Goal: Task Accomplishment & Management: Use online tool/utility

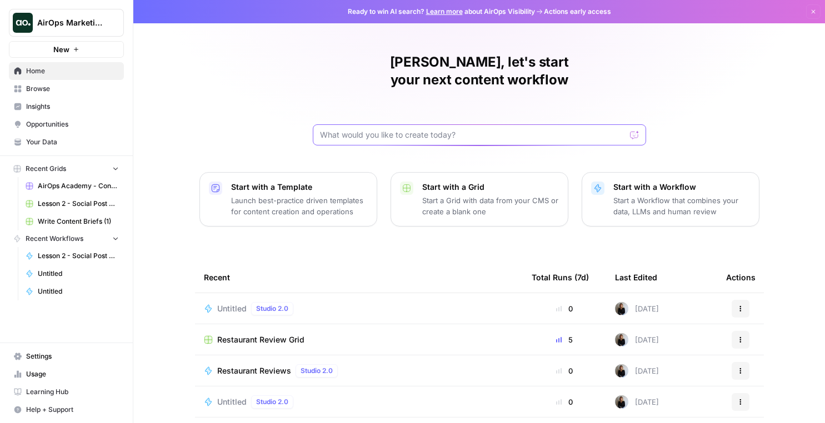
click at [365, 129] on input "text" at bounding box center [473, 134] width 306 height 11
click at [85, 27] on span "AirOps Marketing" at bounding box center [70, 22] width 67 height 11
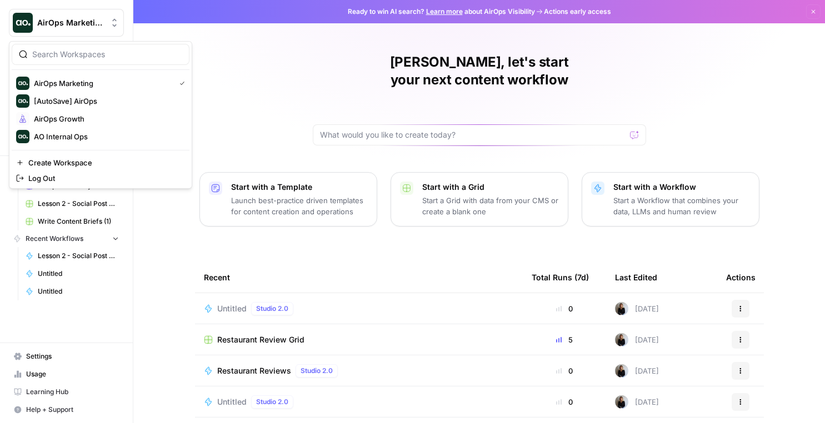
click at [222, 81] on div "Julia, let's start your next content workflow Start with a Template Launch best…" at bounding box center [479, 264] width 692 height 529
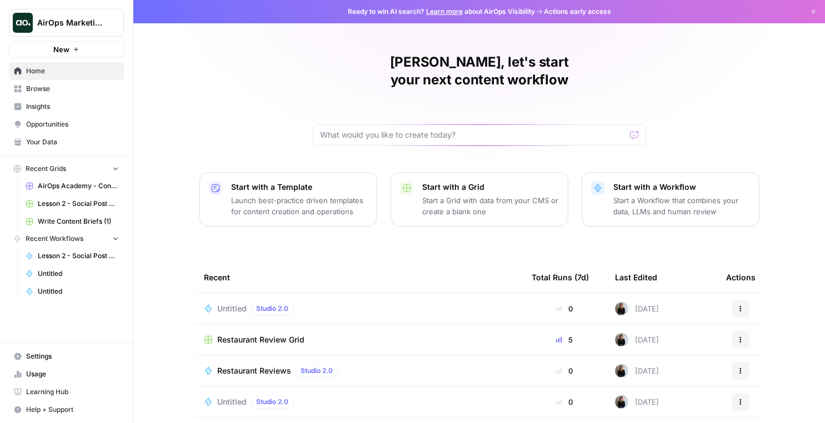
click at [47, 88] on span "Browse" at bounding box center [72, 89] width 93 height 10
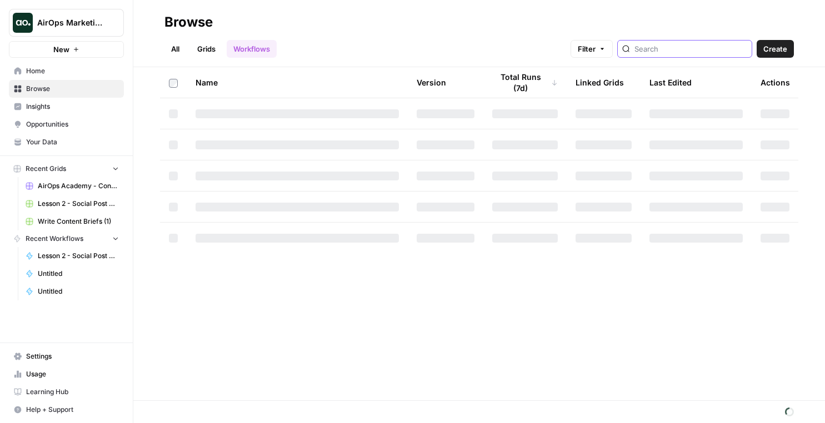
click at [670, 49] on input "search" at bounding box center [690, 48] width 113 height 11
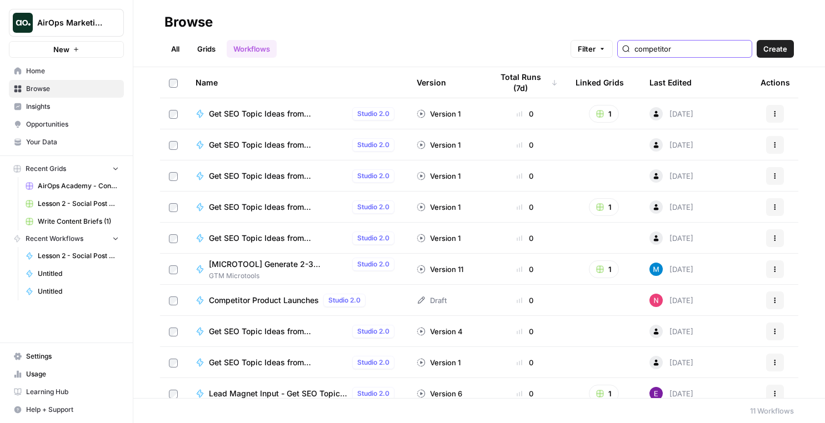
type input "competitor"
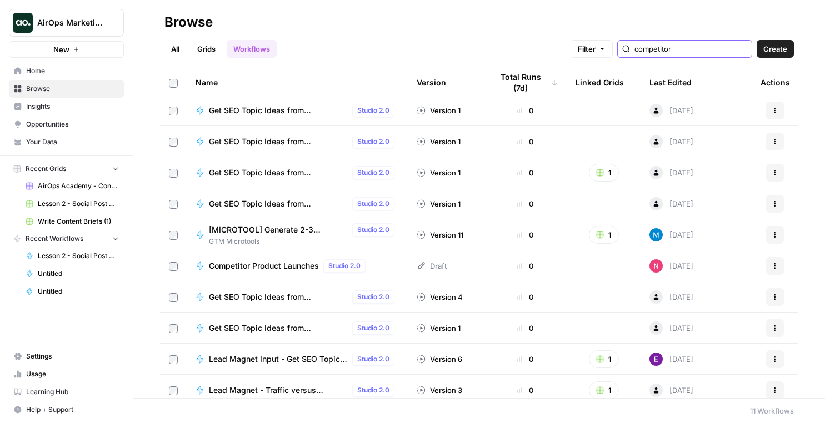
scroll to position [42, 0]
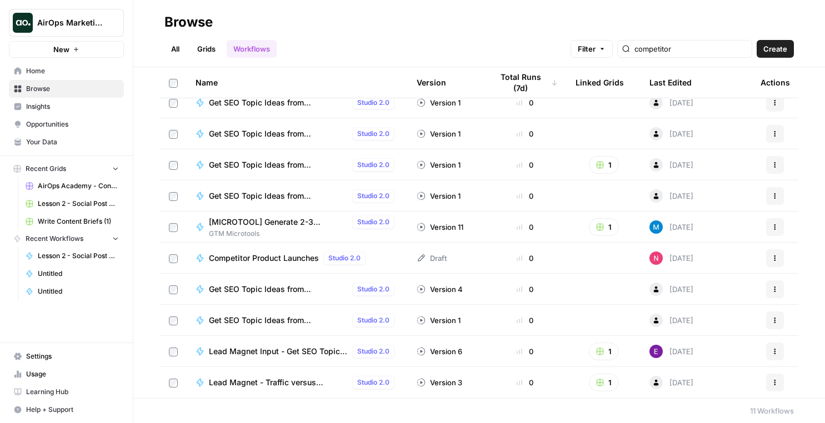
click at [264, 253] on span "Competitor Product Launches" at bounding box center [264, 258] width 110 height 11
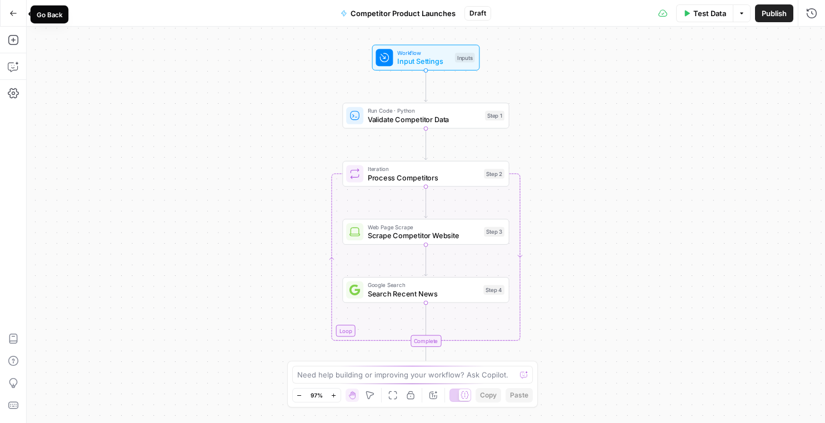
click at [16, 16] on icon "button" at bounding box center [13, 13] width 8 height 8
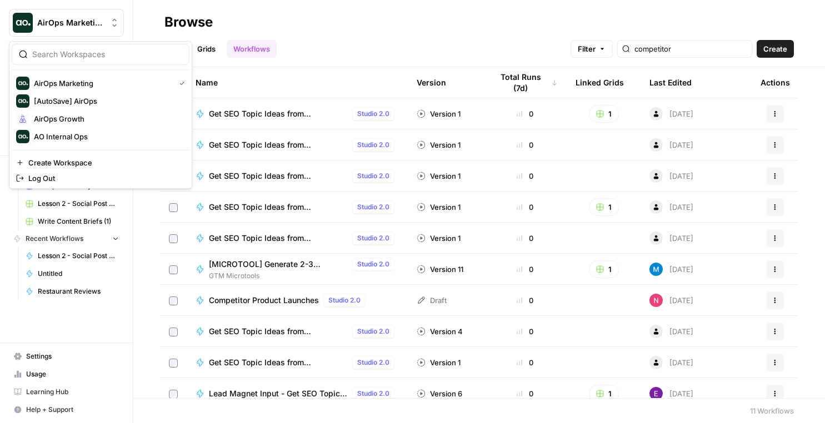
click at [60, 27] on span "AirOps Marketing" at bounding box center [70, 22] width 67 height 11
click at [83, 116] on span "AirOps Growth" at bounding box center [107, 118] width 147 height 11
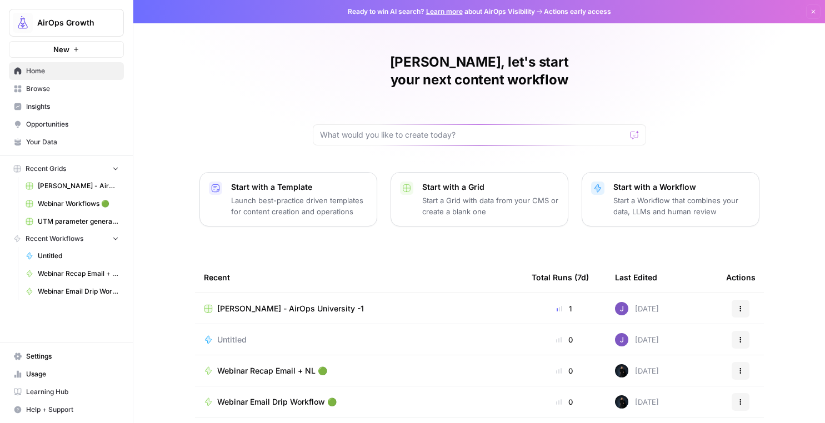
click at [79, 92] on span "Browse" at bounding box center [72, 89] width 93 height 10
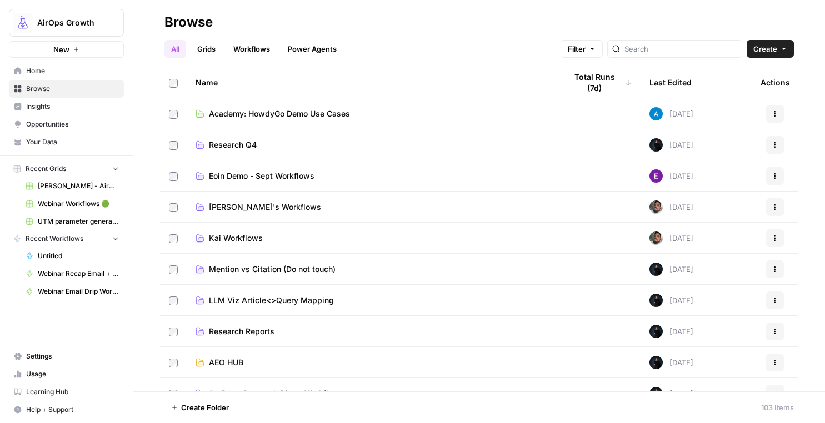
click at [243, 53] on link "Workflows" at bounding box center [252, 49] width 50 height 18
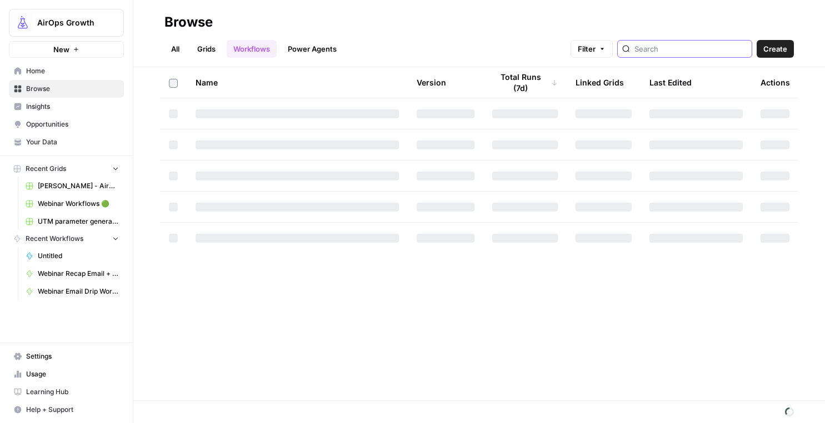
click at [682, 51] on input "search" at bounding box center [690, 48] width 113 height 11
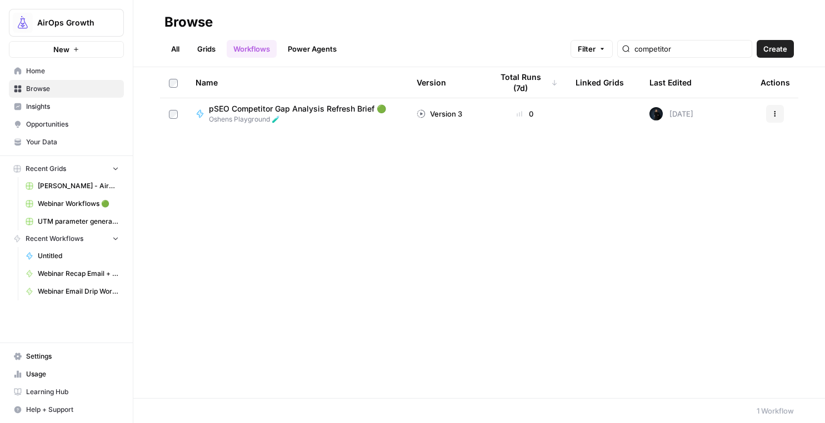
click at [739, 56] on div "competitor" at bounding box center [684, 49] width 135 height 18
click at [740, 49] on input "competitor" at bounding box center [690, 48] width 113 height 11
type input "competitor"
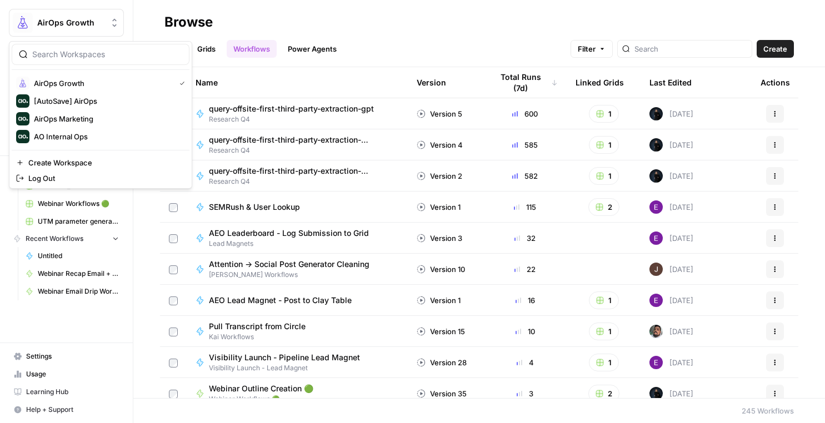
click at [67, 31] on button "AirOps Growth" at bounding box center [66, 23] width 115 height 28
click at [74, 133] on span "AO Internal Ops" at bounding box center [107, 136] width 147 height 11
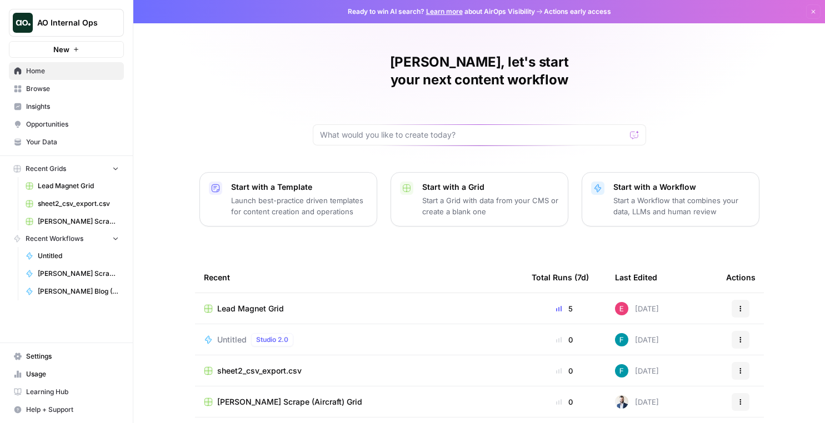
click at [67, 94] on link "Browse" at bounding box center [66, 89] width 115 height 18
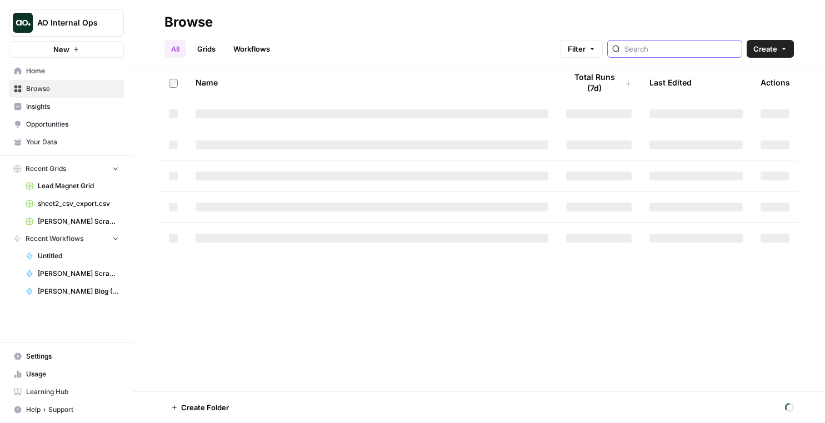
click at [662, 47] on input "search" at bounding box center [680, 48] width 113 height 11
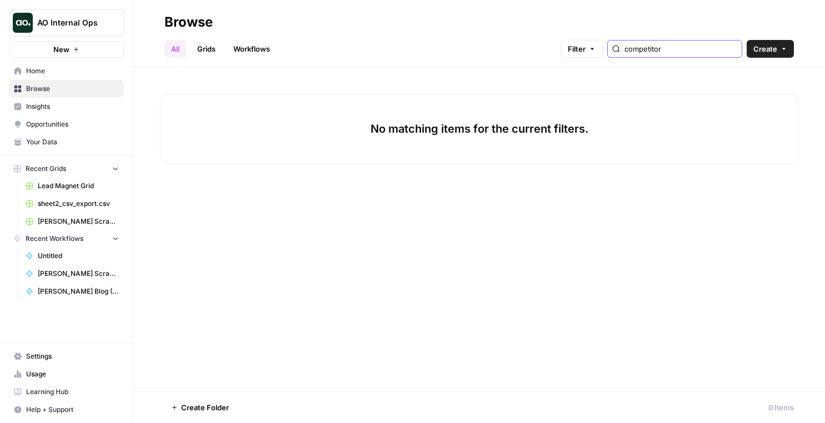
click at [730, 49] on input "competitor" at bounding box center [680, 48] width 113 height 11
type input "competitor"
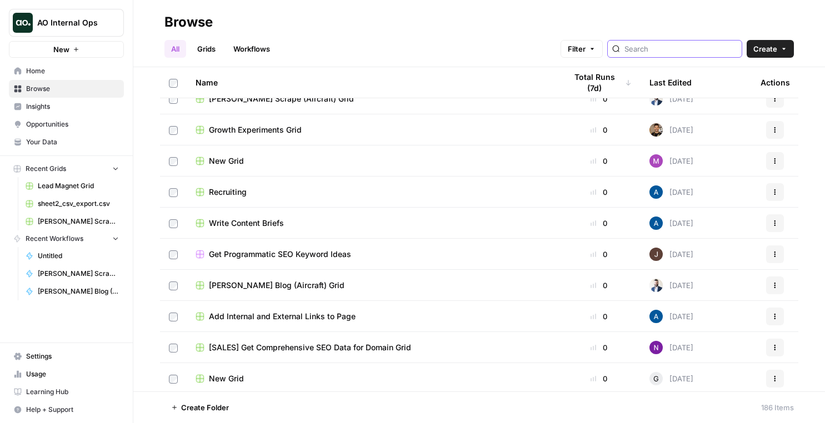
scroll to position [575, 0]
click at [77, 21] on span "AO Internal Ops" at bounding box center [70, 22] width 67 height 11
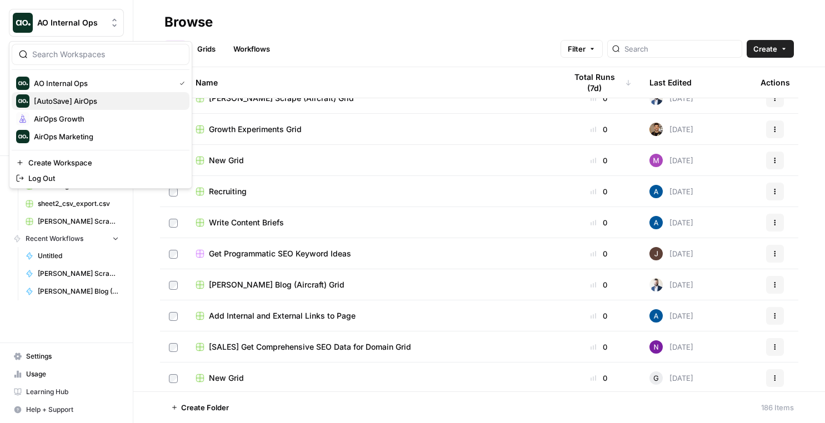
click at [73, 92] on button "[AutoSave] AirOps" at bounding box center [101, 101] width 178 height 18
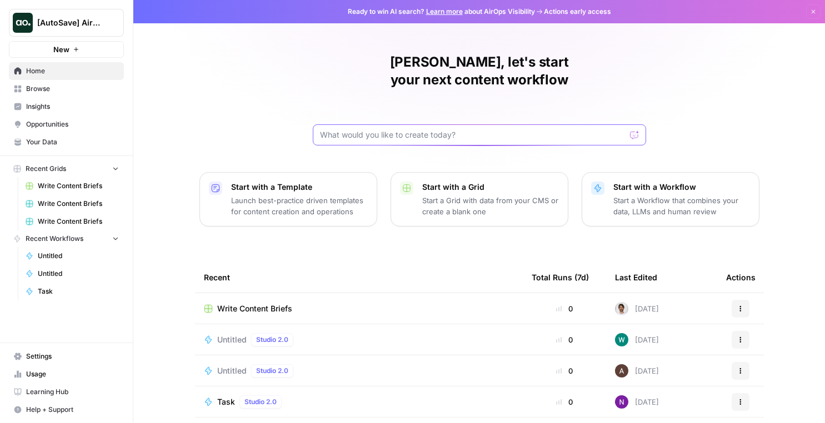
click at [372, 129] on input "text" at bounding box center [473, 134] width 306 height 11
type input "competitor"
click button "Send" at bounding box center [635, 135] width 14 height 14
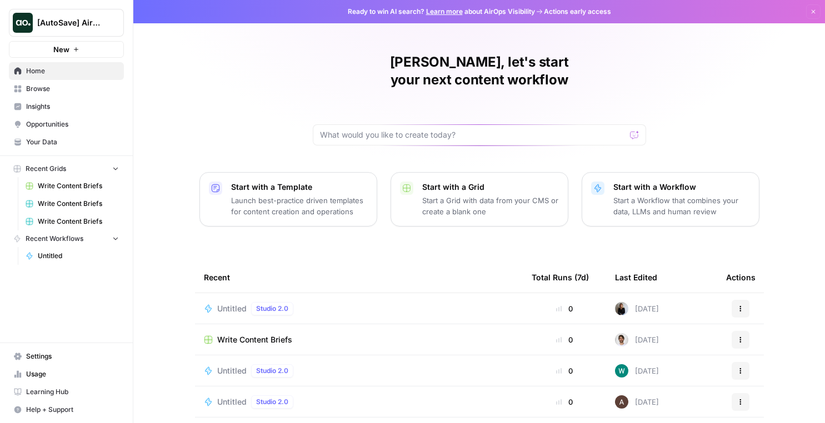
click at [319, 195] on p "Launch best-practice driven templates for content creation and operations" at bounding box center [299, 206] width 137 height 22
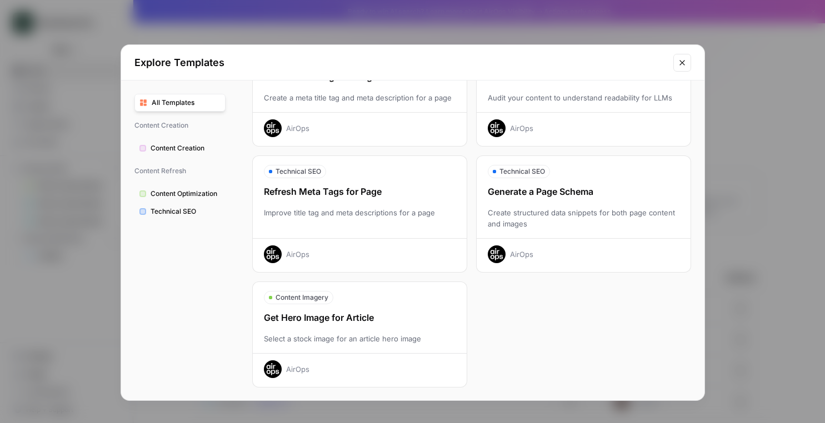
scroll to position [337, 0]
click at [186, 109] on button "All Templates" at bounding box center [179, 103] width 91 height 18
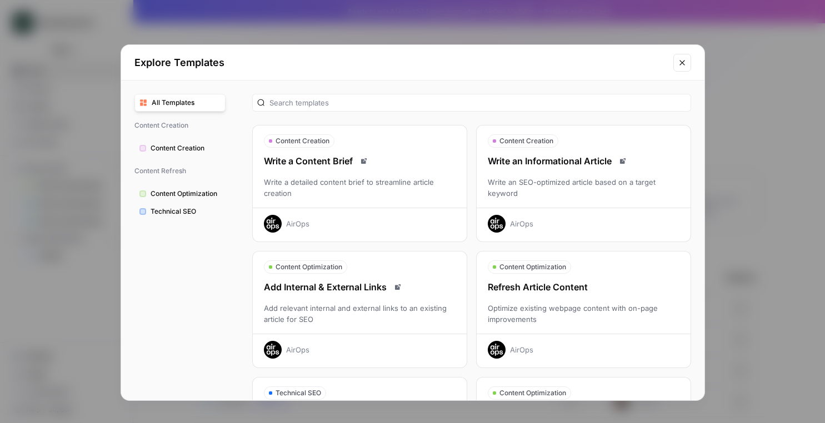
click at [680, 67] on button "Close modal" at bounding box center [682, 63] width 18 height 18
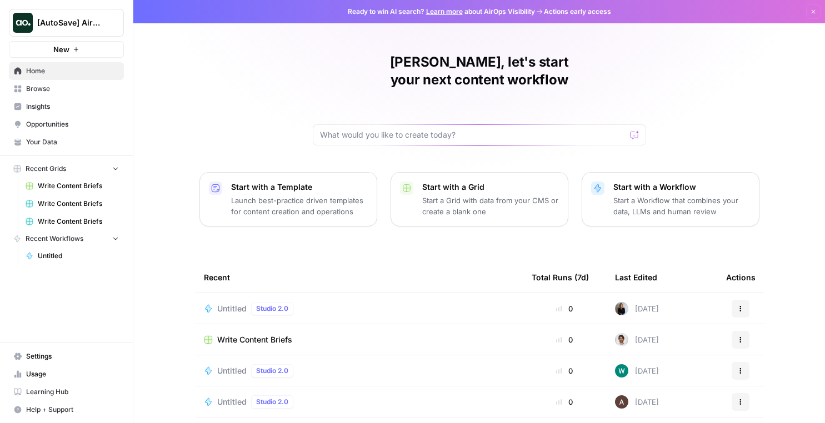
click at [679, 182] on div "Start with a Workflow Start a Workflow that combines your data, LLMs and human …" at bounding box center [681, 200] width 137 height 36
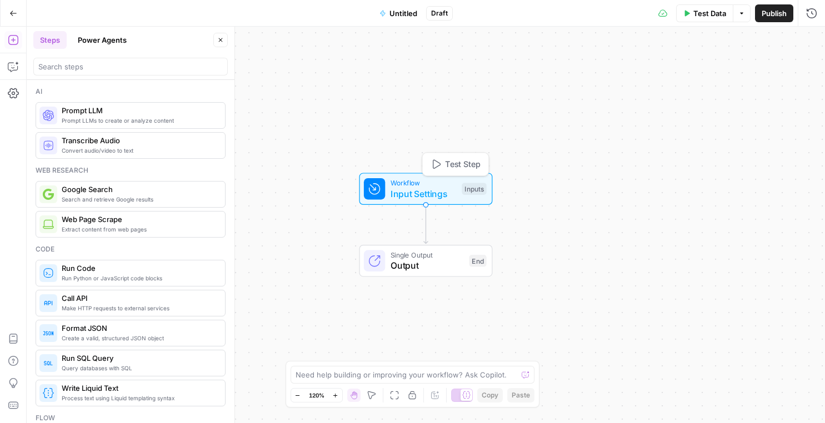
click at [453, 193] on span "Input Settings" at bounding box center [423, 193] width 66 height 13
click at [712, 71] on span "Add Field" at bounding box center [700, 75] width 32 height 11
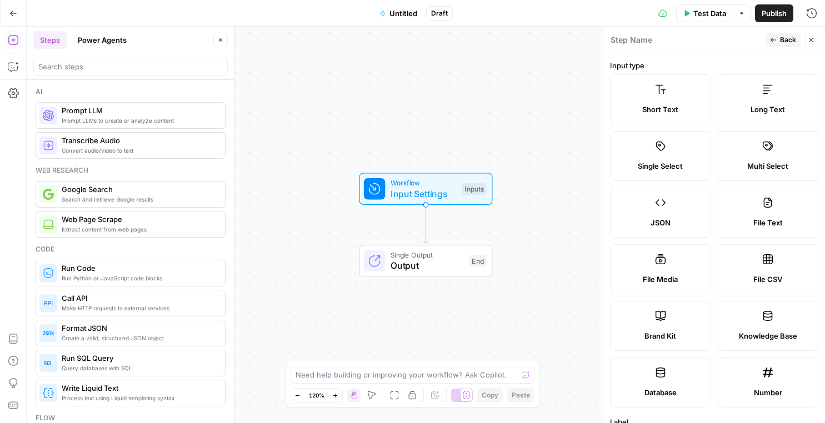
click at [677, 103] on label "Short Text" at bounding box center [660, 99] width 101 height 50
click at [778, 38] on button "Back" at bounding box center [782, 40] width 35 height 14
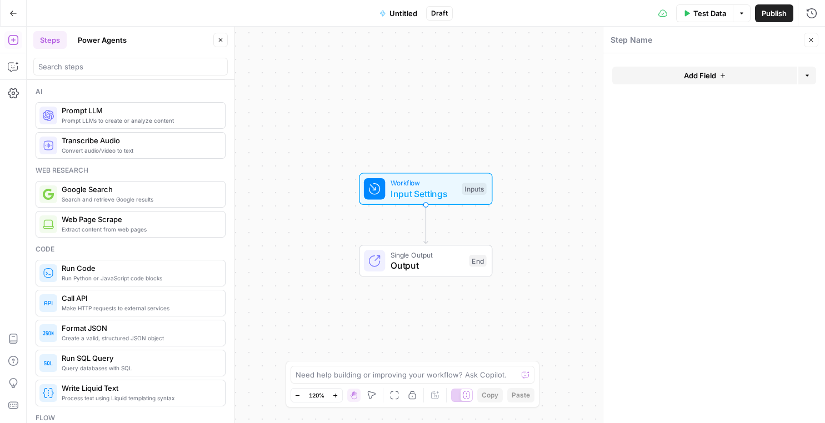
click at [725, 71] on button "Add Field" at bounding box center [704, 76] width 185 height 18
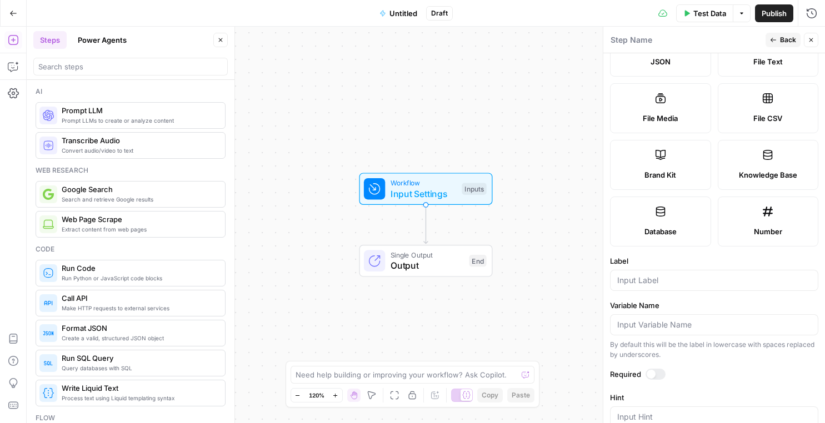
scroll to position [171, 0]
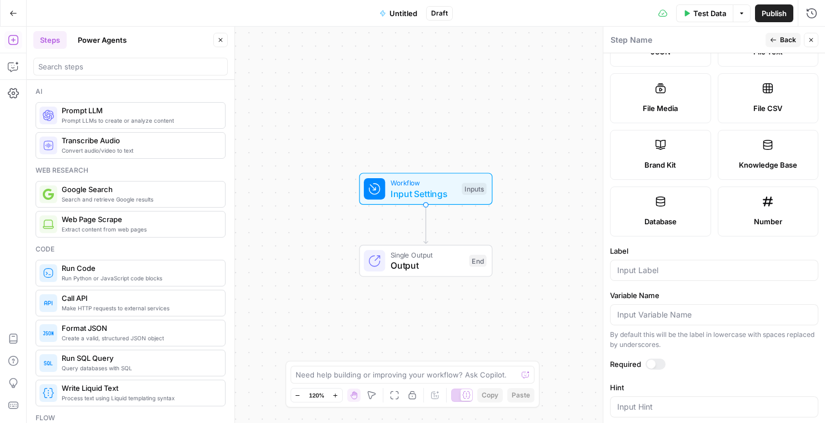
click at [15, 9] on icon "button" at bounding box center [13, 13] width 8 height 8
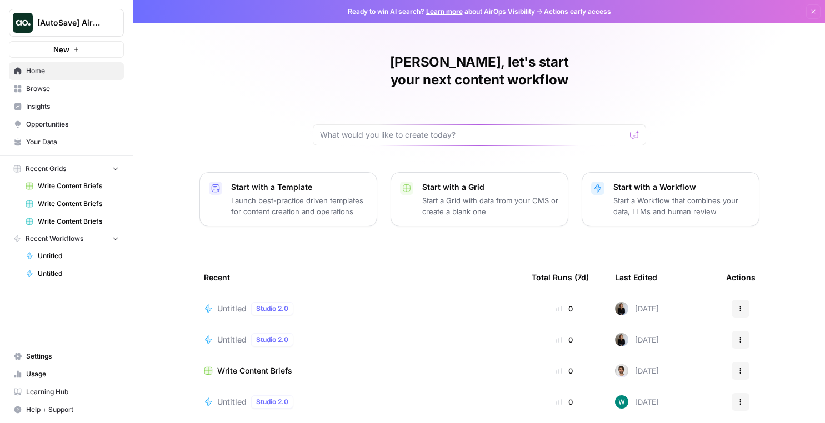
click at [623, 195] on p "Start a Workflow that combines your data, LLMs and human review" at bounding box center [681, 206] width 137 height 22
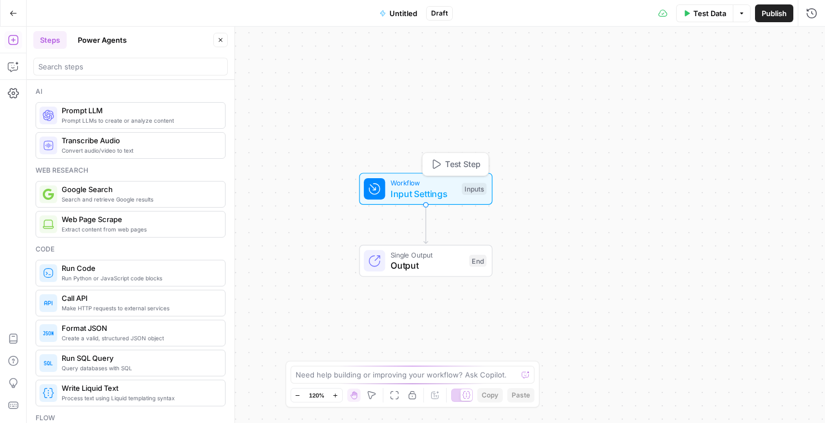
click at [397, 192] on span "Input Settings" at bounding box center [423, 193] width 66 height 13
click at [708, 83] on div "Add Field Options" at bounding box center [714, 80] width 204 height 27
click at [708, 83] on button "Add Field" at bounding box center [704, 76] width 185 height 18
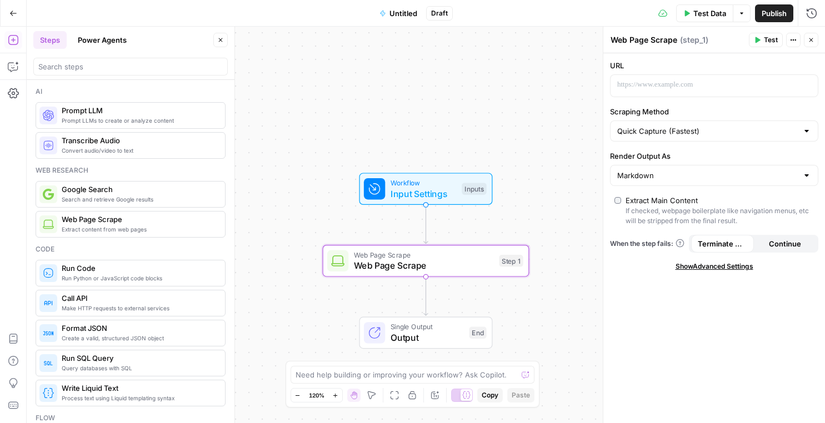
click at [694, 102] on div "URL Scraping Method Quick Capture (Fastest) Render Output As Markdown Extract M…" at bounding box center [714, 238] width 222 height 370
click at [694, 88] on p at bounding box center [705, 84] width 176 height 11
click at [776, 114] on label "Scraping Method" at bounding box center [714, 111] width 208 height 11
click at [776, 126] on input "Quick Capture (Fastest)" at bounding box center [707, 131] width 181 height 11
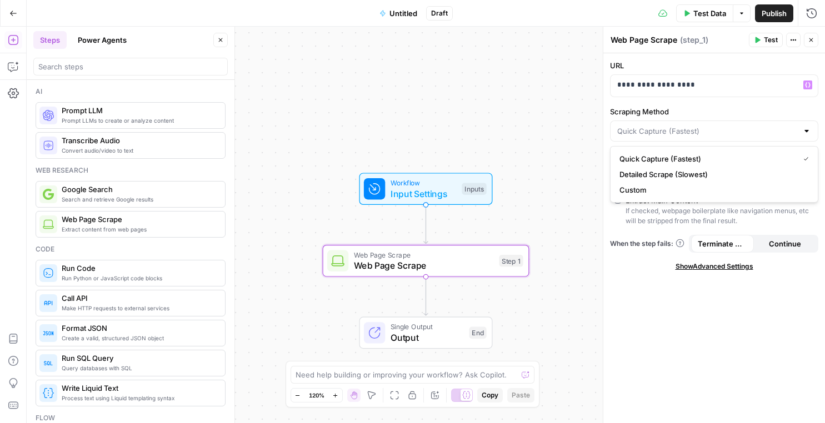
type input "Quick Capture (Fastest)"
click at [775, 113] on label "Scraping Method" at bounding box center [714, 111] width 208 height 11
click at [775, 126] on input "Quick Capture (Fastest)" at bounding box center [707, 131] width 181 height 11
type input "Quick Capture (Fastest)"
click at [614, 84] on div "**********" at bounding box center [704, 86] width 189 height 22
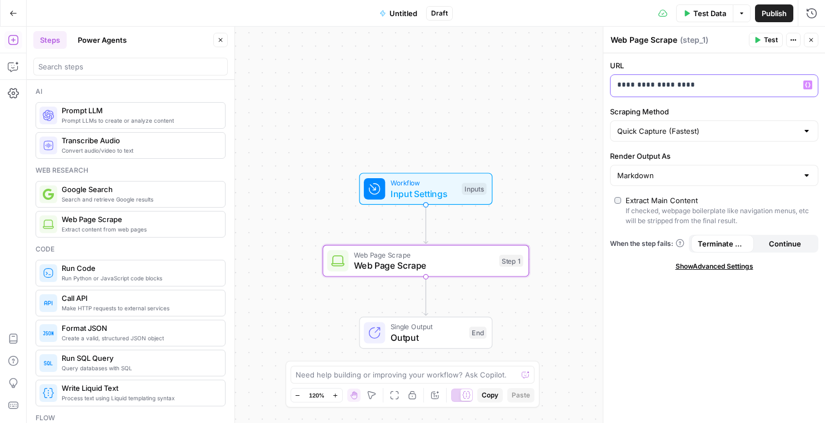
click at [807, 86] on icon "button" at bounding box center [808, 85] width 6 height 6
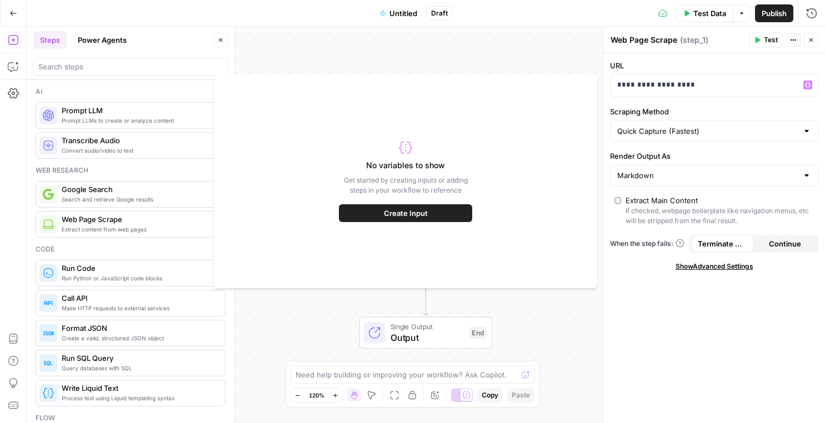
click at [375, 210] on button "Create Input" at bounding box center [405, 213] width 133 height 18
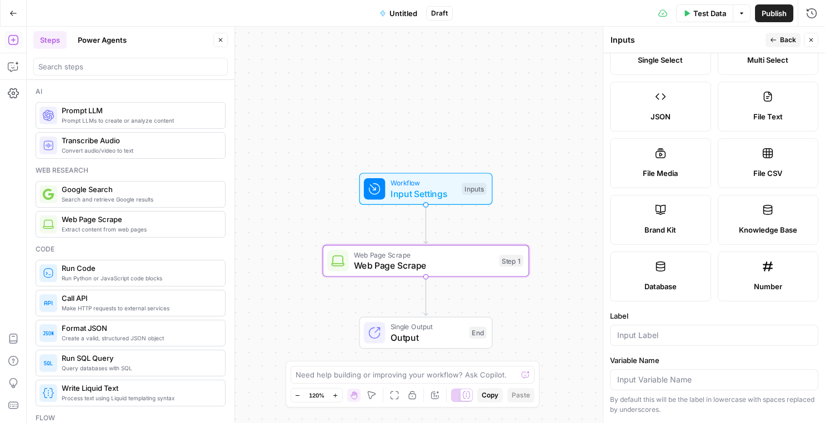
scroll to position [113, 0]
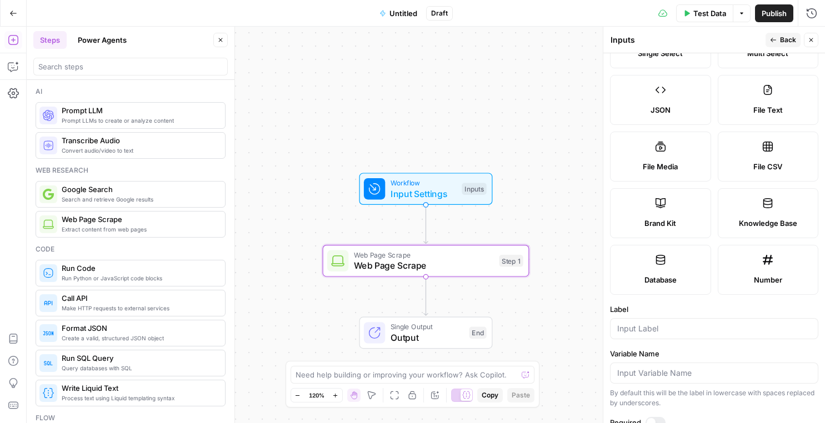
click at [657, 263] on icon at bounding box center [660, 260] width 9 height 10
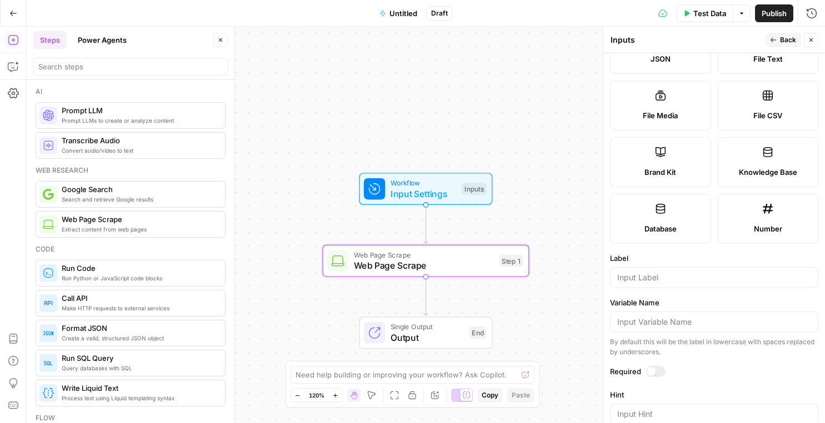
scroll to position [214, 0]
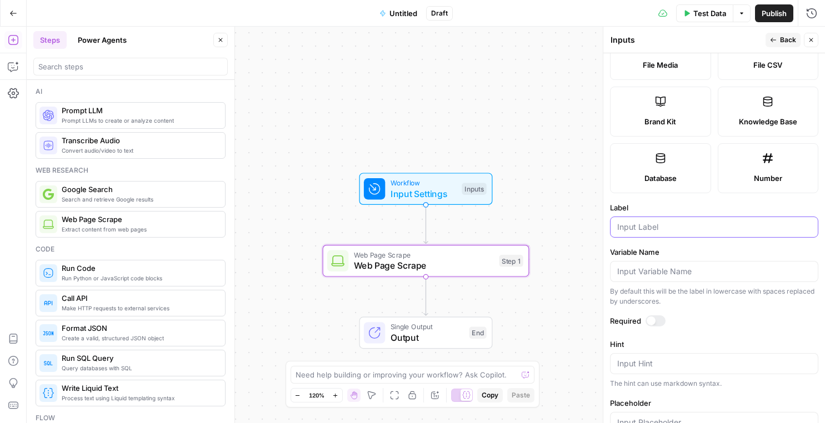
click at [662, 230] on input "Label" at bounding box center [714, 227] width 194 height 11
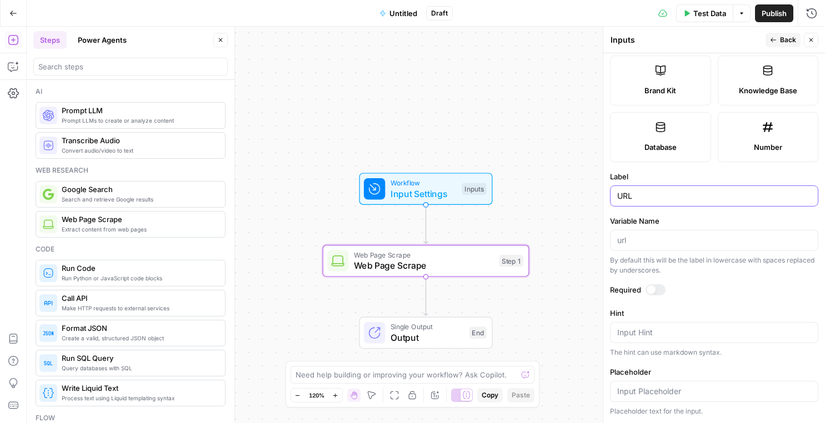
type input "URL"
click at [789, 37] on span "Back" at bounding box center [788, 40] width 16 height 10
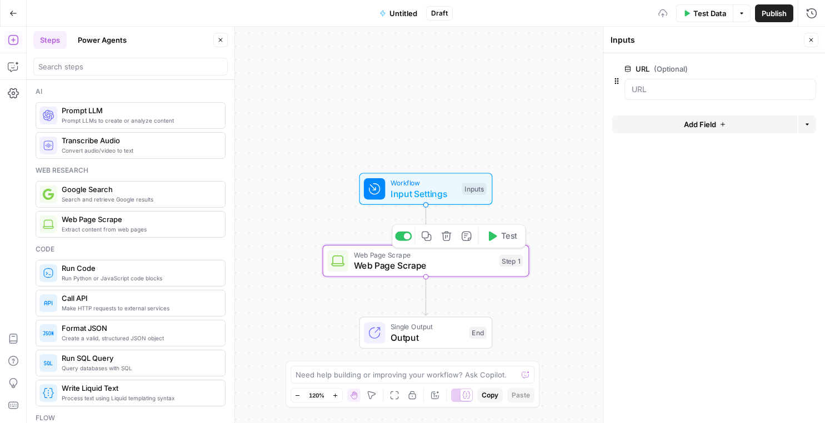
click at [439, 269] on span "Web Page Scrape" at bounding box center [424, 265] width 140 height 13
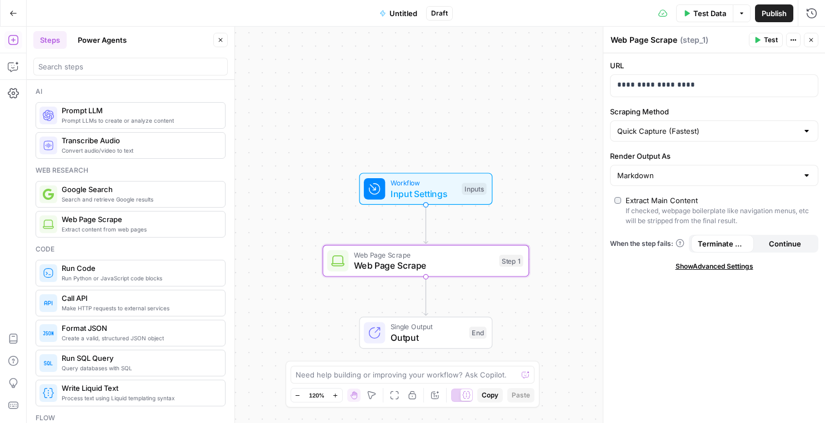
click at [699, 102] on div "**********" at bounding box center [714, 238] width 222 height 370
click at [718, 88] on p "**********" at bounding box center [714, 84] width 194 height 11
click at [612, 87] on div "**********" at bounding box center [704, 86] width 189 height 22
click at [806, 83] on icon "button" at bounding box center [808, 85] width 6 height 6
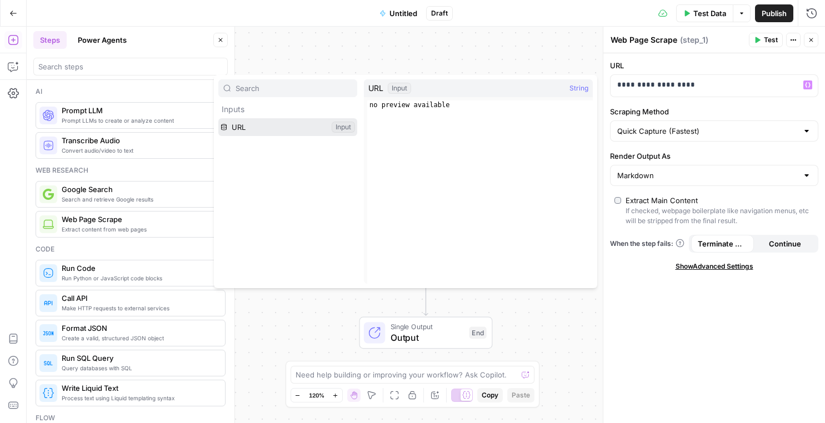
click at [290, 127] on button "Select variable URL" at bounding box center [287, 127] width 139 height 18
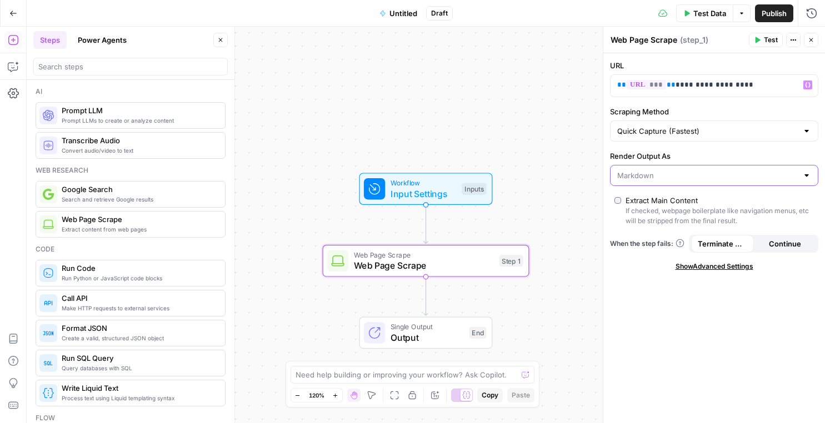
click at [764, 181] on div at bounding box center [714, 175] width 208 height 21
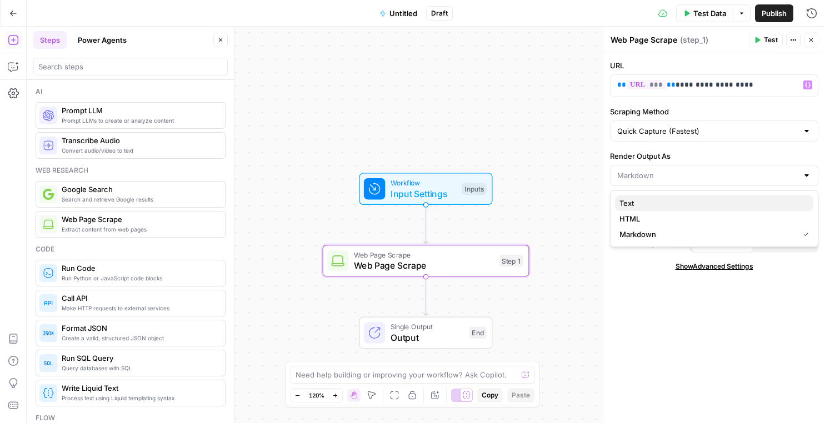
click at [721, 203] on span "Text" at bounding box center [711, 203] width 185 height 11
type input "Text"
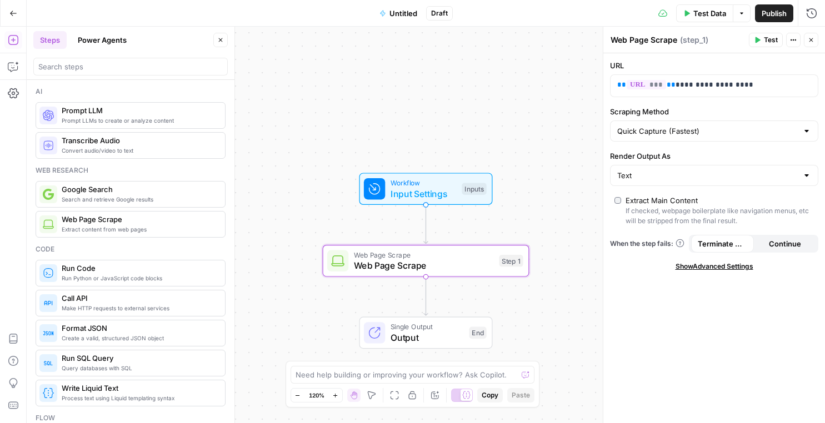
click at [762, 39] on button "Test" at bounding box center [766, 40] width 34 height 14
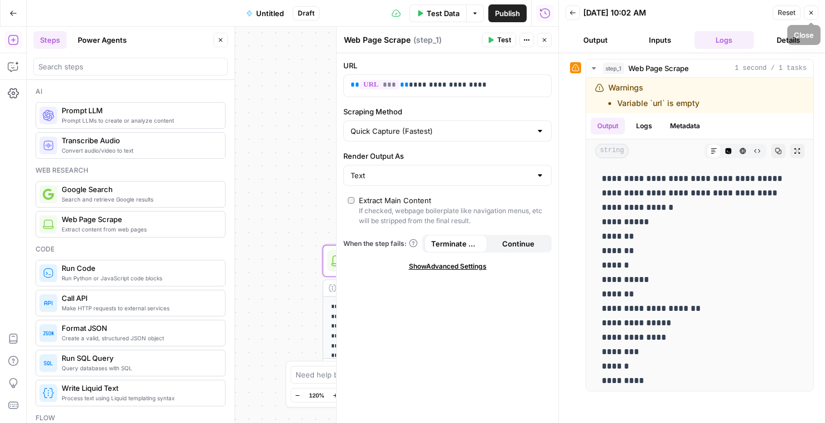
click at [810, 11] on icon "button" at bounding box center [811, 12] width 7 height 7
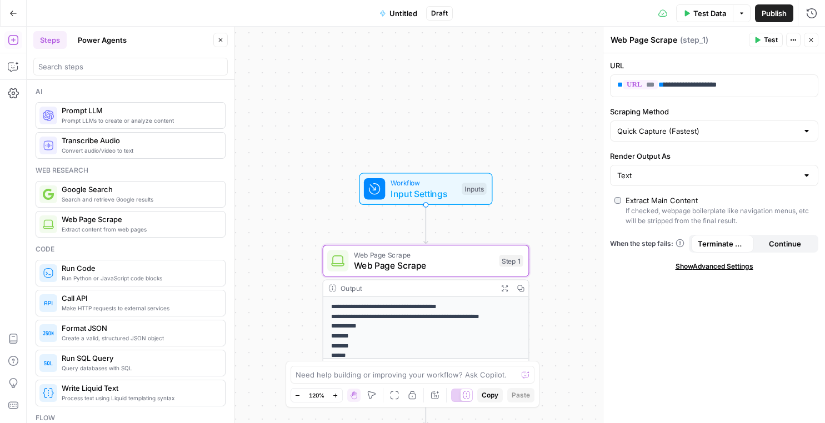
click at [397, 270] on span "Web Page Scrape" at bounding box center [424, 265] width 140 height 13
click at [408, 184] on span "Workflow" at bounding box center [423, 183] width 66 height 11
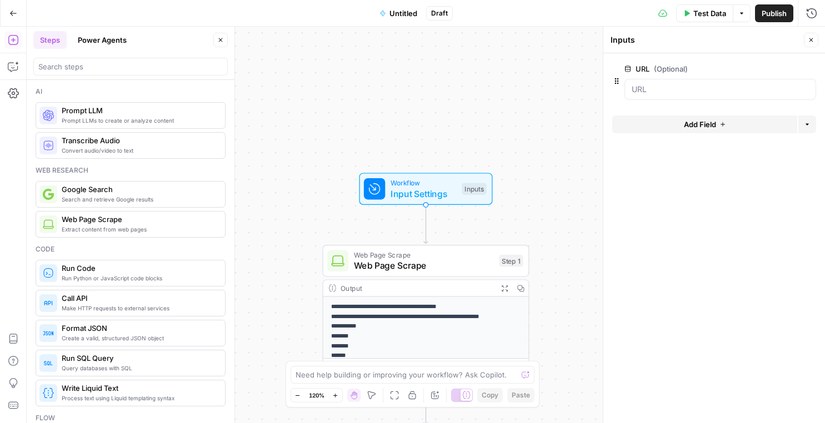
click at [782, 68] on span "edit field" at bounding box center [774, 68] width 24 height 9
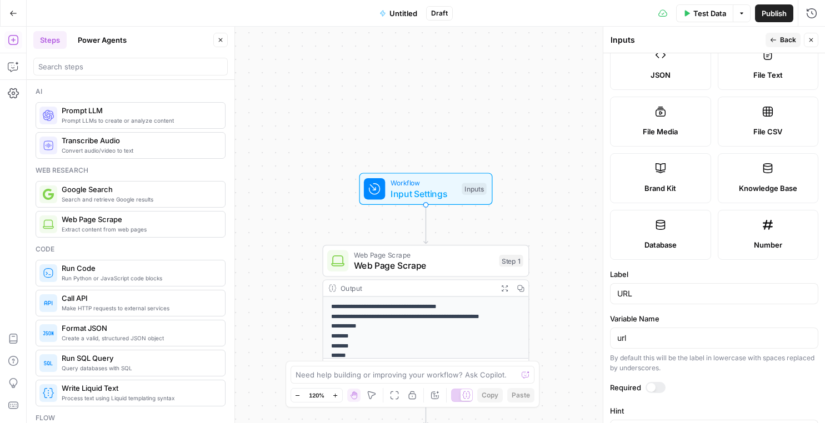
scroll to position [126, 0]
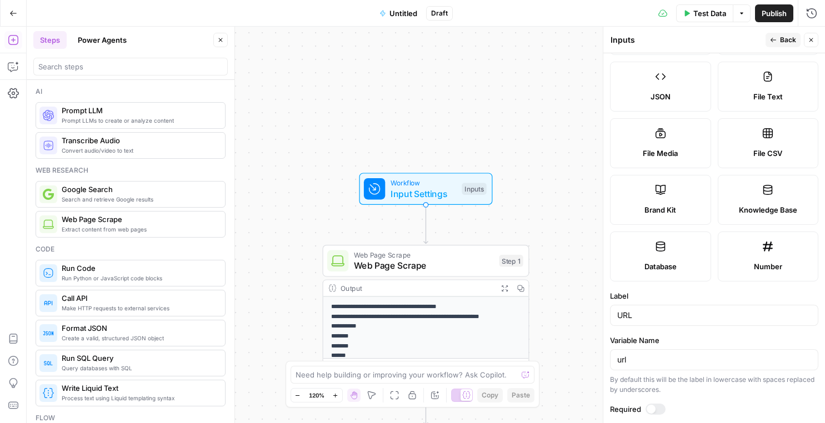
click at [652, 191] on label "Brand Kit" at bounding box center [660, 200] width 101 height 50
click at [138, 72] on input "search" at bounding box center [130, 66] width 184 height 11
click at [93, 53] on header "Steps Power Agents Close" at bounding box center [131, 53] width 208 height 53
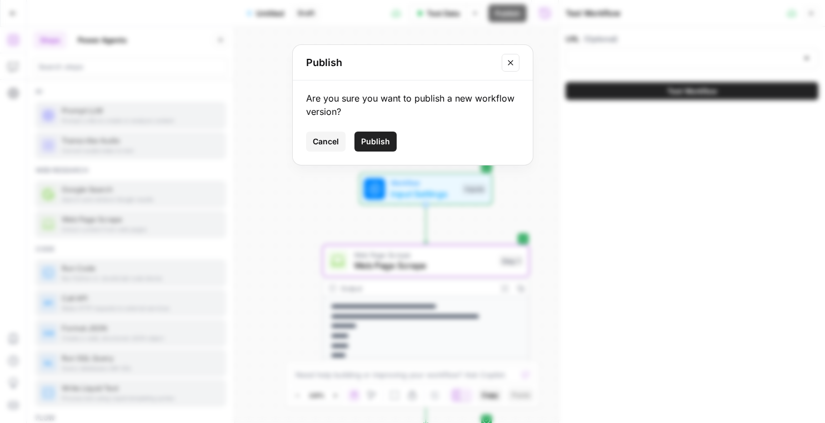
click at [515, 65] on button "Close modal" at bounding box center [511, 63] width 18 height 18
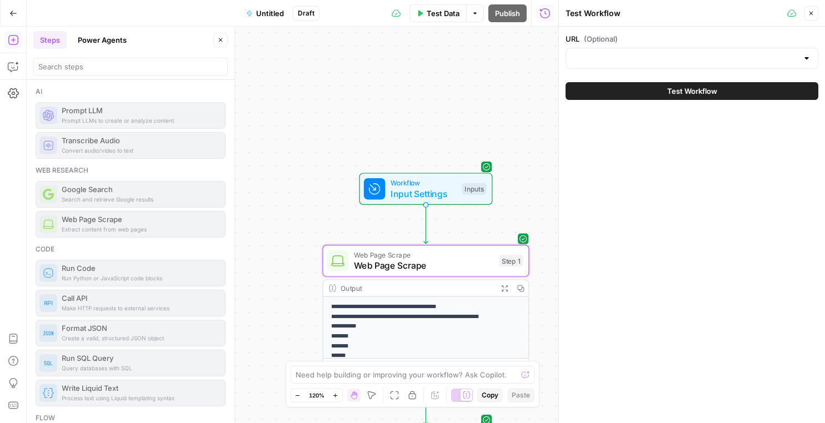
click at [175, 58] on div at bounding box center [130, 64] width 194 height 22
click at [169, 69] on input "search" at bounding box center [130, 66] width 184 height 11
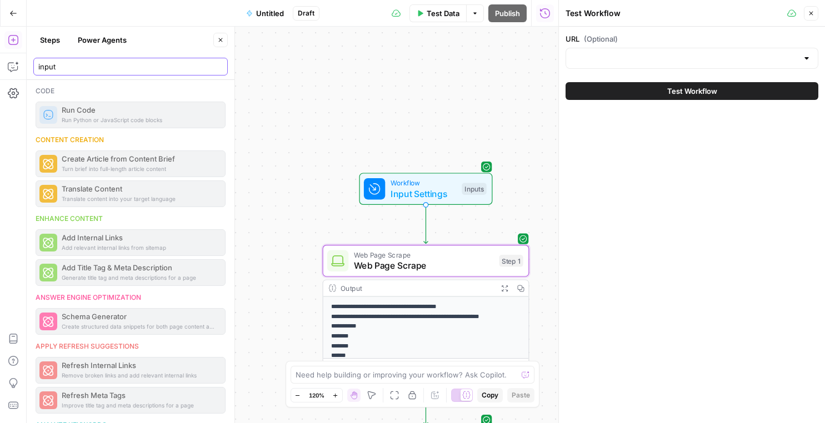
scroll to position [0, 0]
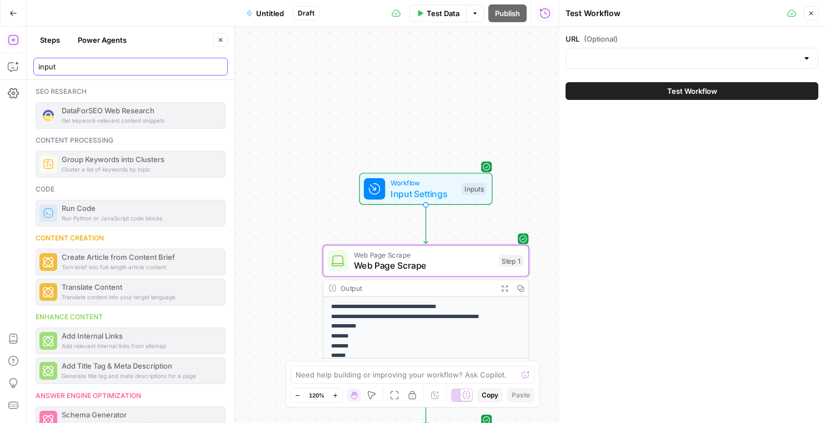
type input "input"
click at [14, 16] on icon "button" at bounding box center [13, 13] width 8 height 8
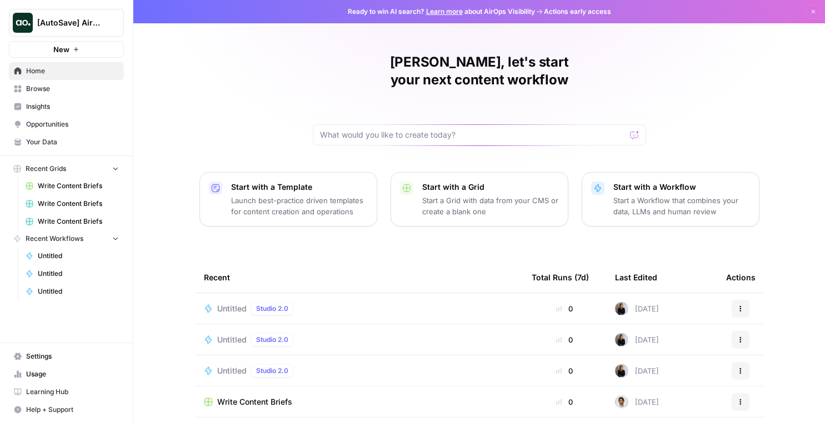
click at [364, 302] on div "Untitled Studio 2.0" at bounding box center [359, 308] width 310 height 13
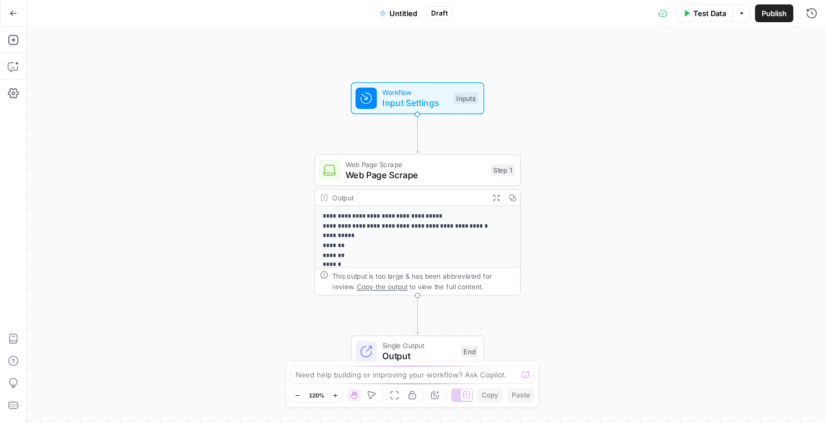
click at [532, 223] on div "**********" at bounding box center [426, 225] width 798 height 397
click at [406, 96] on span "Workflow" at bounding box center [416, 92] width 66 height 11
click at [809, 68] on icon "button" at bounding box center [810, 69] width 6 height 6
click at [808, 33] on button "Close" at bounding box center [811, 40] width 14 height 14
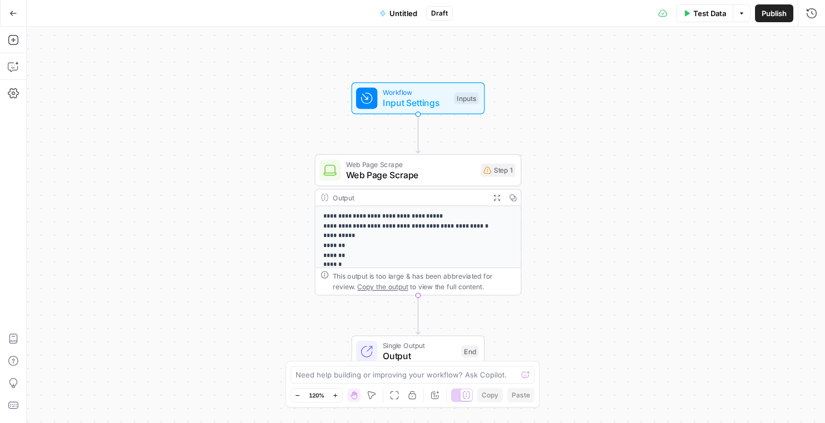
click at [397, 88] on span "Workflow" at bounding box center [416, 92] width 66 height 11
click at [515, 195] on icon "button" at bounding box center [512, 197] width 7 height 7
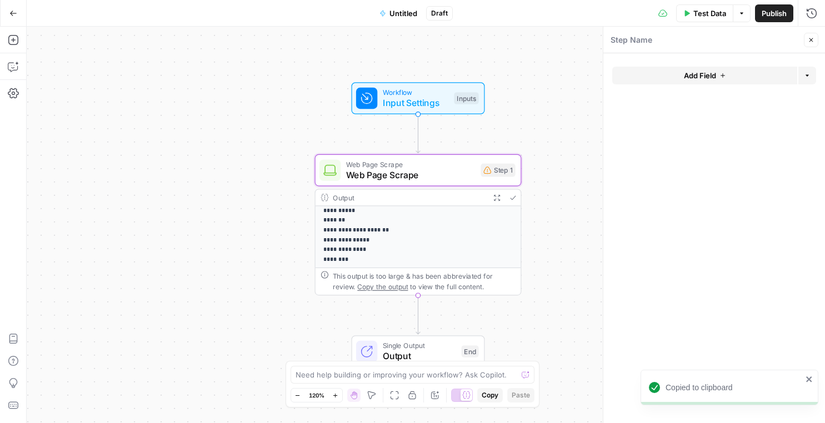
scroll to position [57, 0]
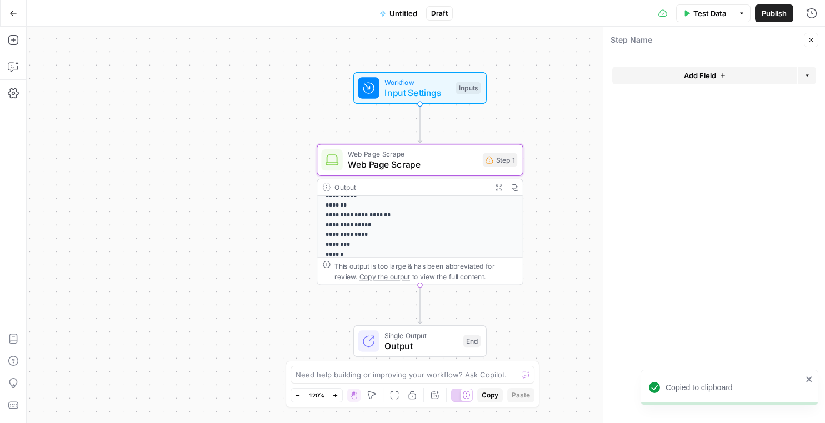
click at [431, 88] on span "Input Settings" at bounding box center [417, 92] width 66 height 13
click at [428, 88] on span "Input Settings" at bounding box center [417, 92] width 66 height 13
click at [708, 83] on button "Add Field" at bounding box center [704, 76] width 185 height 18
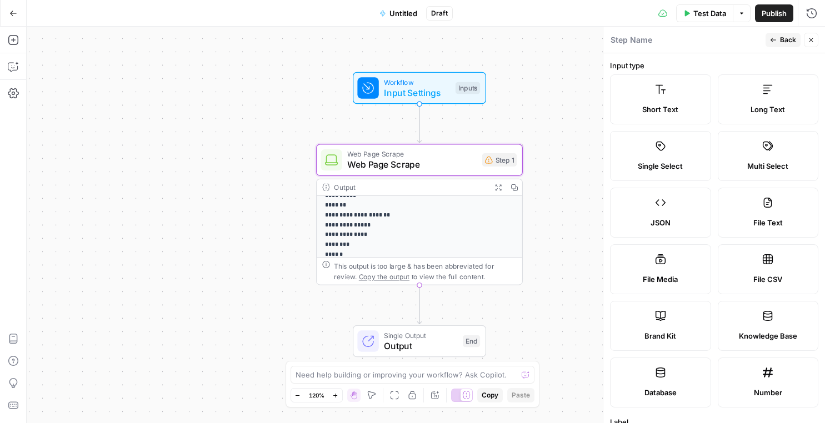
click at [437, 158] on span "Web Page Scrape" at bounding box center [411, 164] width 129 height 13
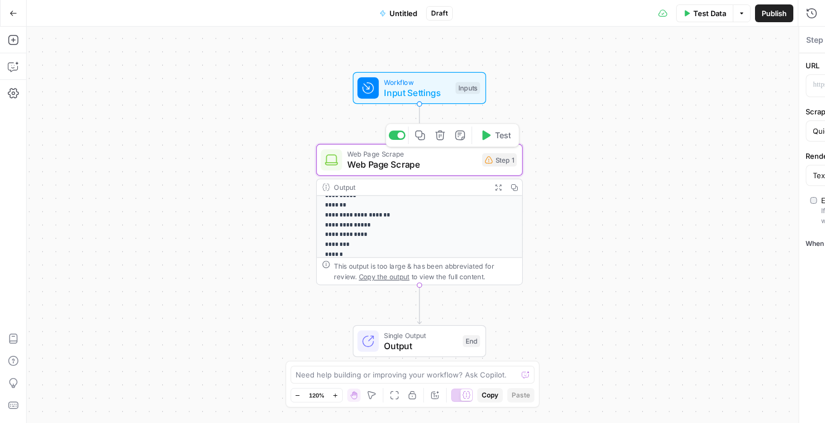
type textarea "Web Page Scrape"
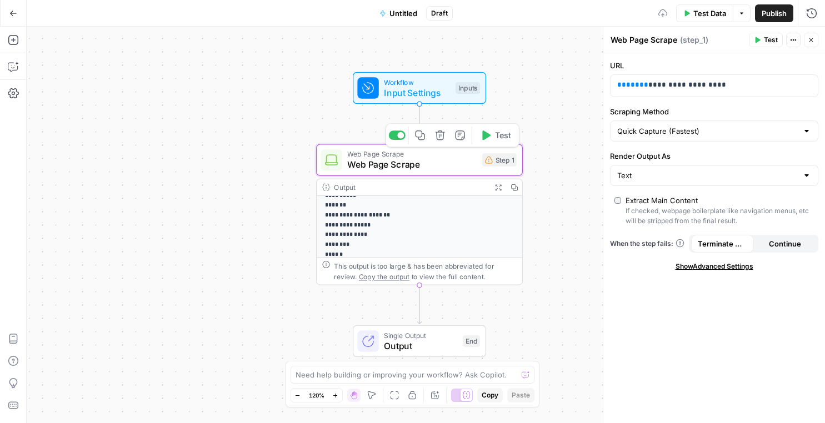
click at [401, 93] on span "Input Settings" at bounding box center [417, 92] width 66 height 13
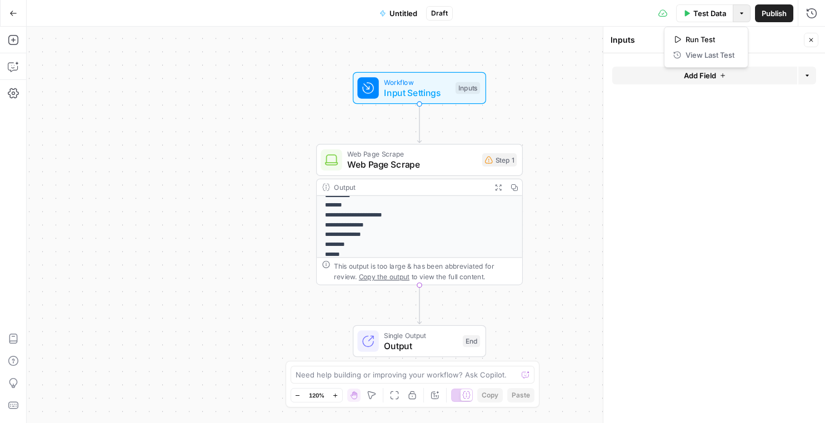
click at [740, 16] on icon "button" at bounding box center [741, 13] width 7 height 7
click at [695, 127] on form "Add Field Options" at bounding box center [714, 238] width 222 height 370
click at [706, 77] on span "Add Field" at bounding box center [700, 75] width 32 height 11
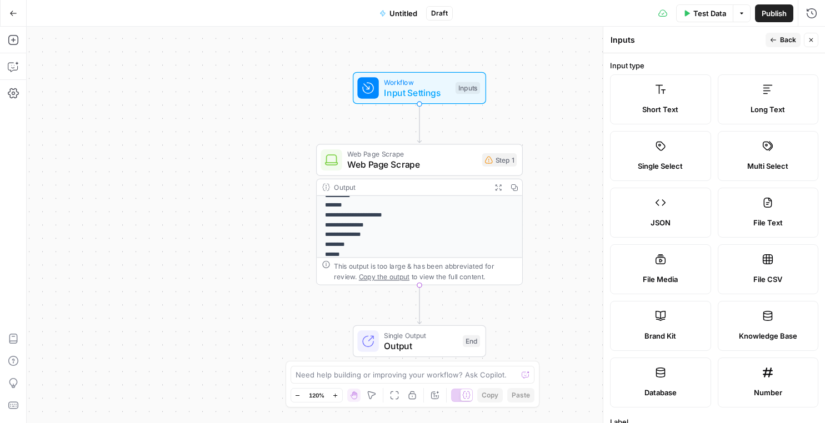
scroll to position [1, 0]
click at [702, 116] on label "Short Text" at bounding box center [660, 99] width 101 height 50
click at [682, 107] on div "Short Text" at bounding box center [660, 108] width 82 height 11
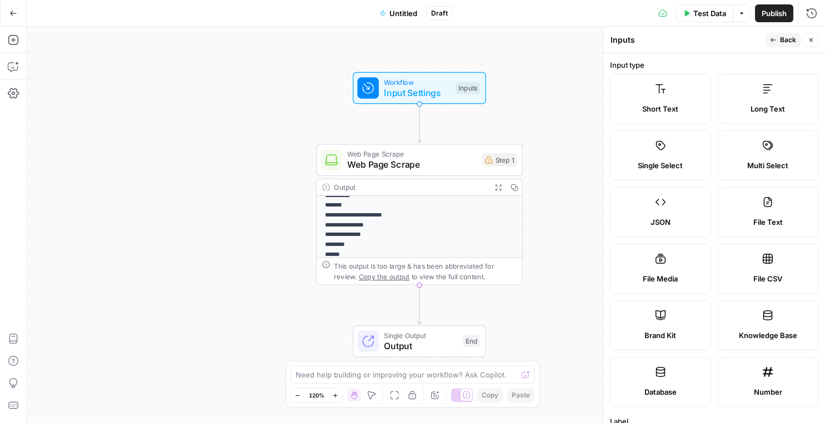
click at [682, 107] on div "Short Text" at bounding box center [660, 108] width 82 height 11
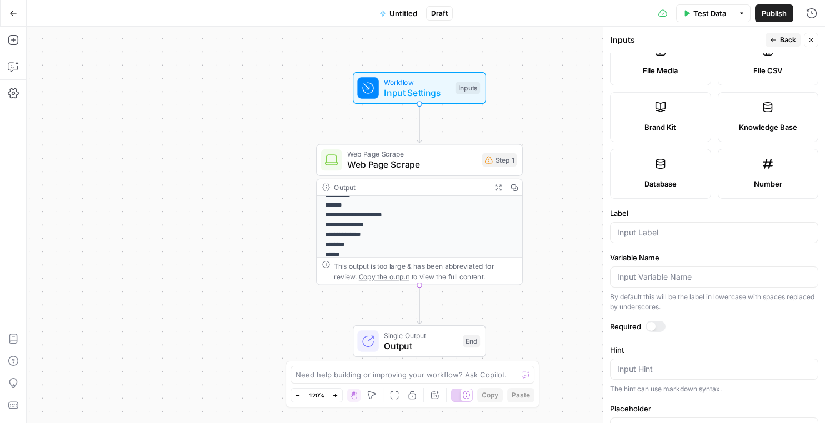
scroll to position [217, 0]
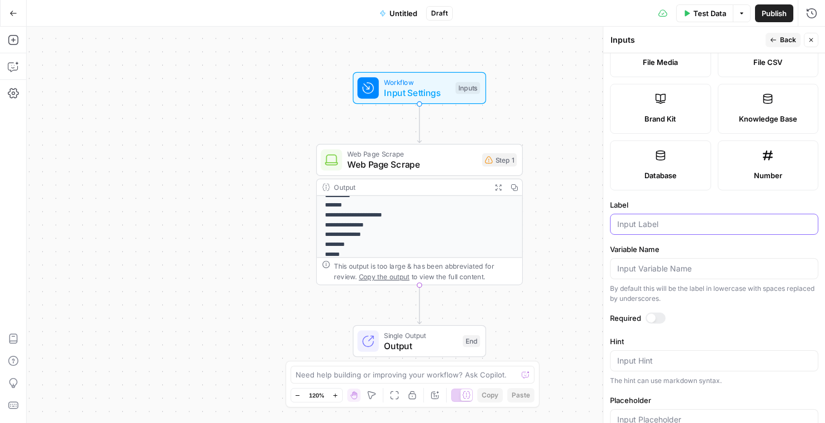
click at [664, 222] on input "Label" at bounding box center [714, 224] width 194 height 11
type input "U"
type input "url"
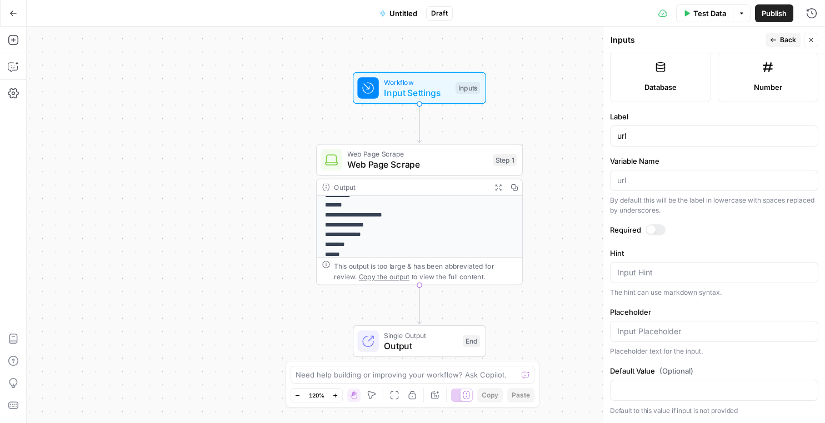
click at [775, 39] on icon "button" at bounding box center [773, 40] width 6 height 4
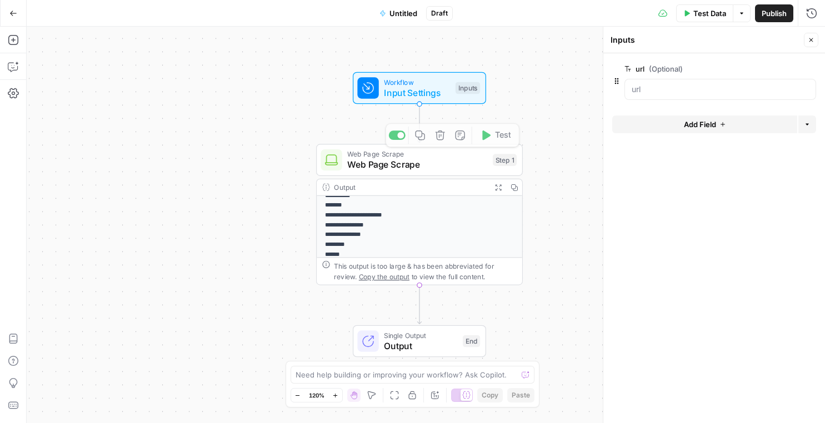
click at [445, 191] on div "Output" at bounding box center [410, 187] width 152 height 11
click at [450, 160] on span "Web Page Scrape" at bounding box center [417, 164] width 140 height 13
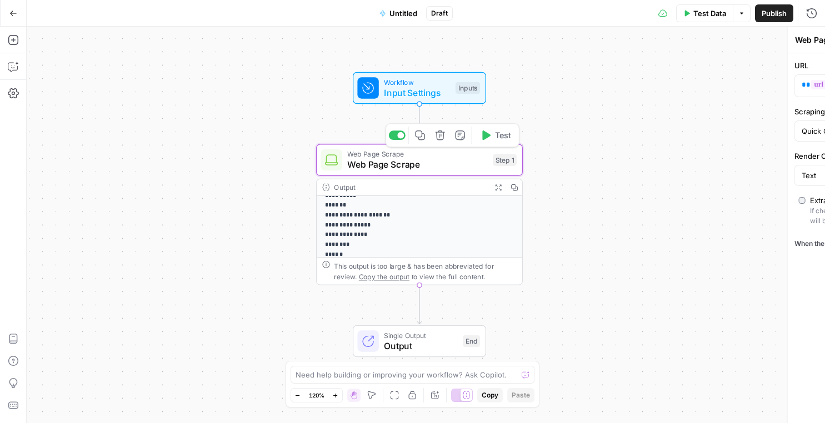
click at [450, 160] on span "Web Page Scrape" at bounding box center [417, 164] width 140 height 13
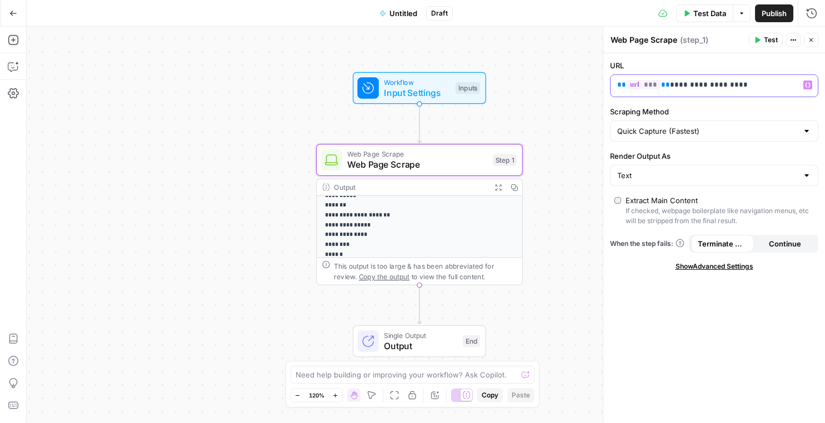
drag, startPoint x: 663, startPoint y: 85, endPoint x: 749, endPoint y: 91, distance: 86.3
click at [749, 91] on div "**********" at bounding box center [704, 86] width 189 height 22
click at [760, 41] on button "Test" at bounding box center [766, 40] width 34 height 14
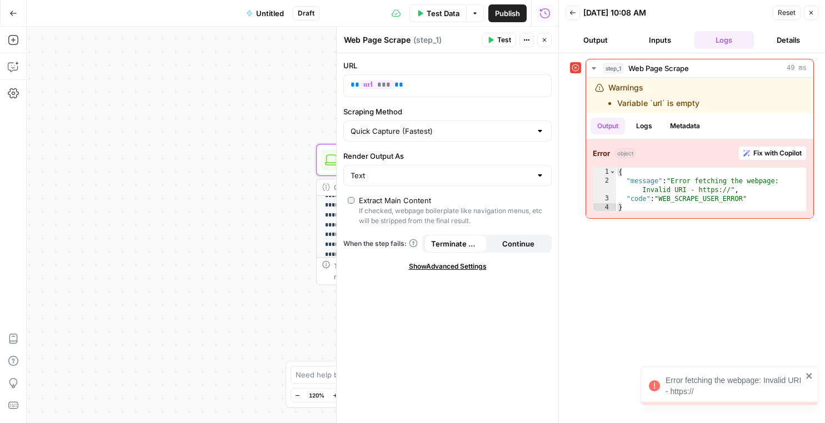
click at [814, 12] on button "Close" at bounding box center [811, 13] width 14 height 14
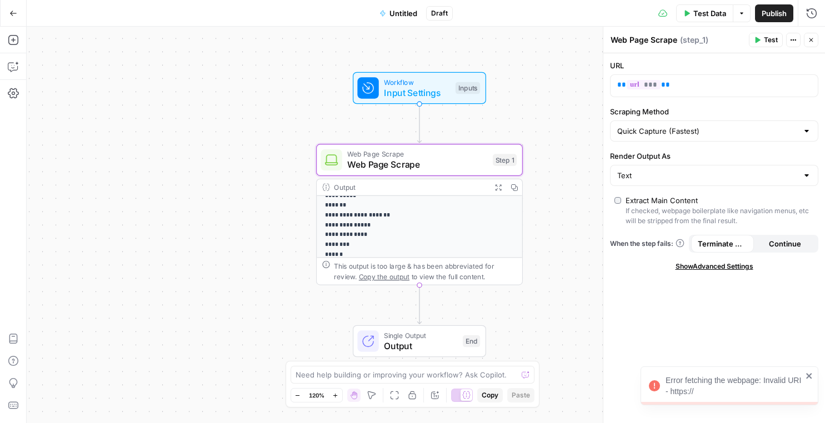
click at [693, 13] on span "Test Data" at bounding box center [709, 13] width 33 height 11
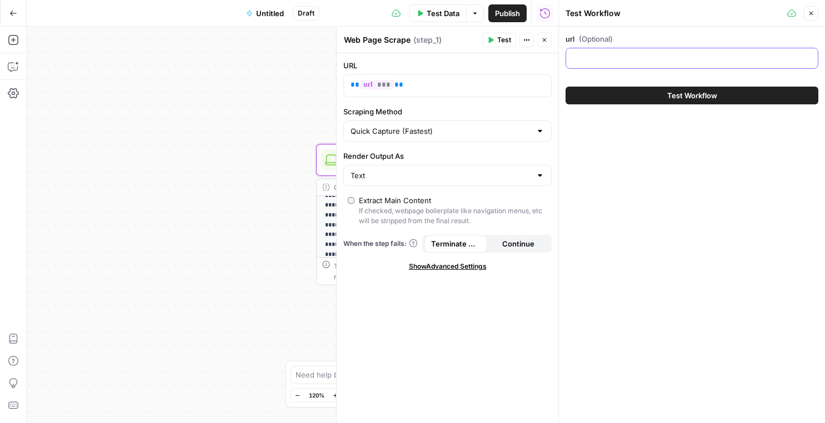
click at [664, 63] on input "url (Optional)" at bounding box center [692, 58] width 238 height 11
type input "tryprofound.com"
click at [689, 94] on span "Test Workflow" at bounding box center [692, 95] width 50 height 11
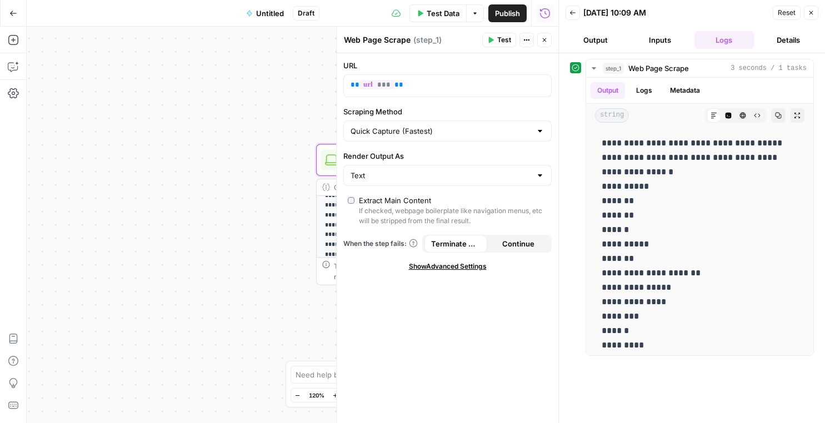
click at [595, 39] on button "Output" at bounding box center [595, 40] width 60 height 18
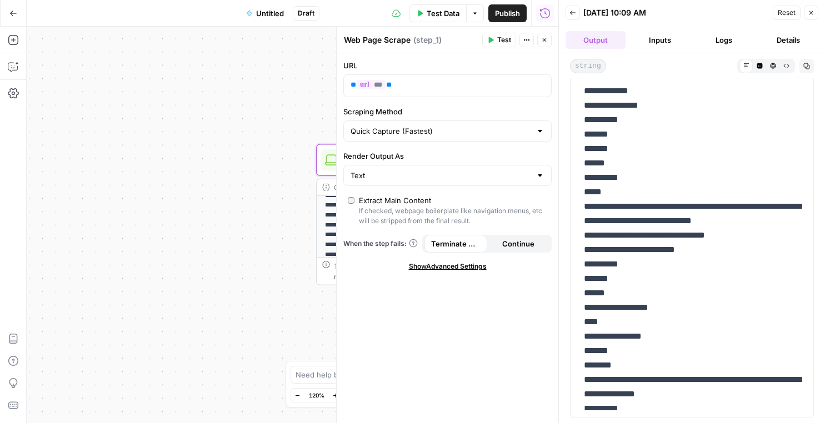
scroll to position [335, 0]
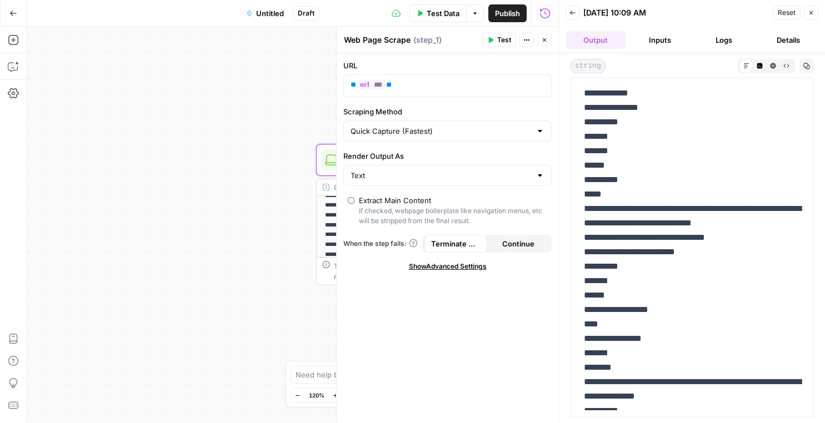
click at [808, 14] on icon "button" at bounding box center [811, 12] width 7 height 7
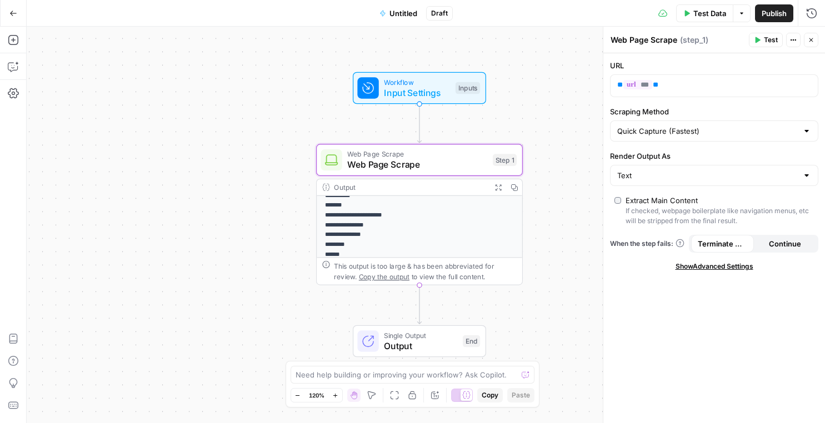
click at [446, 194] on div "Output Expand Output Copy" at bounding box center [420, 187] width 206 height 17
click at [424, 162] on span "Web Page Scrape" at bounding box center [417, 164] width 140 height 13
click at [738, 184] on div "Text" at bounding box center [714, 175] width 208 height 21
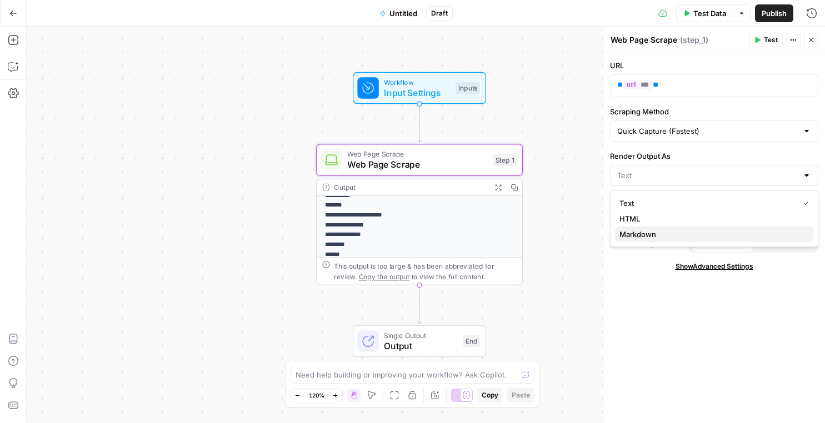
click at [734, 236] on span "Markdown" at bounding box center [711, 234] width 185 height 11
type input "Markdown"
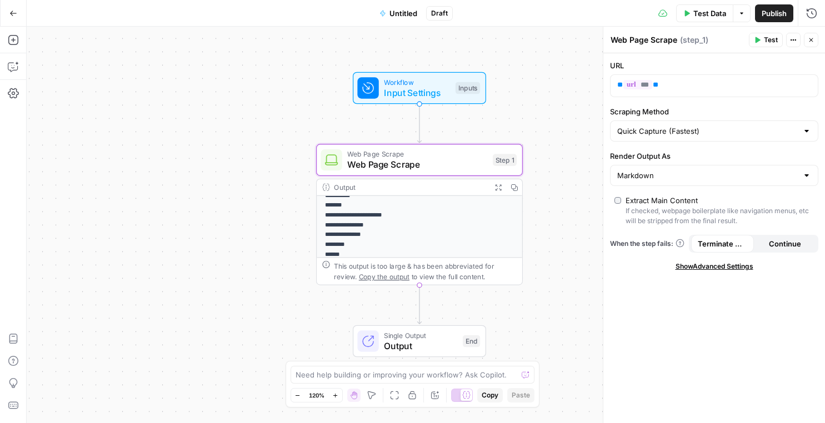
click at [462, 214] on p "**********" at bounding box center [419, 425] width 189 height 585
click at [433, 187] on div "Output" at bounding box center [410, 187] width 152 height 11
click at [810, 42] on icon "button" at bounding box center [811, 40] width 7 height 7
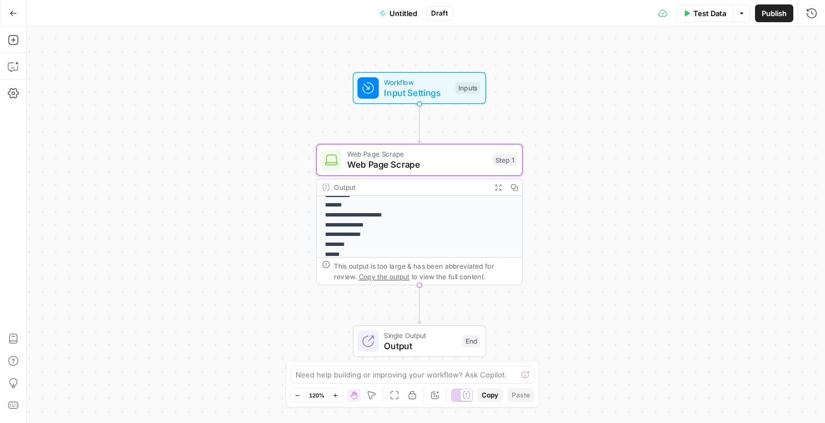
click at [384, 192] on div "Output" at bounding box center [410, 187] width 152 height 11
click at [381, 213] on p "**********" at bounding box center [419, 425] width 189 height 585
click at [402, 189] on div "Output" at bounding box center [410, 187] width 152 height 11
click at [688, 17] on button "Test Data" at bounding box center [704, 13] width 57 height 18
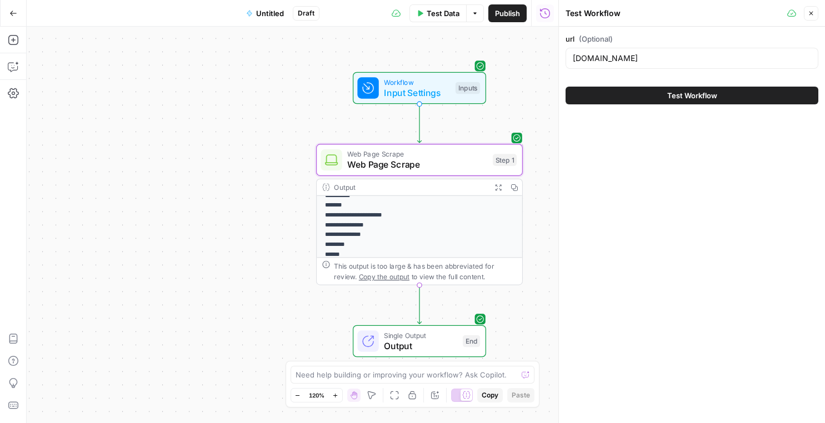
click at [668, 95] on span "Test Workflow" at bounding box center [692, 95] width 50 height 11
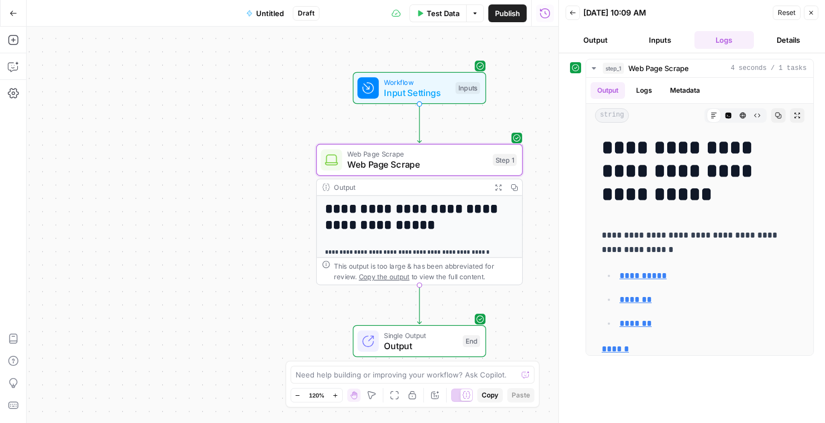
click at [607, 42] on button "Output" at bounding box center [595, 40] width 60 height 18
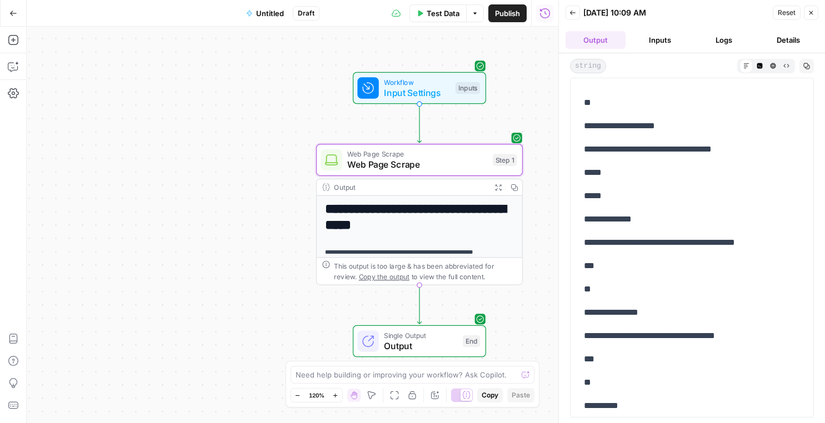
scroll to position [1440, 0]
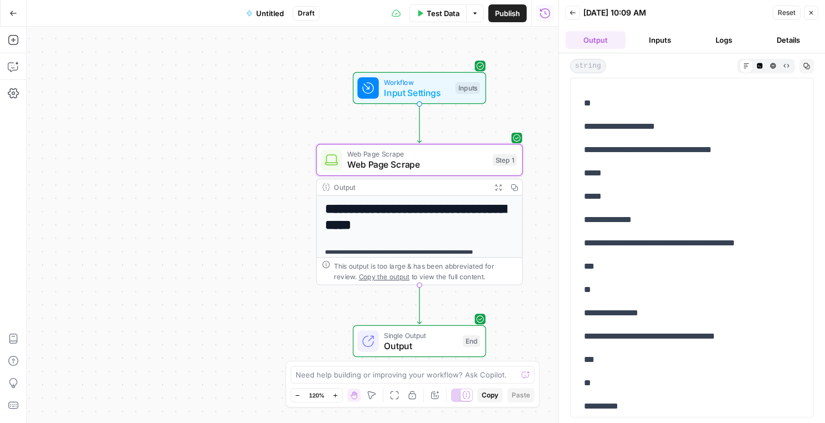
click at [566, 13] on button "Back" at bounding box center [572, 13] width 14 height 14
click at [0, 0] on div "10/08/25 at 10:09 AM" at bounding box center [0, 0] width 0 height 0
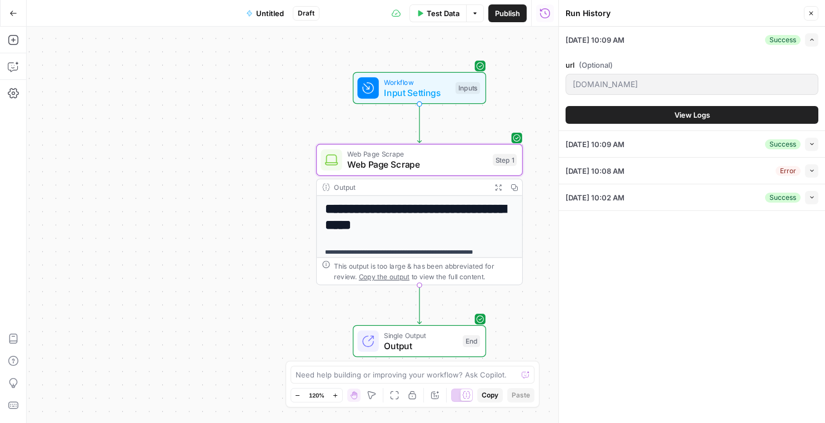
click at [813, 10] on button "Close" at bounding box center [811, 13] width 14 height 14
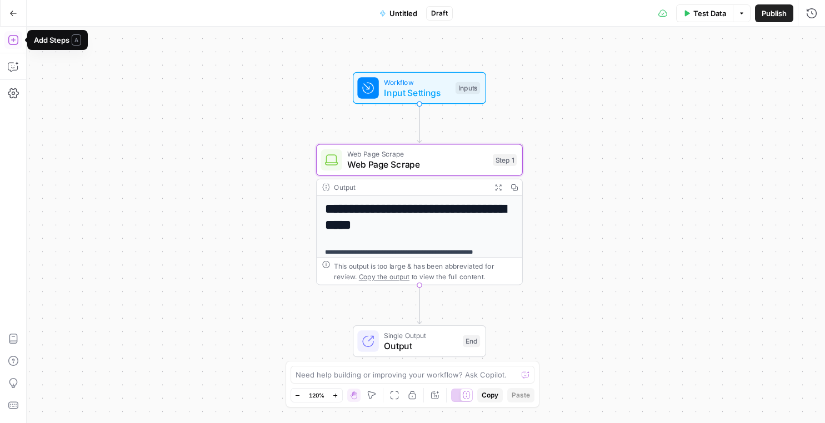
click at [13, 38] on icon "button" at bounding box center [13, 40] width 10 height 10
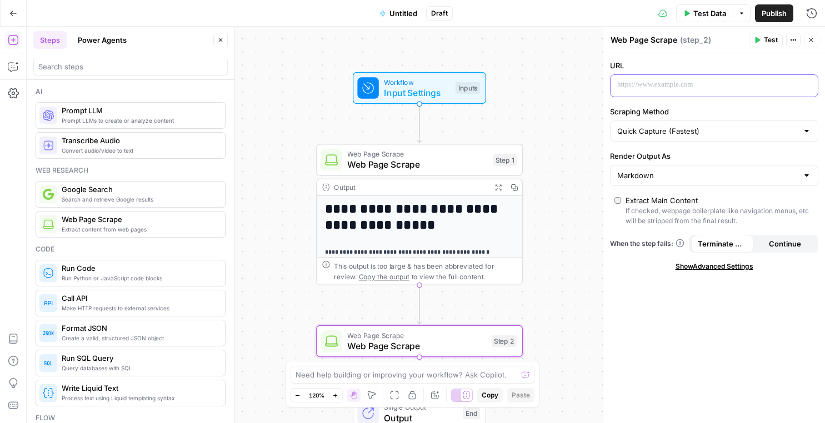
click at [696, 87] on p at bounding box center [705, 84] width 176 height 11
click at [734, 86] on p "**********" at bounding box center [705, 84] width 176 height 11
click at [805, 84] on icon "button" at bounding box center [808, 85] width 6 height 6
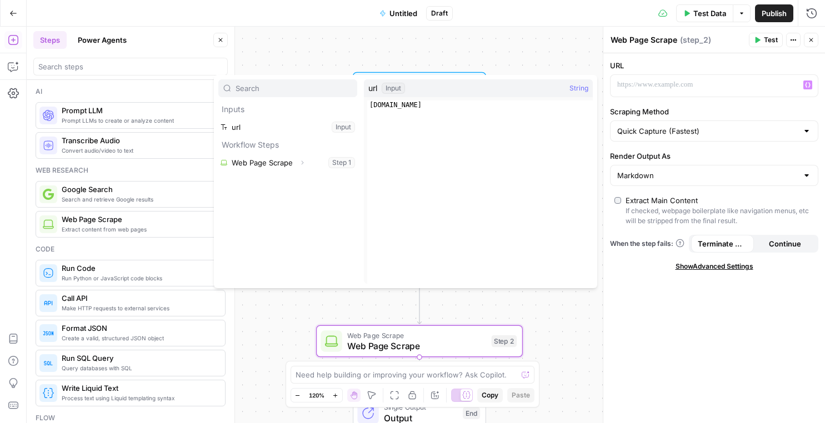
click at [421, 91] on div "url Input String" at bounding box center [478, 88] width 229 height 18
click at [422, 90] on div "url Input String" at bounding box center [478, 88] width 229 height 18
click at [262, 132] on button "Select variable url" at bounding box center [287, 127] width 139 height 18
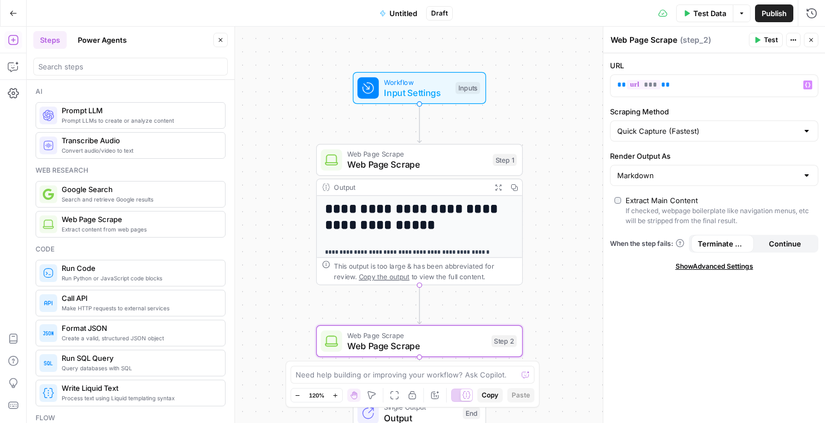
click at [812, 41] on icon "button" at bounding box center [811, 40] width 4 height 4
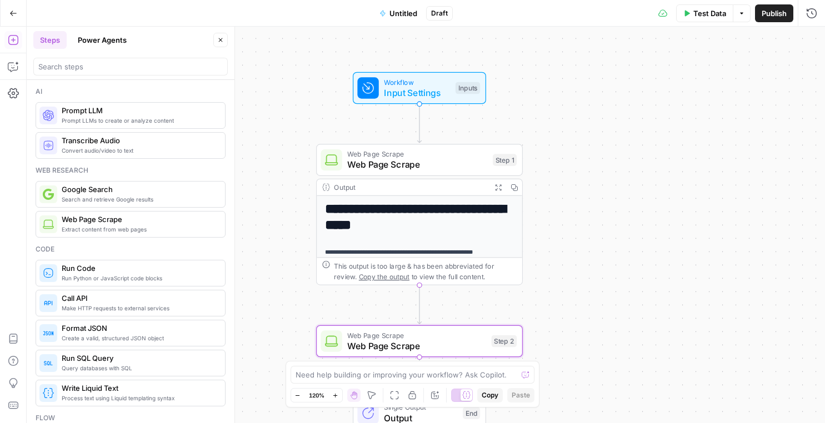
click at [713, 19] on button "Test Data" at bounding box center [704, 13] width 57 height 18
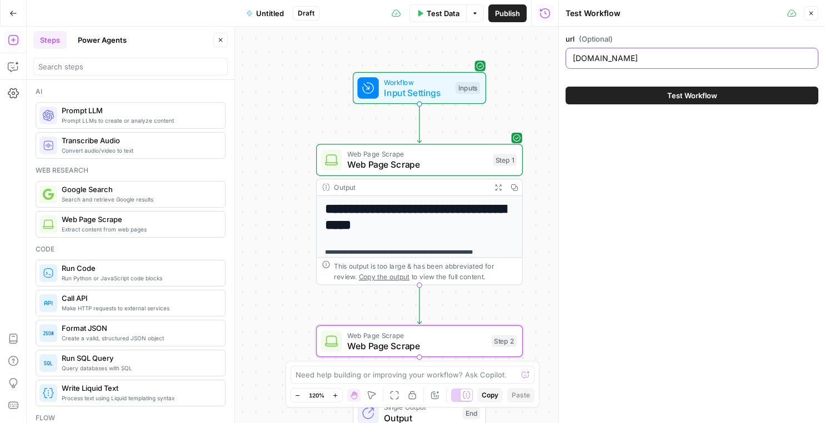
click at [663, 61] on input "tryprofound.com" at bounding box center [692, 58] width 238 height 11
type input "[DOMAIN_NAME]"
click at [565, 87] on button "Test Workflow" at bounding box center [691, 96] width 253 height 18
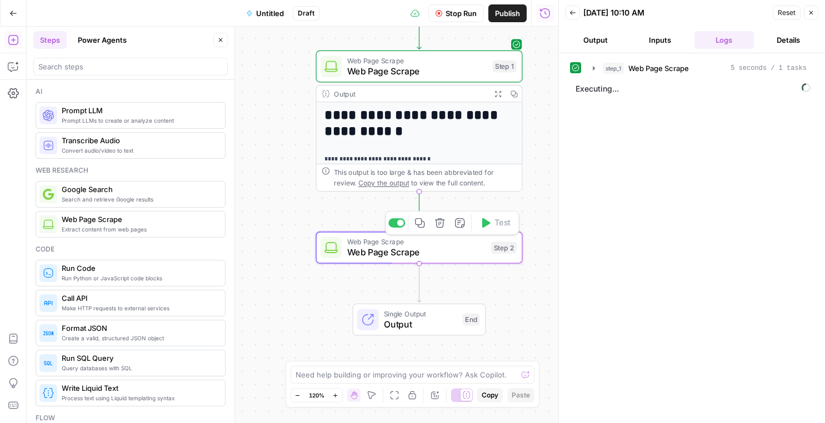
click at [420, 262] on div "Web Page Scrape Web Page Scrape Step 2 Copy step Delete step Add Note Test" at bounding box center [419, 248] width 207 height 32
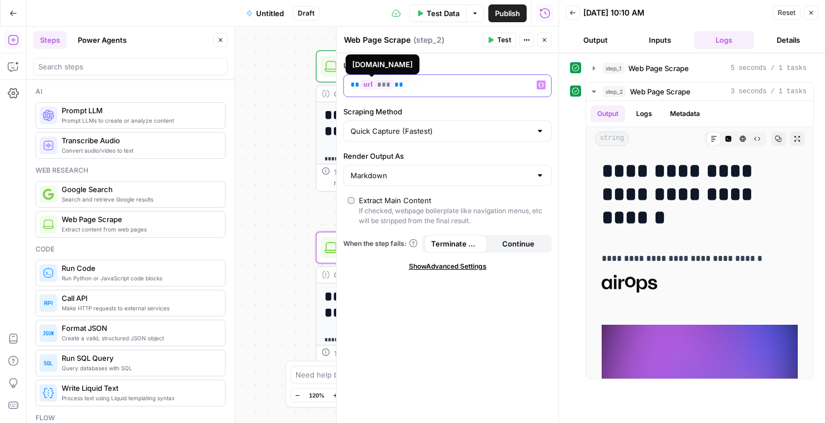
click at [383, 87] on span "***" at bounding box center [377, 84] width 34 height 9
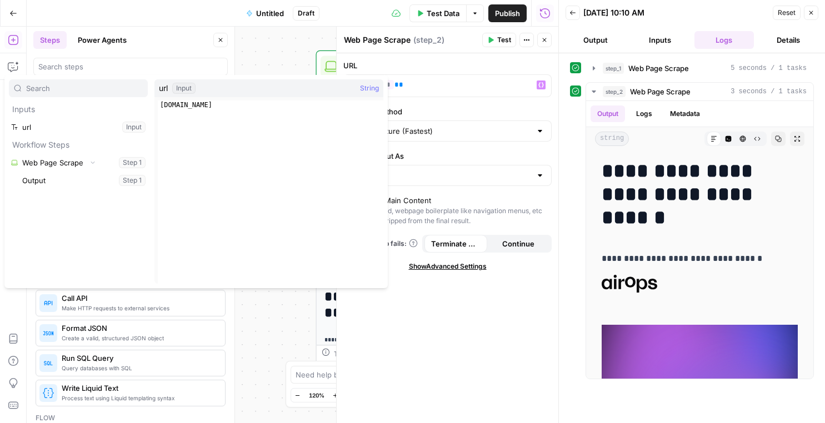
click at [273, 47] on div "**********" at bounding box center [293, 225] width 532 height 397
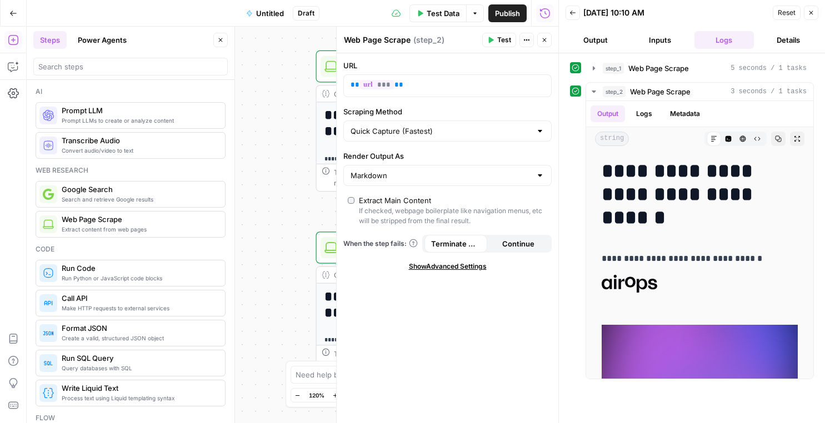
click at [549, 39] on button "Close" at bounding box center [544, 40] width 14 height 14
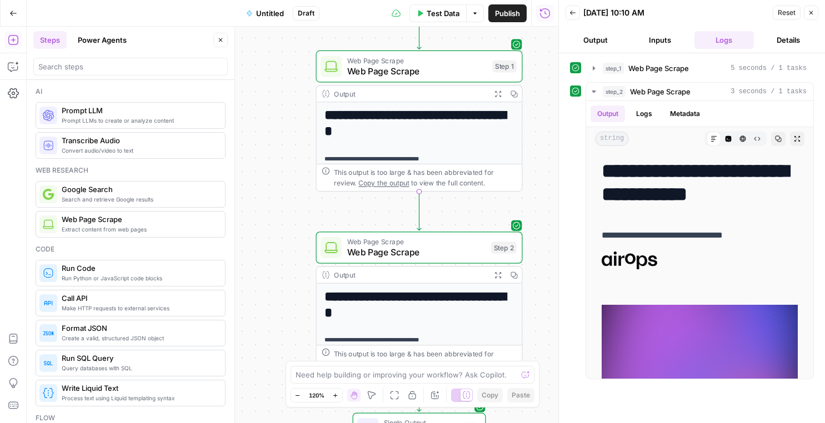
click at [809, 18] on button "Close" at bounding box center [811, 13] width 14 height 14
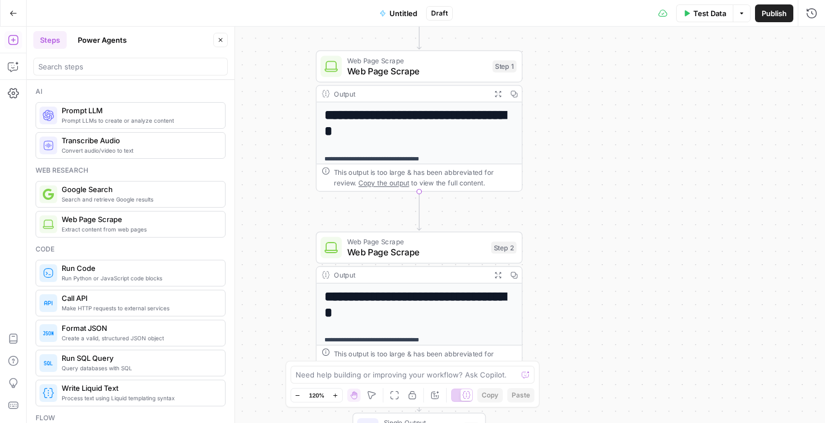
click at [432, 131] on h1 "**********" at bounding box center [418, 124] width 189 height 32
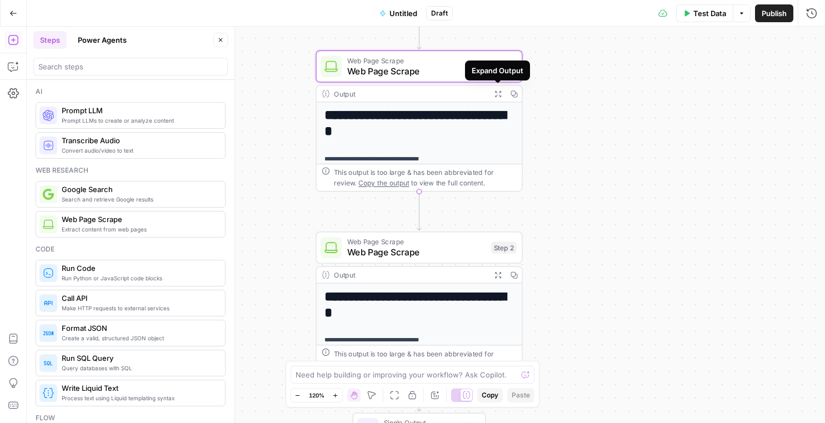
click at [441, 64] on span "Web Page Scrape" at bounding box center [417, 70] width 140 height 13
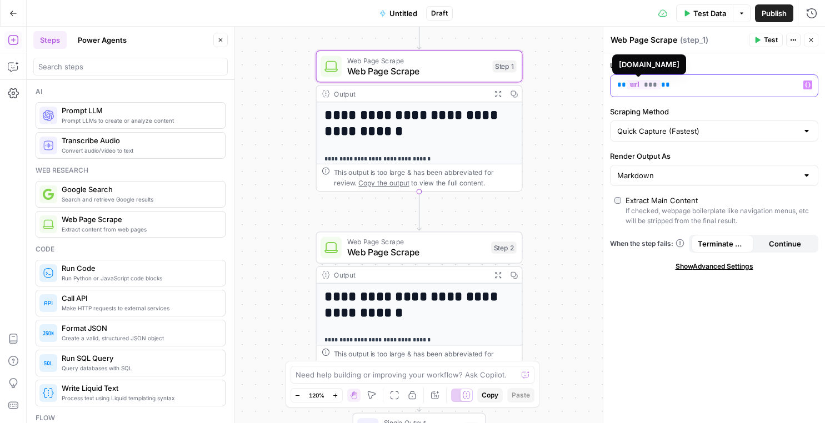
click at [648, 84] on span "***" at bounding box center [644, 84] width 34 height 9
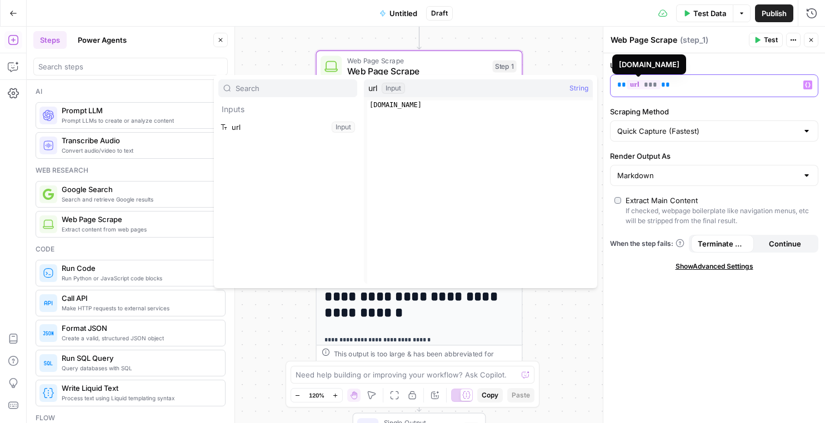
click at [647, 88] on span "***" at bounding box center [644, 84] width 34 height 9
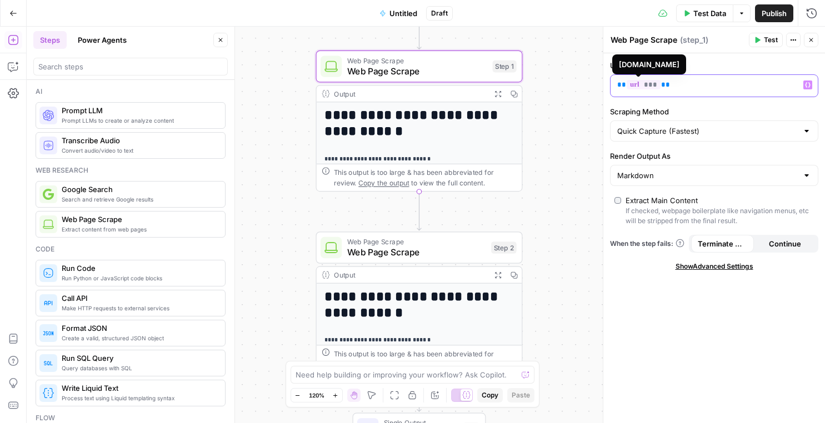
drag, startPoint x: 651, startPoint y: 88, endPoint x: 642, endPoint y: 89, distance: 9.0
click at [642, 89] on span "***" at bounding box center [644, 84] width 34 height 9
click at [710, 87] on p "** *** **" at bounding box center [705, 84] width 176 height 11
click at [714, 14] on span "Test Data" at bounding box center [709, 13] width 33 height 11
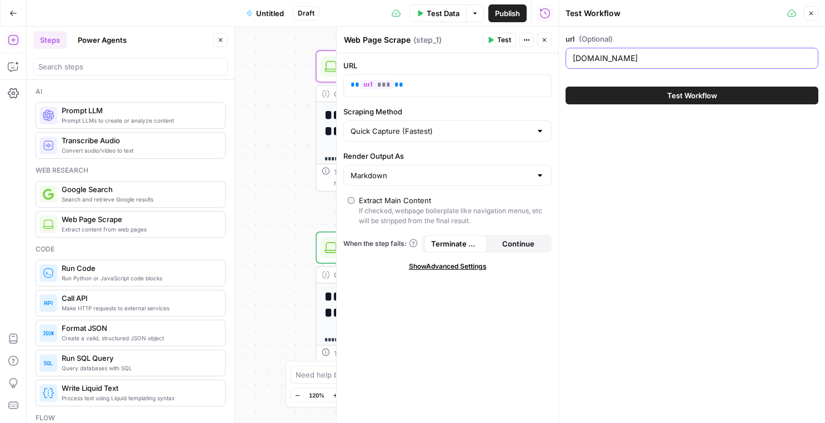
click at [669, 59] on input "[DOMAIN_NAME]" at bounding box center [692, 58] width 238 height 11
type input "tryprofound.com"
click at [702, 97] on span "Test Workflow" at bounding box center [692, 95] width 50 height 11
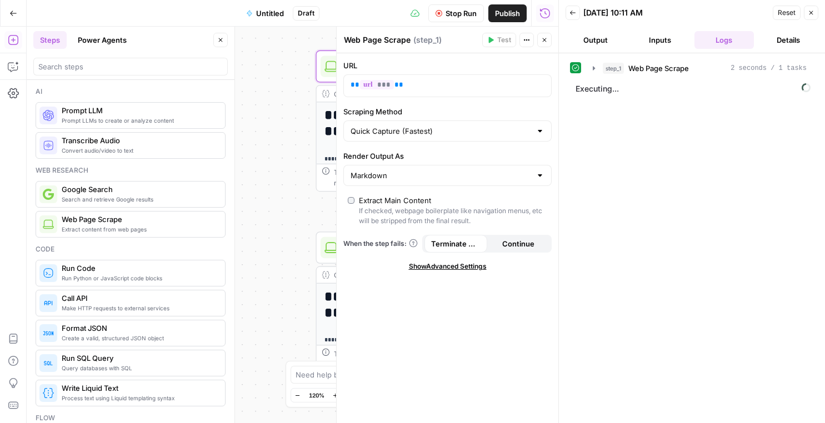
click at [605, 38] on button "Output" at bounding box center [595, 40] width 60 height 18
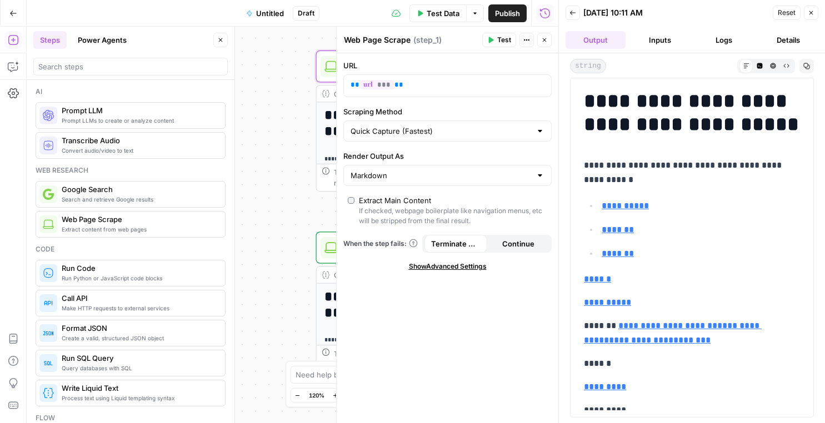
click at [567, 17] on button "Back" at bounding box center [572, 13] width 14 height 14
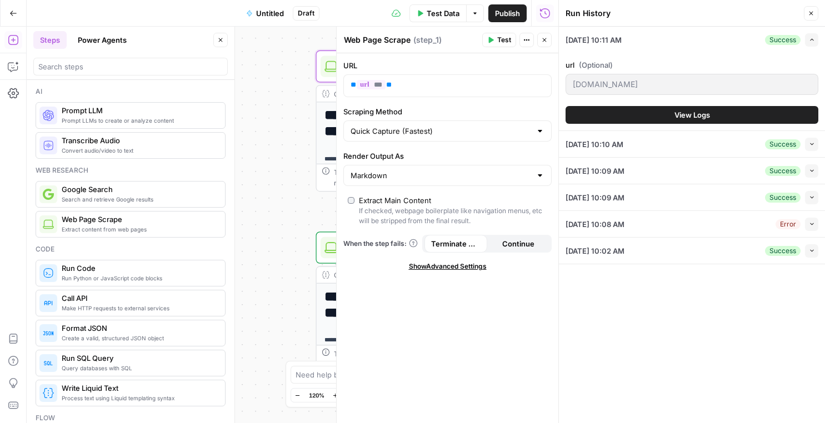
click at [815, 12] on button "Close" at bounding box center [811, 13] width 14 height 14
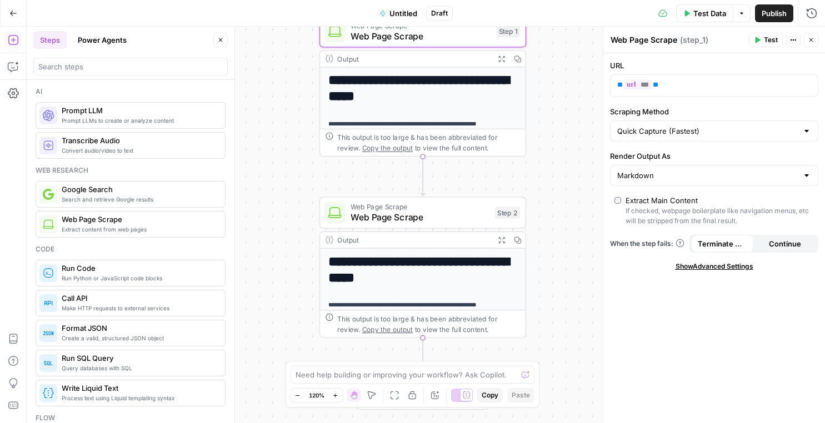
click at [444, 219] on span "Web Page Scrape" at bounding box center [419, 217] width 139 height 13
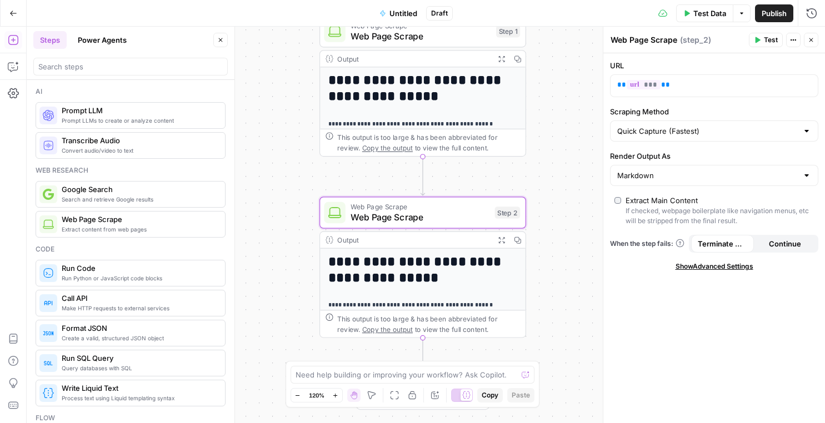
click at [132, 62] on div at bounding box center [130, 67] width 194 height 18
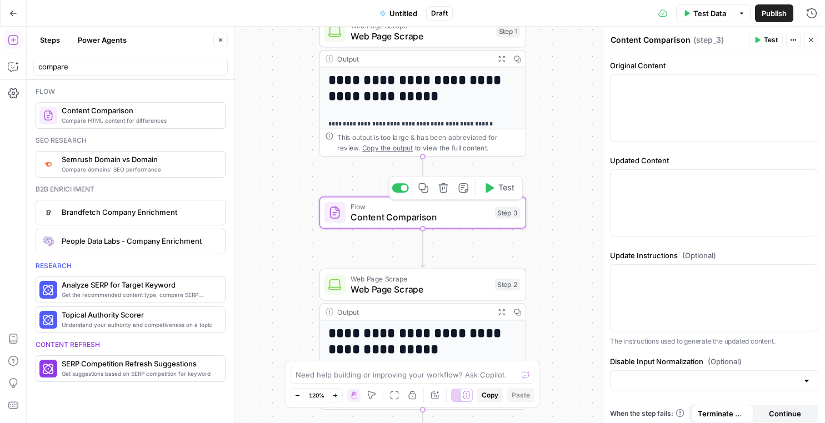
click at [507, 218] on div "Step 3" at bounding box center [508, 213] width 26 height 12
click at [438, 193] on button "Delete step" at bounding box center [443, 187] width 17 height 17
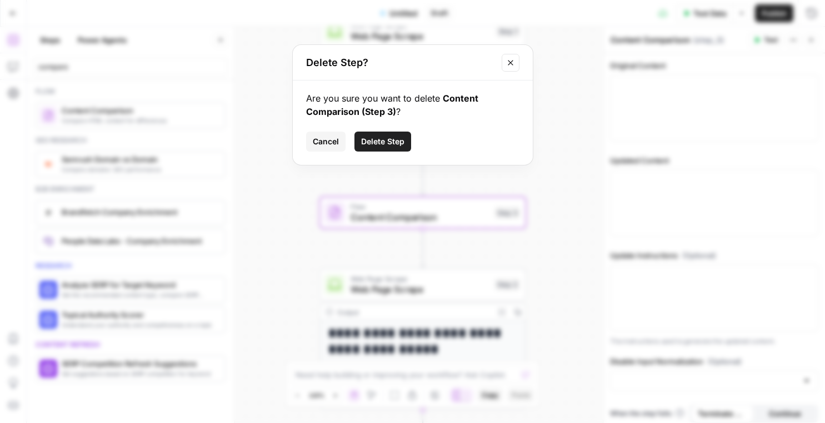
click at [381, 149] on button "Delete Step" at bounding box center [382, 142] width 57 height 20
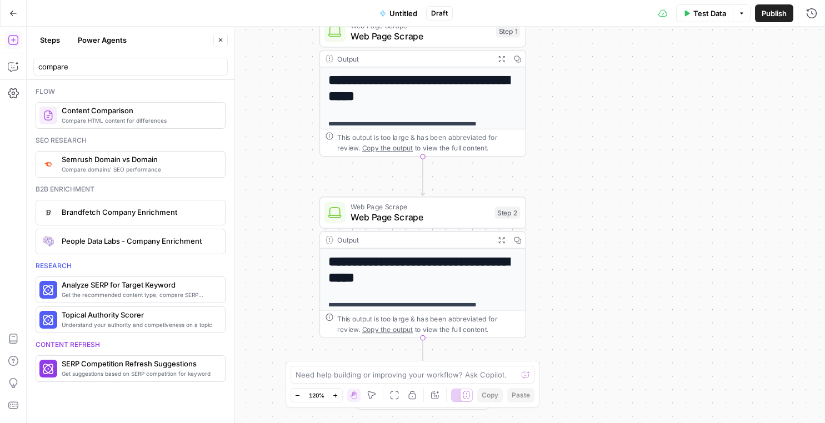
click at [417, 258] on h1 "**********" at bounding box center [422, 270] width 189 height 32
click at [408, 275] on h1 "**********" at bounding box center [422, 270] width 189 height 32
click at [494, 257] on h1 "**********" at bounding box center [422, 270] width 189 height 32
click at [439, 280] on h1 "**********" at bounding box center [422, 270] width 189 height 32
click at [412, 221] on span "Web Page Scrape" at bounding box center [419, 217] width 139 height 13
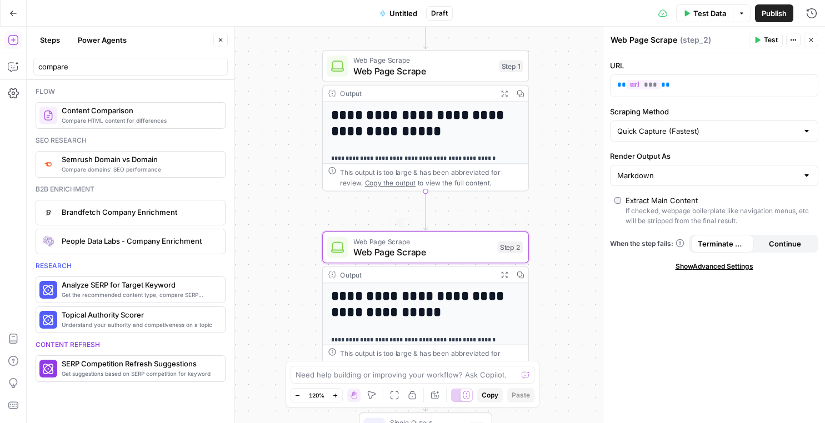
drag, startPoint x: 395, startPoint y: 276, endPoint x: 486, endPoint y: 112, distance: 187.5
click at [485, 111] on div "**********" at bounding box center [801, 216] width 958 height 476
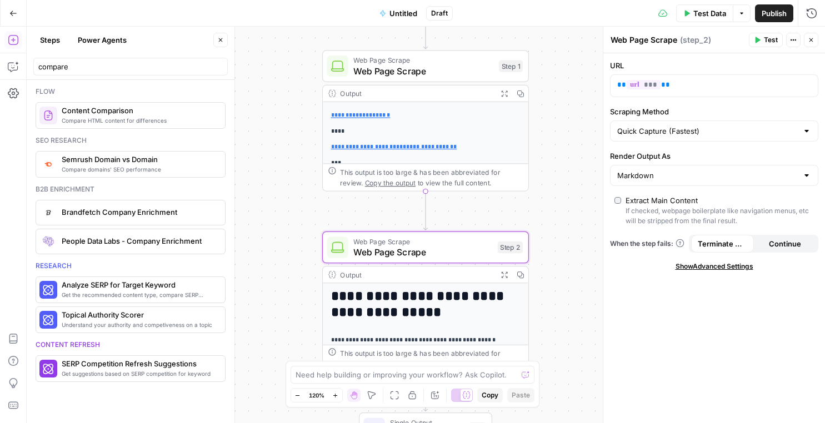
scroll to position [188, 0]
click at [449, 302] on h1 "**********" at bounding box center [425, 305] width 189 height 32
click at [453, 242] on span "Web Page Scrape" at bounding box center [422, 241] width 139 height 11
click at [766, 38] on span "Test" at bounding box center [771, 40] width 14 height 10
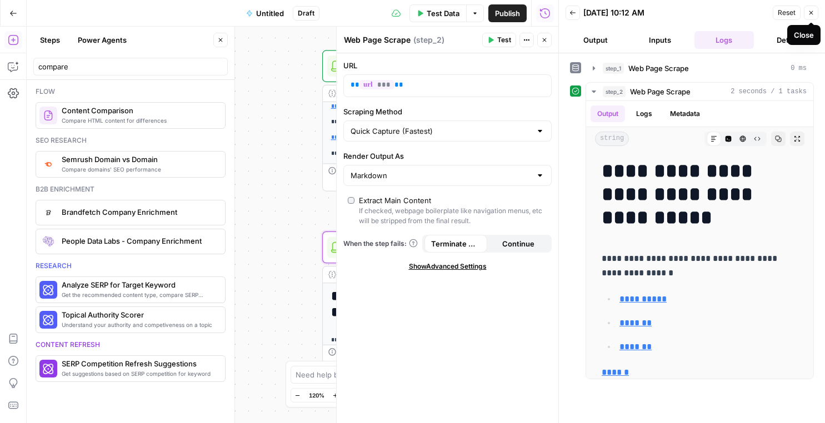
click at [808, 11] on icon "button" at bounding box center [811, 12] width 7 height 7
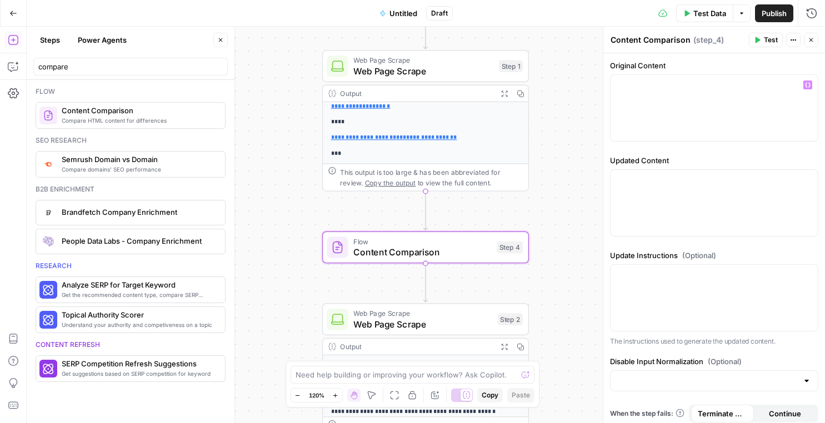
scroll to position [25, 0]
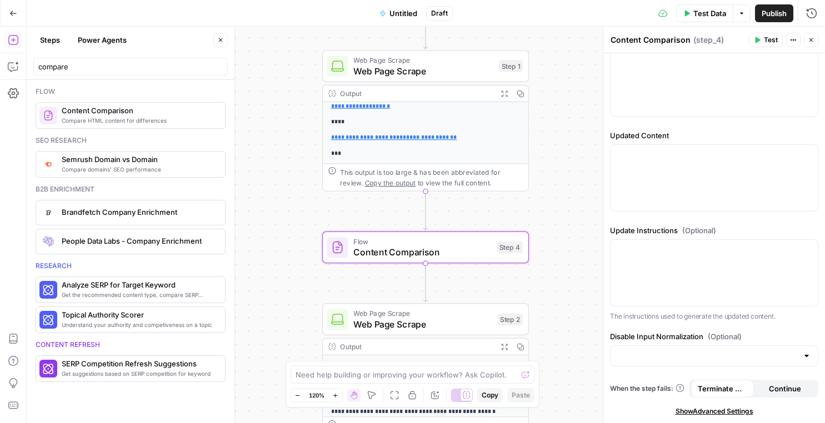
click at [809, 44] on button "Close" at bounding box center [811, 40] width 14 height 14
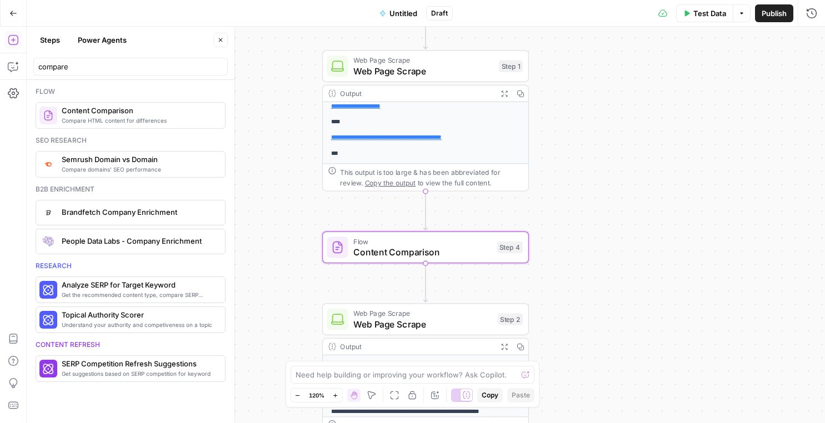
click at [417, 244] on span "Flow" at bounding box center [422, 241] width 138 height 11
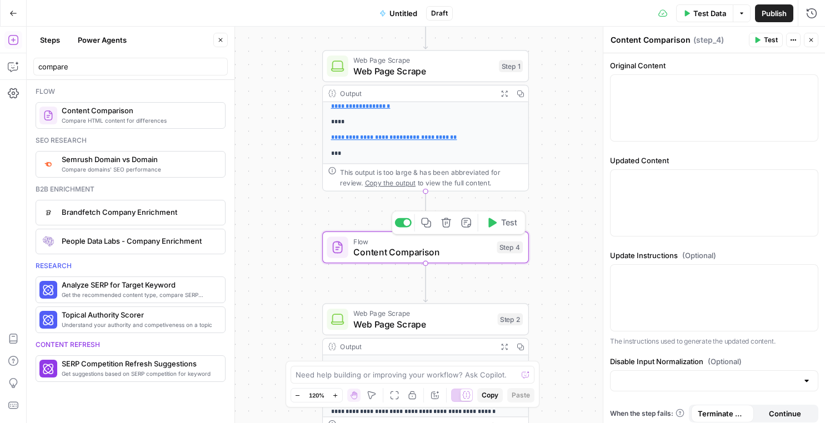
click at [442, 226] on icon "button" at bounding box center [446, 223] width 11 height 11
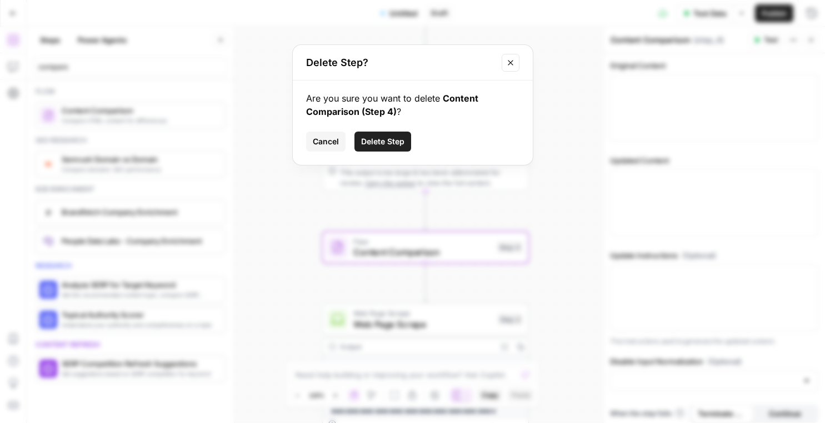
click at [375, 136] on span "Delete Step" at bounding box center [382, 141] width 43 height 11
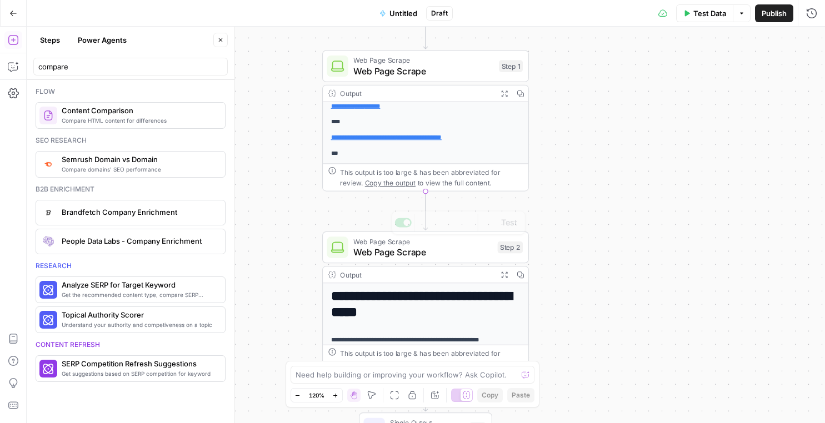
click at [412, 293] on h1 "**********" at bounding box center [425, 305] width 189 height 32
click at [432, 241] on span "Web Page Scrape" at bounding box center [422, 241] width 139 height 11
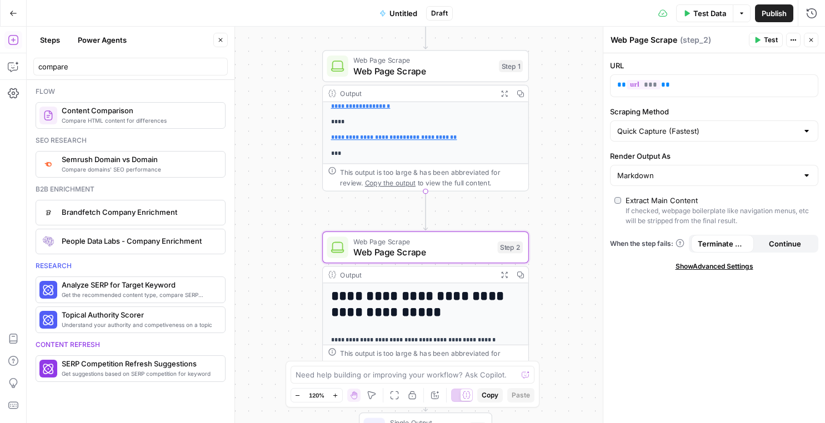
click at [699, 270] on span "Show Advanced Settings" at bounding box center [714, 267] width 78 height 10
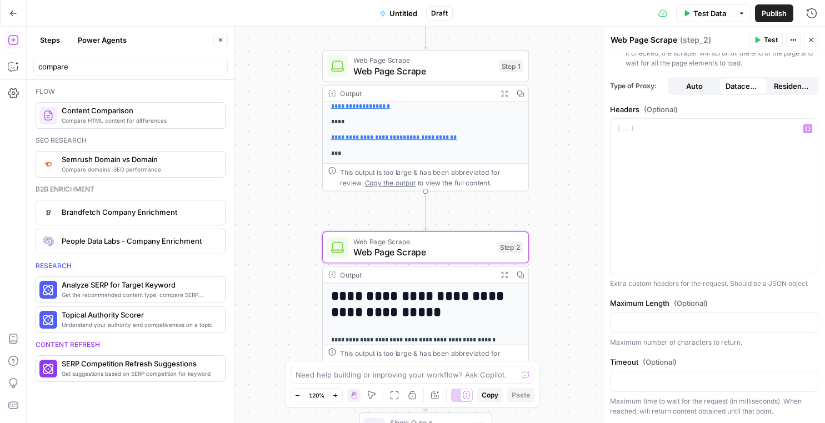
scroll to position [0, 0]
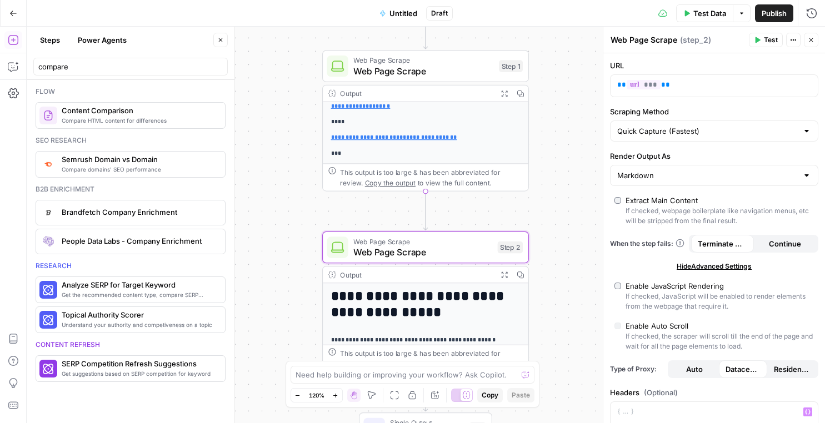
click at [584, 211] on div "**********" at bounding box center [426, 225] width 798 height 397
click at [702, 13] on span "Test Data" at bounding box center [709, 13] width 33 height 11
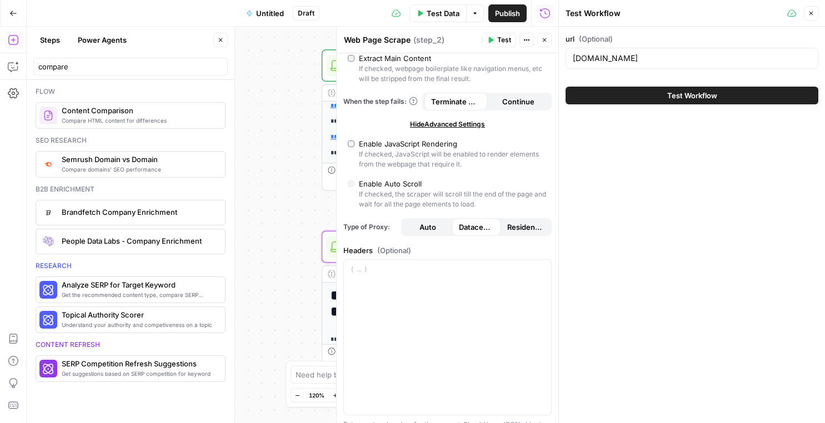
scroll to position [147, 0]
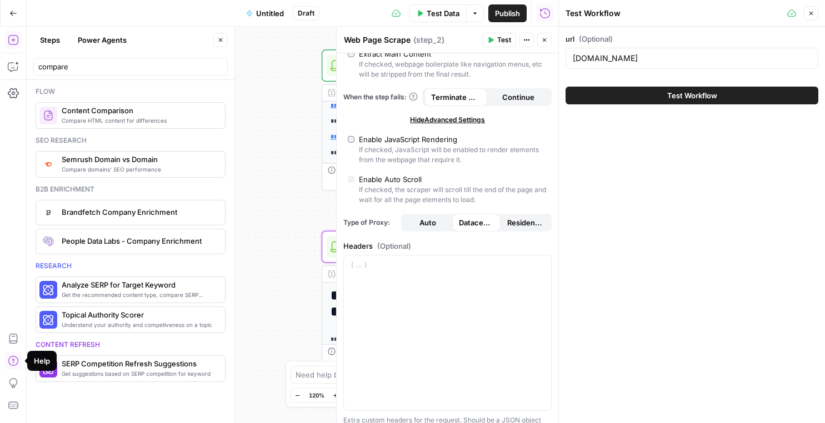
click at [11, 367] on button "Help" at bounding box center [13, 361] width 18 height 18
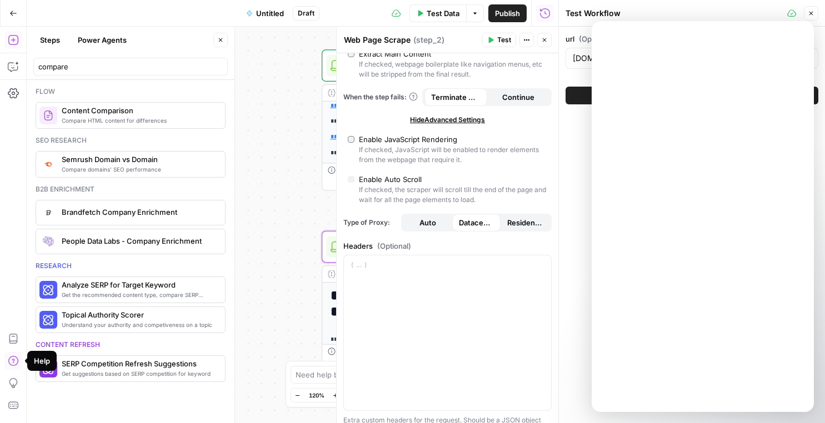
scroll to position [0, 0]
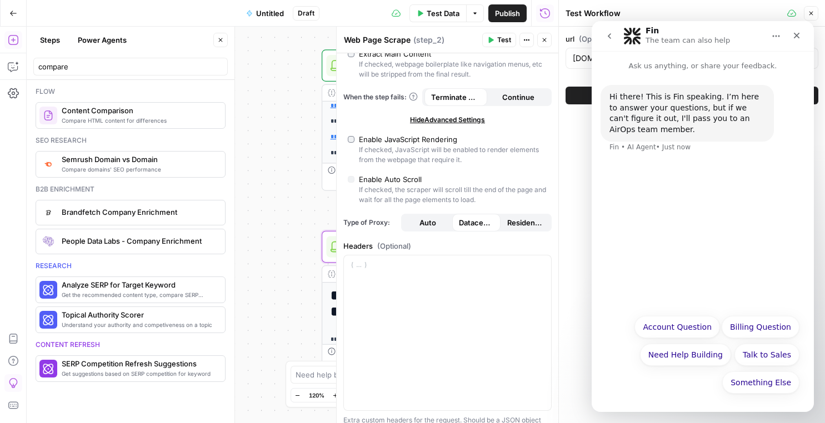
click at [12, 386] on icon "button" at bounding box center [13, 383] width 8 height 10
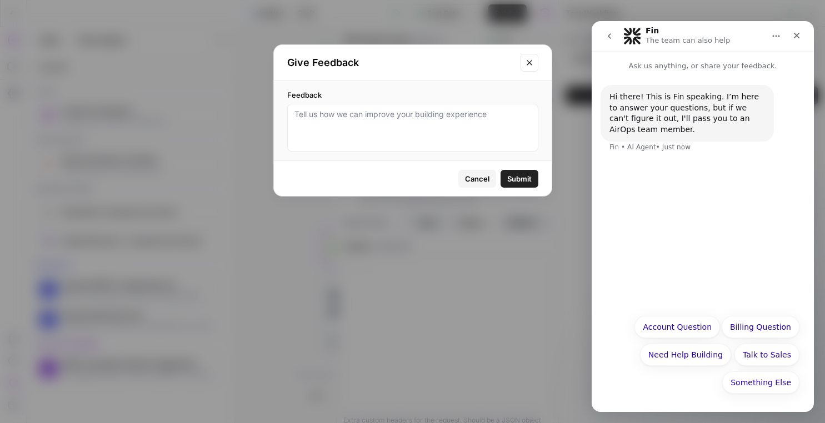
click at [527, 66] on icon "Close modal" at bounding box center [529, 62] width 9 height 9
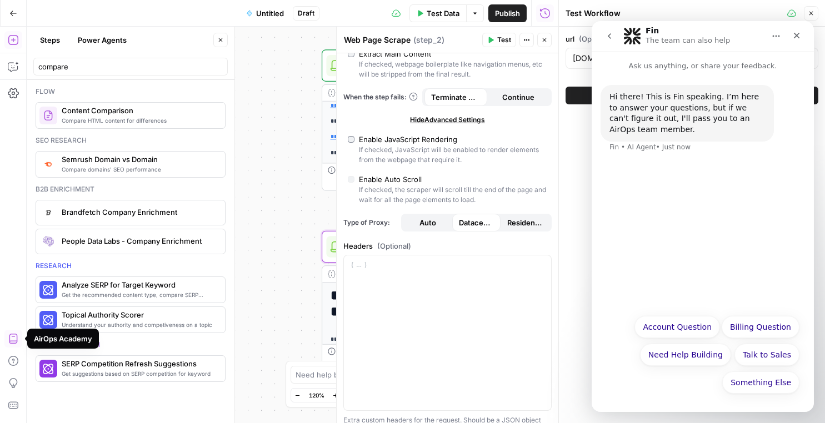
click at [17, 339] on icon "button" at bounding box center [13, 338] width 11 height 11
click at [131, 66] on input "compare" at bounding box center [130, 66] width 184 height 11
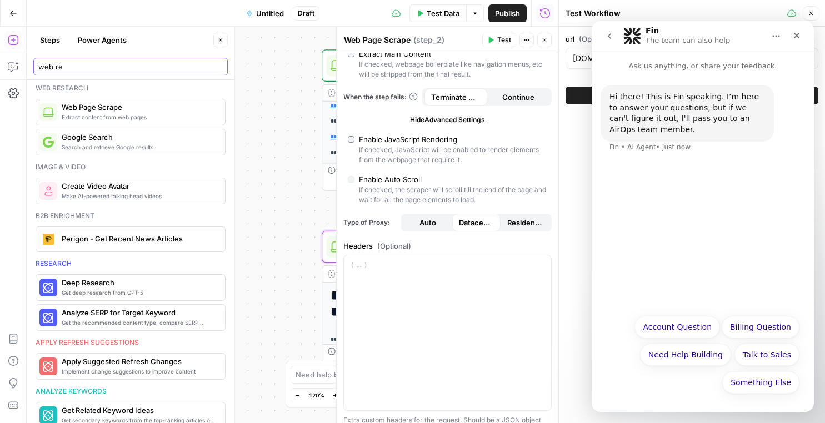
scroll to position [184, 0]
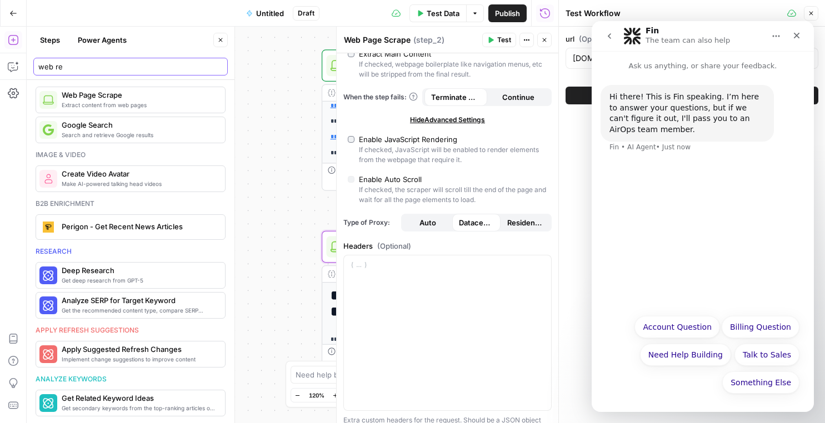
type input "web re"
click at [799, 32] on icon "Close" at bounding box center [796, 35] width 9 height 9
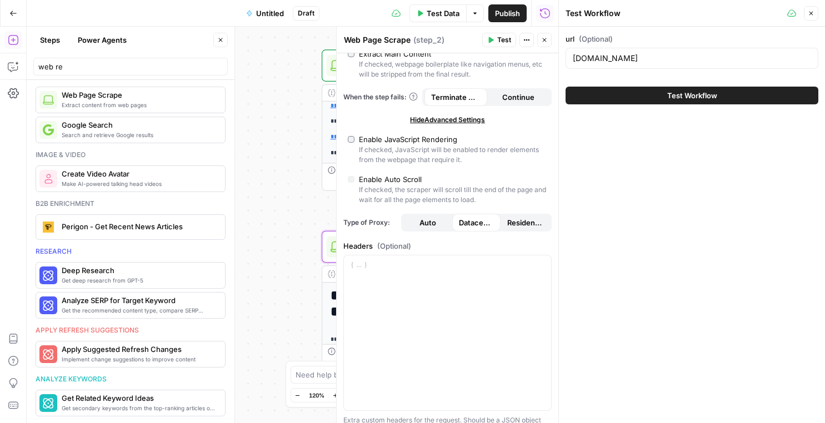
scroll to position [0, 0]
click at [287, 124] on div "**********" at bounding box center [293, 225] width 532 height 397
click at [813, 14] on icon "button" at bounding box center [811, 13] width 7 height 7
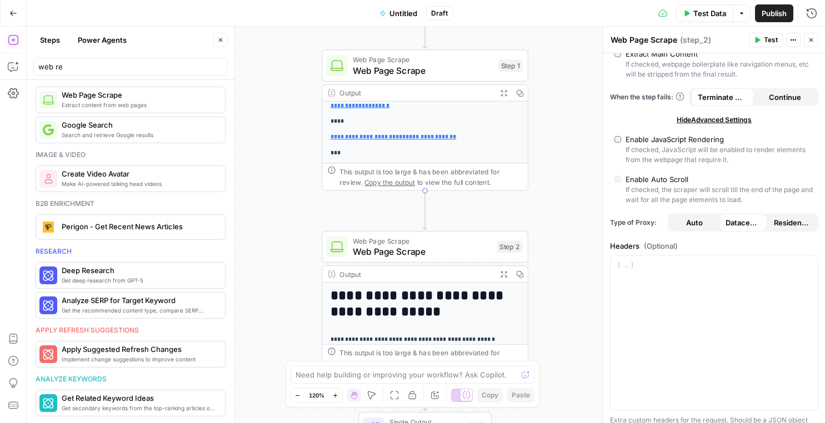
click at [93, 42] on button "Power Agents" at bounding box center [102, 40] width 62 height 18
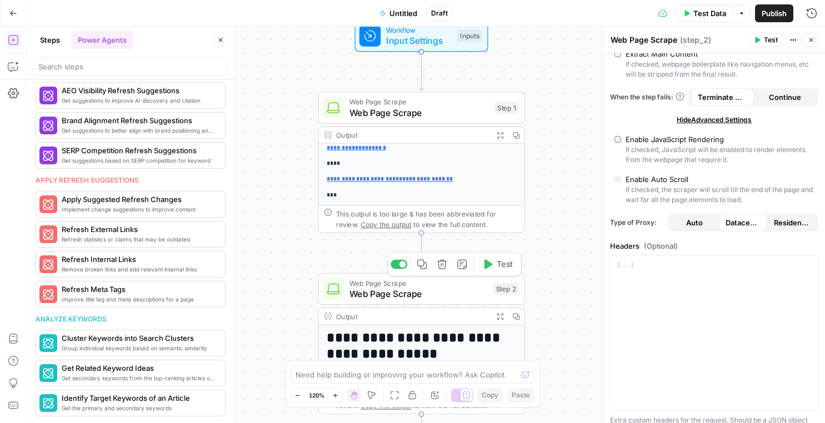
click at [432, 297] on span "Web Page Scrape" at bounding box center [418, 293] width 139 height 13
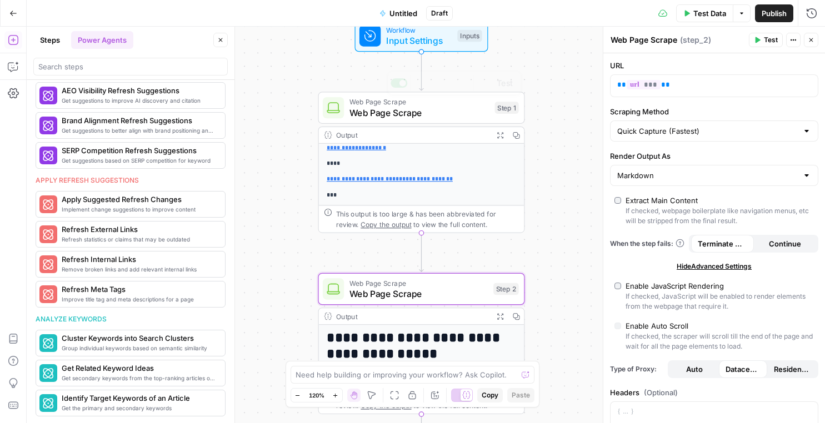
click at [392, 37] on span "Input Settings" at bounding box center [419, 40] width 66 height 13
click at [392, 37] on span "Input Settings" at bounding box center [419, 39] width 66 height 13
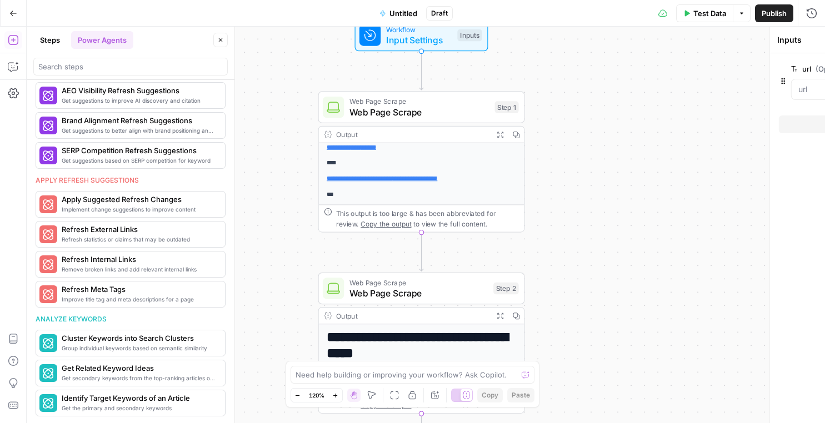
click at [392, 37] on span "Input Settings" at bounding box center [419, 39] width 66 height 13
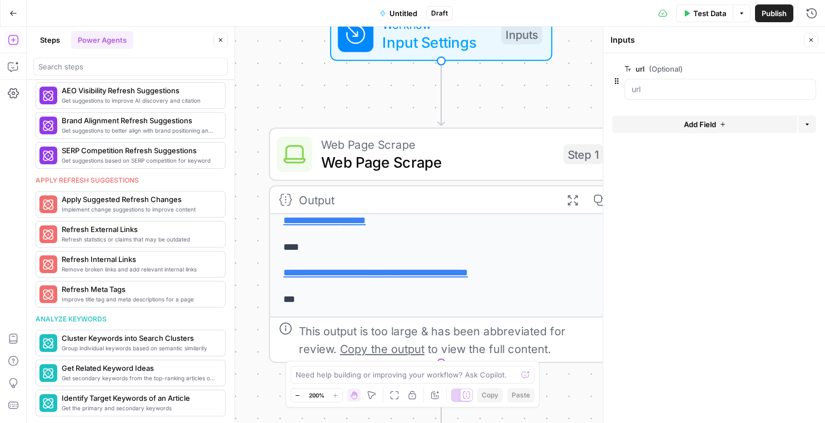
click at [657, 119] on button "Add Field" at bounding box center [704, 125] width 185 height 18
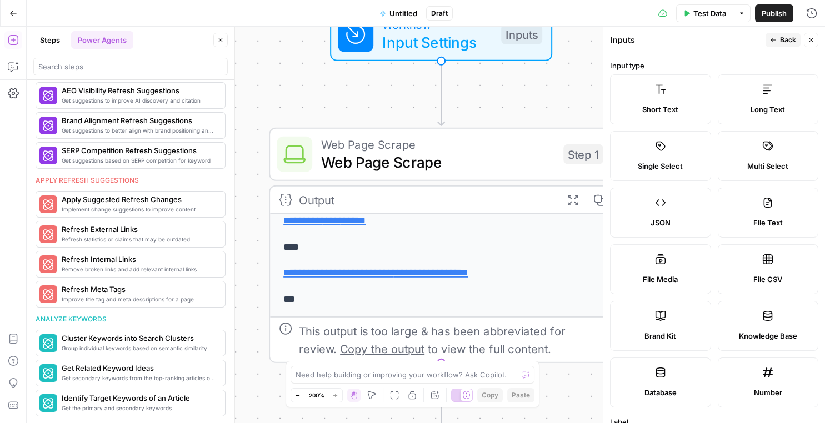
click at [680, 107] on div "Short Text" at bounding box center [660, 109] width 82 height 11
click at [678, 106] on span "Short Text" at bounding box center [660, 109] width 36 height 11
click at [664, 101] on label "Short Text" at bounding box center [660, 99] width 101 height 50
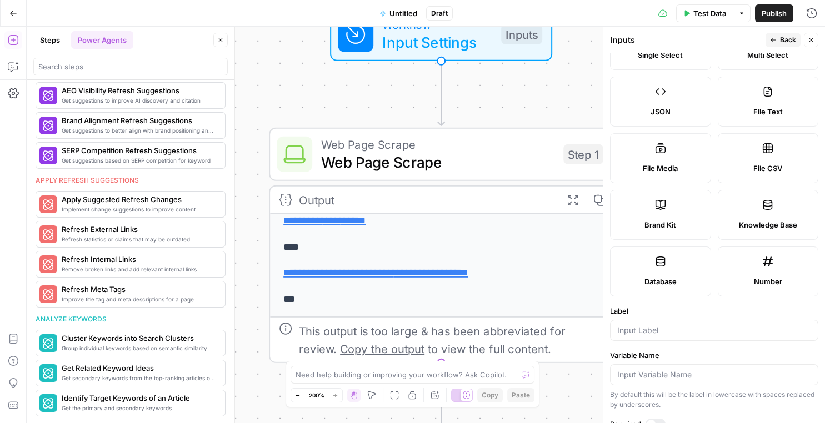
scroll to position [306, 0]
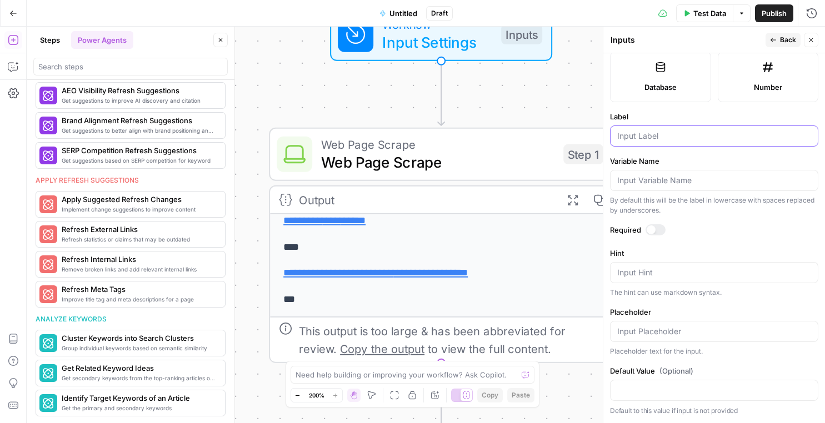
click at [658, 138] on input "Label" at bounding box center [714, 136] width 194 height 11
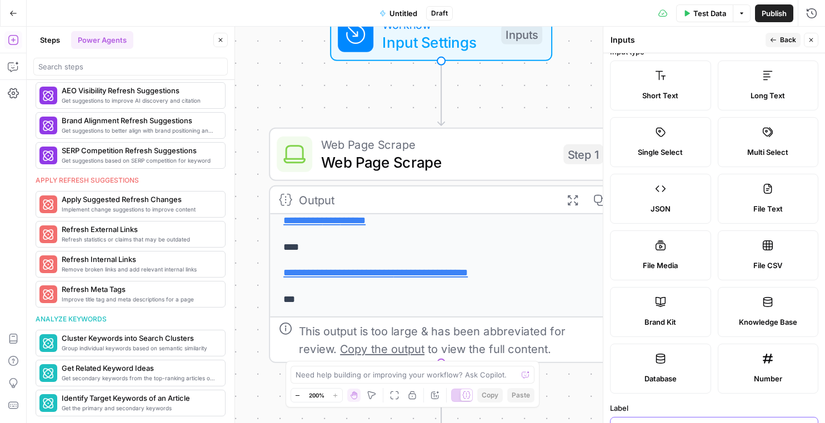
scroll to position [0, 0]
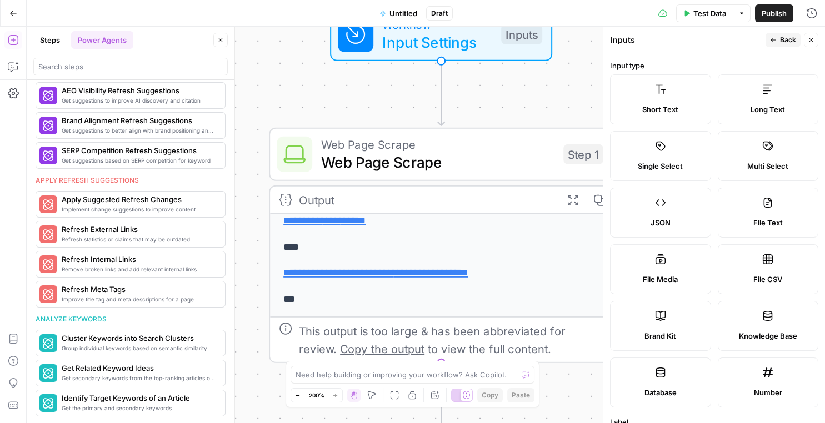
type input "Profound"
click at [784, 41] on span "Back" at bounding box center [788, 40] width 16 height 10
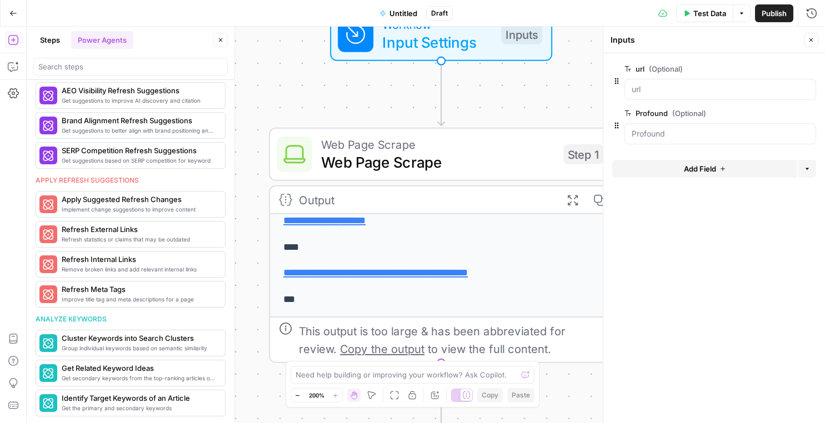
click at [719, 97] on div at bounding box center [720, 89] width 192 height 21
click at [719, 92] on input "url (Optional)" at bounding box center [720, 89] width 177 height 11
click at [787, 73] on button "edit field" at bounding box center [779, 68] width 43 height 13
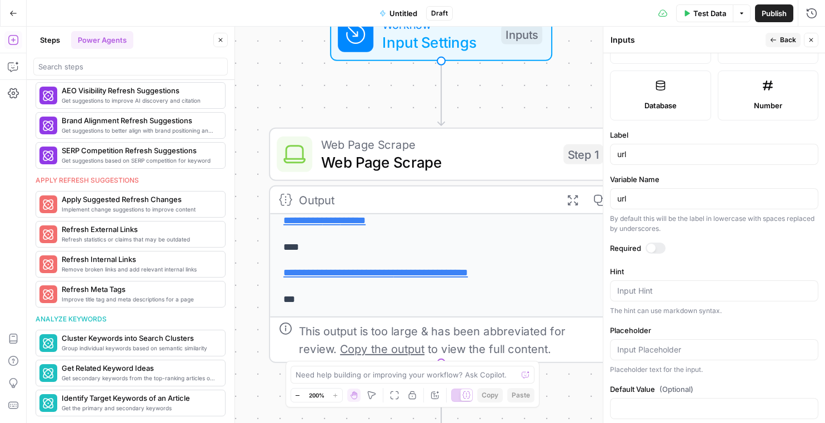
scroll to position [306, 0]
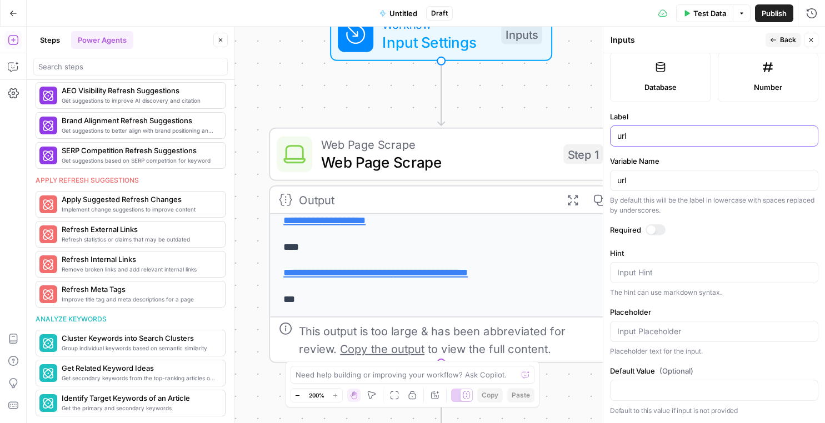
click at [633, 140] on input "url" at bounding box center [714, 136] width 194 height 11
click at [629, 135] on input "url" at bounding box center [714, 136] width 194 height 11
type input "Airops"
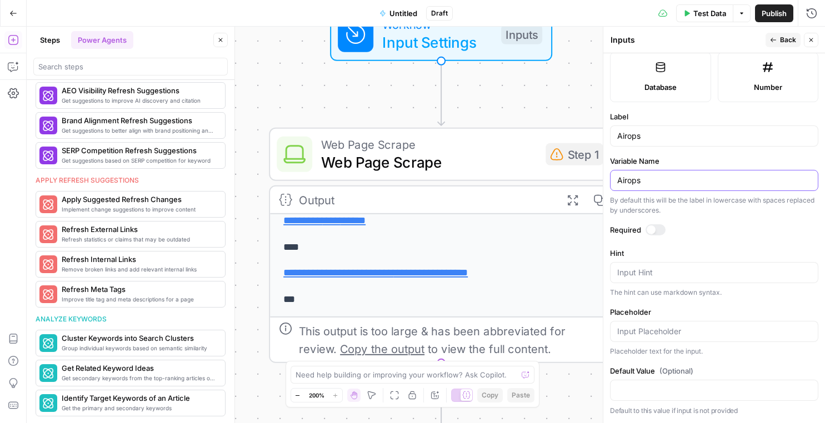
type input "Airops"
click at [783, 43] on span "Back" at bounding box center [788, 40] width 16 height 10
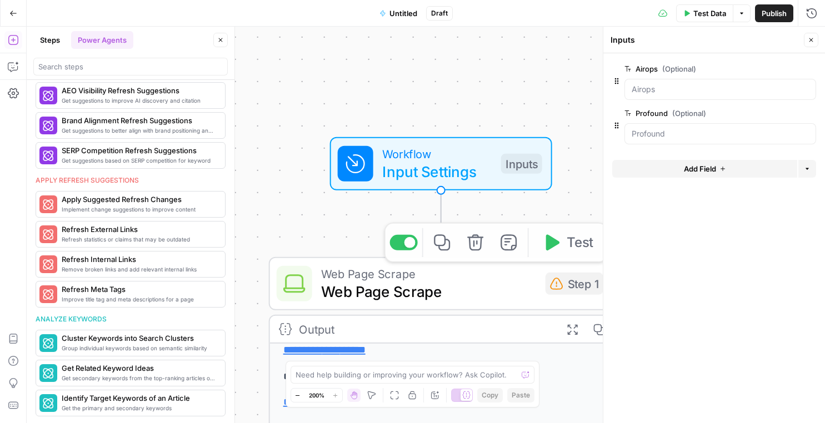
click at [458, 334] on div "Output" at bounding box center [425, 329] width 253 height 18
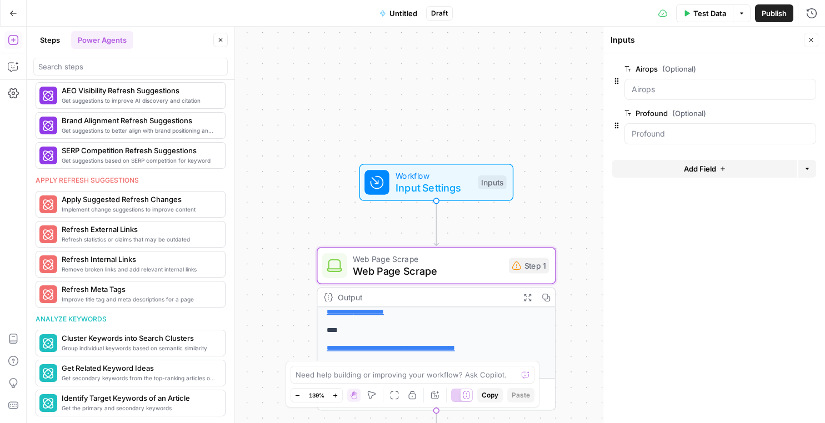
click at [810, 42] on icon "button" at bounding box center [811, 40] width 7 height 7
click at [449, 270] on span "Web Page Scrape" at bounding box center [427, 271] width 149 height 16
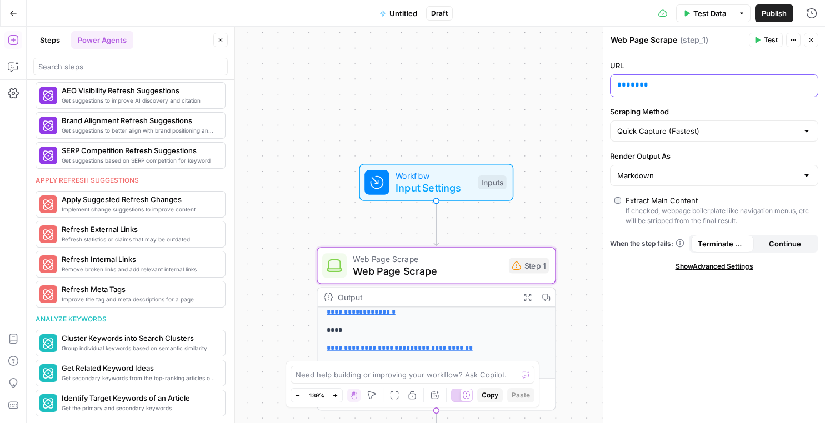
click at [654, 93] on div "** *** **" at bounding box center [704, 86] width 189 height 22
click at [805, 84] on icon "button" at bounding box center [808, 85] width 6 height 6
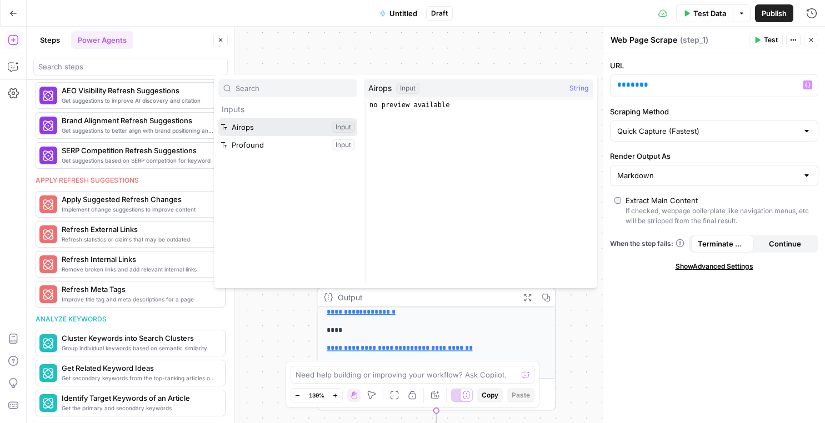
click at [284, 127] on button "Select variable Airops" at bounding box center [287, 127] width 139 height 18
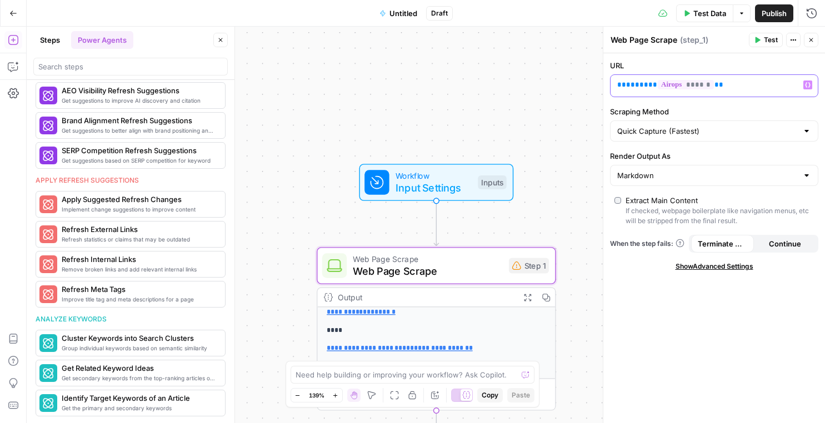
drag, startPoint x: 638, startPoint y: 87, endPoint x: 597, endPoint y: 84, distance: 41.8
click at [597, 84] on body "**********" at bounding box center [412, 211] width 825 height 423
click at [805, 85] on icon "button" at bounding box center [808, 85] width 6 height 5
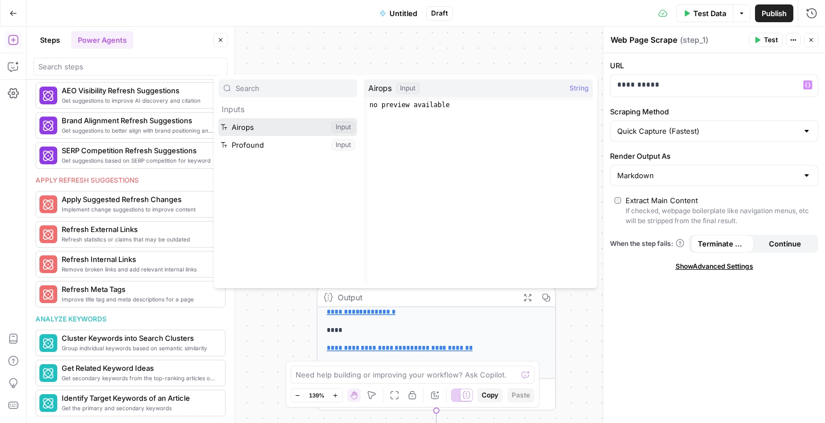
click at [279, 123] on button "Select variable Airops" at bounding box center [287, 127] width 139 height 18
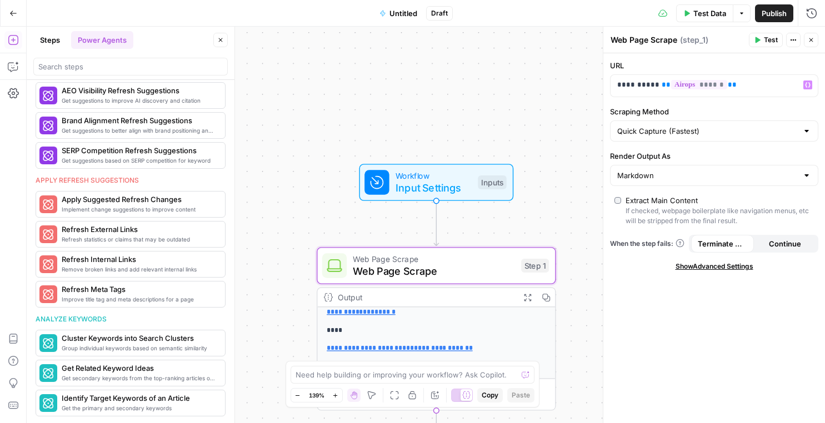
click at [763, 42] on button "Test" at bounding box center [766, 40] width 34 height 14
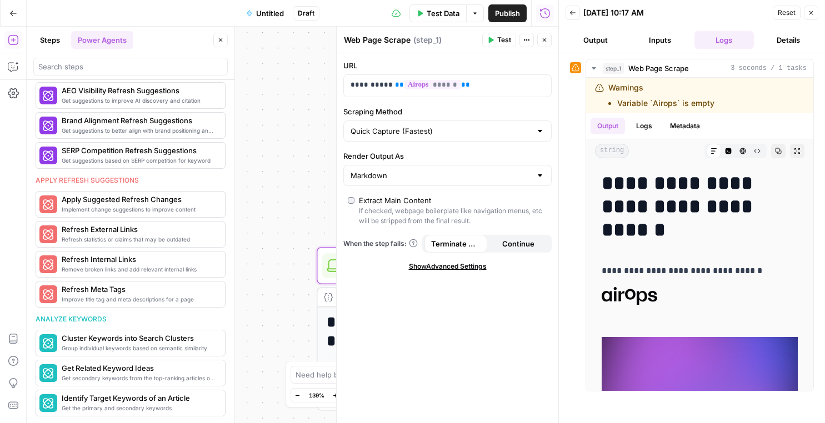
click at [594, 48] on header "Back 10/08/25 at 10:17 AM Reset Close Output Inputs Logs Details" at bounding box center [692, 26] width 266 height 53
click at [594, 47] on button "Output" at bounding box center [595, 40] width 60 height 18
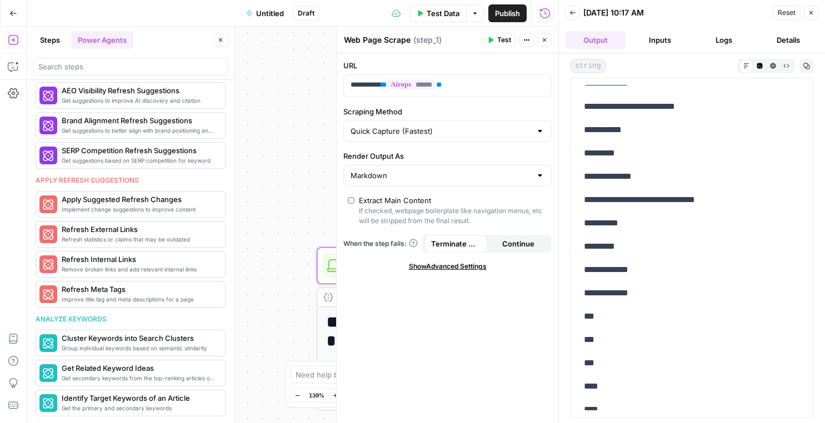
scroll to position [969, 0]
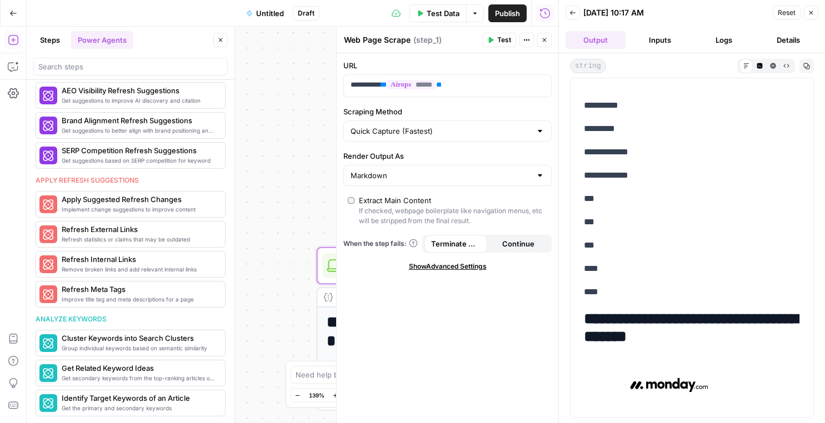
click at [814, 13] on icon "button" at bounding box center [811, 12] width 7 height 7
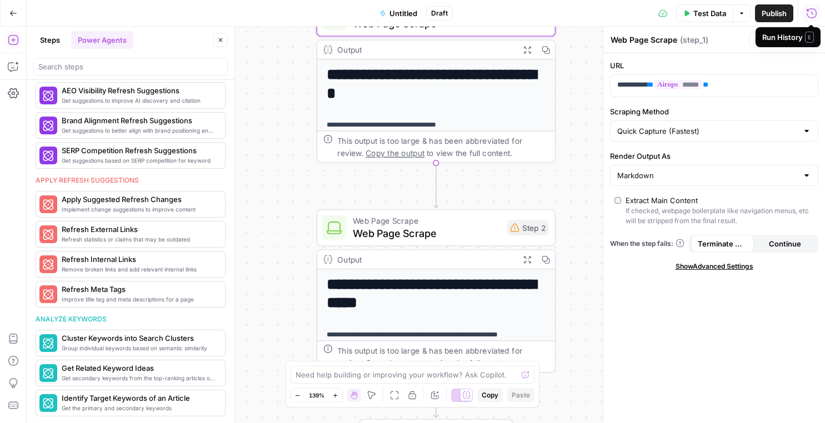
click at [464, 280] on h1 "**********" at bounding box center [436, 294] width 219 height 37
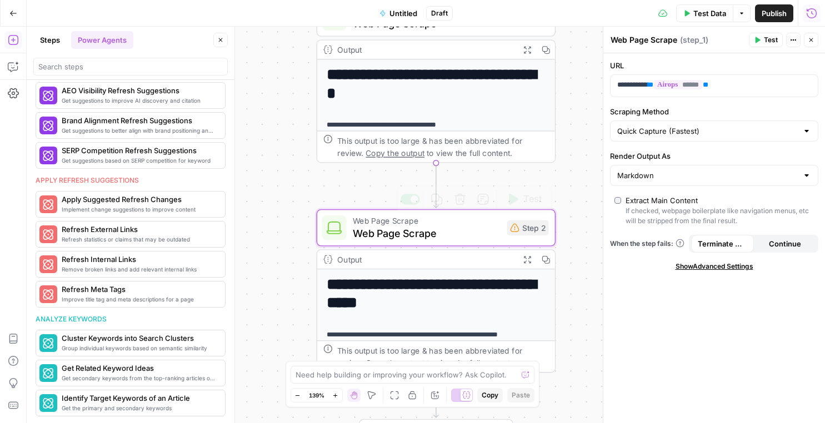
click at [469, 284] on h1 "**********" at bounding box center [436, 294] width 219 height 37
click at [439, 294] on h1 "**********" at bounding box center [436, 294] width 219 height 37
click at [471, 234] on span "Web Page Scrape" at bounding box center [427, 234] width 148 height 16
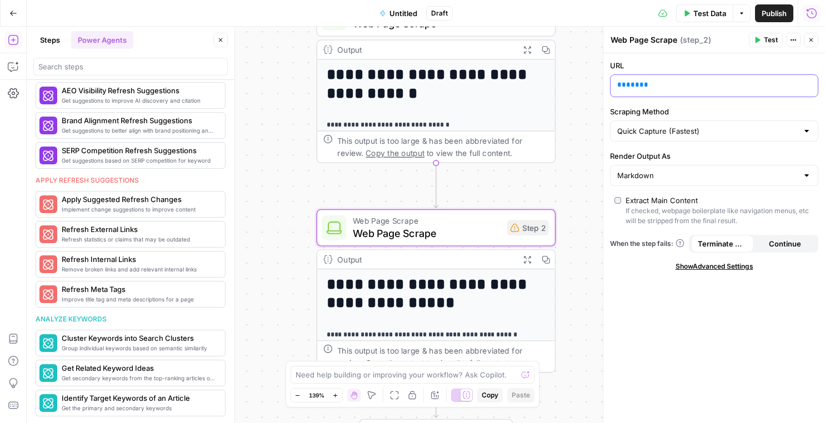
click at [665, 91] on div "** *** **" at bounding box center [704, 86] width 189 height 22
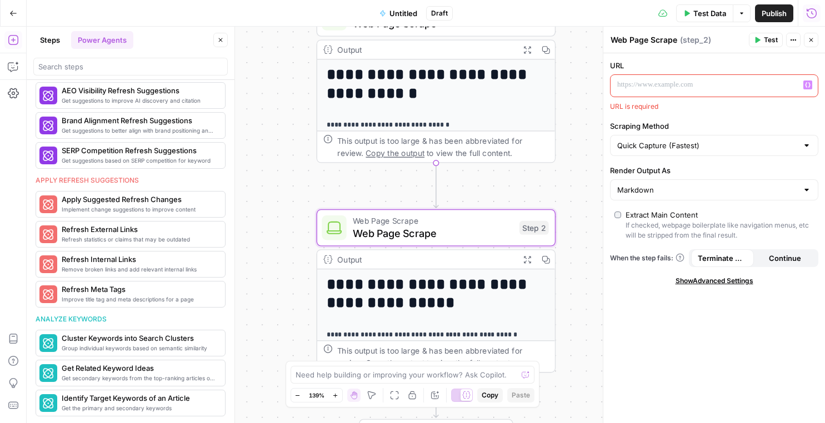
click at [802, 83] on div "“/” to reference Variables Menu" at bounding box center [713, 86] width 207 height 22
click at [808, 84] on icon "button" at bounding box center [808, 85] width 6 height 6
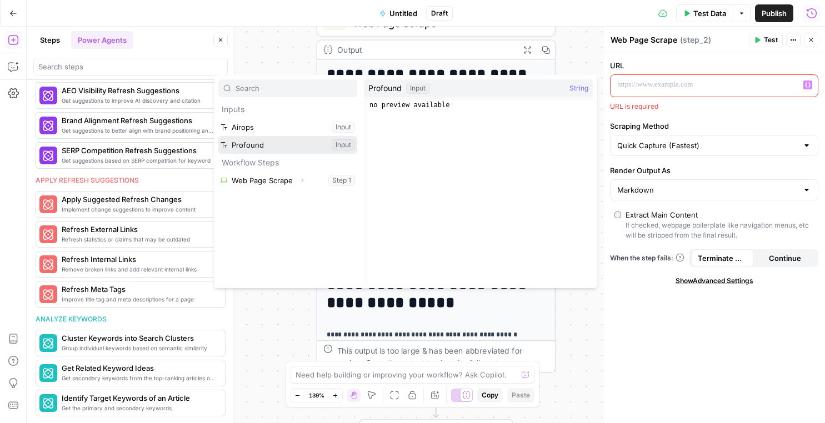
click at [299, 143] on button "Select variable Profound" at bounding box center [287, 145] width 139 height 18
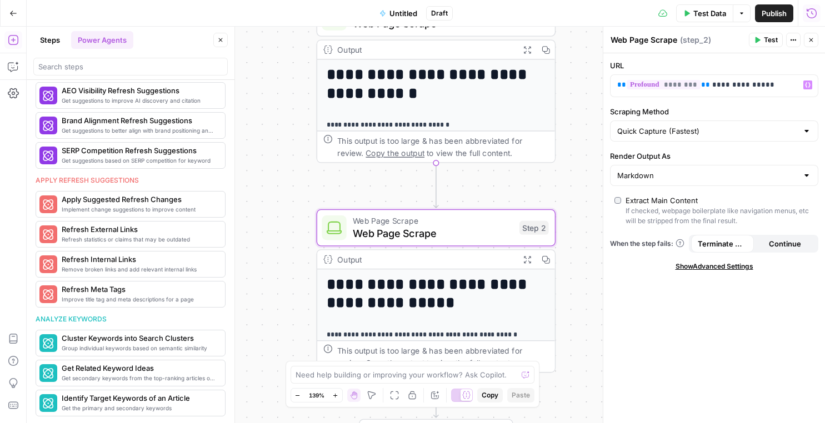
click at [762, 38] on button "Test" at bounding box center [766, 40] width 34 height 14
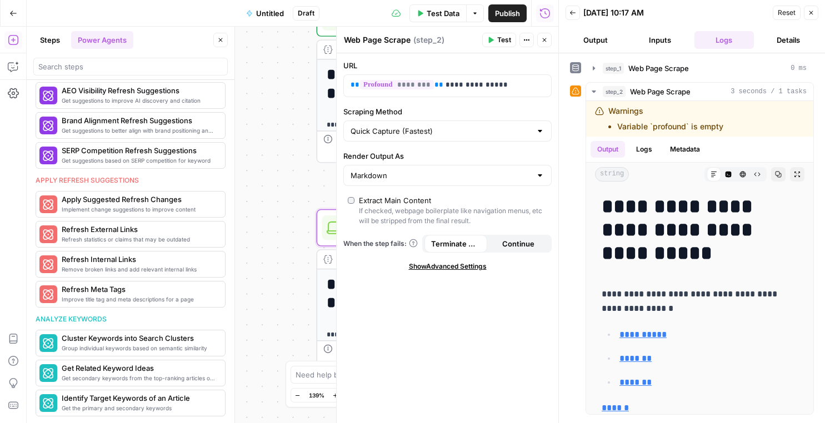
click at [597, 36] on button "Output" at bounding box center [595, 40] width 60 height 18
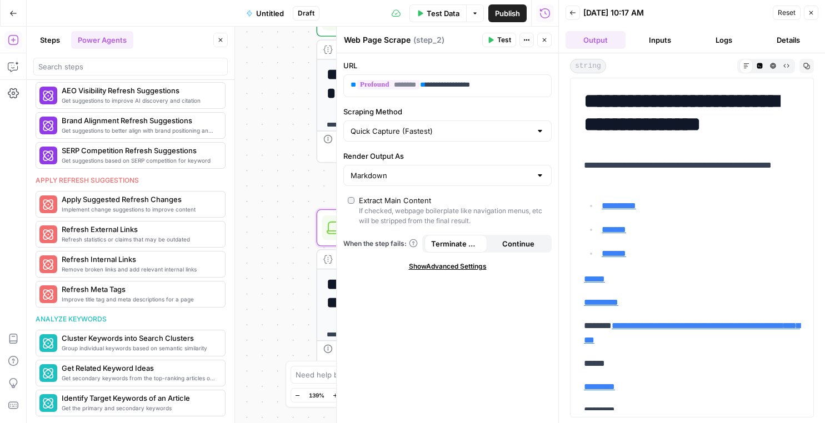
click at [573, 13] on icon "button" at bounding box center [572, 12] width 7 height 7
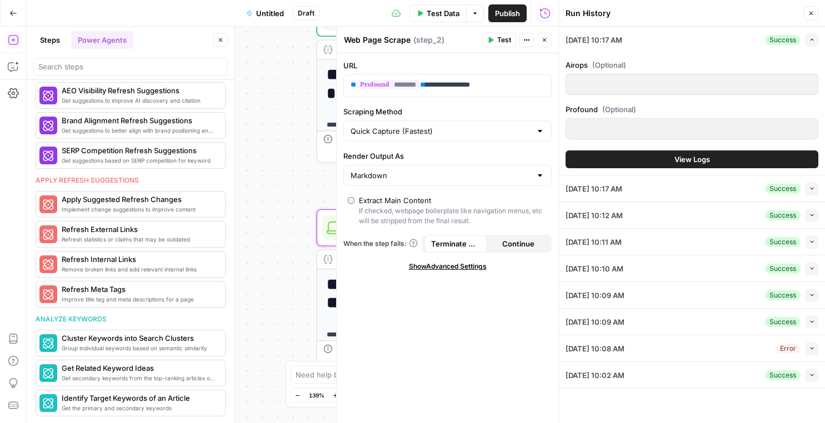
click at [806, 10] on button "Close" at bounding box center [811, 13] width 14 height 14
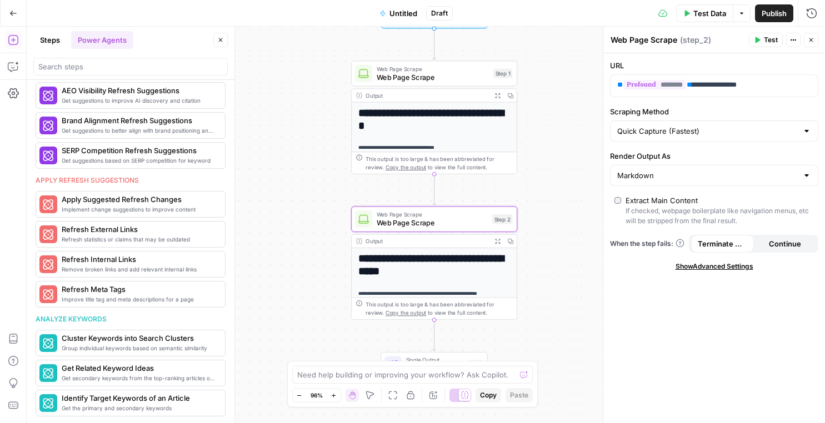
click at [563, 146] on div "**********" at bounding box center [426, 225] width 798 height 397
click at [809, 39] on icon "button" at bounding box center [811, 40] width 7 height 7
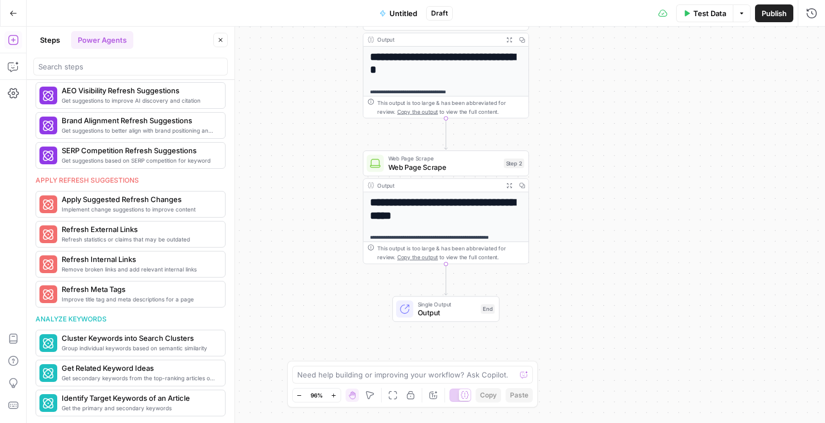
click at [49, 40] on button "Steps" at bounding box center [49, 40] width 33 height 18
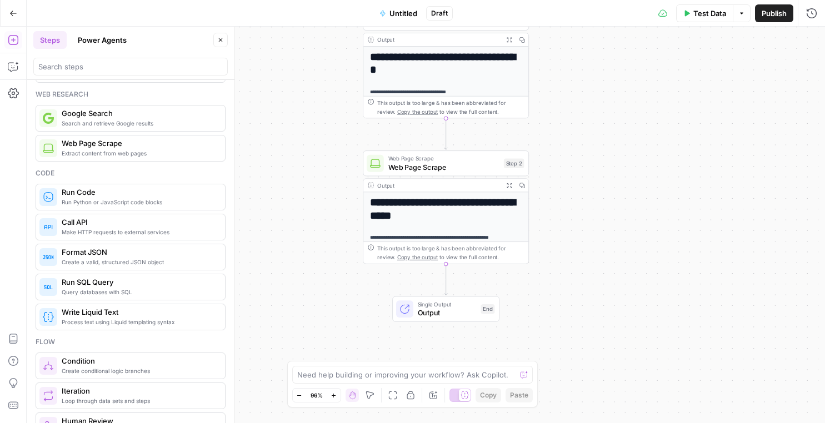
scroll to position [168, 0]
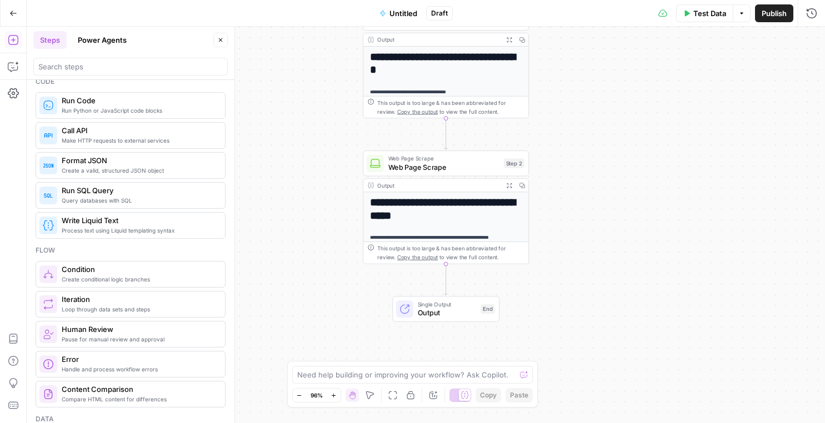
click at [121, 76] on header "Steps Power Agents Close" at bounding box center [131, 53] width 208 height 53
click at [123, 65] on input "search" at bounding box center [130, 66] width 184 height 11
type input "compare"
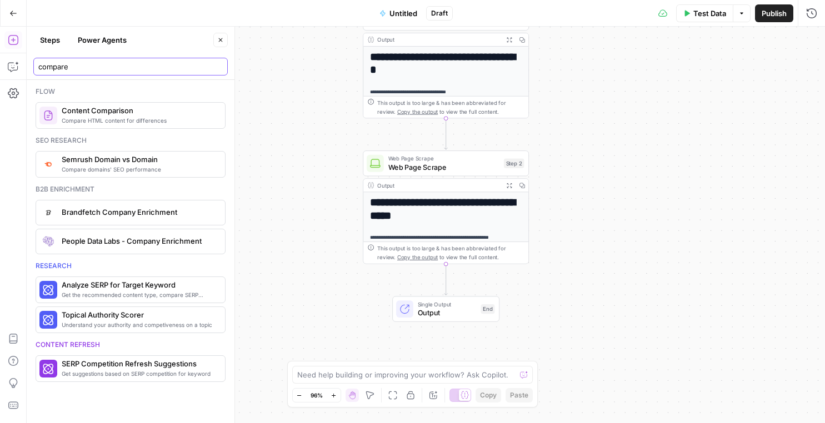
click at [215, 67] on input "compare" at bounding box center [130, 66] width 184 height 11
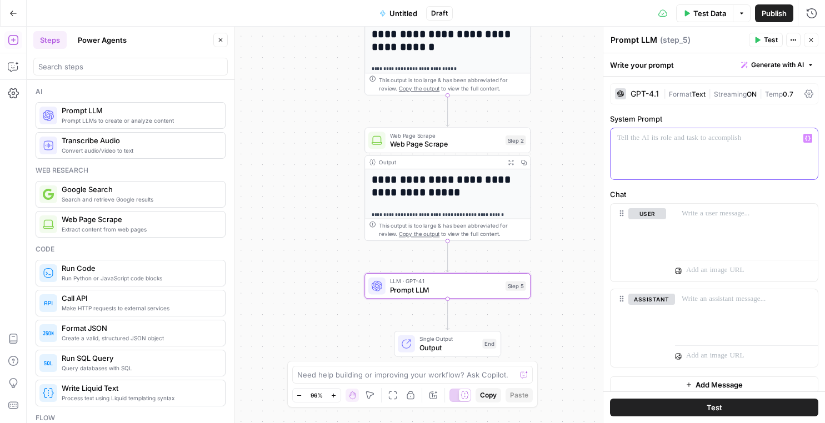
click at [674, 151] on div at bounding box center [713, 153] width 207 height 51
click at [719, 218] on p at bounding box center [746, 213] width 129 height 11
click at [802, 214] on p "*******" at bounding box center [746, 213] width 129 height 11
click at [806, 214] on icon "button" at bounding box center [808, 214] width 6 height 6
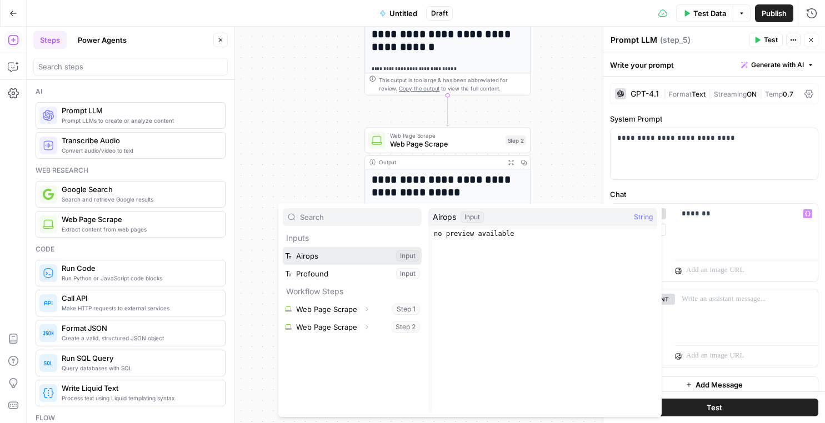
click at [352, 262] on button "Select variable Airops" at bounding box center [352, 256] width 139 height 18
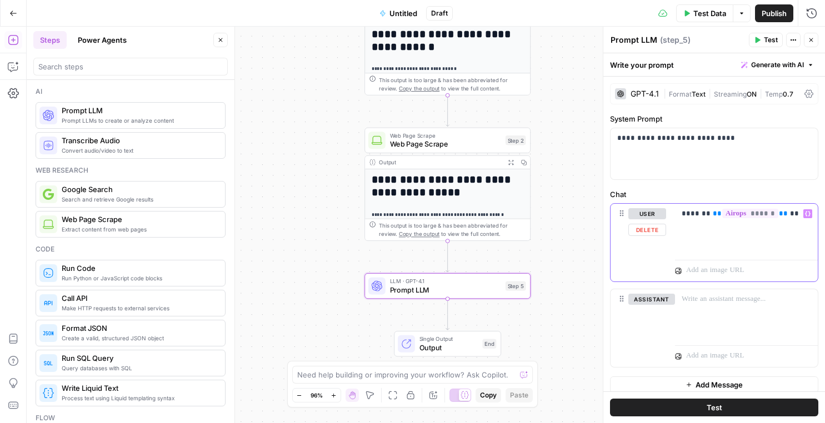
click at [808, 212] on icon "button" at bounding box center [808, 214] width 6 height 5
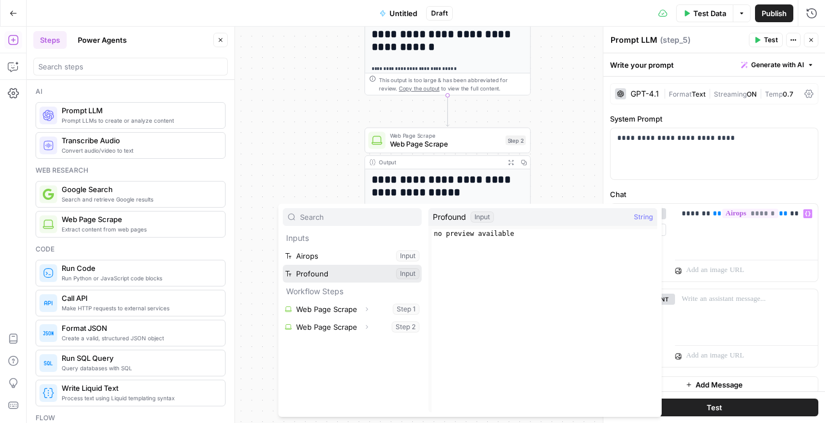
click at [353, 268] on button "Select variable Profound" at bounding box center [352, 274] width 139 height 18
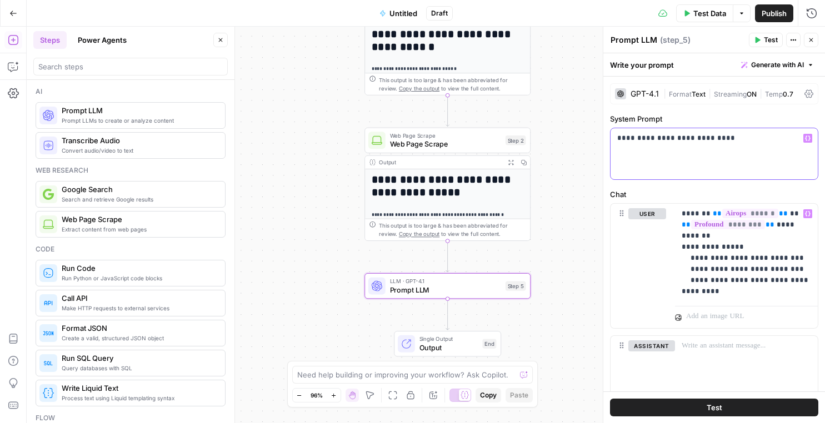
click at [699, 142] on p "**********" at bounding box center [714, 138] width 194 height 11
click at [615, 138] on div "**********" at bounding box center [713, 153] width 207 height 51
click at [724, 409] on button "Test" at bounding box center [714, 408] width 208 height 18
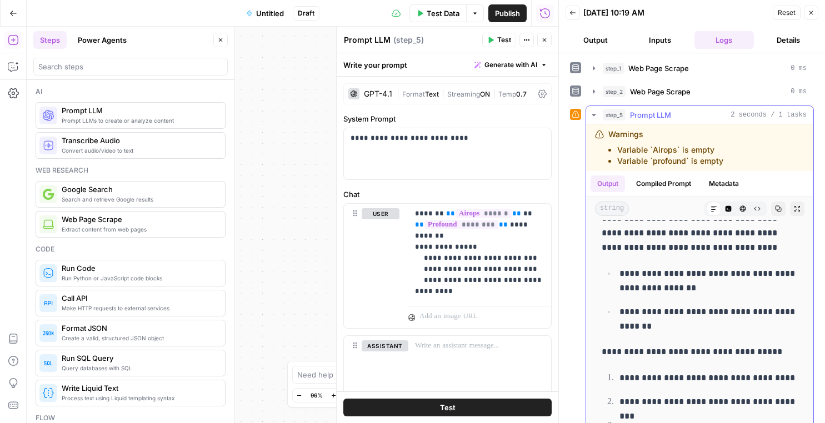
scroll to position [24, 0]
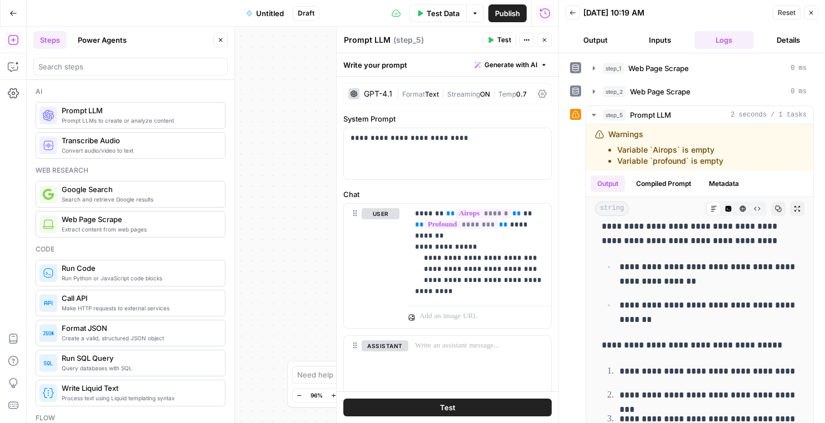
click at [592, 33] on button "Output" at bounding box center [595, 40] width 60 height 18
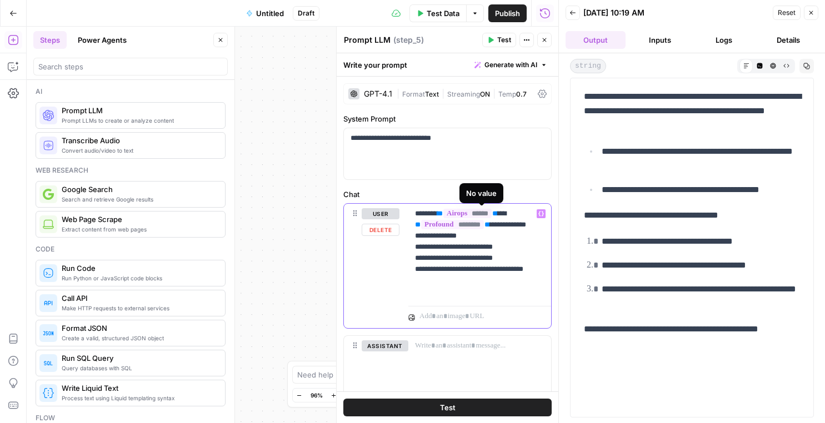
click at [488, 213] on span "******" at bounding box center [467, 213] width 48 height 9
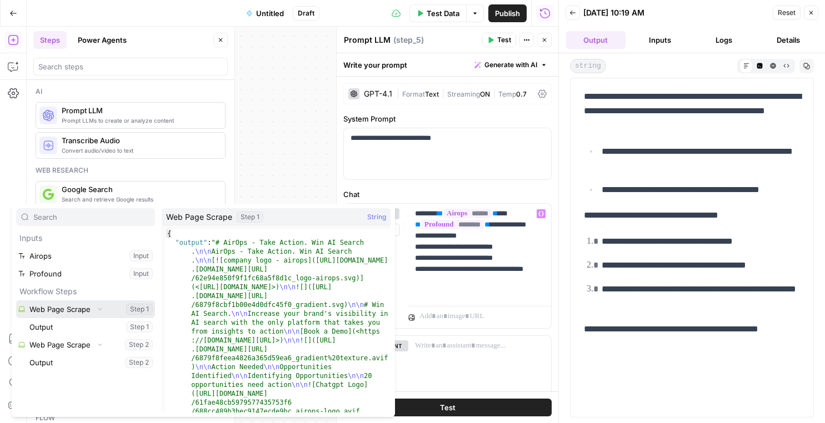
click at [83, 310] on button "Select variable Web Page Scrape" at bounding box center [85, 310] width 139 height 18
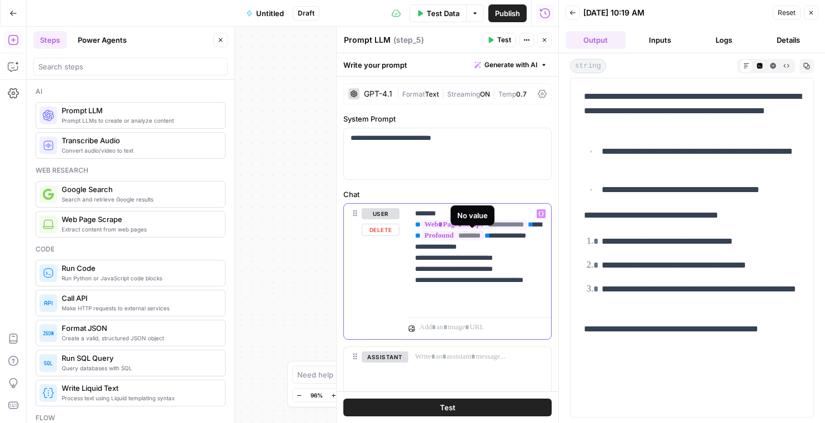
click at [444, 234] on span "********" at bounding box center [452, 235] width 63 height 9
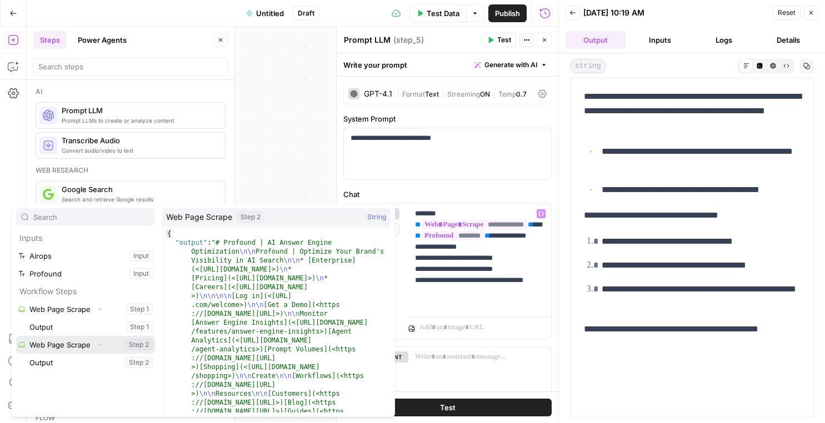
click at [61, 342] on button "Select variable Web Page Scrape" at bounding box center [85, 345] width 139 height 18
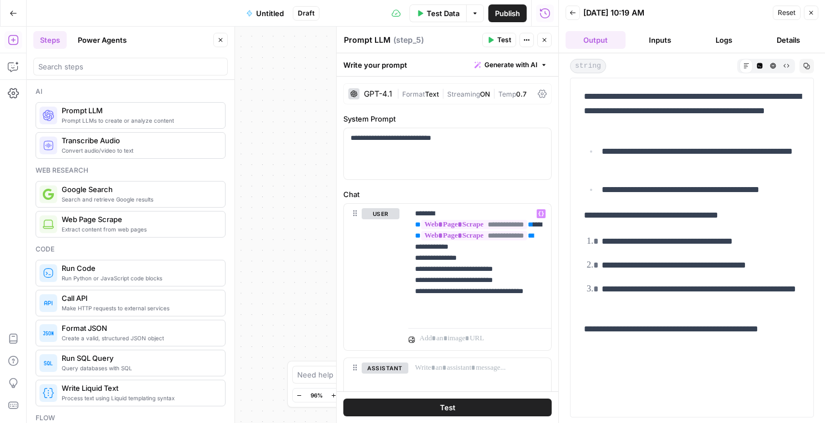
click at [434, 404] on button "Test" at bounding box center [447, 408] width 208 height 18
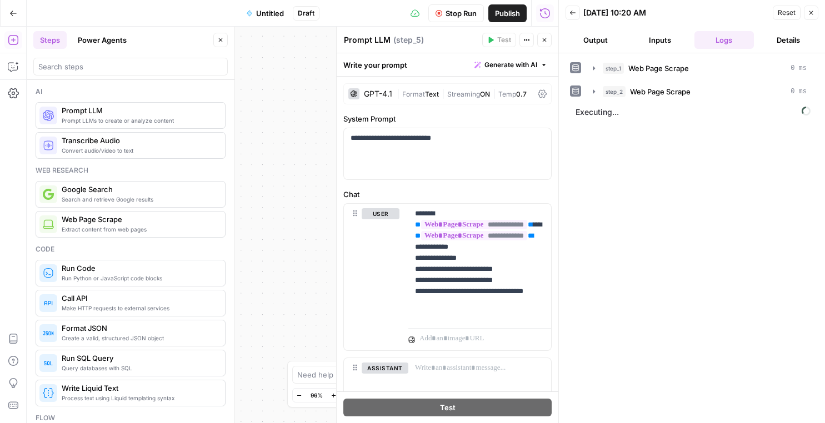
click at [597, 43] on button "Output" at bounding box center [595, 40] width 60 height 18
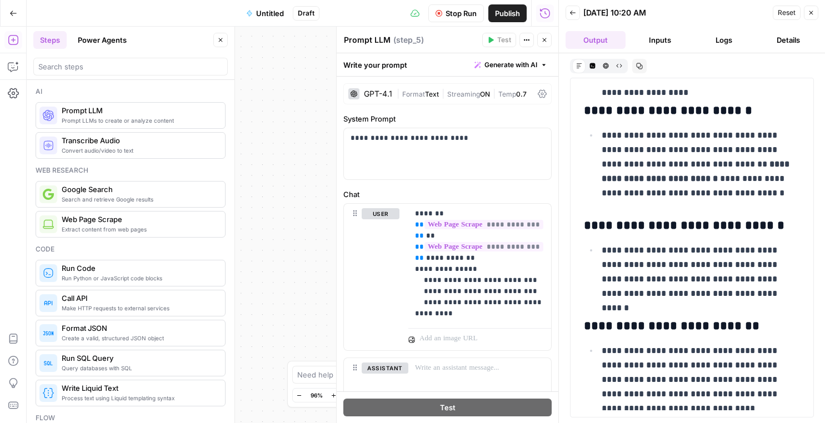
scroll to position [2114, 0]
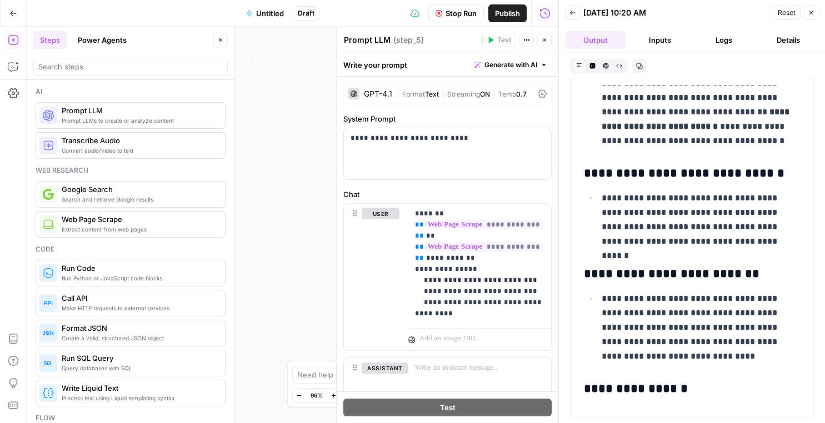
click at [812, 14] on icon "button" at bounding box center [811, 12] width 7 height 7
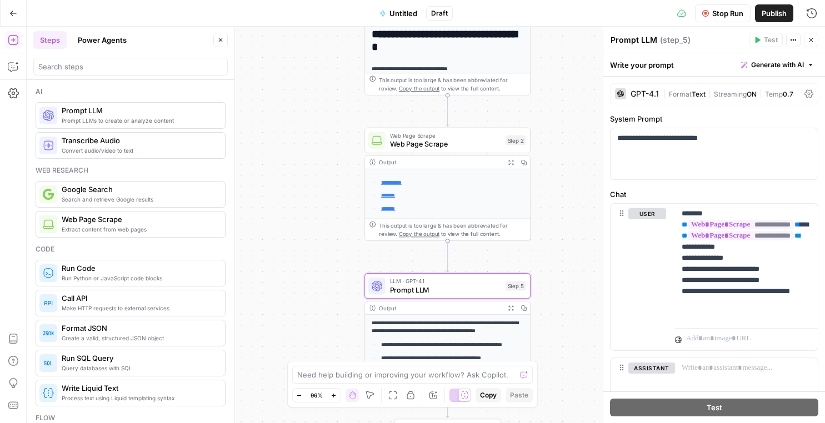
scroll to position [188, 0]
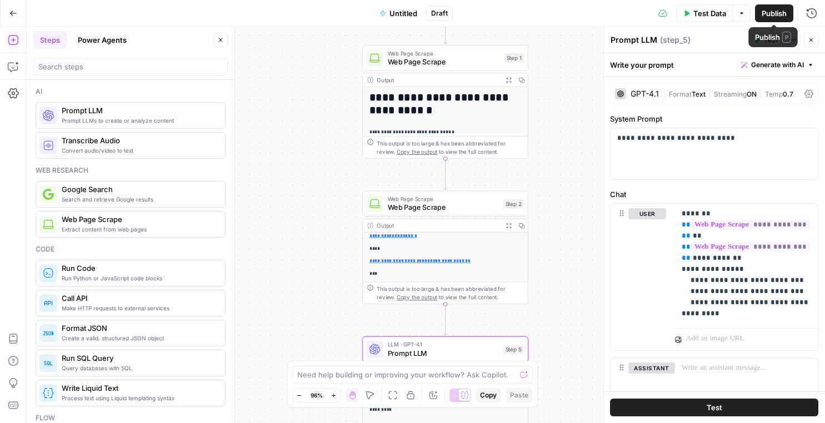
click at [764, 12] on span "Publish" at bounding box center [774, 13] width 25 height 11
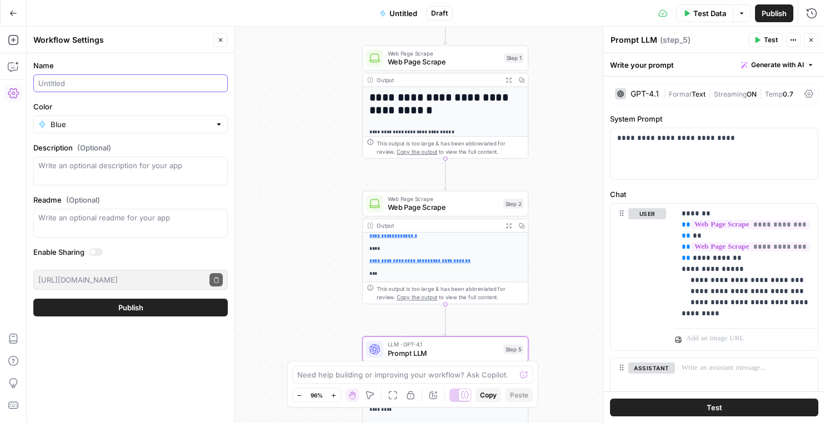
click at [103, 84] on input "Name" at bounding box center [130, 83] width 184 height 11
paste input "Competitor Home Page Analyzer"
type input "Competitor Home Page Analyzer"
click at [130, 314] on button "Publish" at bounding box center [130, 308] width 194 height 18
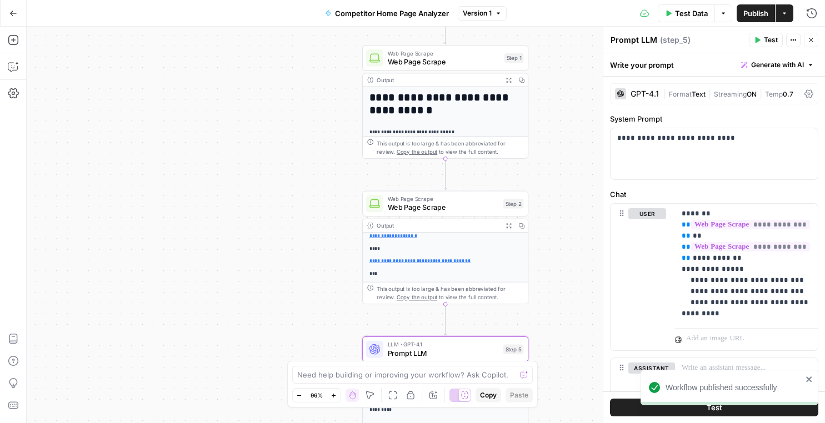
click at [21, 17] on button "Go Back" at bounding box center [13, 13] width 20 height 20
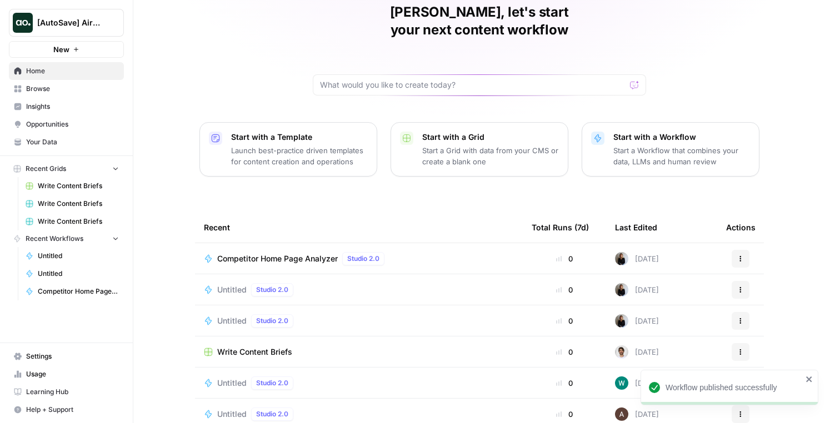
scroll to position [46, 0]
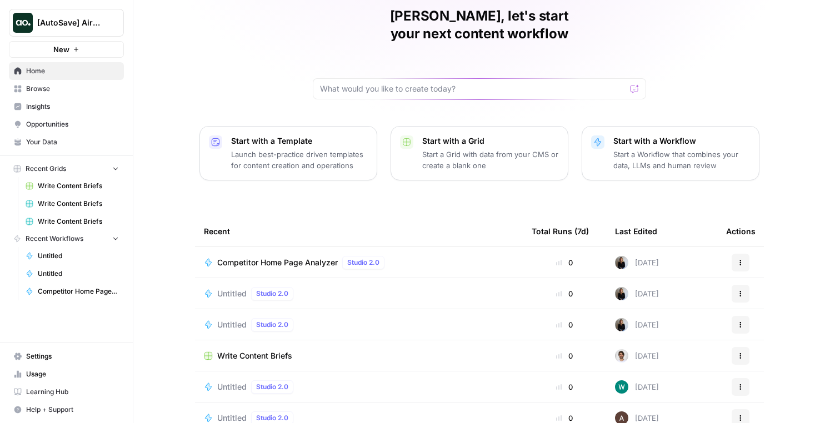
click at [238, 257] on span "Competitor Home Page Analyzer" at bounding box center [277, 262] width 121 height 11
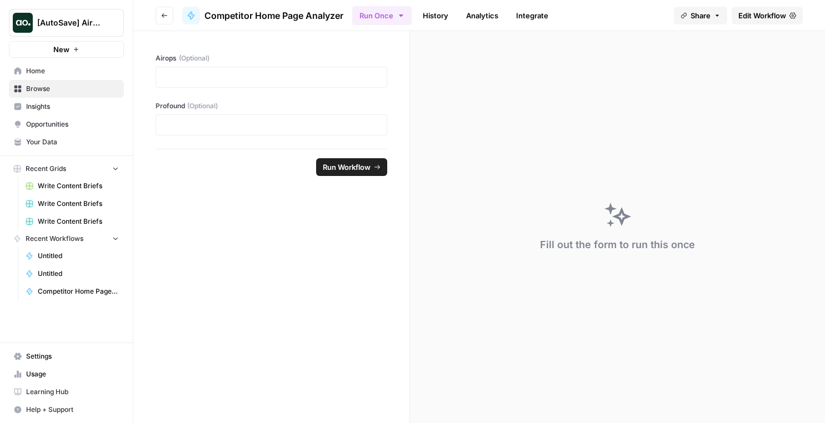
click at [763, 14] on span "Edit Workflow" at bounding box center [762, 15] width 48 height 11
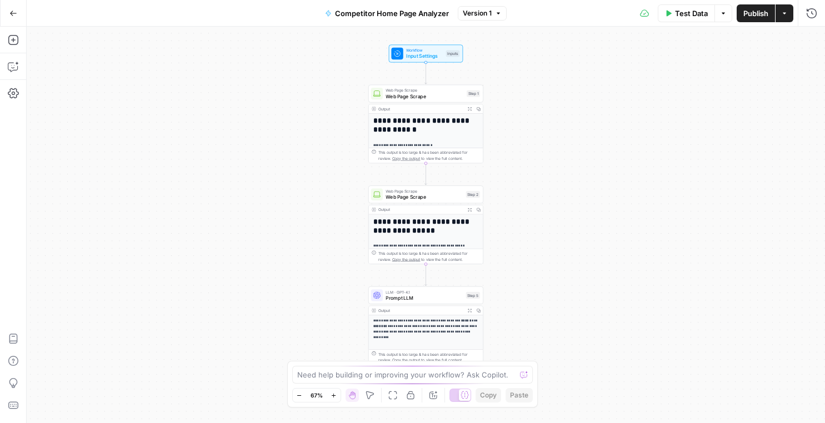
click at [793, 15] on div "Test Data Options Publish Actions Run History" at bounding box center [666, 13] width 318 height 26
click at [789, 15] on button "Actions" at bounding box center [784, 13] width 18 height 18
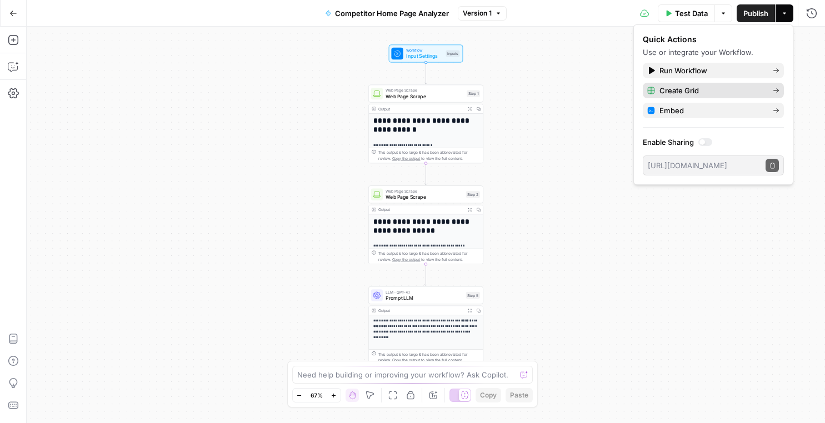
click at [727, 93] on span "Create Grid" at bounding box center [711, 90] width 104 height 11
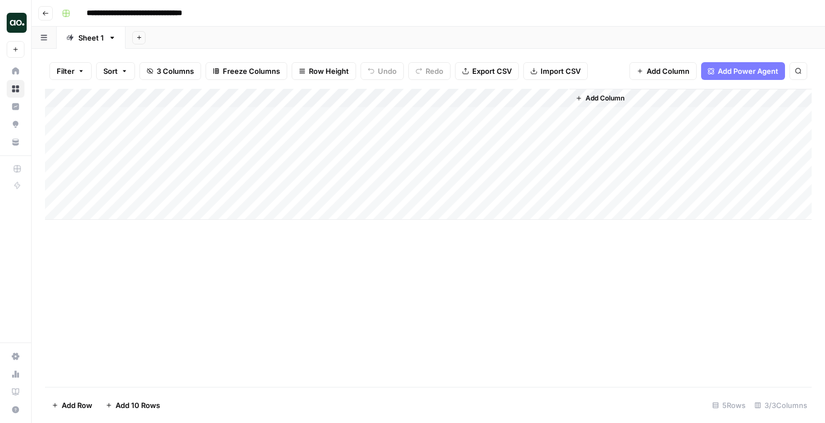
click at [153, 97] on div "Add Column" at bounding box center [428, 154] width 767 height 131
click at [185, 60] on div "Filter Sort 3 Columns Freeze Columns Row Height Undo Redo Export CSV Import CSV…" at bounding box center [428, 71] width 767 height 36
click at [47, 12] on icon "button" at bounding box center [45, 13] width 7 height 7
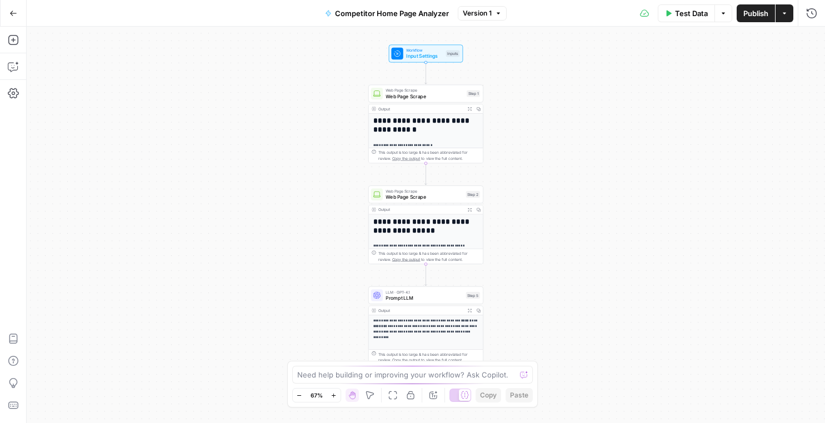
click at [413, 131] on h1 "**********" at bounding box center [426, 126] width 106 height 18
click at [449, 199] on span "Web Page Scrape" at bounding box center [423, 196] width 77 height 7
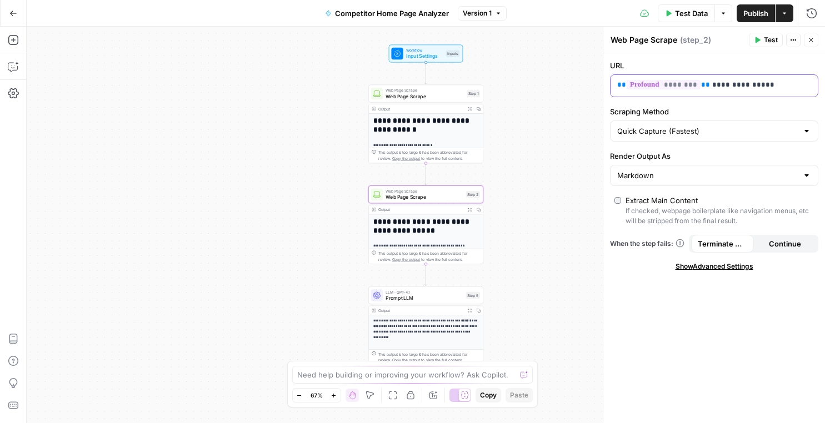
click at [674, 88] on span "********" at bounding box center [664, 84] width 74 height 9
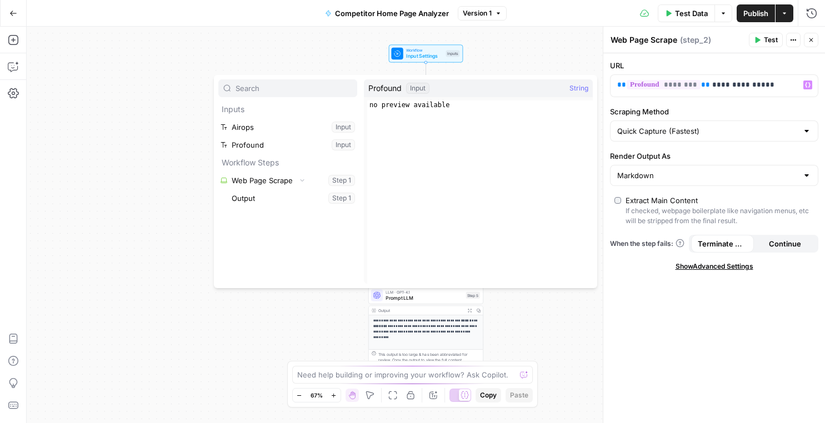
click at [513, 57] on div "**********" at bounding box center [426, 225] width 798 height 397
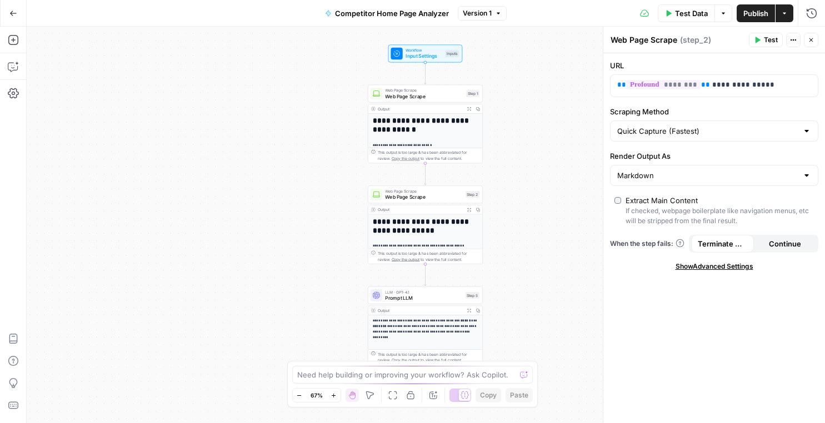
click at [432, 54] on span "Input Settings" at bounding box center [423, 55] width 37 height 7
click at [433, 54] on span "Input Settings" at bounding box center [423, 55] width 37 height 7
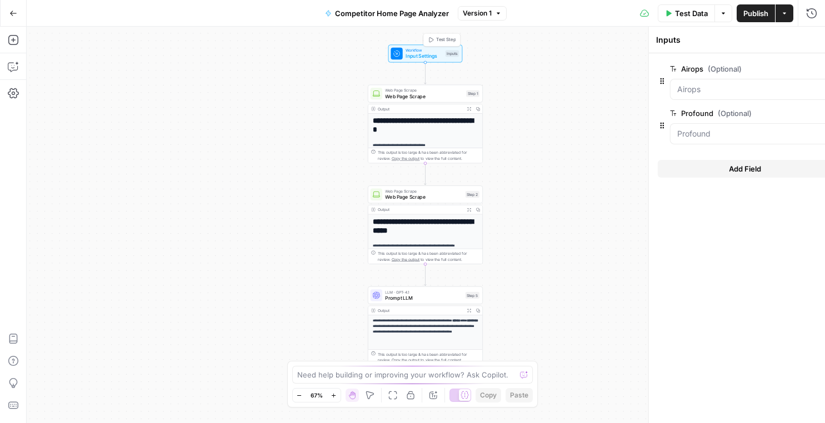
click at [433, 53] on span "Input Settings" at bounding box center [423, 55] width 37 height 7
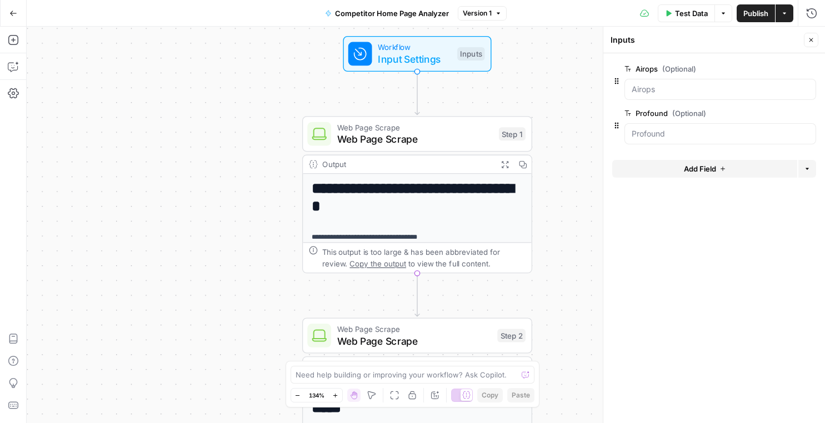
click at [641, 97] on div at bounding box center [720, 89] width 192 height 21
click at [641, 92] on input "Airops (Optional)" at bounding box center [720, 89] width 177 height 11
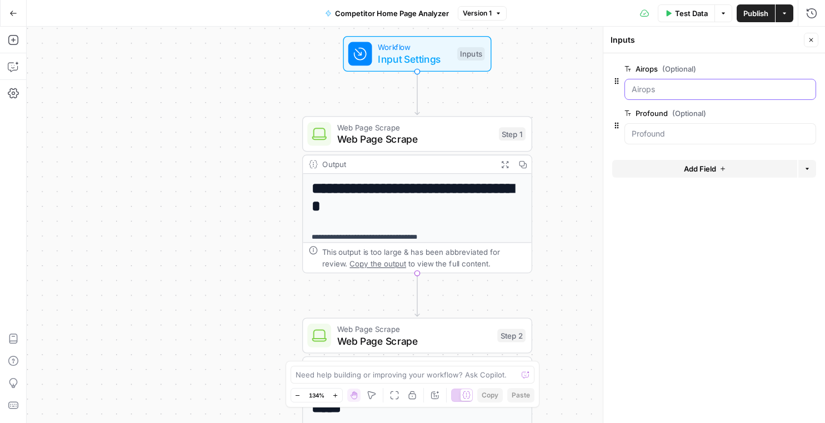
click at [641, 92] on input "Airops (Optional)" at bounding box center [720, 89] width 177 height 11
drag, startPoint x: 658, startPoint y: 92, endPoint x: 602, endPoint y: 91, distance: 56.1
click at [603, 91] on div "Inputs Inputs Close Airops (Optional) edit field Delete group Profound (Optiona…" at bounding box center [714, 225] width 222 height 397
click at [660, 88] on input "Airops (Optional)" at bounding box center [720, 89] width 177 height 11
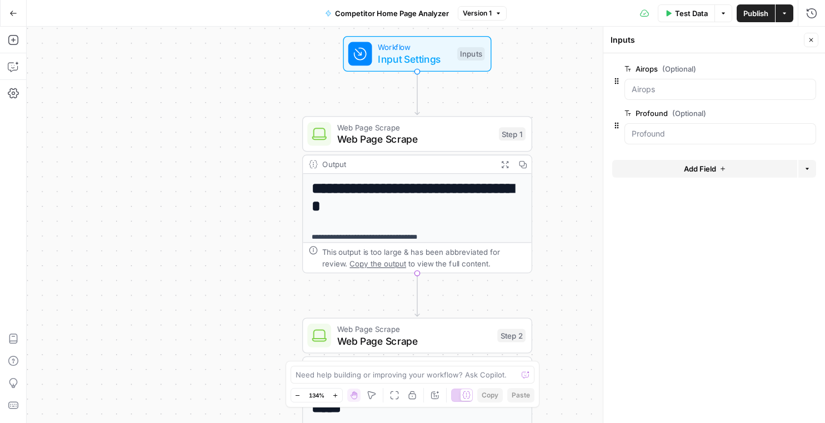
click at [761, 69] on button "edit field" at bounding box center [779, 68] width 43 height 13
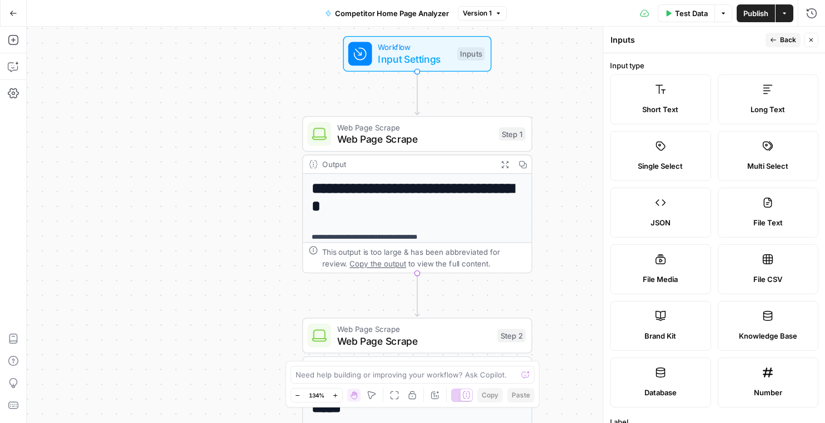
click at [670, 101] on label "Short Text" at bounding box center [660, 99] width 101 height 50
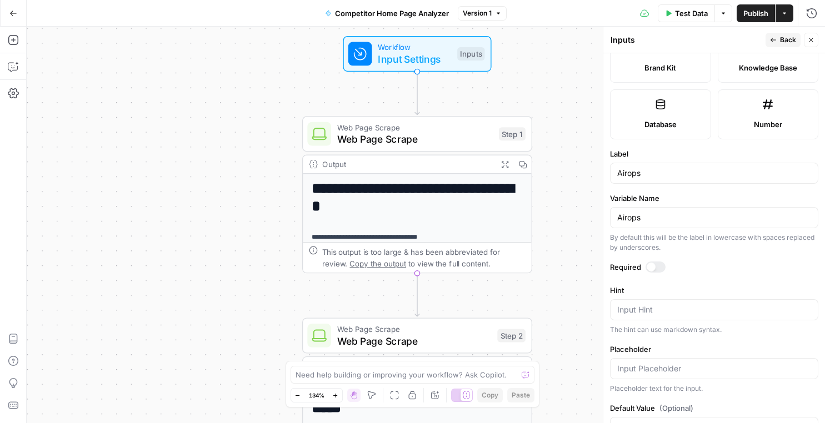
scroll to position [306, 0]
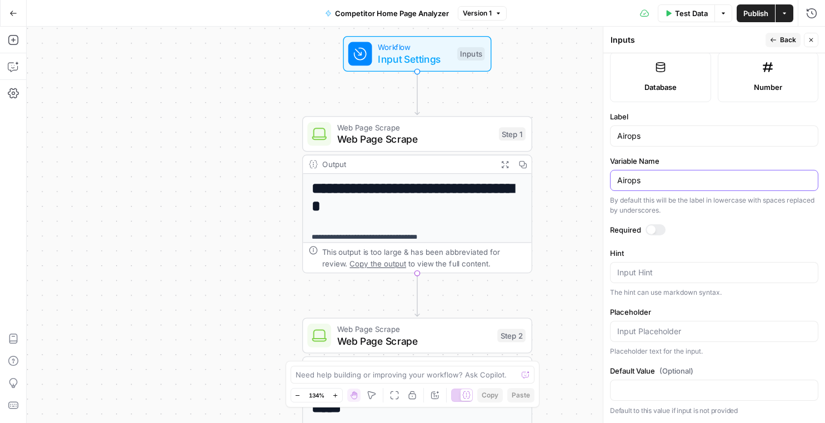
click at [655, 184] on input "Airops" at bounding box center [714, 180] width 194 height 11
click at [647, 137] on input "Airops" at bounding box center [714, 136] width 194 height 11
type input "Competitor 1"
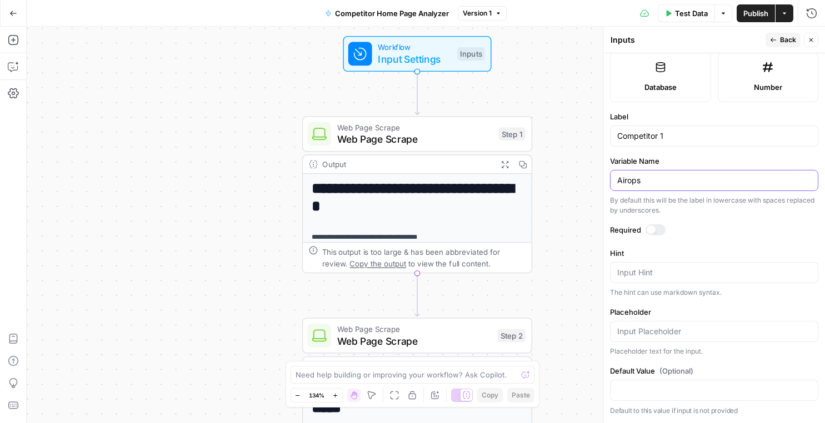
paste input "Competitor 1"
type input "Competitor 1"
click at [779, 41] on button "Back" at bounding box center [782, 40] width 35 height 14
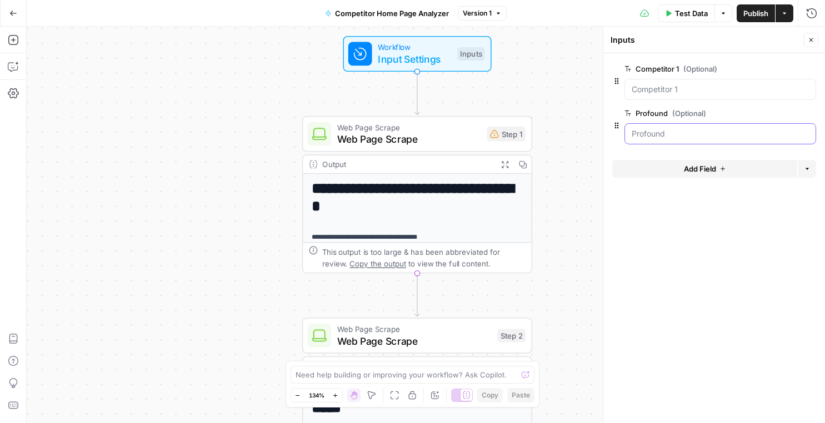
click at [654, 137] on input "Profound (Optional)" at bounding box center [720, 133] width 177 height 11
click at [775, 117] on span "edit field" at bounding box center [774, 113] width 24 height 9
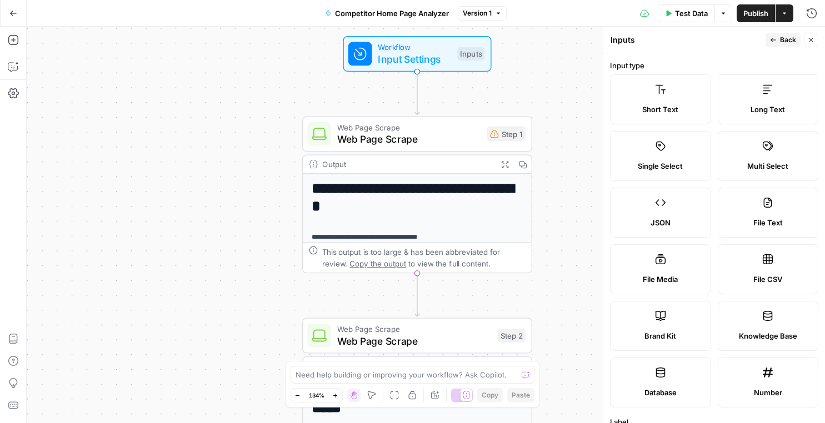
click at [655, 117] on label "Short Text" at bounding box center [660, 99] width 101 height 50
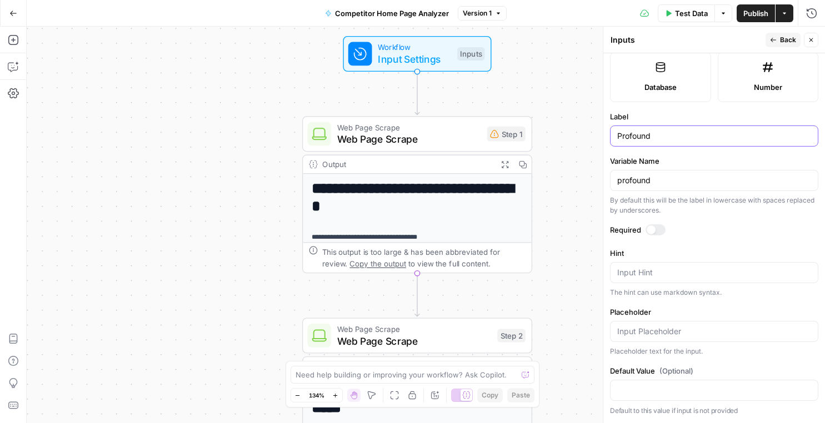
click at [651, 139] on input "Profound" at bounding box center [714, 136] width 194 height 11
paste input "Competitor 1"
type input "Competitor 2"
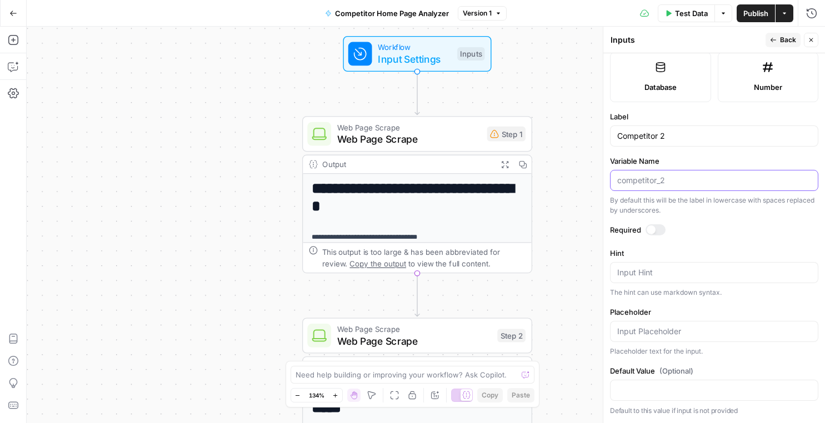
paste input "Competitor 1"
type input "Competitor 2"
click at [752, 16] on span "Publish" at bounding box center [755, 13] width 25 height 11
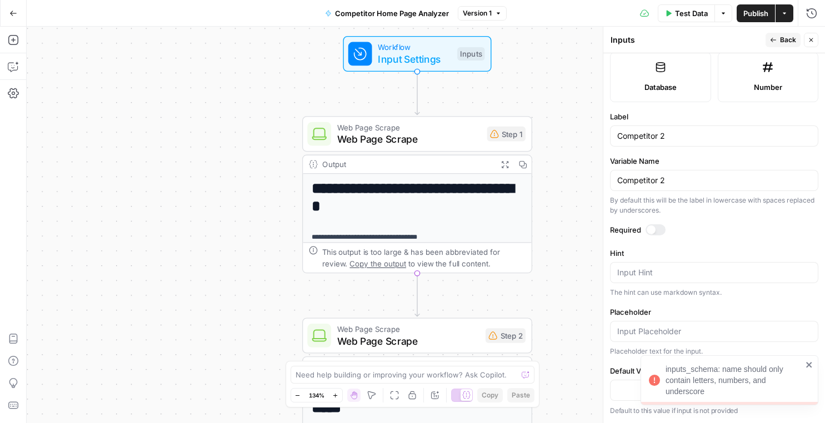
click at [806, 361] on icon "close" at bounding box center [809, 364] width 8 height 9
click at [784, 37] on span "Back" at bounding box center [788, 40] width 16 height 10
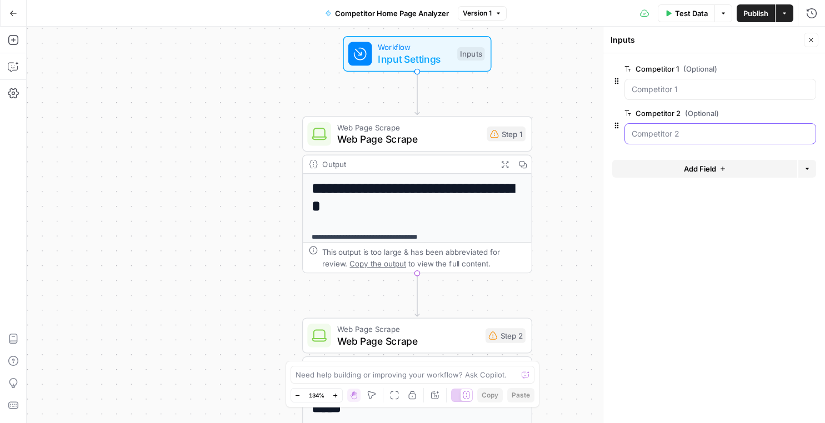
click at [702, 136] on 2 "Competitor 2 (Optional)" at bounding box center [720, 133] width 177 height 11
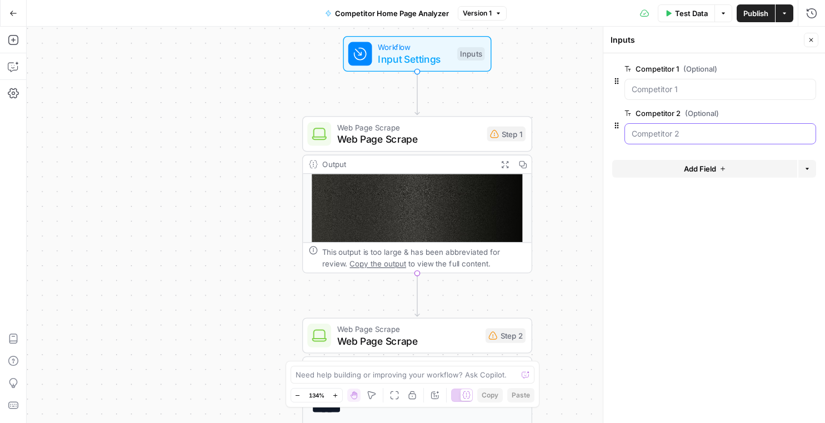
scroll to position [414, 0]
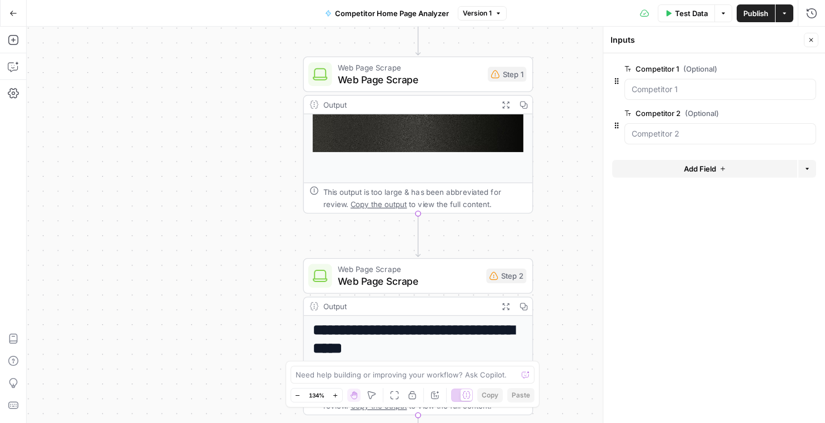
click at [408, 301] on div "Output" at bounding box center [407, 307] width 169 height 12
click at [563, 301] on div "**********" at bounding box center [426, 225] width 798 height 397
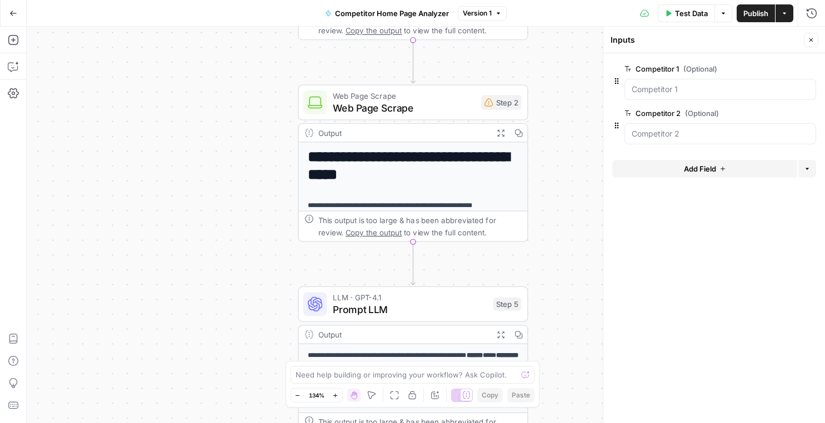
click at [414, 317] on div "LLM · GPT-4.1 Prompt LLM Step 5 Copy step Delete step Add Note Test" at bounding box center [413, 305] width 230 height 36
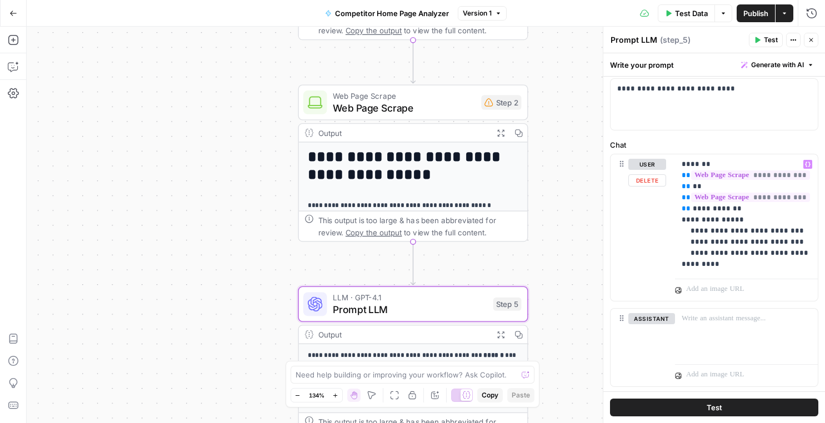
scroll to position [77, 0]
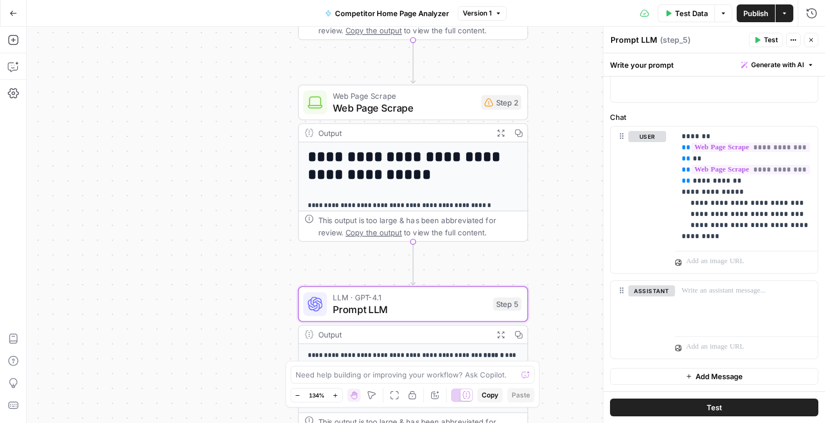
click at [785, 13] on icon "button" at bounding box center [784, 13] width 7 height 7
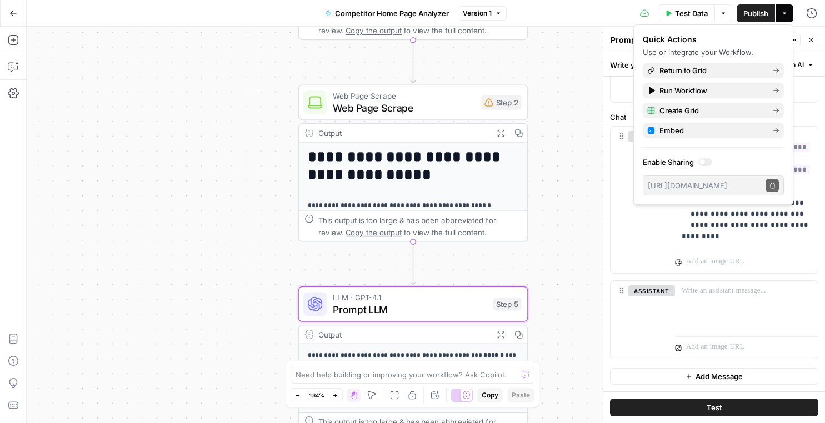
click at [758, 8] on span "Publish" at bounding box center [755, 13] width 25 height 11
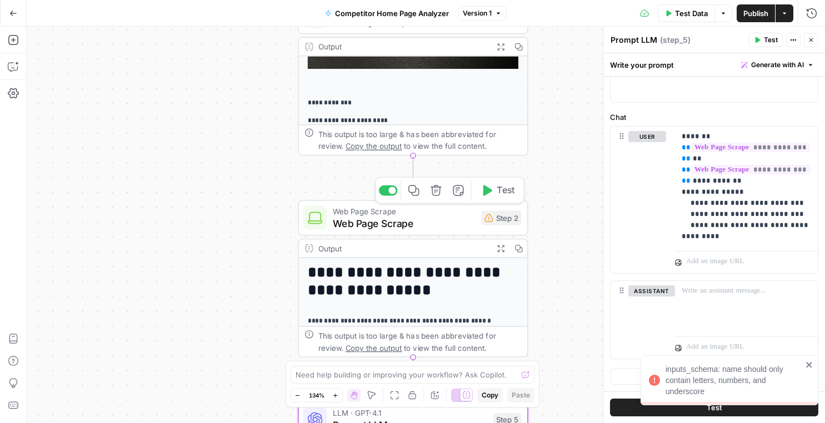
click at [460, 144] on div "This output is too large & has been abbreviated for review. Copy the output to …" at bounding box center [419, 140] width 203 height 24
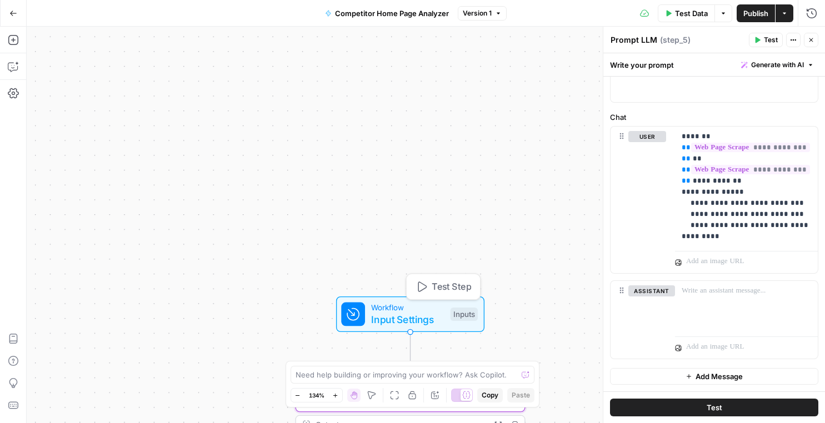
click at [414, 309] on span "Workflow" at bounding box center [407, 308] width 73 height 12
click at [412, 304] on span "Workflow" at bounding box center [407, 308] width 73 height 12
click at [456, 315] on div "Inputs" at bounding box center [463, 314] width 27 height 13
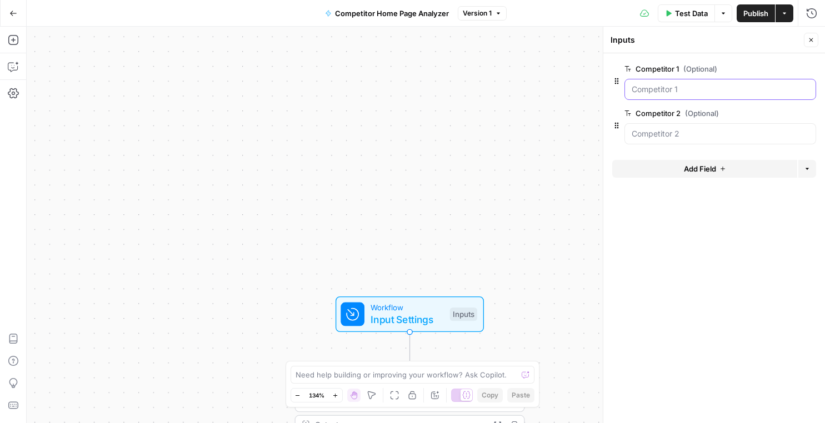
click at [691, 86] on 1 "Competitor 1 (Optional)" at bounding box center [720, 89] width 177 height 11
click at [689, 91] on 1 "Competitor 1 (Optional)" at bounding box center [720, 89] width 177 height 11
click at [774, 65] on span "edit field" at bounding box center [774, 68] width 24 height 9
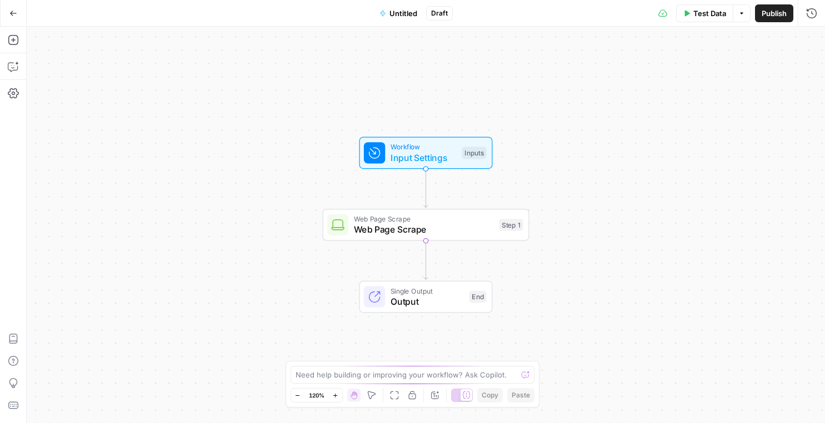
click at [11, 14] on icon "button" at bounding box center [13, 13] width 8 height 8
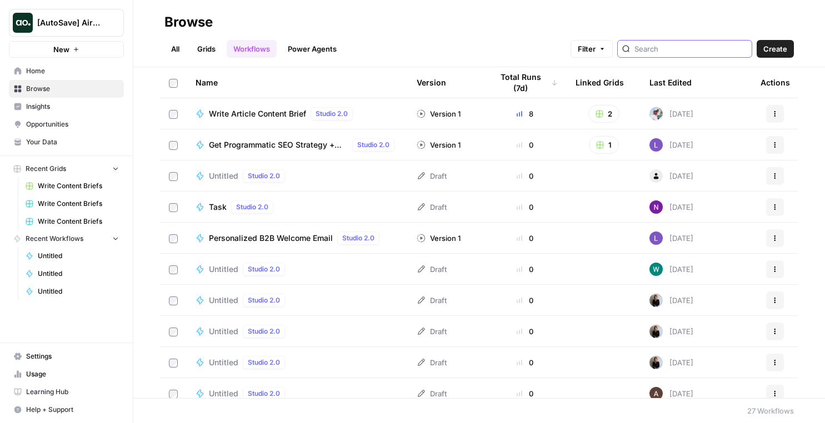
click at [665, 52] on input "search" at bounding box center [690, 48] width 113 height 11
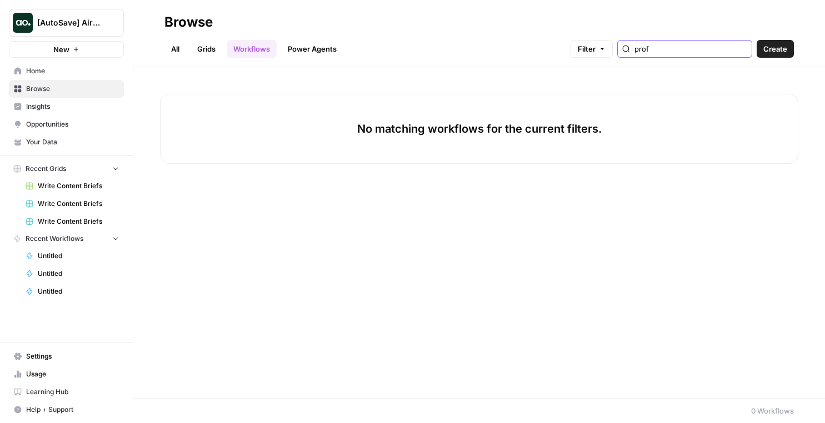
type input "prof"
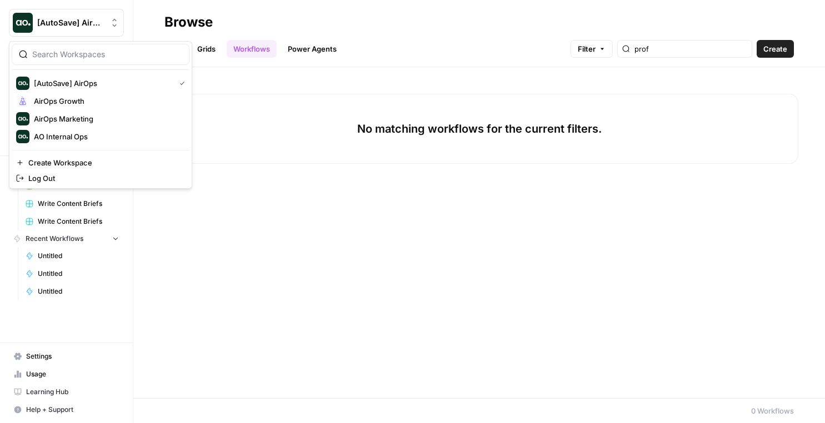
click at [91, 23] on span "[AutoSave] AirOps" at bounding box center [70, 22] width 67 height 11
click at [93, 103] on span "AirOps Growth" at bounding box center [107, 101] width 147 height 11
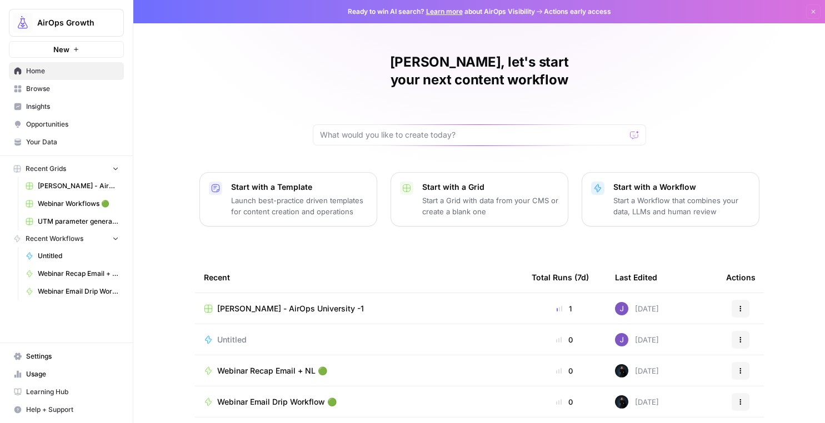
click at [69, 84] on span "Browse" at bounding box center [72, 89] width 93 height 10
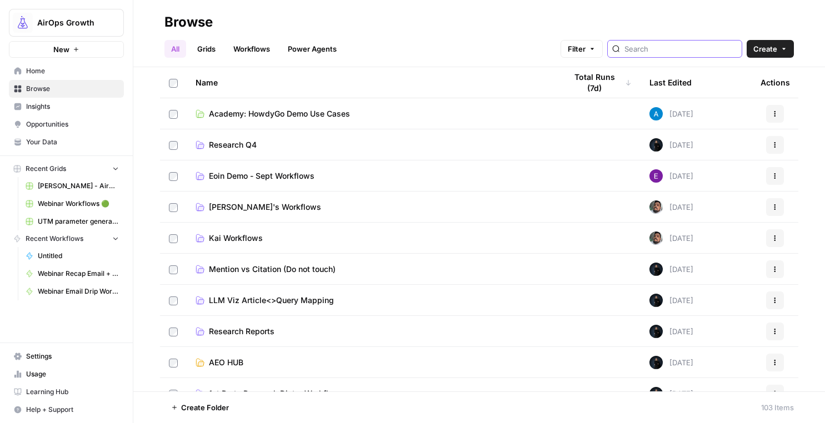
click at [698, 51] on input "search" at bounding box center [680, 48] width 113 height 11
type input "profound"
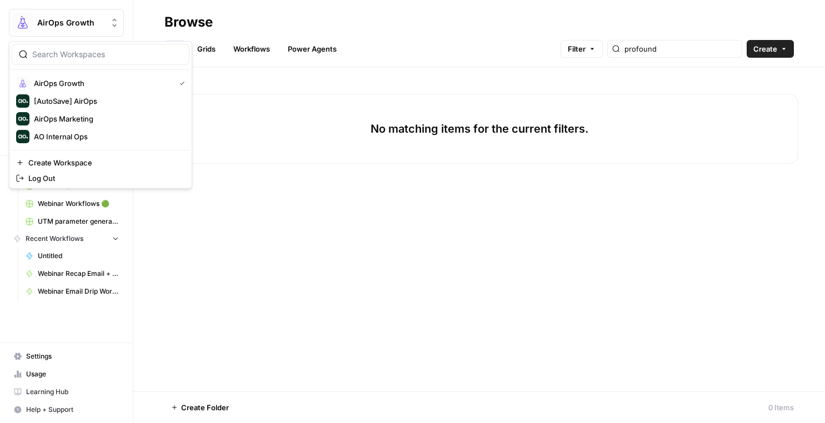
click at [71, 26] on span "AirOps Growth" at bounding box center [70, 22] width 67 height 11
click at [71, 137] on span "AO Internal Ops" at bounding box center [107, 136] width 147 height 11
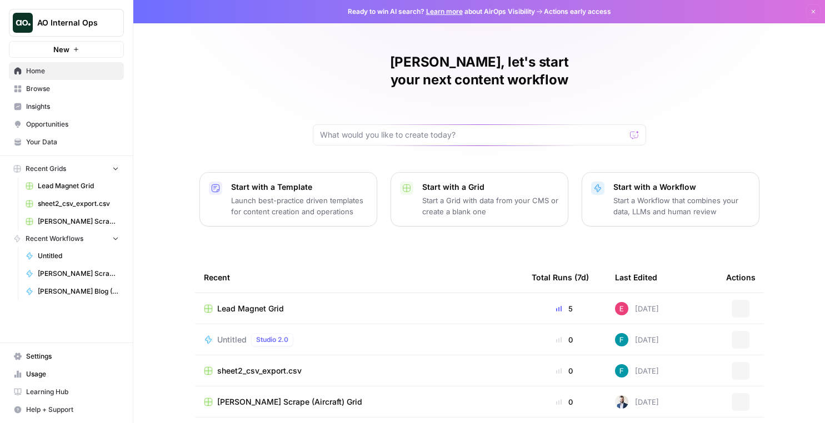
click at [66, 89] on span "Browse" at bounding box center [72, 89] width 93 height 10
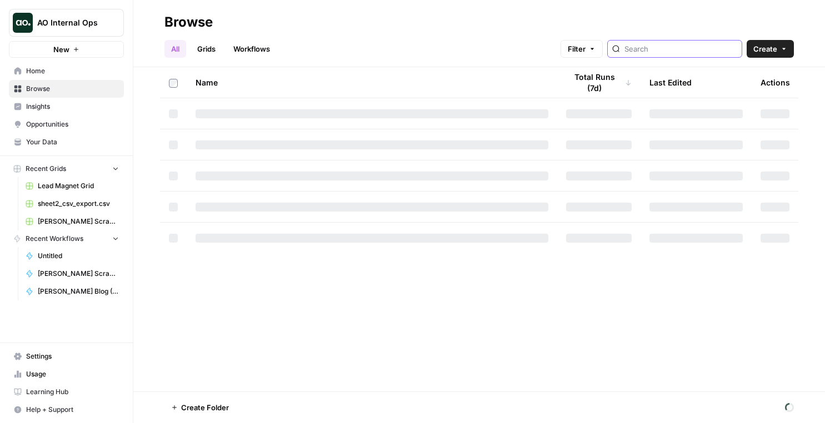
click at [695, 50] on input "search" at bounding box center [680, 48] width 113 height 11
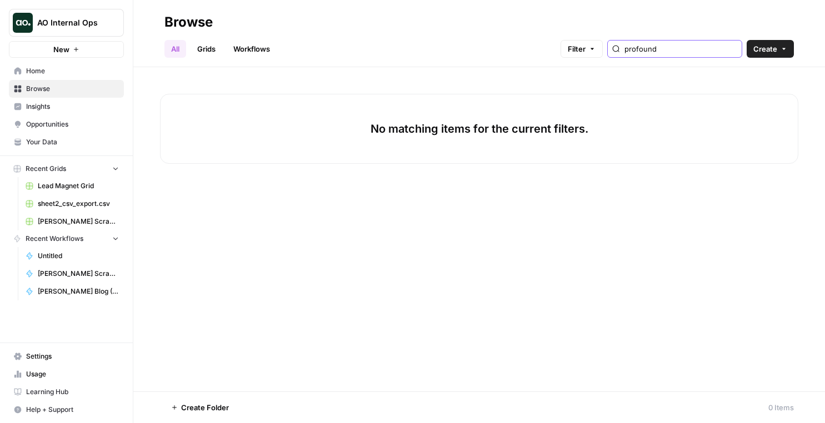
click at [693, 52] on input "profound" at bounding box center [680, 48] width 113 height 11
click at [732, 51] on input "profound" at bounding box center [680, 48] width 113 height 11
type input "profound"
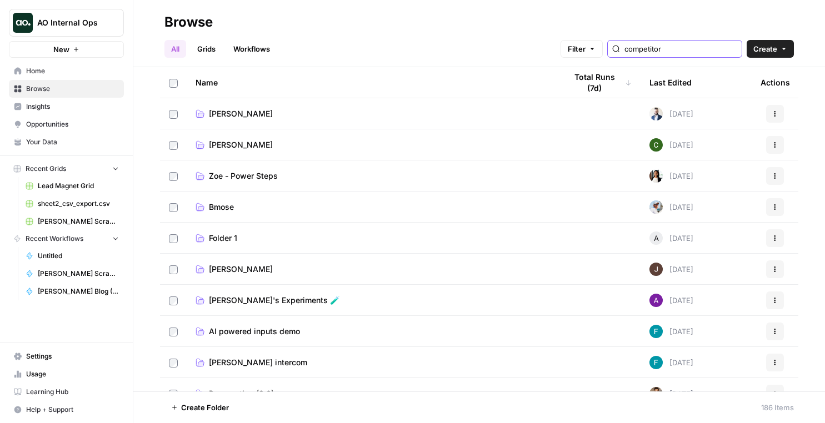
type input "competitor"
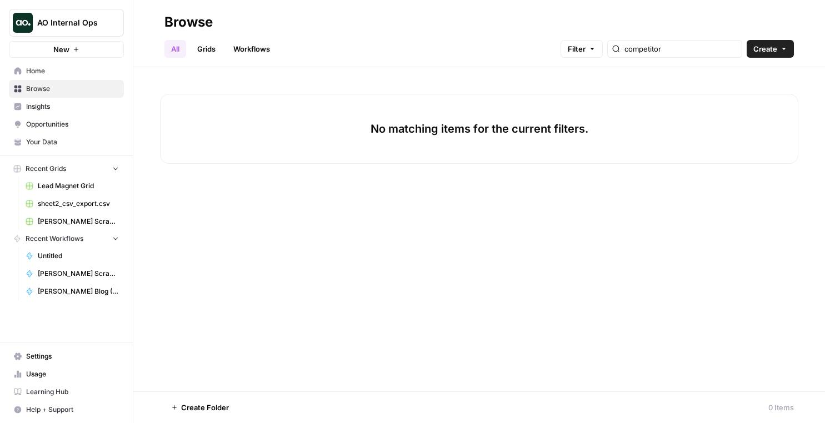
click at [255, 49] on link "Workflows" at bounding box center [252, 49] width 50 height 18
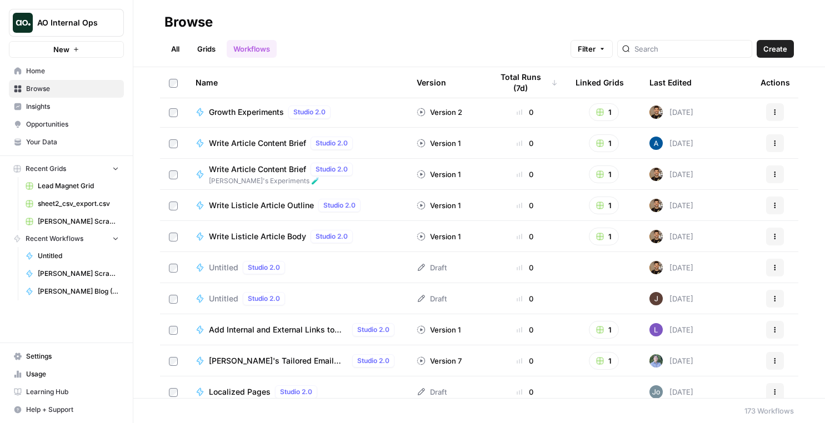
scroll to position [484, 0]
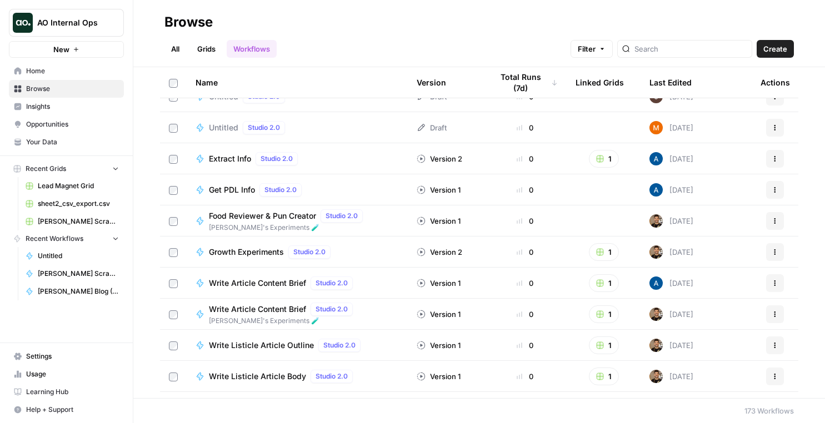
click at [237, 249] on span "Growth Experiments" at bounding box center [246, 252] width 75 height 11
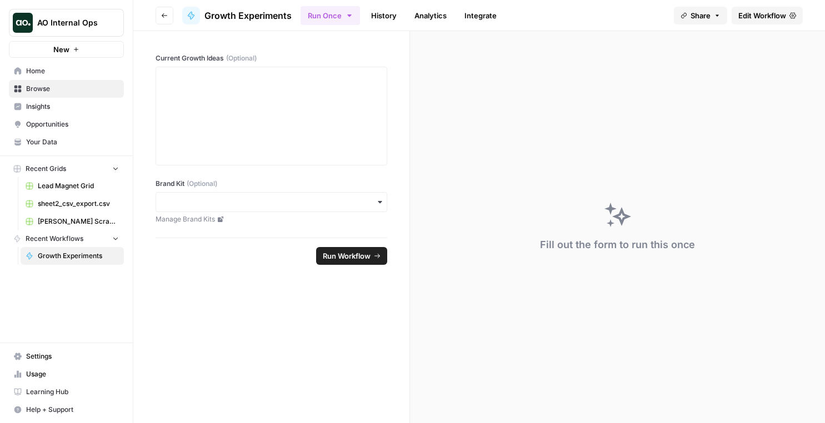
click at [163, 15] on icon "button" at bounding box center [165, 15] width 6 height 4
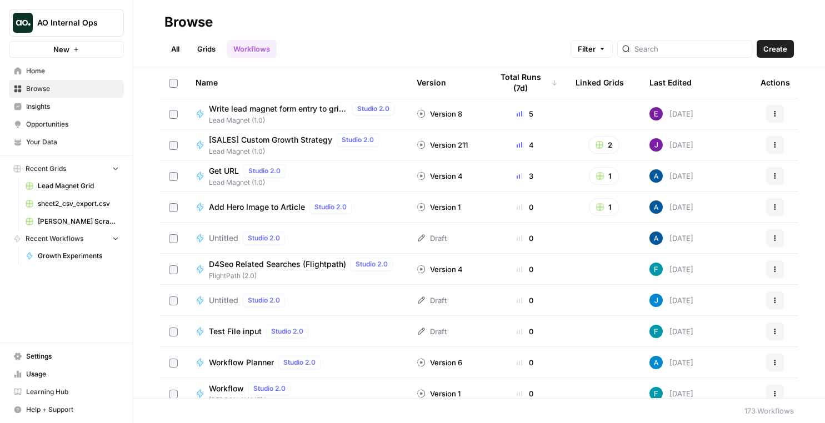
click at [74, 12] on button "AO Internal Ops" at bounding box center [66, 23] width 115 height 28
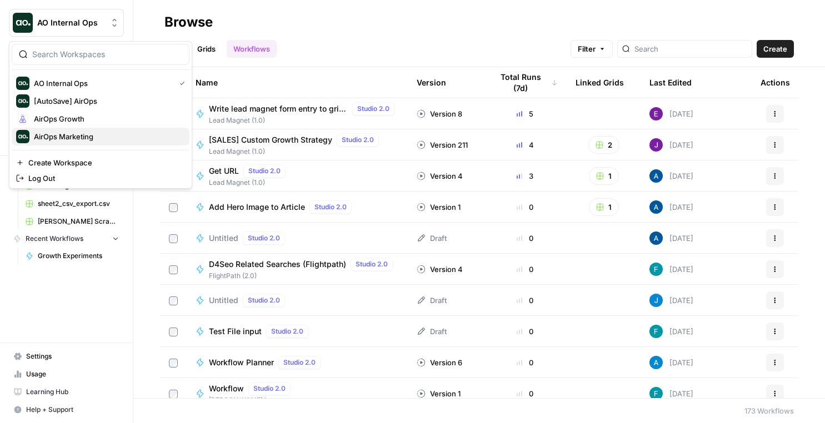
click at [67, 137] on span "AirOps Marketing" at bounding box center [107, 136] width 147 height 11
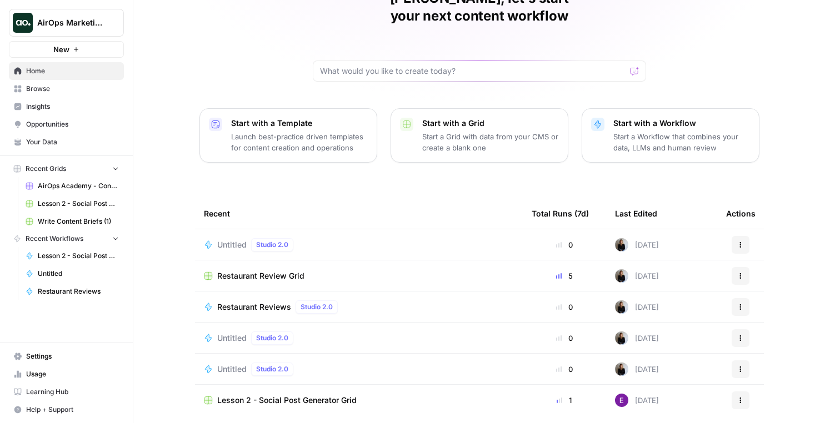
scroll to position [88, 0]
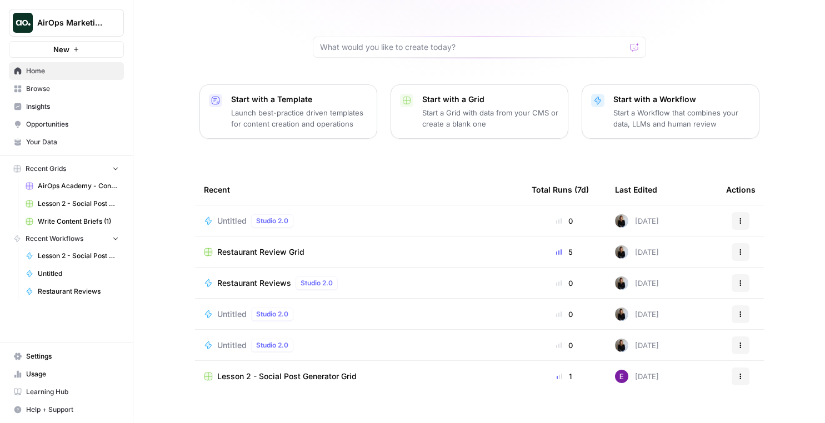
click at [48, 88] on span "Browse" at bounding box center [72, 89] width 93 height 10
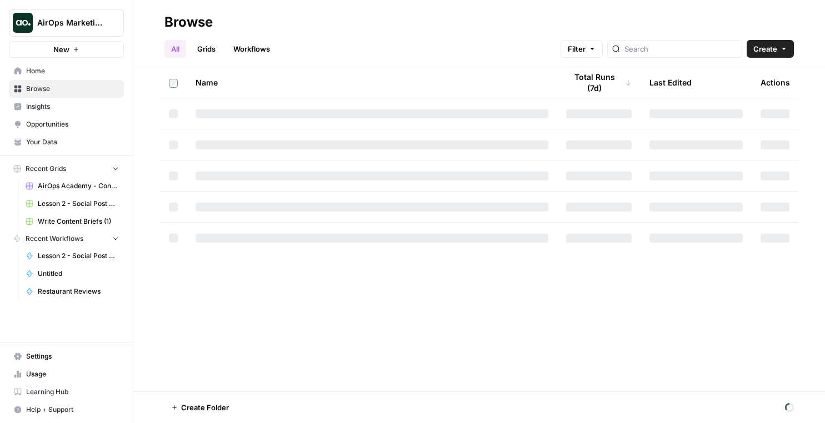
click at [247, 56] on link "Workflows" at bounding box center [252, 49] width 50 height 18
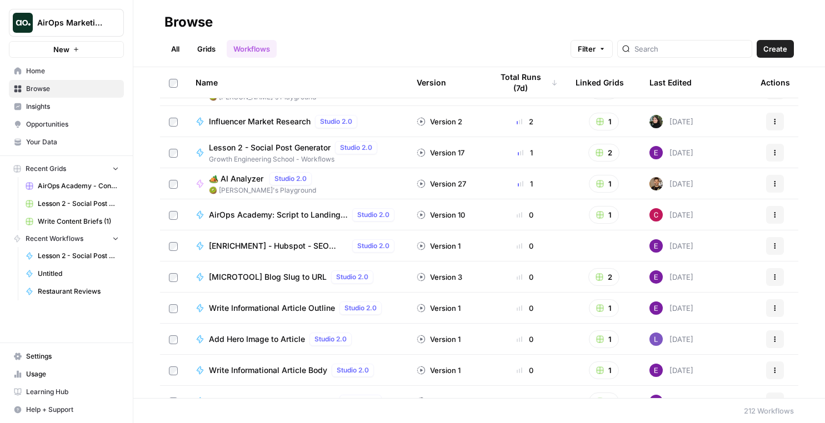
scroll to position [93, 0]
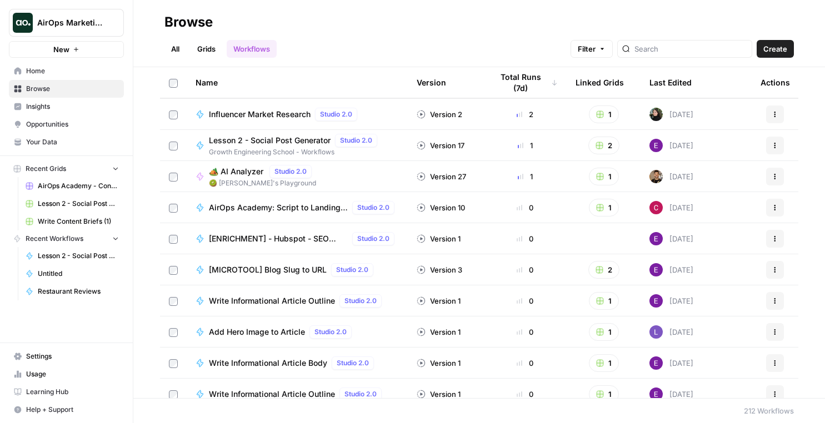
click at [275, 272] on span "[MICROTOOL] Blog Slug to URL" at bounding box center [268, 269] width 118 height 11
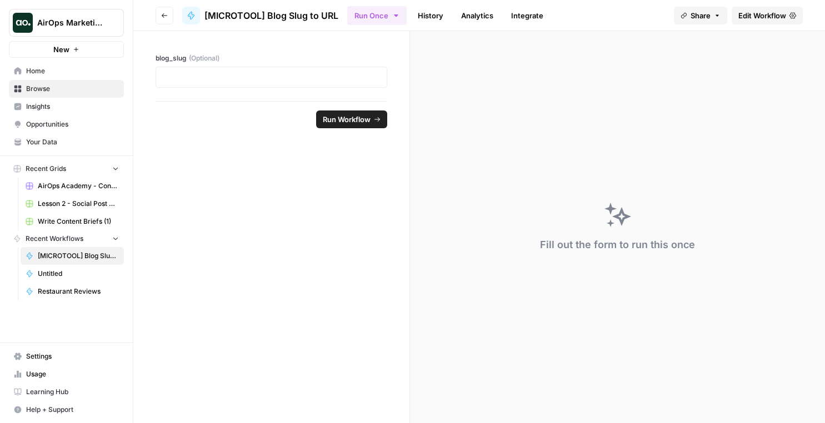
click at [164, 14] on icon "button" at bounding box center [164, 15] width 7 height 7
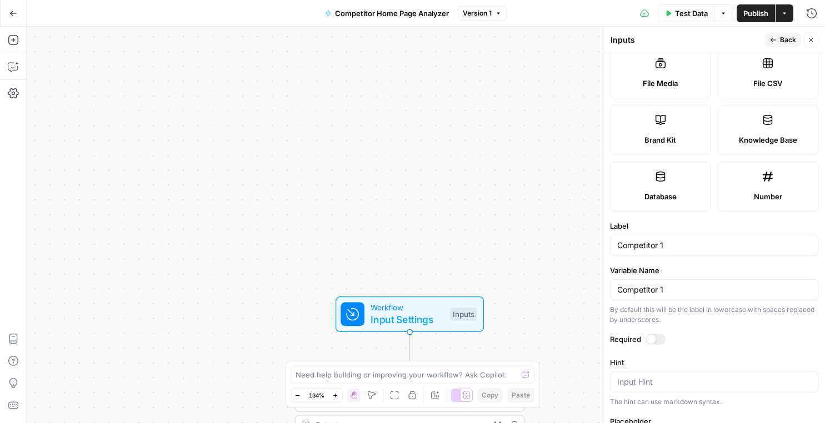
scroll to position [306, 0]
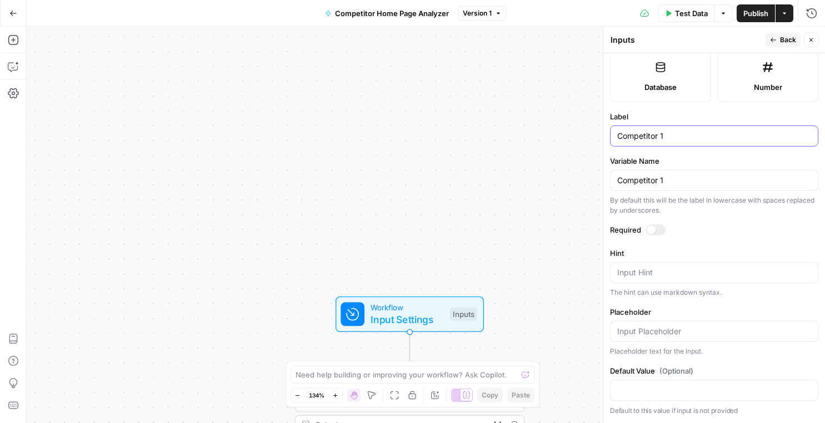
click at [674, 141] on input "Competitor 1" at bounding box center [714, 136] width 194 height 11
type input "Competitor one"
click at [782, 36] on span "Back" at bounding box center [788, 40] width 16 height 10
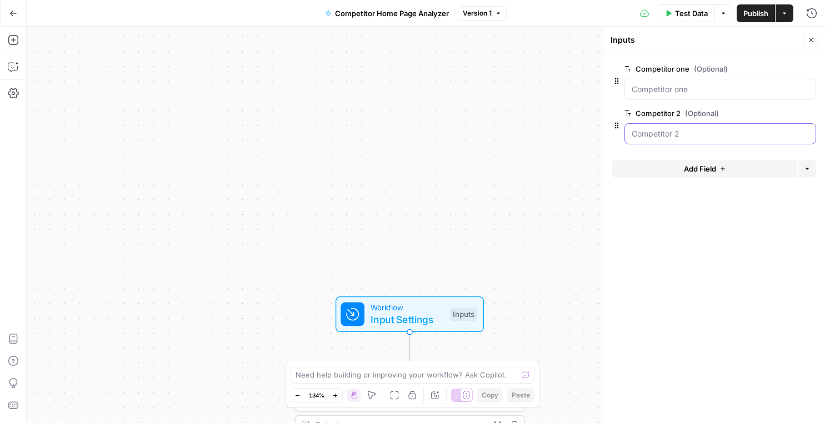
click at [691, 137] on 2 "Competitor 2 (Optional)" at bounding box center [720, 133] width 177 height 11
click at [779, 112] on span "edit field" at bounding box center [774, 113] width 24 height 9
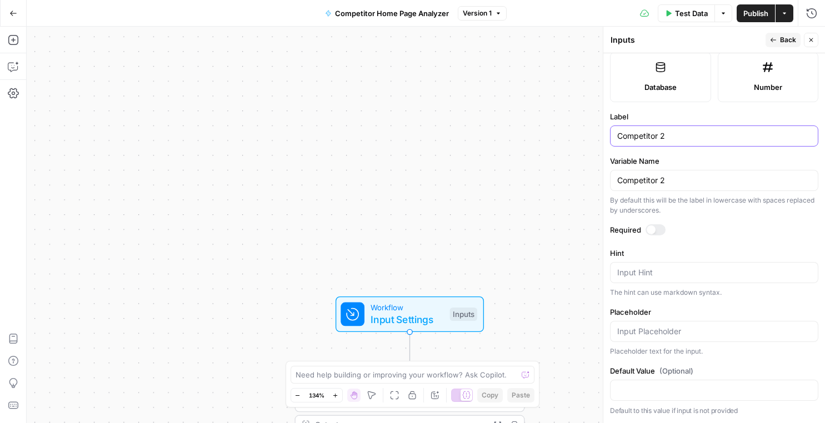
click at [683, 138] on input "Competitor 2" at bounding box center [714, 136] width 194 height 11
type input "Competitor two"
click at [777, 39] on button "Back" at bounding box center [782, 40] width 35 height 14
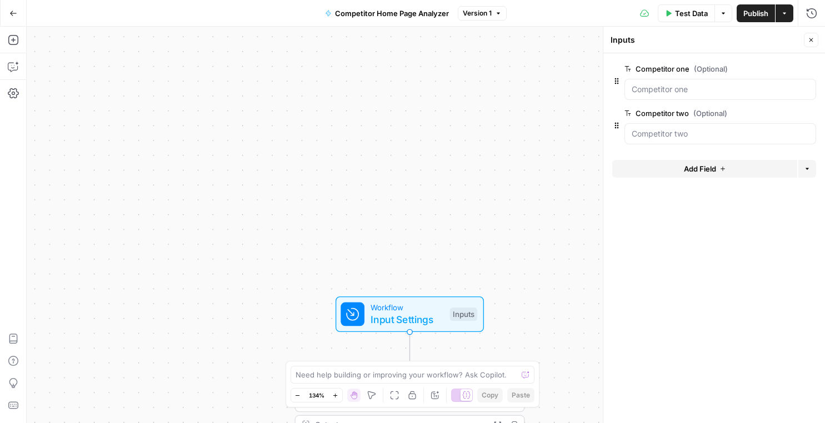
click at [759, 11] on span "Publish" at bounding box center [755, 13] width 25 height 11
click at [783, 13] on icon "button" at bounding box center [784, 13] width 7 height 7
click at [618, 244] on form "Competitor one (Optional) edit field Delete group Competitor two (Optional) edi…" at bounding box center [714, 238] width 222 height 370
click at [16, 16] on icon "button" at bounding box center [13, 13] width 8 height 8
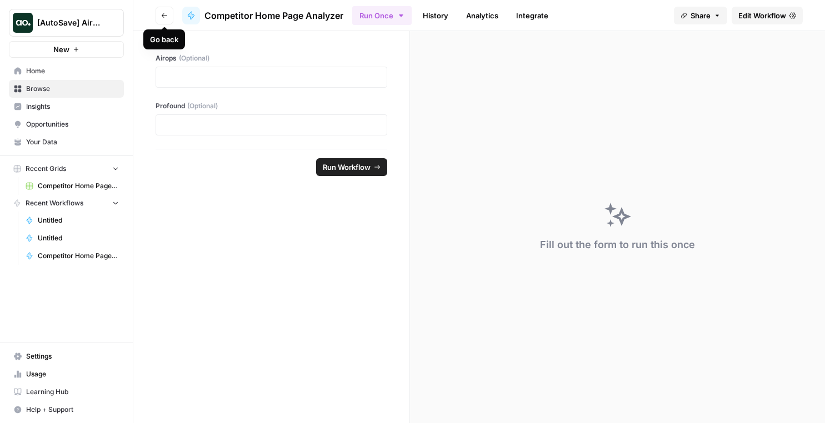
click at [170, 17] on button "Go back" at bounding box center [165, 16] width 18 height 18
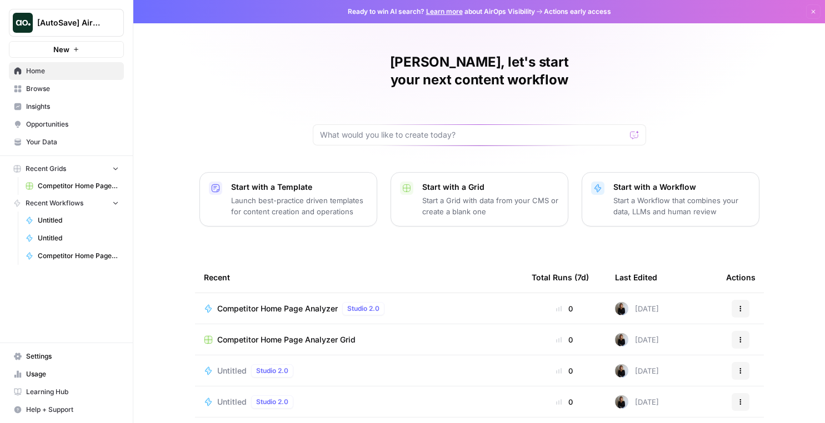
click at [268, 303] on span "Competitor Home Page Analyzer" at bounding box center [277, 308] width 121 height 11
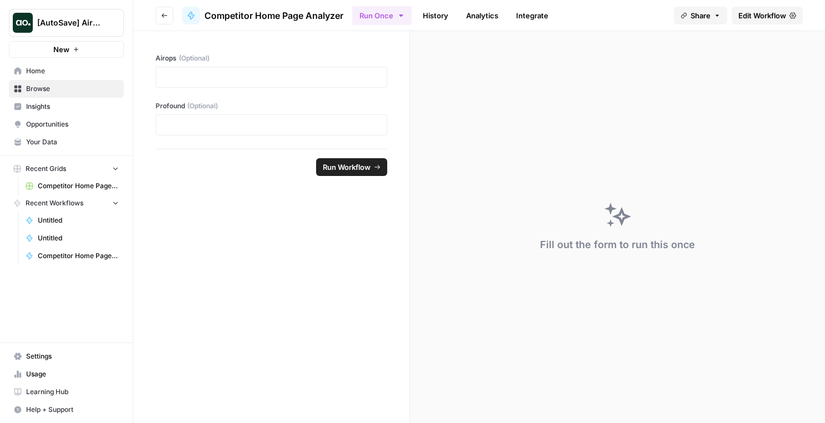
click at [196, 59] on span "(Optional)" at bounding box center [194, 58] width 31 height 10
click at [184, 52] on div "Airops (Optional) Profound (Optional)" at bounding box center [271, 90] width 276 height 118
click at [281, 14] on span "Competitor Home Page Analyzer" at bounding box center [273, 15] width 139 height 13
click at [770, 19] on span "Edit Workflow" at bounding box center [762, 15] width 48 height 11
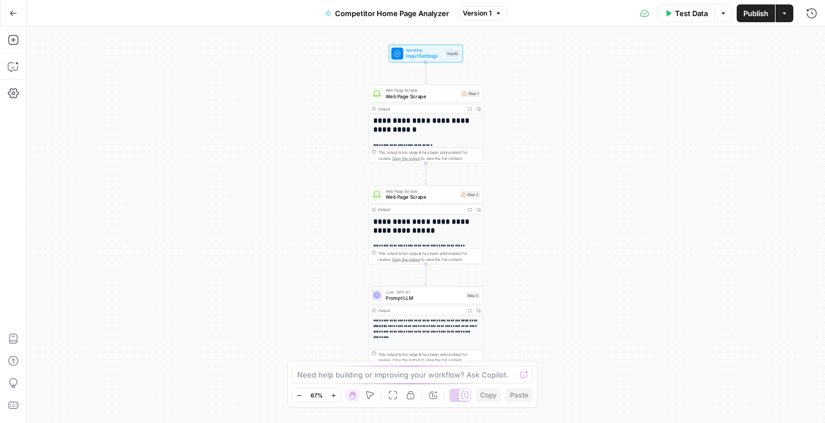
click at [424, 98] on span "Web Page Scrape" at bounding box center [421, 96] width 72 height 7
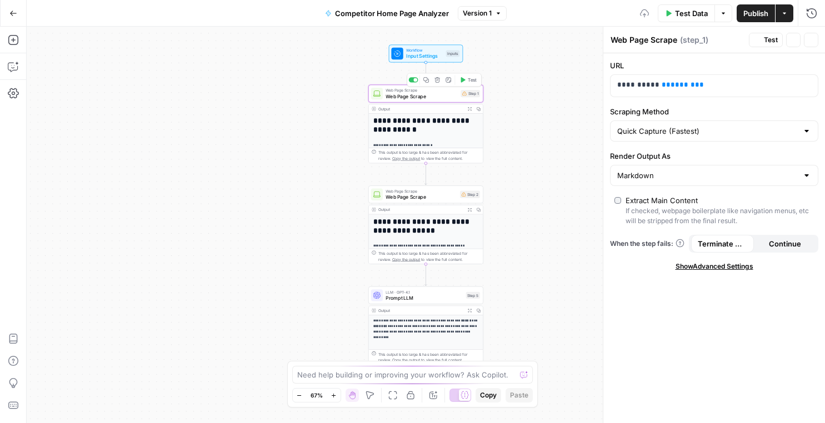
click at [417, 56] on span "Input Settings" at bounding box center [424, 55] width 37 height 7
click at [417, 56] on span "Input Settings" at bounding box center [423, 55] width 37 height 7
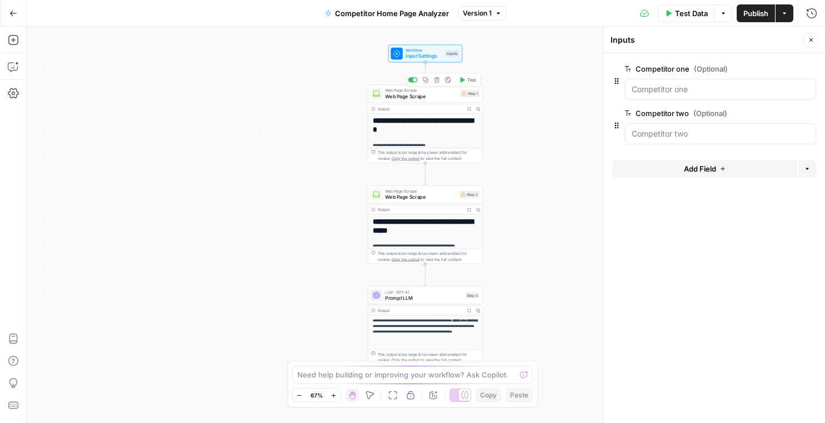
click at [428, 97] on span "Web Page Scrape" at bounding box center [421, 96] width 72 height 7
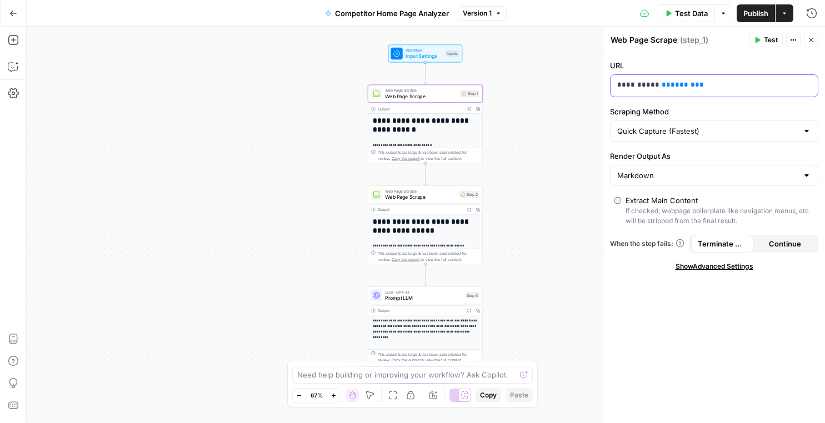
click at [682, 82] on span "******" at bounding box center [682, 84] width 24 height 7
click at [807, 84] on icon "button" at bounding box center [808, 85] width 6 height 6
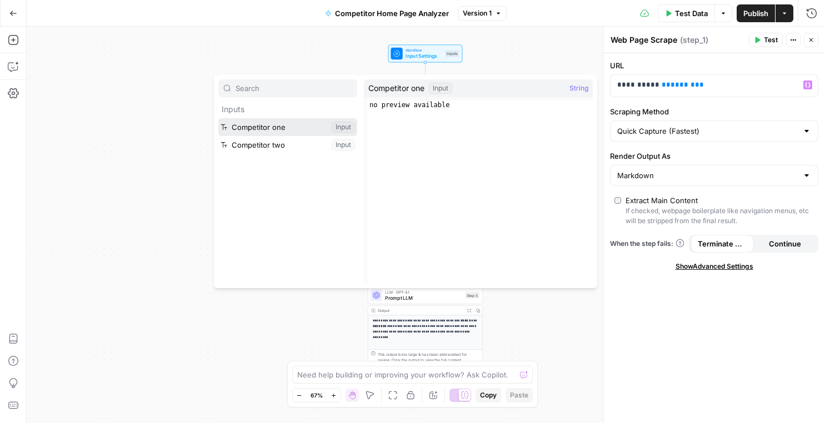
click at [292, 129] on button "Select variable Competitor one" at bounding box center [287, 127] width 139 height 18
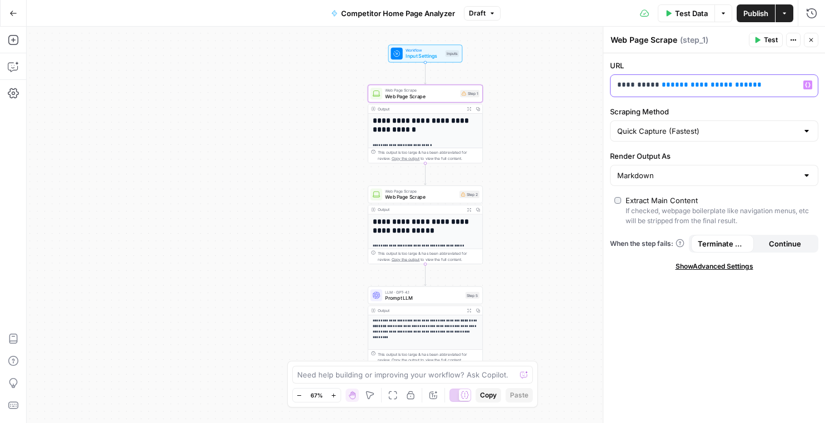
click at [679, 86] on span "**********" at bounding box center [701, 84] width 62 height 7
drag, startPoint x: 759, startPoint y: 86, endPoint x: 658, endPoint y: 87, distance: 101.7
click at [658, 87] on p "**********" at bounding box center [705, 84] width 176 height 11
click at [808, 88] on button "Variables Menu" at bounding box center [807, 85] width 9 height 9
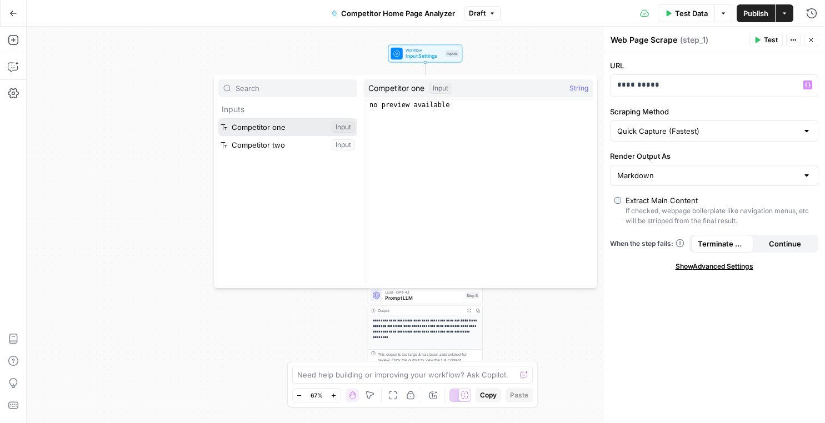
click at [286, 123] on button "Select variable Competitor one" at bounding box center [287, 127] width 139 height 18
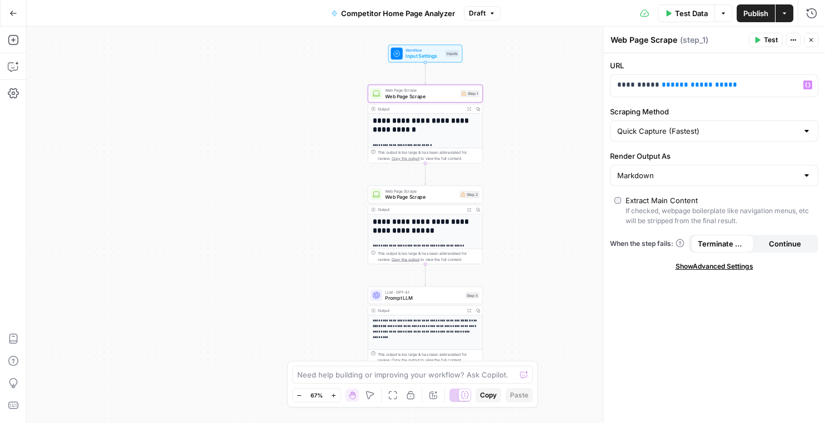
click at [767, 42] on span "Test" at bounding box center [771, 40] width 14 height 10
click at [399, 51] on icon at bounding box center [396, 53] width 7 height 7
click at [404, 50] on div "Workflow Input Settings Inputs Test Step" at bounding box center [425, 53] width 68 height 13
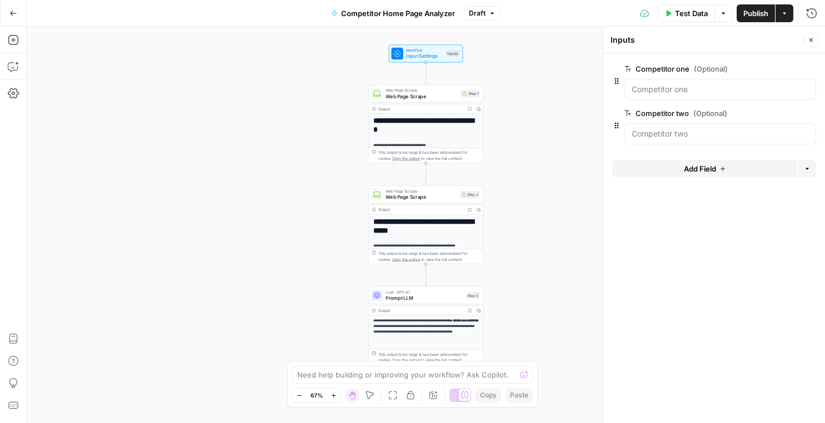
click at [784, 115] on span "edit field" at bounding box center [774, 113] width 24 height 9
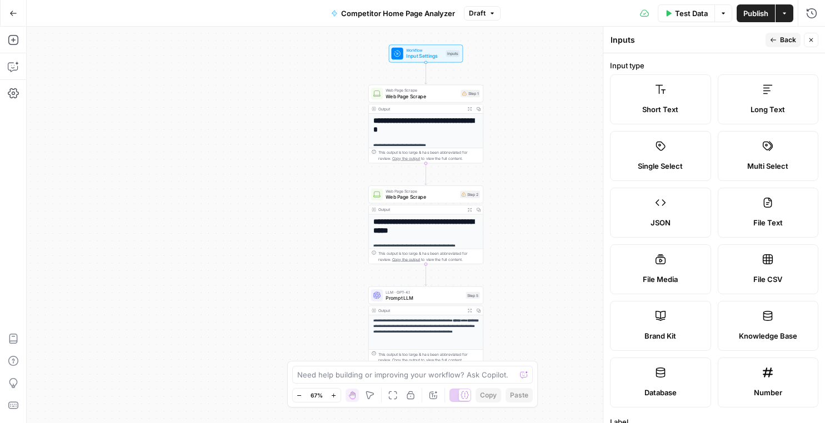
click at [403, 212] on div "Output" at bounding box center [420, 210] width 84 height 6
click at [400, 214] on div "**********" at bounding box center [425, 234] width 115 height 59
click at [403, 95] on span "Web Page Scrape" at bounding box center [421, 96] width 72 height 7
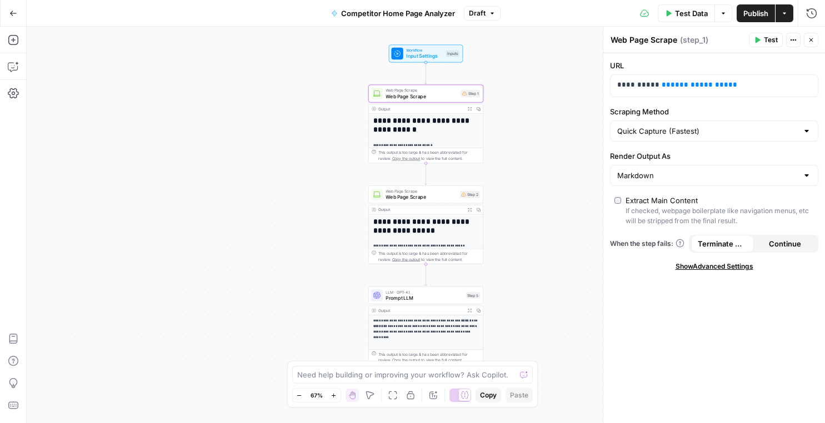
click at [405, 198] on span "Web Page Scrape" at bounding box center [420, 196] width 71 height 7
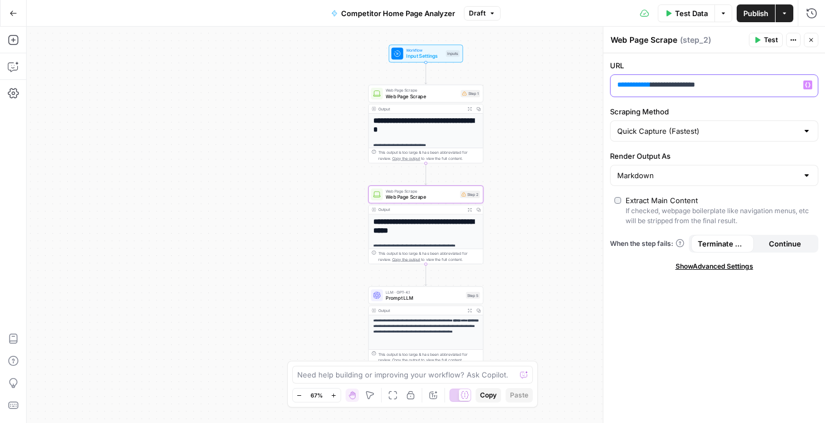
click at [650, 83] on span "**" at bounding box center [648, 84] width 6 height 7
drag, startPoint x: 663, startPoint y: 84, endPoint x: 613, endPoint y: 84, distance: 49.4
click at [613, 84] on div "**********" at bounding box center [704, 86] width 189 height 22
click at [809, 83] on icon "button" at bounding box center [808, 85] width 6 height 6
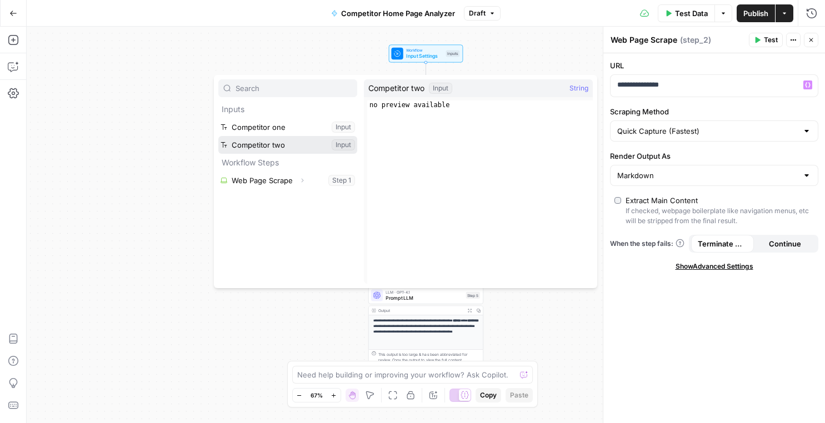
click at [301, 143] on button "Select variable Competitor two" at bounding box center [287, 145] width 139 height 18
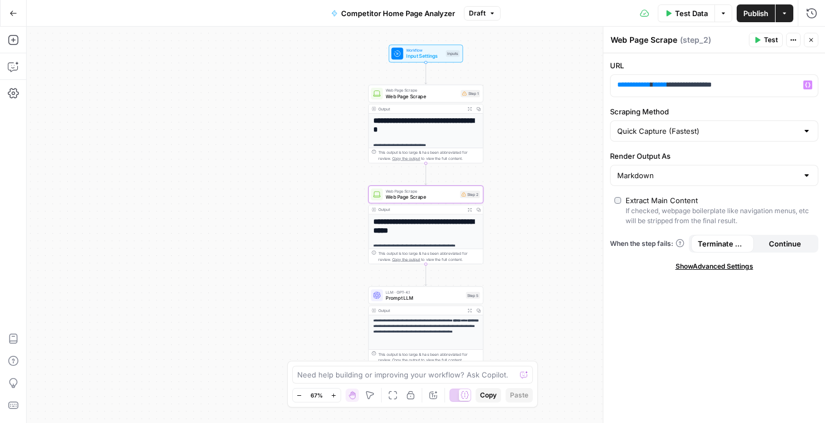
click at [761, 43] on button "Test" at bounding box center [766, 40] width 34 height 14
click at [813, 38] on icon "button" at bounding box center [811, 40] width 7 height 7
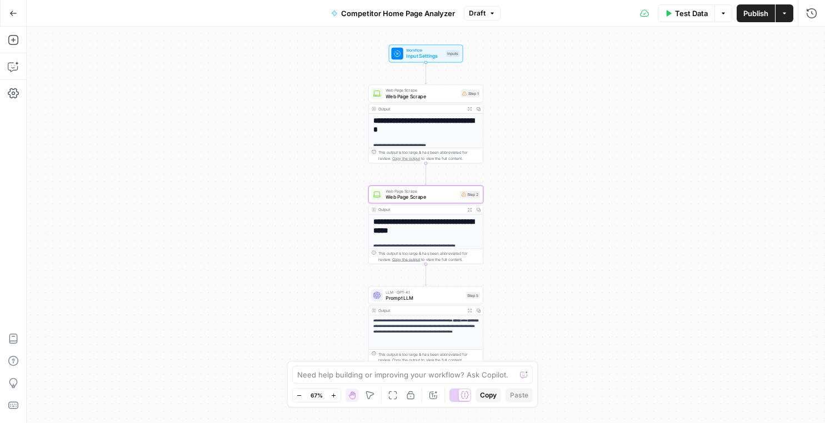
click at [758, 16] on span "Publish" at bounding box center [755, 13] width 25 height 11
click at [426, 58] on span "Input Settings" at bounding box center [424, 55] width 37 height 7
click at [426, 58] on span "Input Settings" at bounding box center [423, 55] width 37 height 7
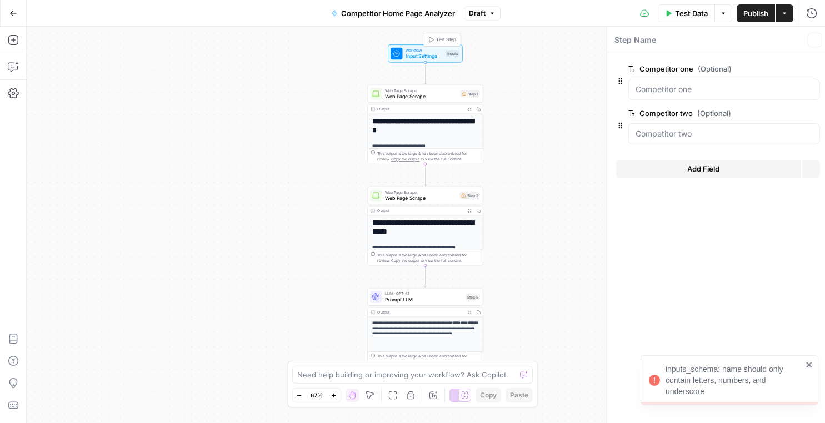
click at [426, 58] on span "Input Settings" at bounding box center [423, 55] width 37 height 7
drag, startPoint x: 677, startPoint y: 89, endPoint x: 693, endPoint y: 90, distance: 15.6
click at [693, 90] on one "Competitor one (Optional)" at bounding box center [720, 89] width 177 height 11
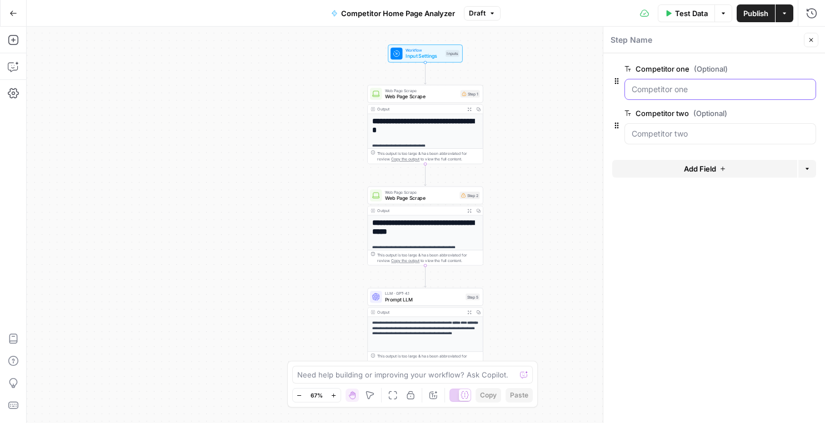
drag, startPoint x: 685, startPoint y: 90, endPoint x: 665, endPoint y: 89, distance: 20.0
click at [664, 89] on one "Competitor one (Optional)" at bounding box center [720, 89] width 177 height 11
click at [665, 89] on one "Competitor one (Optional)" at bounding box center [720, 89] width 177 height 11
click at [773, 70] on span "edit field" at bounding box center [774, 68] width 24 height 9
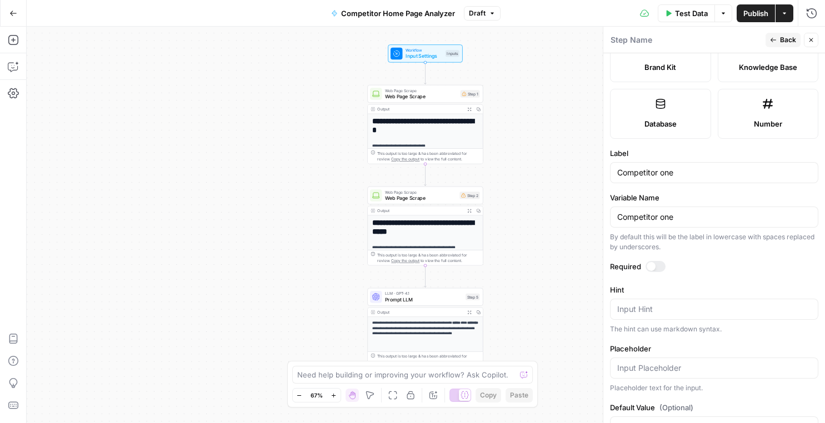
scroll to position [306, 0]
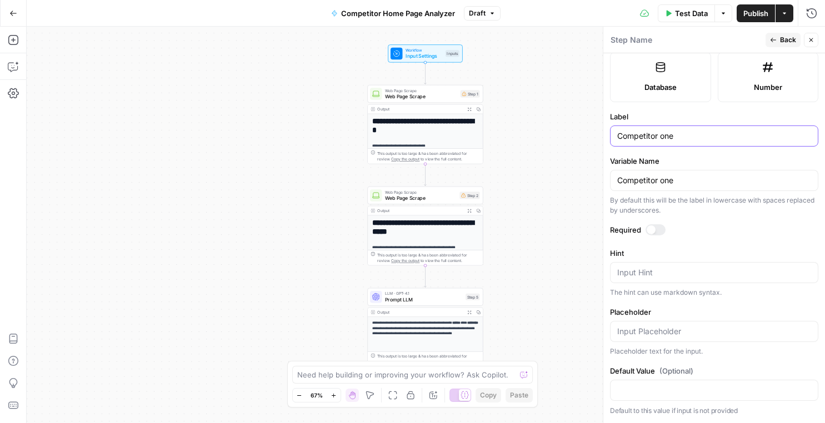
click at [659, 137] on input "Competitor one" at bounding box center [714, 136] width 194 height 11
click at [695, 141] on input "Competitor one" at bounding box center [714, 136] width 194 height 11
type input "Competitorone"
click at [780, 39] on span "Back" at bounding box center [788, 40] width 16 height 10
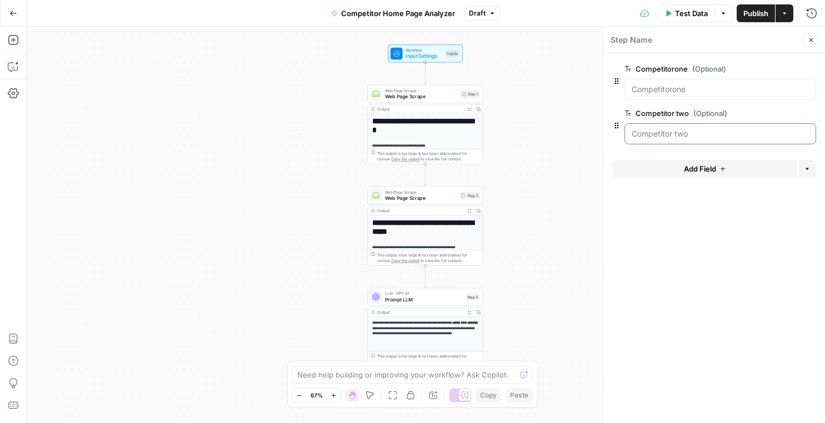
click at [694, 133] on two "Competitor two (Optional)" at bounding box center [720, 133] width 177 height 11
click at [771, 111] on span "edit field" at bounding box center [774, 113] width 24 height 9
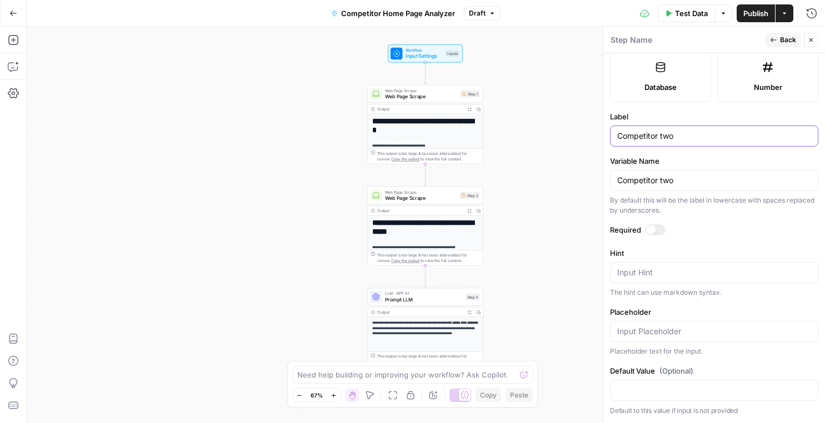
click at [660, 139] on input "Competitor two" at bounding box center [714, 136] width 194 height 11
type input "Competitortwo"
click at [778, 34] on button "Back" at bounding box center [782, 40] width 35 height 14
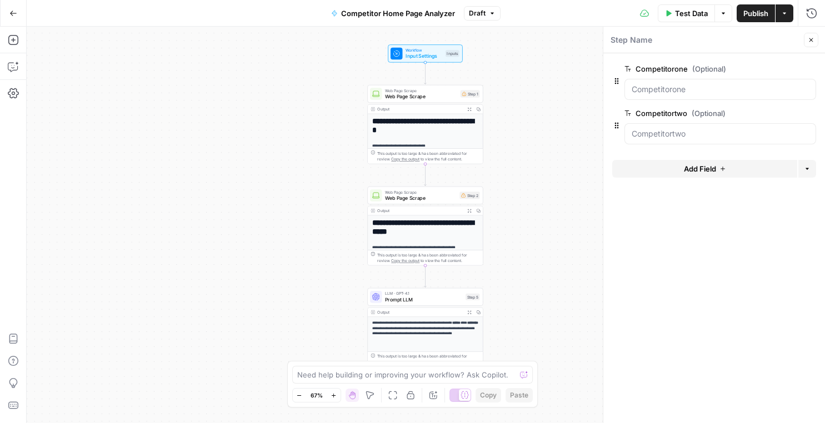
click at [755, 13] on span "Publish" at bounding box center [755, 13] width 25 height 11
click at [549, 134] on div "**********" at bounding box center [426, 225] width 798 height 397
click at [430, 230] on h1 "**********" at bounding box center [425, 228] width 106 height 18
click at [429, 203] on div "Web Page Scrape Web Page Scrape Step 2 Copy step Delete step Add Note Test" at bounding box center [425, 196] width 116 height 18
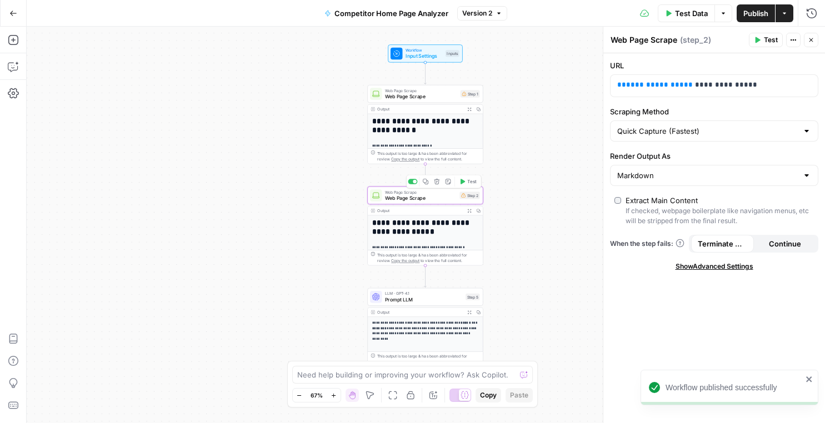
click at [420, 214] on div "Output Expand Output Copy" at bounding box center [425, 210] width 115 height 9
click at [670, 82] on span "***" at bounding box center [676, 84] width 13 height 7
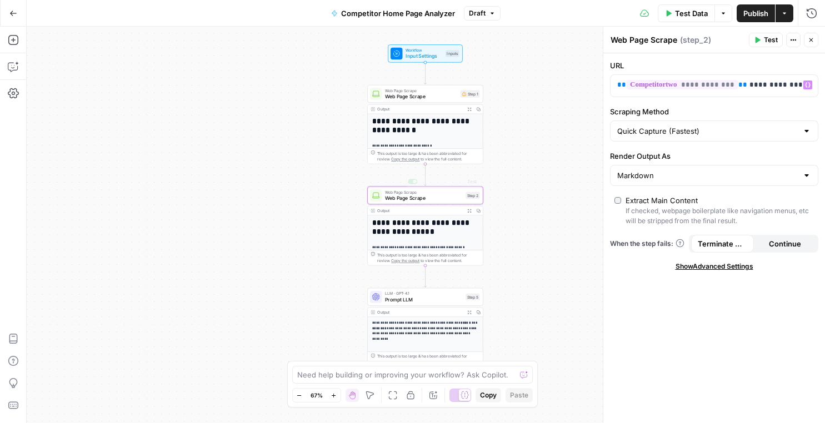
click at [421, 131] on h1 "**********" at bounding box center [425, 126] width 106 height 18
click at [416, 195] on span "Web Page Scrape" at bounding box center [424, 197] width 78 height 7
click at [811, 42] on icon "button" at bounding box center [811, 40] width 7 height 7
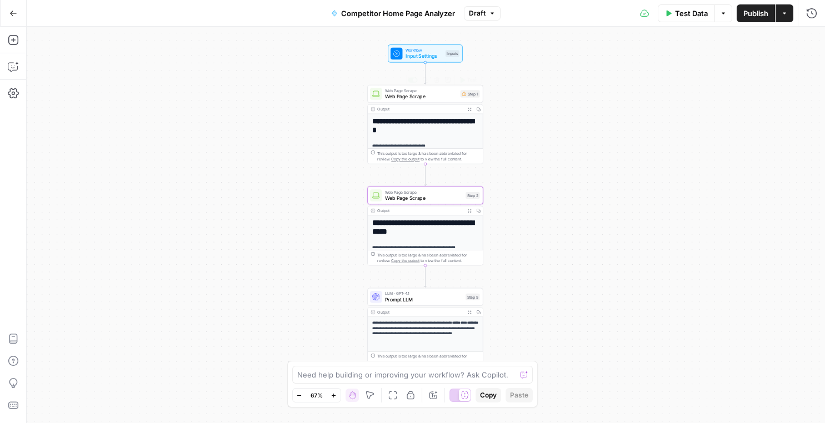
click at [403, 100] on div "Web Page Scrape Web Page Scrape Step 1 Copy step Delete step Add Note Test" at bounding box center [425, 94] width 116 height 18
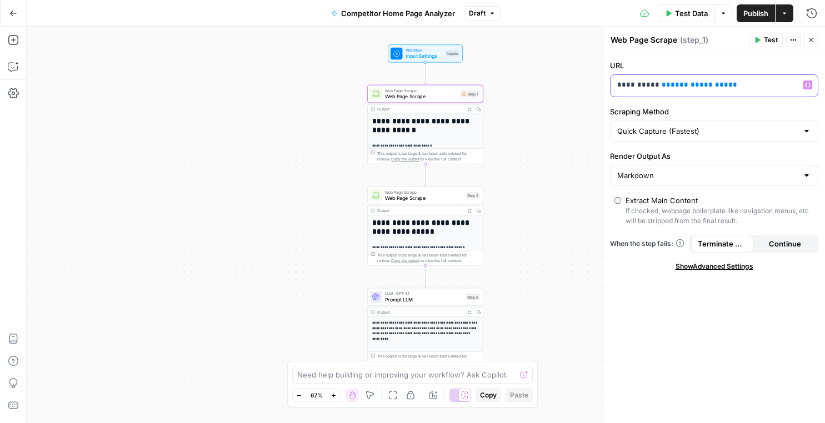
drag, startPoint x: 725, startPoint y: 86, endPoint x: 659, endPoint y: 86, distance: 65.5
click at [659, 86] on p "**********" at bounding box center [705, 84] width 176 height 11
click at [810, 85] on button "Variables Menu" at bounding box center [807, 85] width 9 height 9
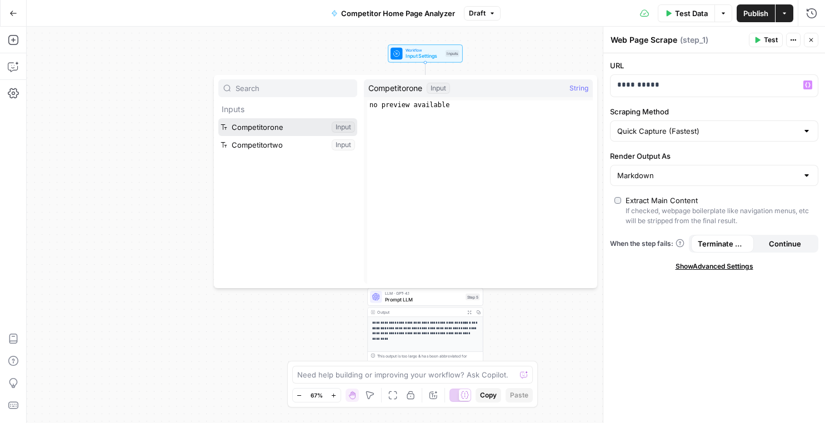
click at [283, 127] on button "Select variable Competitorone" at bounding box center [287, 127] width 139 height 18
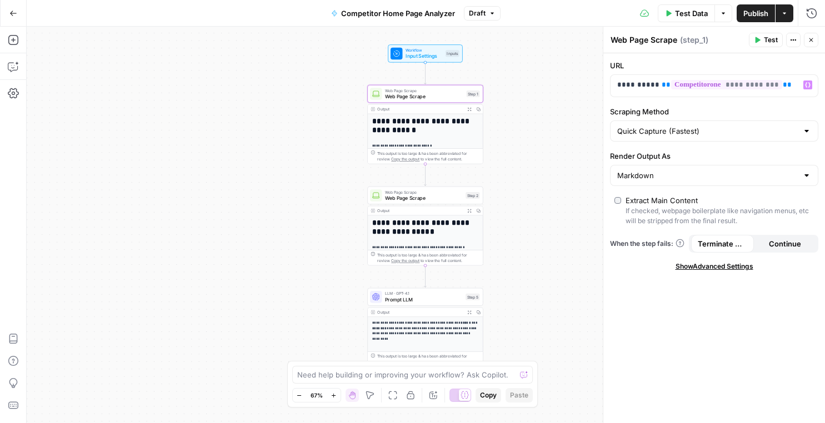
click at [773, 39] on span "Test" at bounding box center [771, 40] width 14 height 10
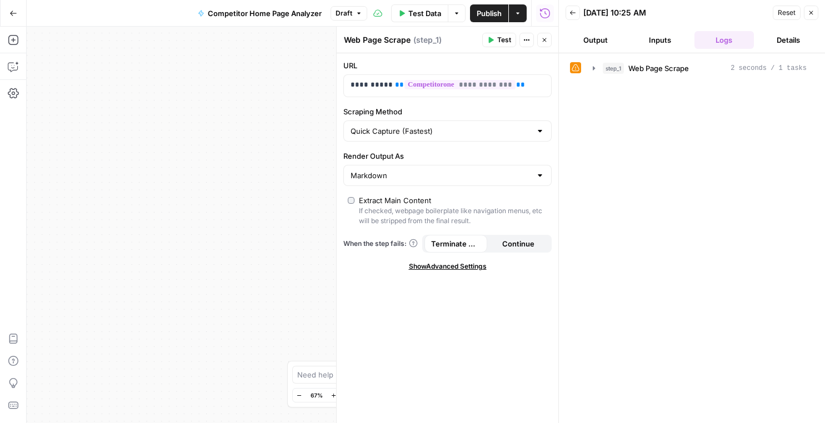
click at [607, 37] on button "Output" at bounding box center [595, 40] width 60 height 18
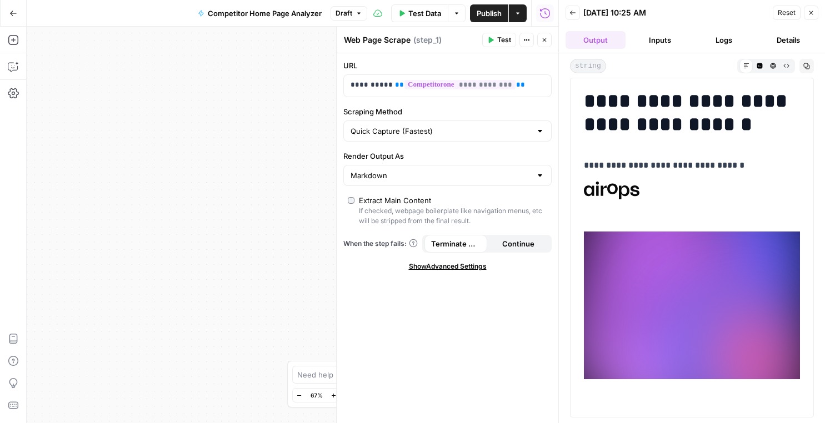
click at [569, 17] on button "Back" at bounding box center [572, 13] width 14 height 14
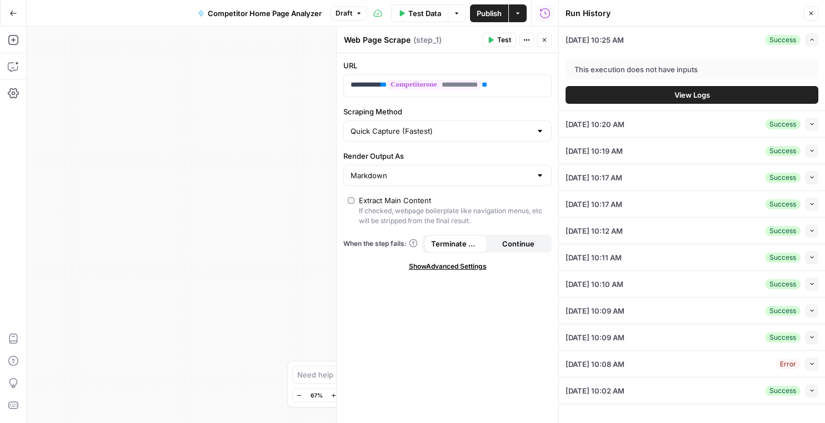
click at [812, 14] on div "Expand" at bounding box center [800, 18] width 24 height 11
click at [808, 9] on div "Expand" at bounding box center [800, 18] width 39 height 20
click at [808, 13] on icon "button" at bounding box center [811, 13] width 7 height 7
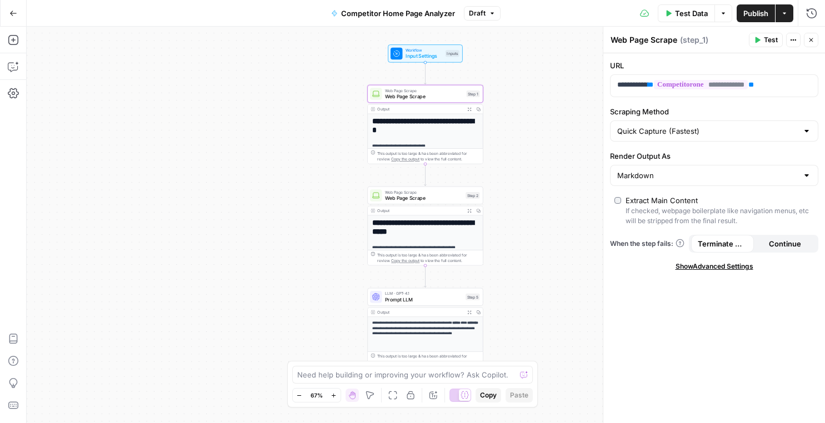
click at [409, 219] on h1 "**********" at bounding box center [425, 228] width 106 height 18
click at [415, 127] on h1 "**********" at bounding box center [425, 126] width 106 height 18
click at [410, 200] on span "Web Page Scrape" at bounding box center [424, 197] width 78 height 7
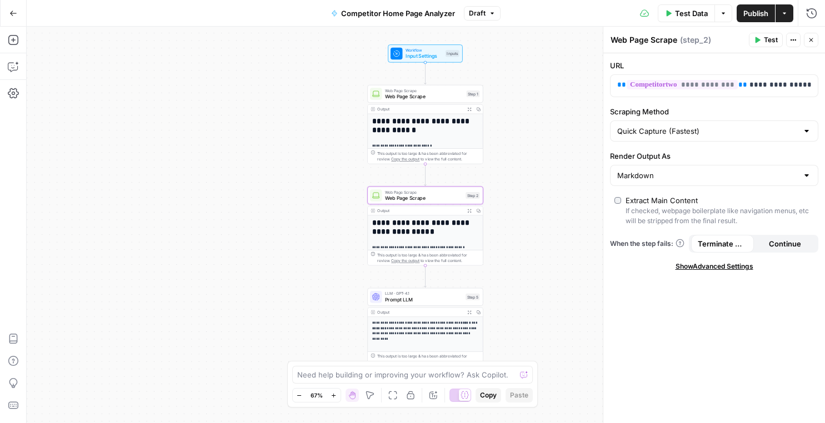
click at [422, 93] on span "Web Page Scrape" at bounding box center [424, 96] width 78 height 7
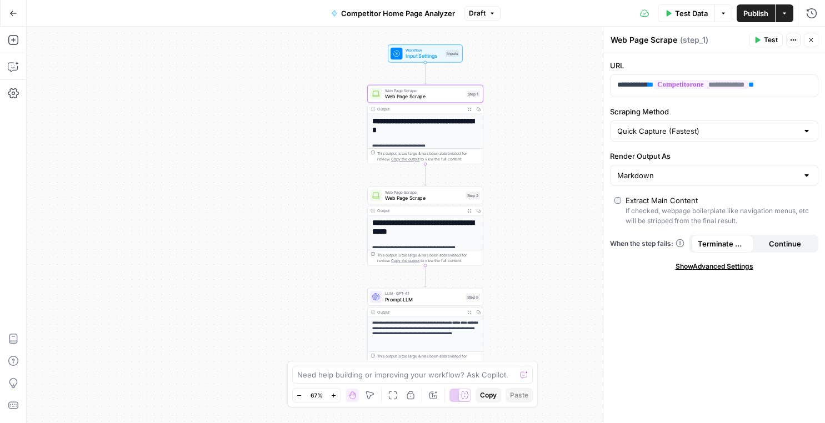
click at [785, 15] on icon "button" at bounding box center [784, 13] width 7 height 7
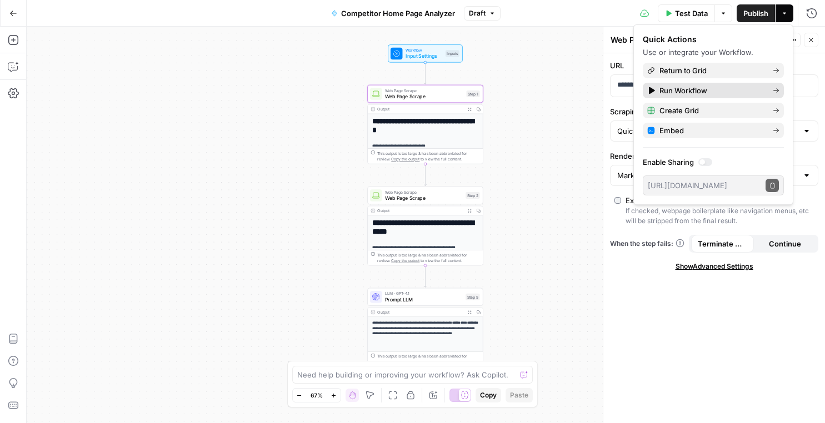
click at [708, 89] on span "Run Workflow" at bounding box center [711, 90] width 104 height 11
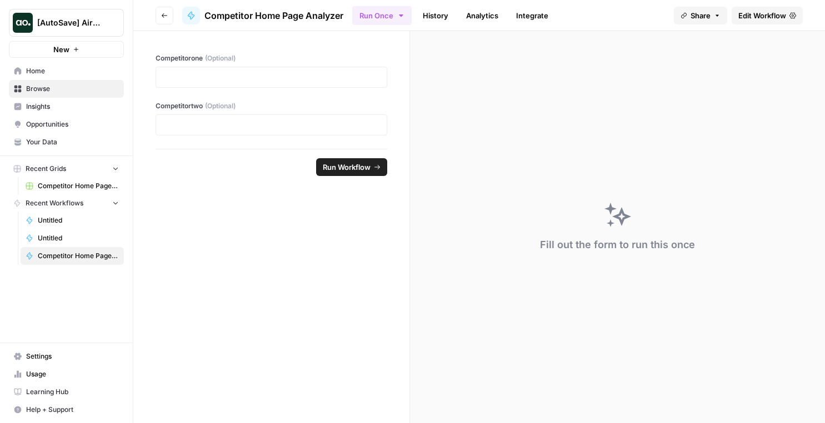
click at [774, 21] on link "Edit Workflow" at bounding box center [767, 16] width 71 height 18
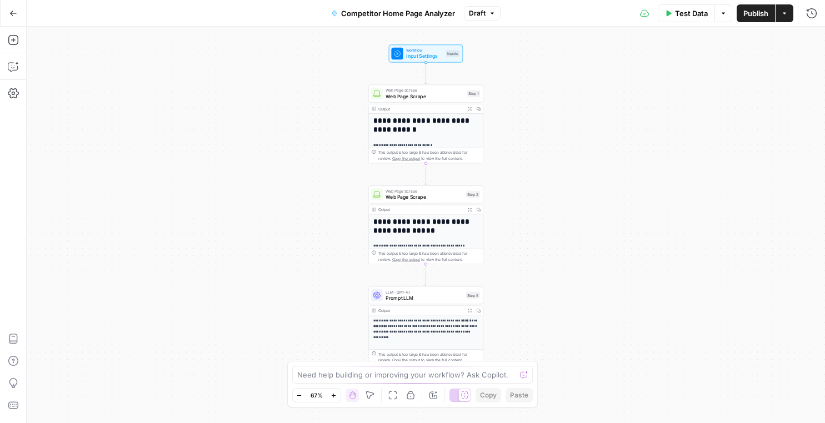
click at [783, 17] on button "Actions" at bounding box center [784, 13] width 18 height 18
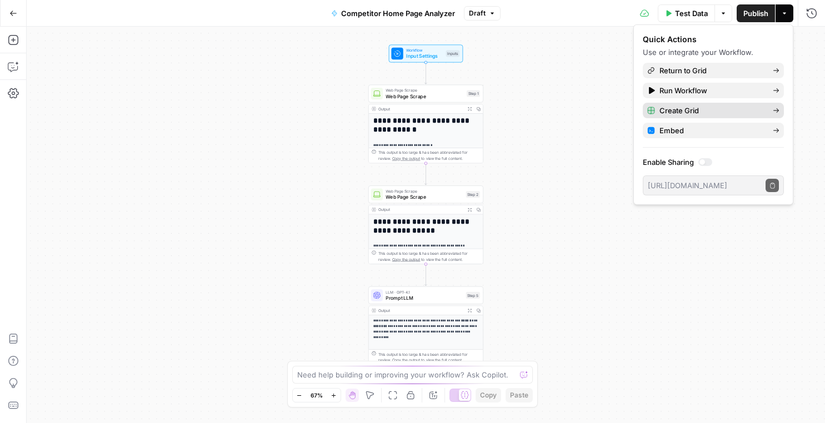
click at [690, 111] on span "Create Grid" at bounding box center [711, 110] width 104 height 11
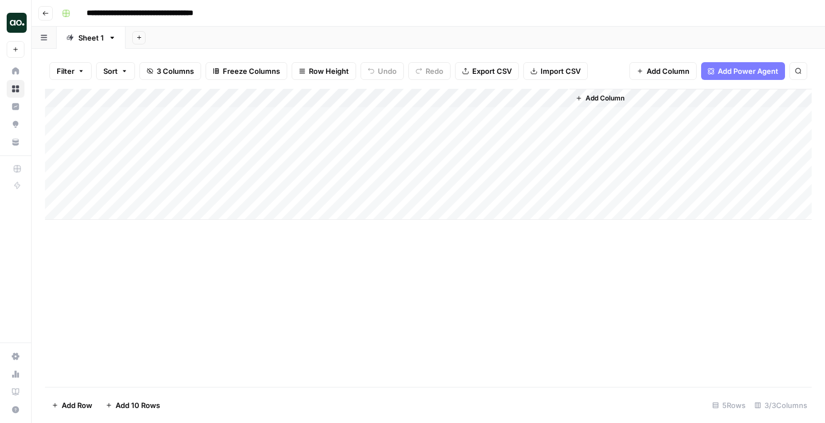
click at [178, 96] on div "Add Column" at bounding box center [428, 154] width 767 height 131
click at [208, 147] on div "Add Column" at bounding box center [428, 154] width 767 height 131
click at [175, 113] on div "Add Column" at bounding box center [428, 154] width 767 height 131
type textarea "**********"
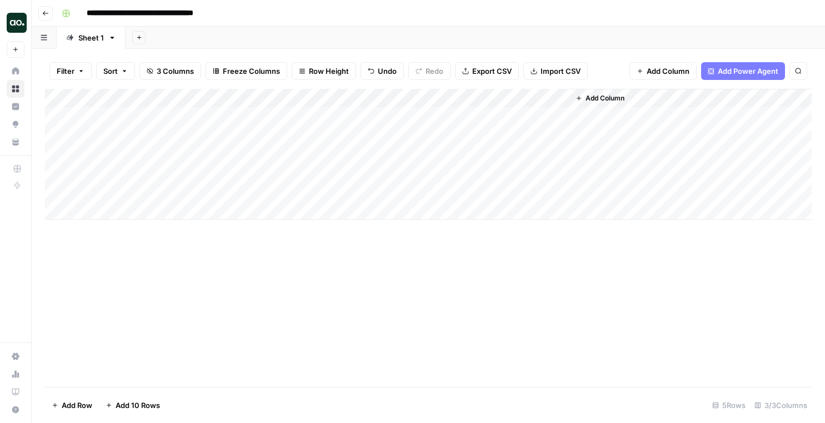
click at [256, 119] on div "Add Column" at bounding box center [428, 154] width 767 height 131
click at [256, 119] on textarea at bounding box center [332, 117] width 178 height 16
paste textarea "**********"
type textarea "**********"
click at [127, 119] on div "Add Column" at bounding box center [428, 154] width 767 height 131
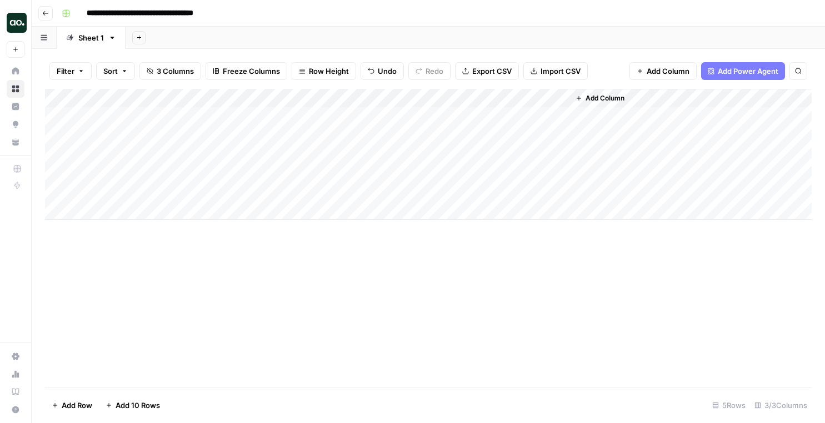
click at [127, 133] on div "Add Column" at bounding box center [428, 154] width 767 height 131
click at [146, 116] on div "Add Column" at bounding box center [428, 154] width 767 height 131
click at [132, 149] on div "Add Column" at bounding box center [428, 154] width 767 height 131
click at [131, 179] on div "Add Column" at bounding box center [428, 154] width 767 height 131
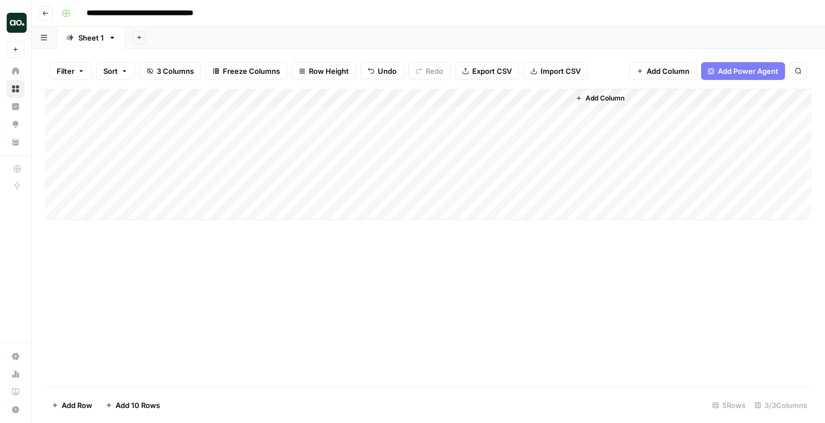
click at [124, 198] on div "Add Column" at bounding box center [428, 154] width 767 height 131
click at [304, 128] on div "Add Column" at bounding box center [428, 154] width 767 height 131
type textarea "**********"
click at [383, 158] on div "Add Column" at bounding box center [428, 154] width 767 height 131
click at [359, 156] on div "Add Column" at bounding box center [428, 154] width 767 height 131
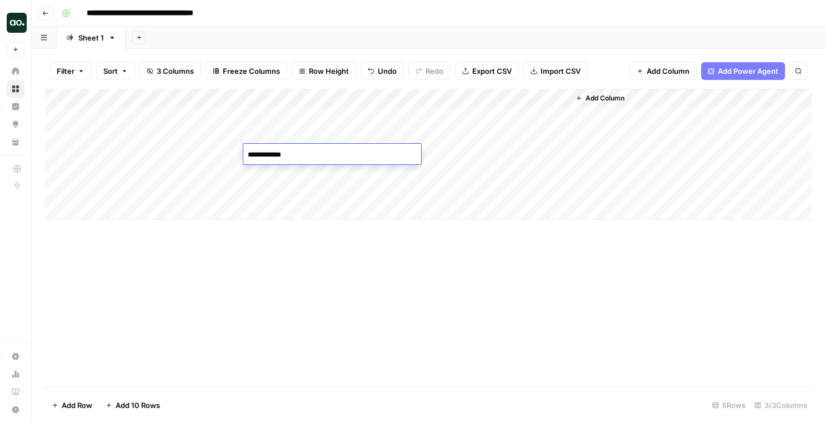
type textarea "**********"
click at [382, 171] on div "Add Column" at bounding box center [428, 154] width 767 height 131
click at [382, 171] on textarea at bounding box center [332, 174] width 178 height 16
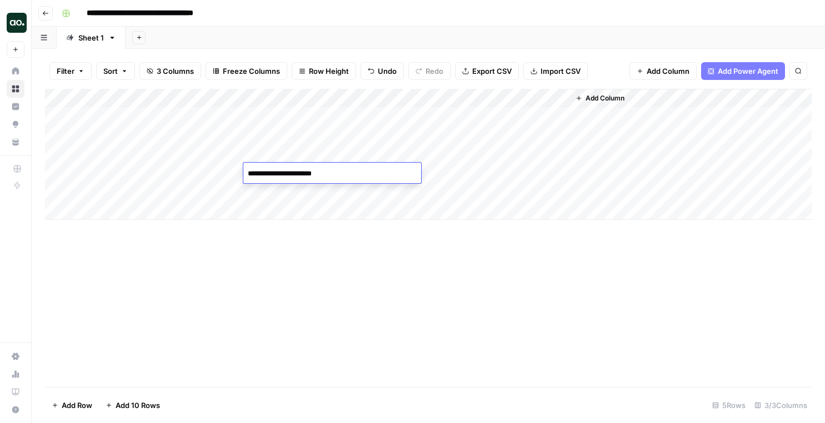
type textarea "**********"
click at [312, 187] on div "Add Column" at bounding box center [428, 154] width 767 height 131
click at [559, 97] on div "Add Column" at bounding box center [428, 154] width 767 height 131
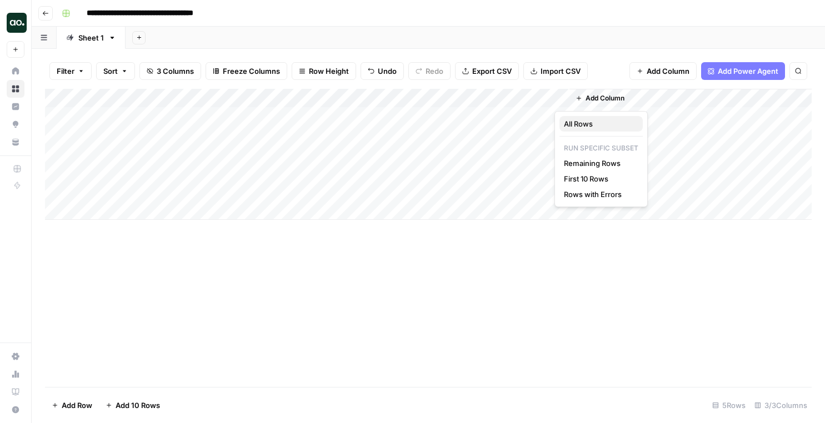
click at [570, 123] on span "All Rows" at bounding box center [599, 123] width 70 height 11
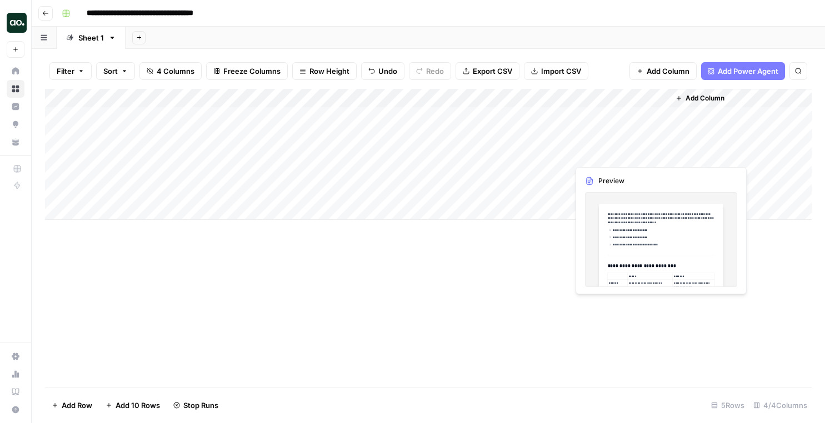
click at [610, 152] on div "Add Column" at bounding box center [428, 154] width 767 height 131
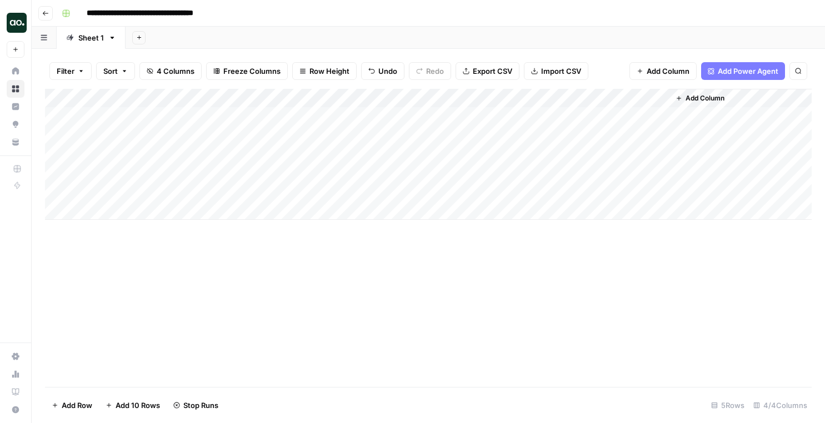
click at [394, 239] on div "Add Column" at bounding box center [428, 238] width 767 height 298
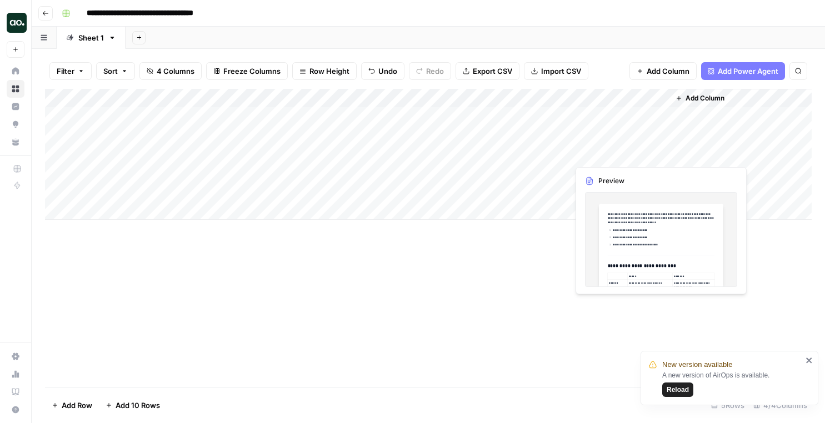
click at [595, 151] on div "Add Column" at bounding box center [428, 154] width 767 height 131
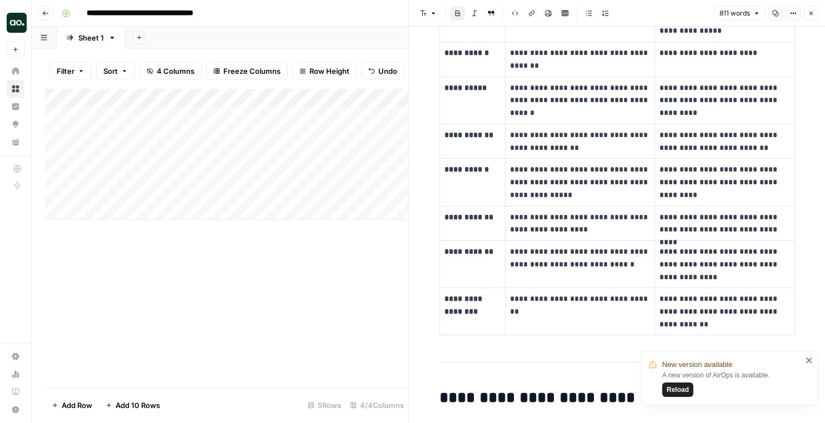
scroll to position [345, 0]
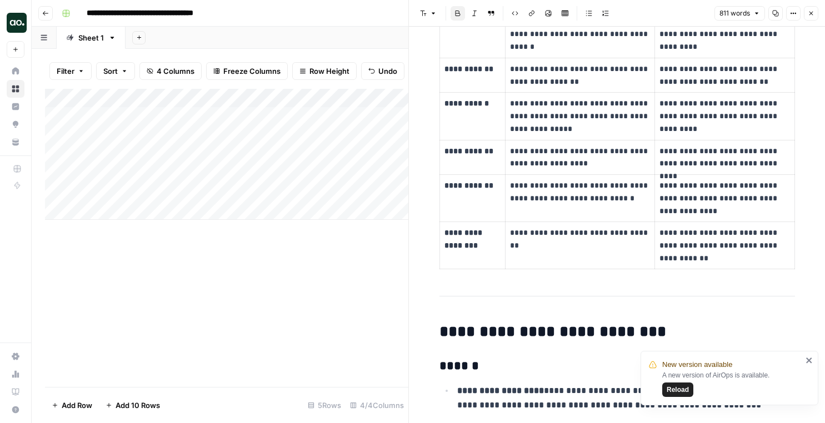
click at [293, 264] on div "Add Column" at bounding box center [226, 238] width 363 height 298
click at [810, 12] on icon "button" at bounding box center [811, 13] width 7 height 7
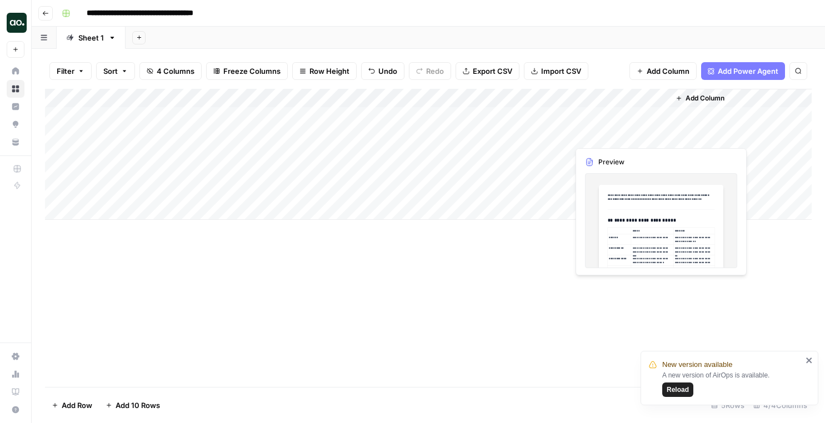
click at [583, 118] on div "Add Column" at bounding box center [428, 154] width 767 height 131
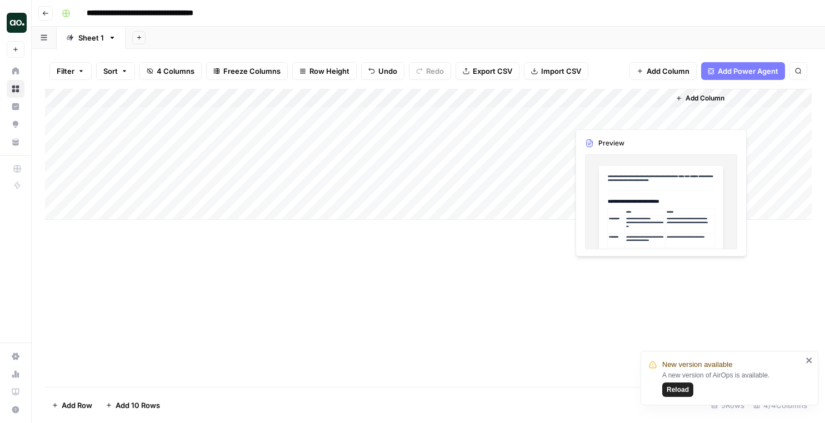
click at [587, 119] on div "Add Column" at bounding box center [428, 154] width 767 height 131
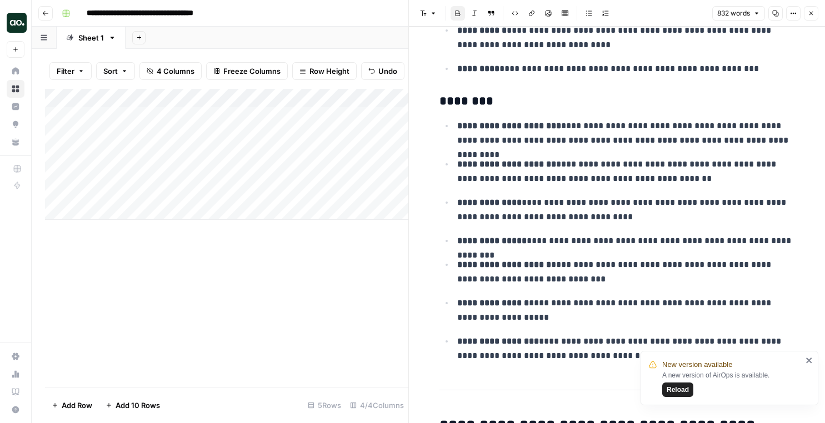
scroll to position [752, 0]
click at [812, 19] on button "Close" at bounding box center [811, 13] width 14 height 14
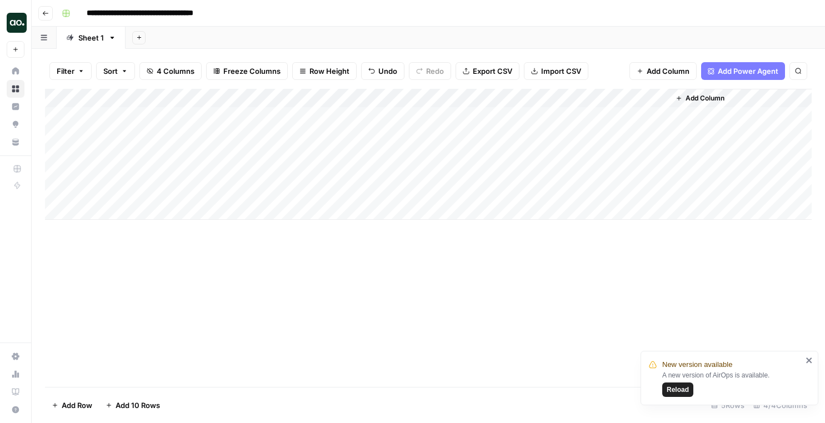
click at [592, 102] on div "Add Column" at bounding box center [428, 154] width 767 height 131
click at [373, 313] on div "Add Column" at bounding box center [428, 238] width 767 height 298
click at [594, 116] on div "Add Column" at bounding box center [428, 154] width 767 height 131
click at [631, 192] on div "Add Column" at bounding box center [428, 154] width 767 height 131
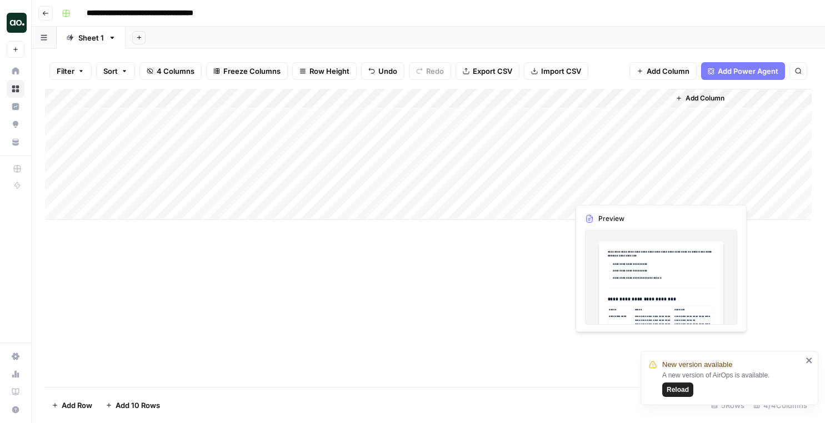
click at [608, 189] on div "Add Column" at bounding box center [428, 154] width 767 height 131
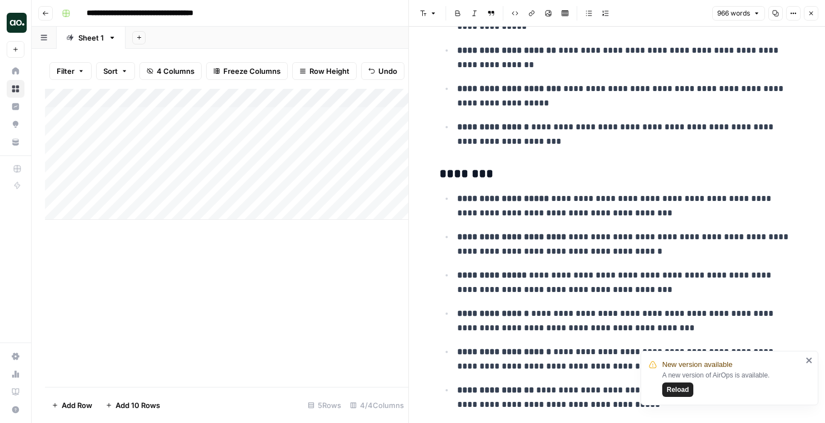
scroll to position [1095, 0]
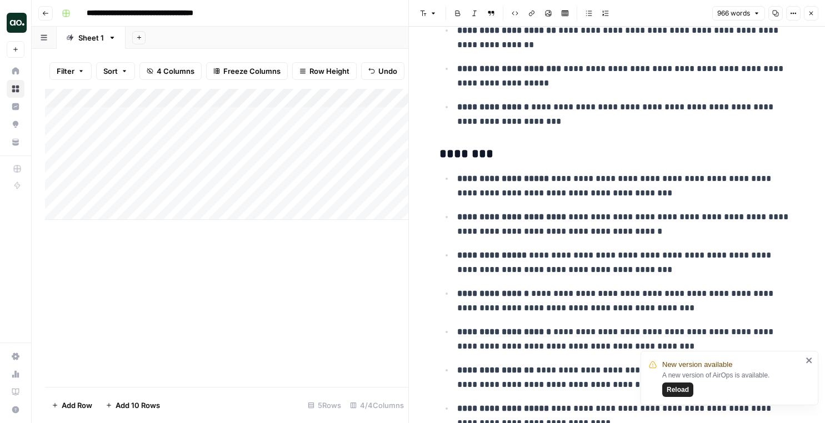
click at [343, 299] on div "Add Column" at bounding box center [226, 238] width 363 height 298
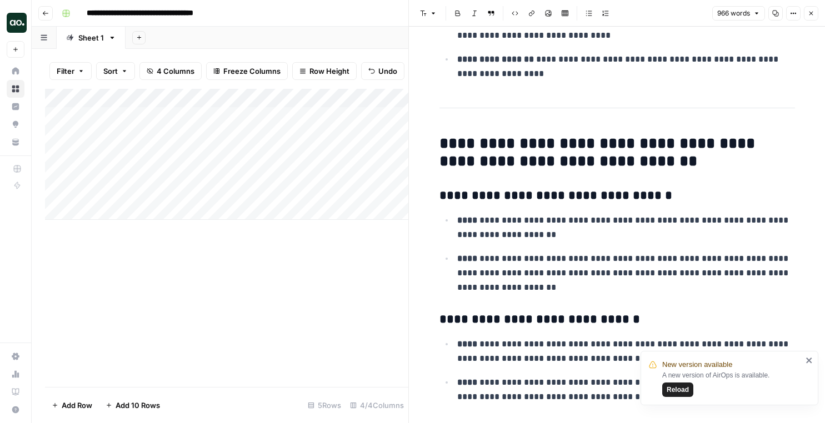
scroll to position [1469, 0]
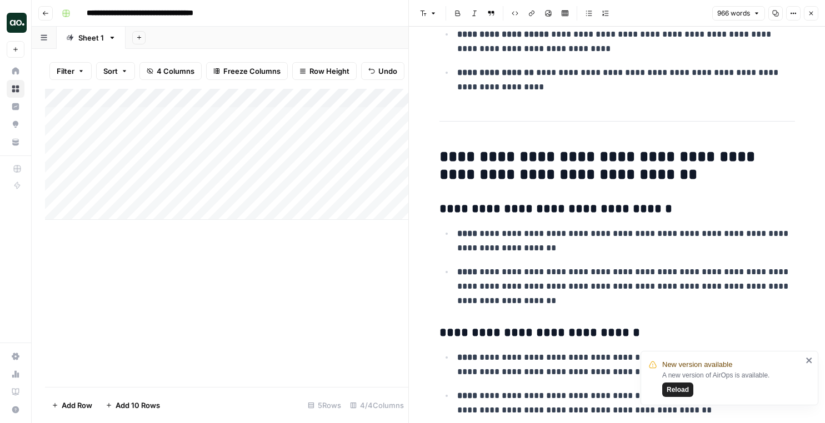
click at [287, 269] on div "Add Column" at bounding box center [226, 238] width 363 height 298
click at [806, 361] on icon "close" at bounding box center [809, 360] width 8 height 9
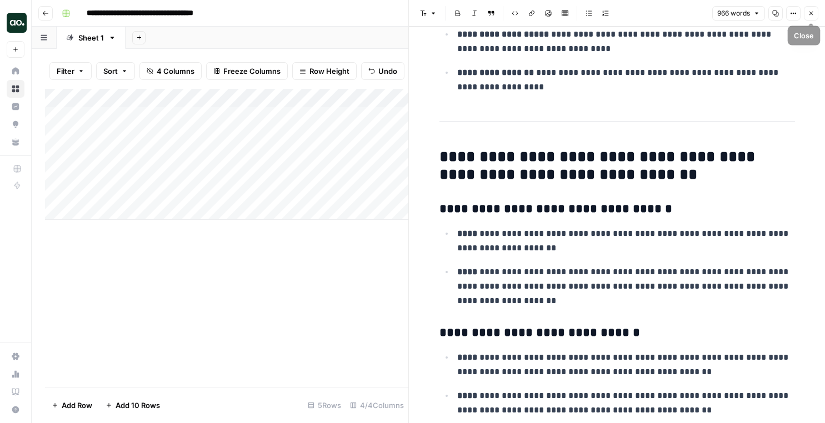
click at [811, 15] on icon "button" at bounding box center [811, 13] width 7 height 7
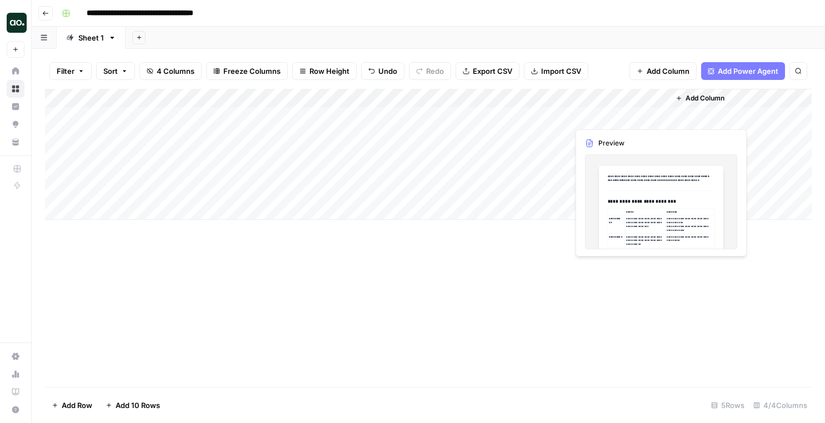
click at [593, 116] on div "Add Column" at bounding box center [428, 154] width 767 height 131
click at [42, 16] on icon "button" at bounding box center [45, 13] width 7 height 7
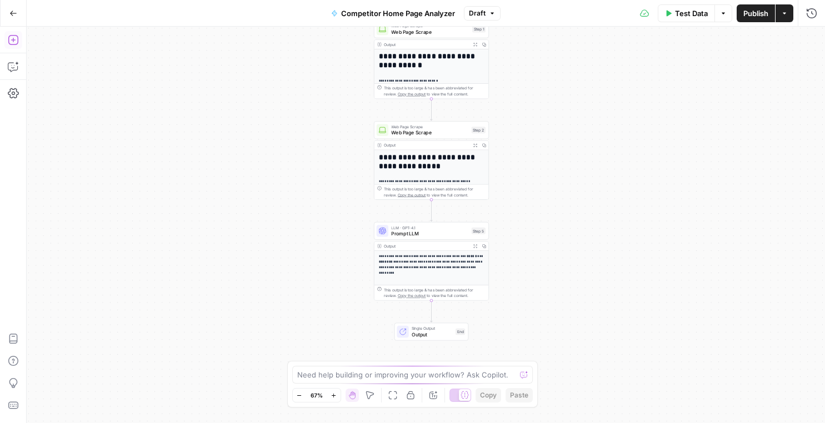
click at [16, 42] on icon "button" at bounding box center [13, 39] width 11 height 11
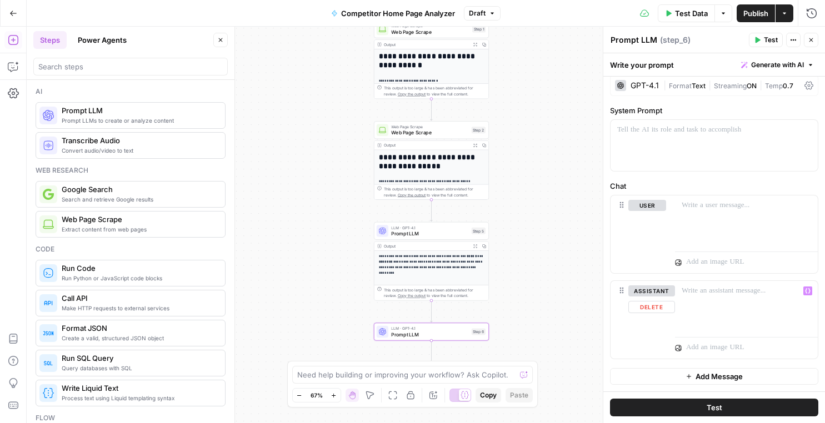
scroll to position [4, 0]
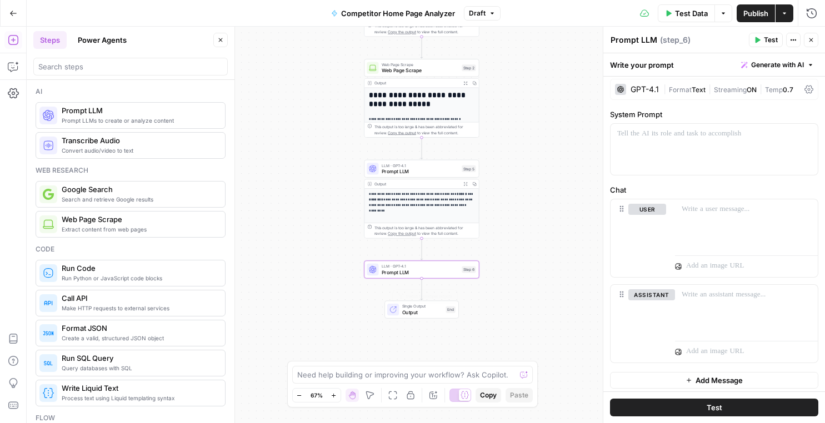
click at [411, 316] on div "Single Output Output End Switch to multiple outputs" at bounding box center [421, 310] width 74 height 18
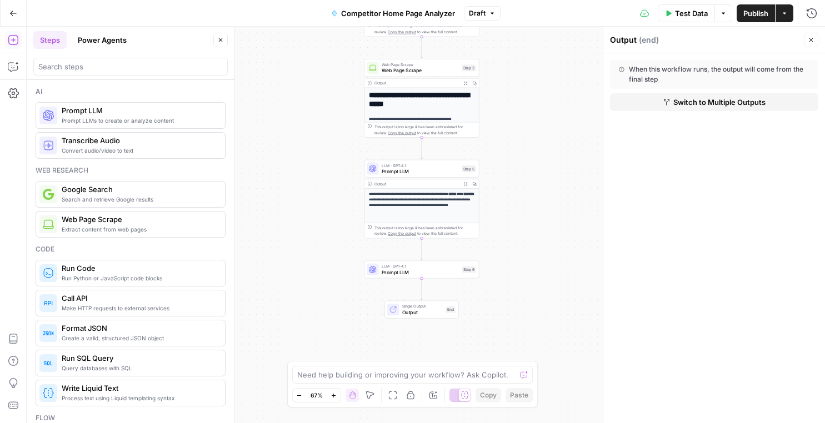
click at [670, 104] on button "Switch to Multiple Outputs" at bounding box center [714, 102] width 208 height 18
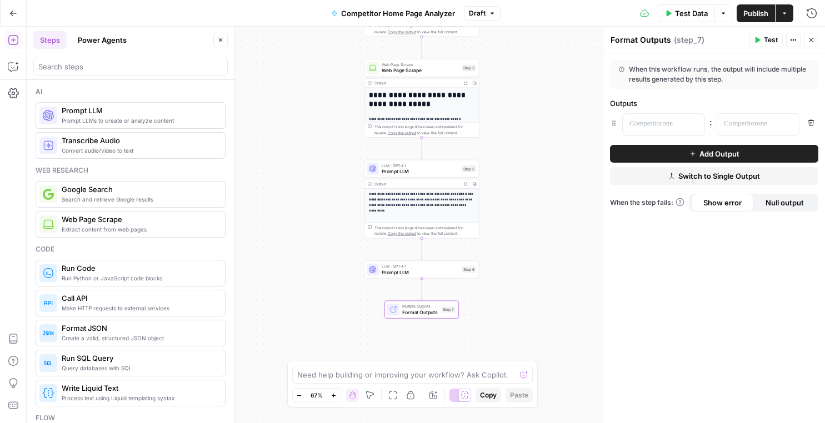
click at [425, 203] on p "**********" at bounding box center [422, 203] width 106 height 22
click at [401, 192] on p "**********" at bounding box center [422, 203] width 106 height 22
click at [416, 317] on div "Multiple Outputs Format Outputs Step 7 Switch to single output Add Note Test" at bounding box center [421, 310] width 74 height 18
click at [391, 201] on p "**********" at bounding box center [422, 203] width 106 height 22
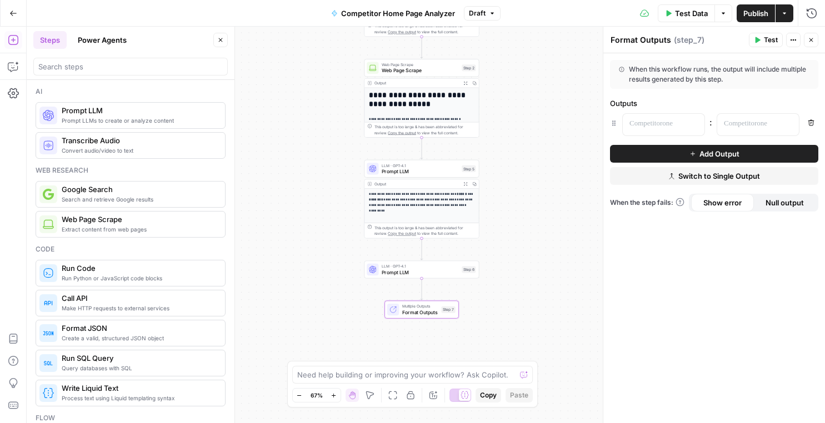
click at [391, 201] on p "**********" at bounding box center [422, 203] width 106 height 22
click at [407, 168] on span "Prompt LLM" at bounding box center [420, 171] width 77 height 7
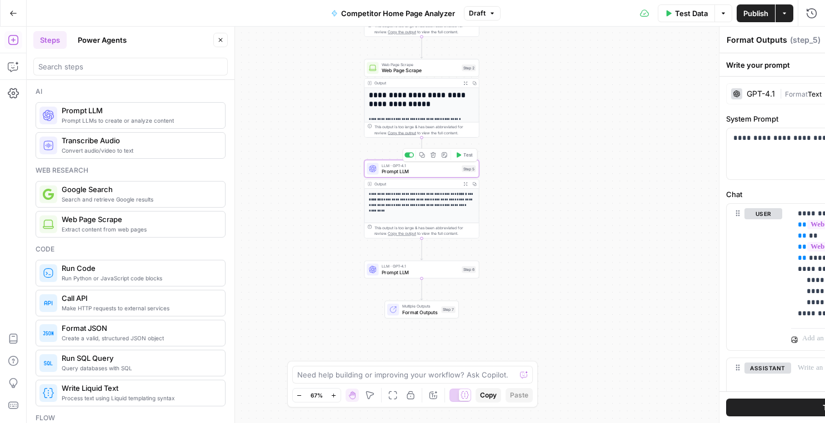
type textarea "Prompt LLM"
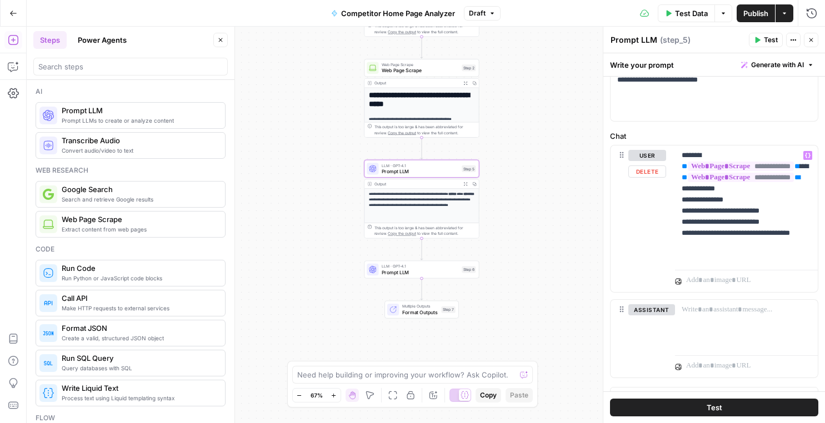
scroll to position [77, 0]
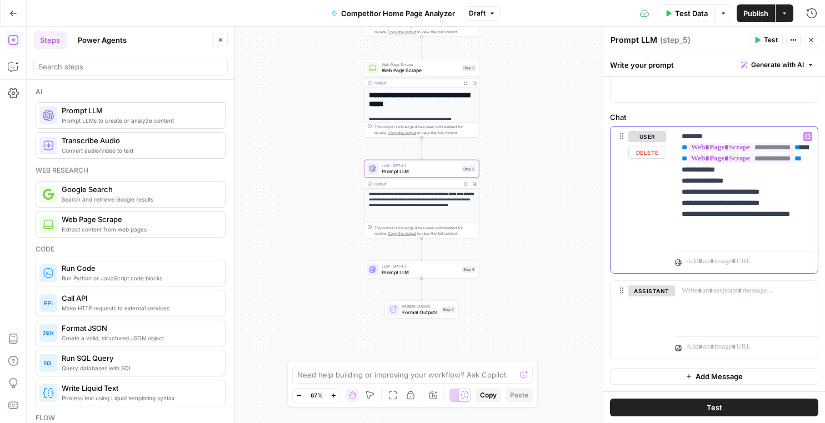
click at [678, 237] on div "**********" at bounding box center [746, 187] width 143 height 120
click at [729, 243] on div "**********" at bounding box center [746, 187] width 143 height 120
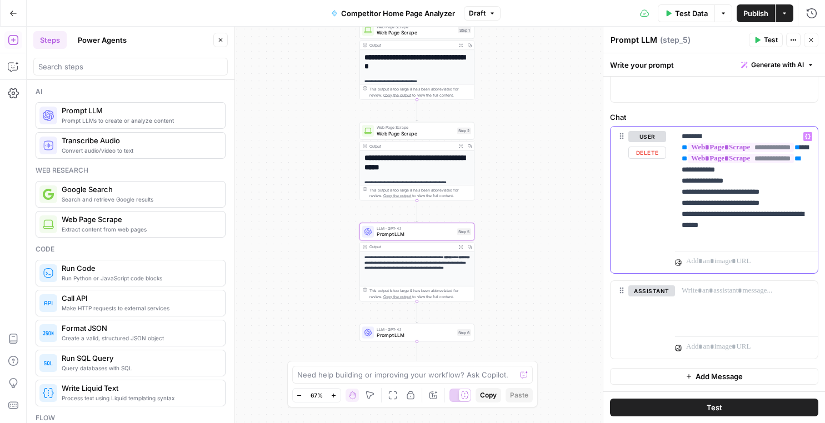
click at [733, 193] on p "**********" at bounding box center [746, 186] width 129 height 111
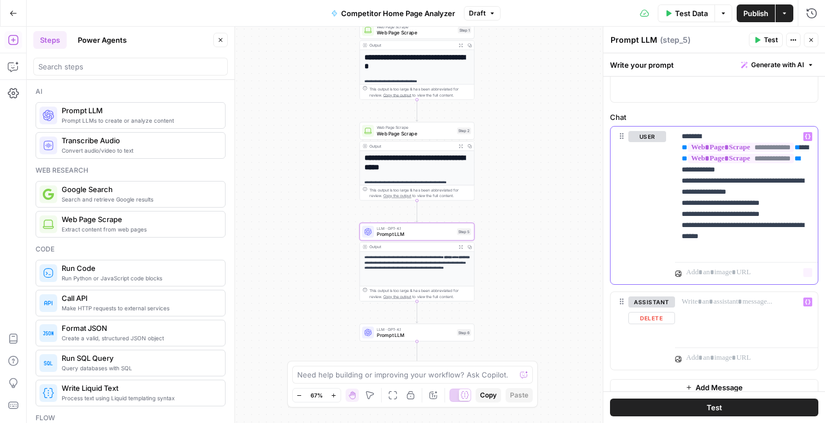
scroll to position [139, 0]
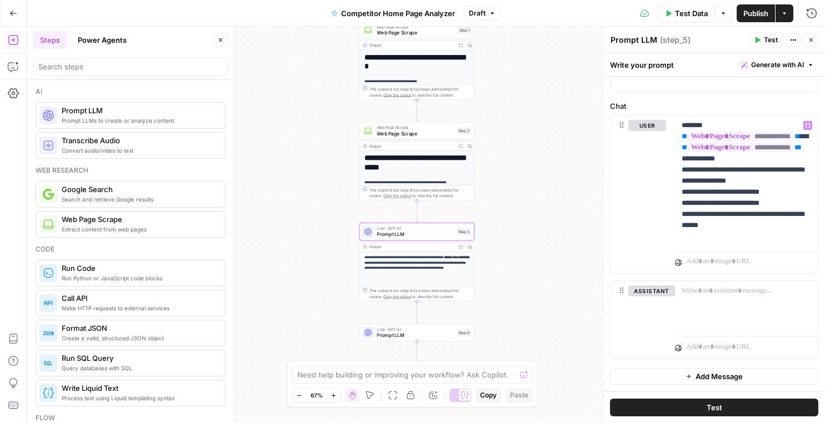
click at [707, 400] on button "Test" at bounding box center [714, 408] width 208 height 18
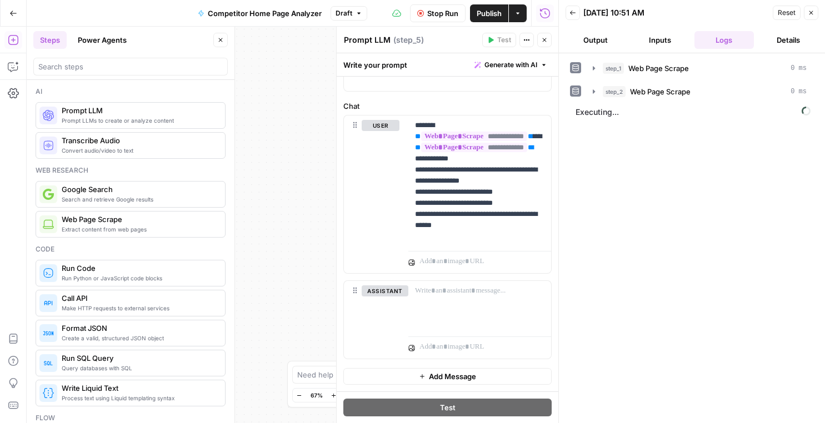
click at [595, 36] on button "Output" at bounding box center [595, 40] width 60 height 18
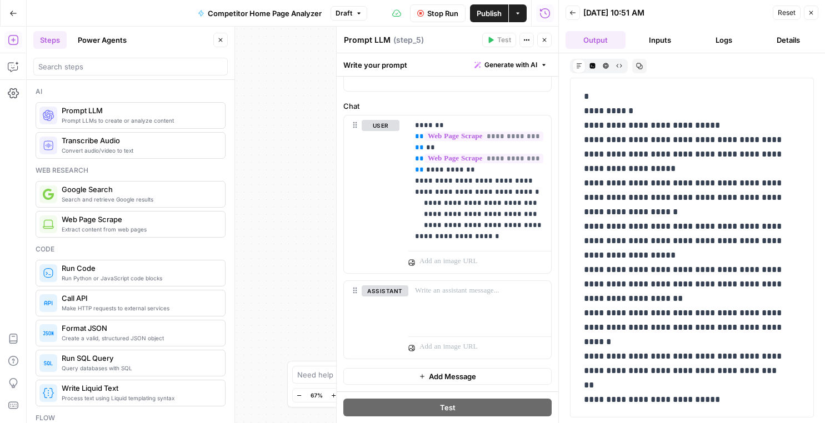
click at [575, 10] on icon "button" at bounding box center [572, 12] width 7 height 7
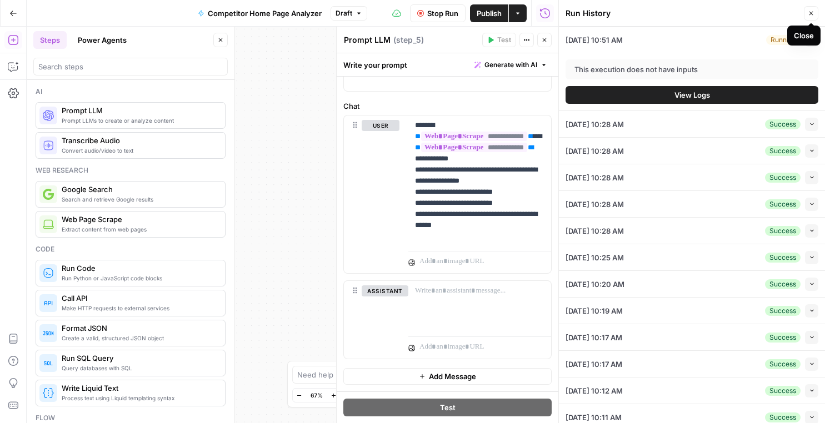
click at [809, 8] on button "Close" at bounding box center [811, 13] width 14 height 14
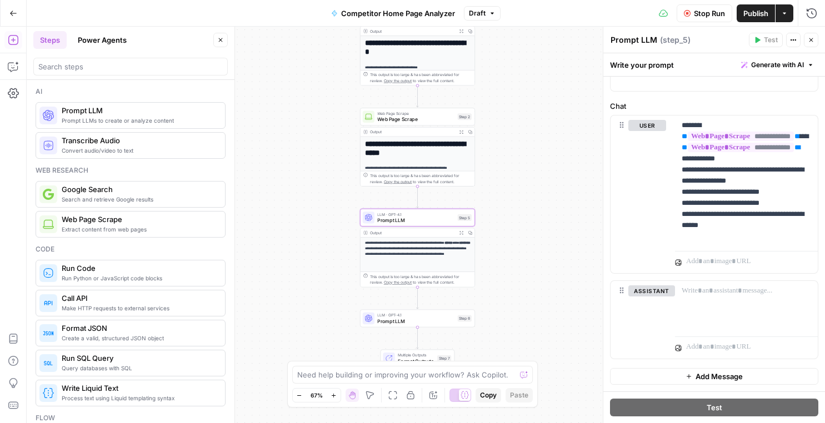
click at [411, 217] on span "Prompt LLM" at bounding box center [415, 220] width 77 height 7
click at [460, 232] on icon "button" at bounding box center [461, 233] width 4 height 4
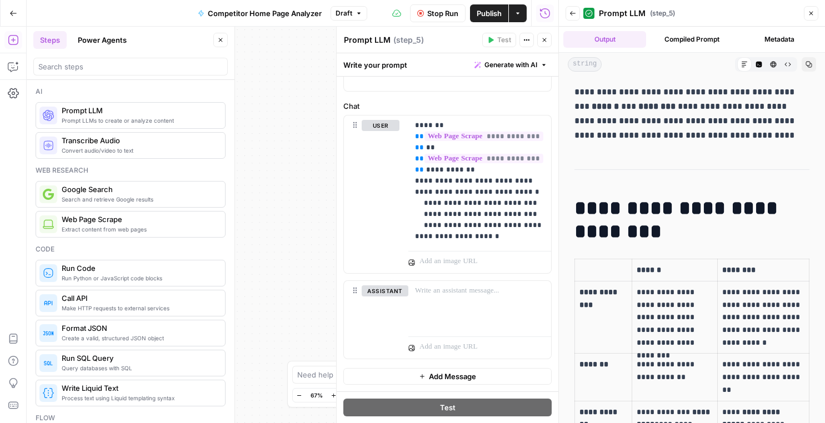
scroll to position [4, 0]
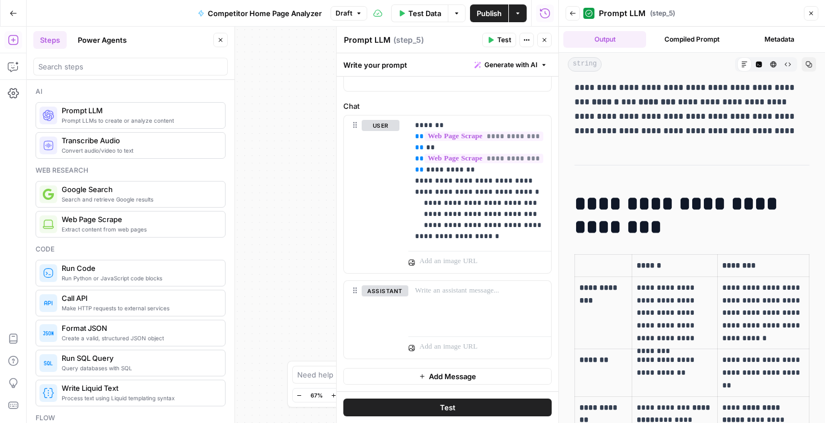
click at [444, 407] on span "Test" at bounding box center [448, 407] width 16 height 11
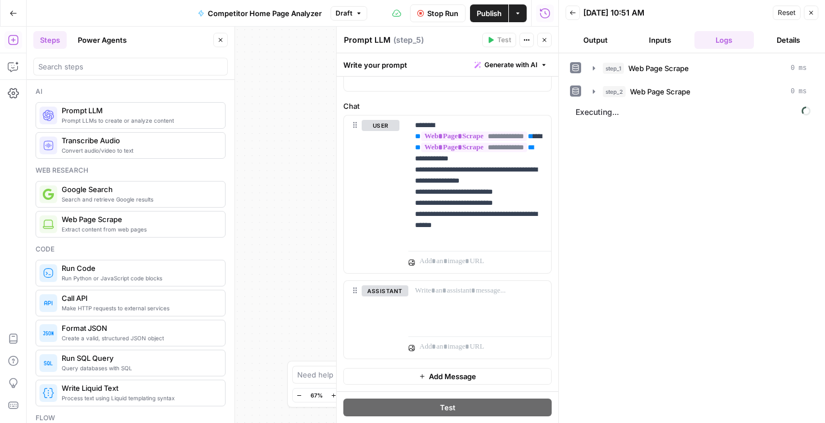
click at [595, 41] on button "Output" at bounding box center [595, 40] width 60 height 18
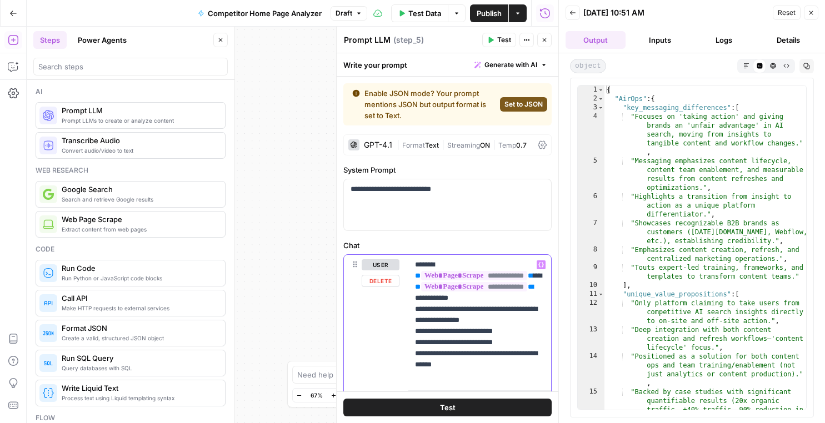
drag, startPoint x: 427, startPoint y: 343, endPoint x: 458, endPoint y: 355, distance: 32.9
click at [459, 355] on p "**********" at bounding box center [479, 320] width 129 height 122
drag, startPoint x: 433, startPoint y: 343, endPoint x: 528, endPoint y: 365, distance: 97.0
click at [528, 365] on p "**********" at bounding box center [479, 320] width 129 height 122
click at [815, 9] on button "Close" at bounding box center [811, 13] width 14 height 14
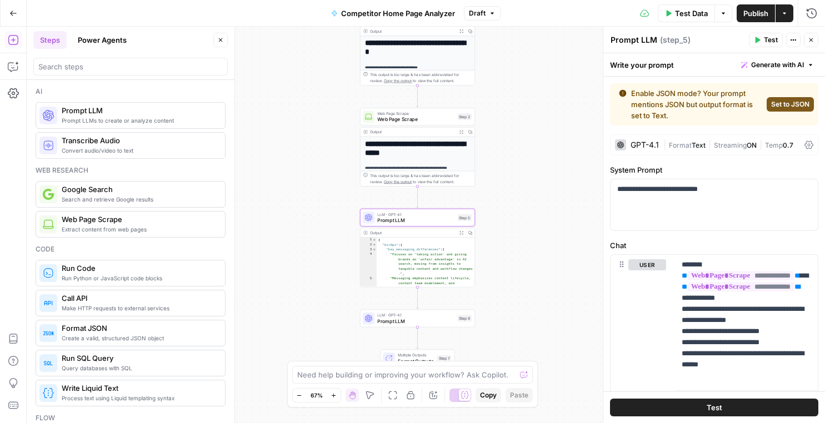
click at [788, 16] on button "Actions" at bounding box center [784, 13] width 18 height 18
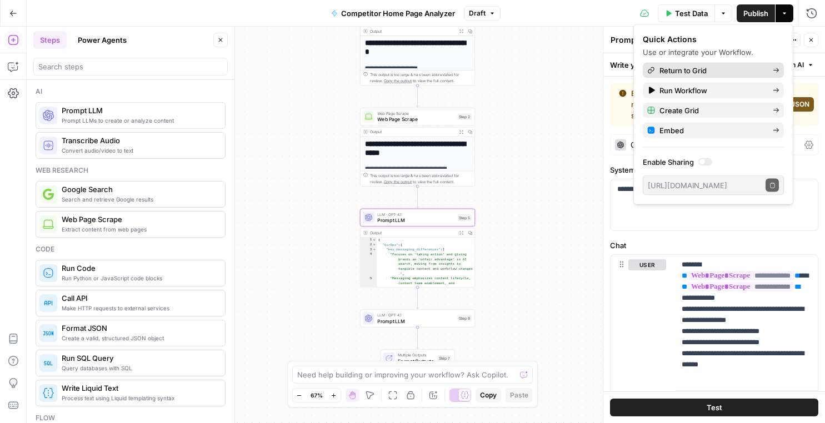
click at [694, 73] on span "Return to Grid" at bounding box center [711, 70] width 104 height 11
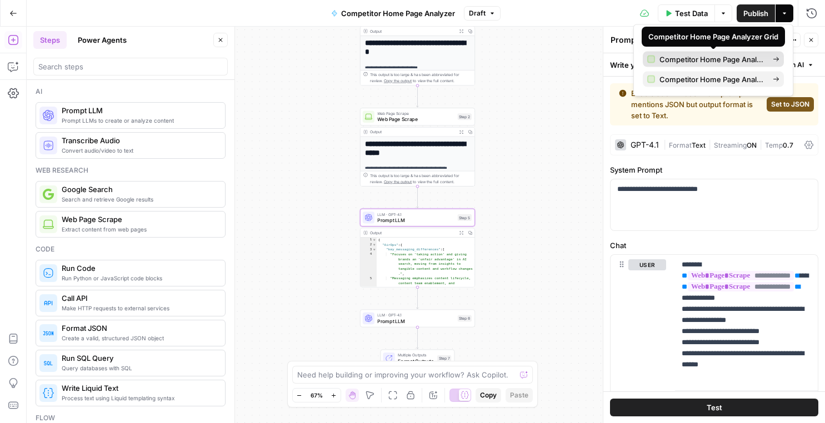
click at [674, 57] on span "Competitor Home Page Analyzer Grid" at bounding box center [711, 59] width 104 height 11
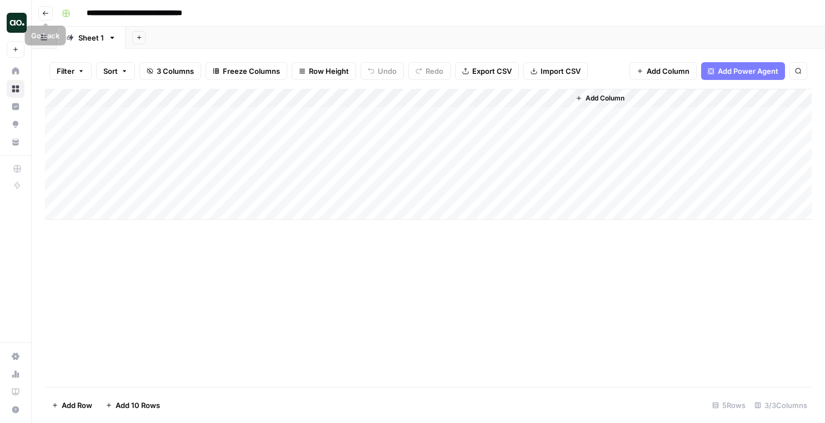
click at [43, 14] on icon "button" at bounding box center [45, 13] width 7 height 7
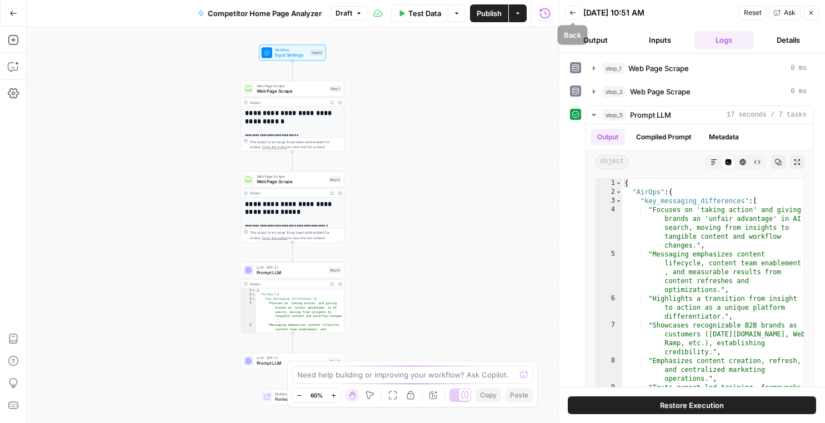
click at [573, 9] on icon "button" at bounding box center [572, 12] width 7 height 7
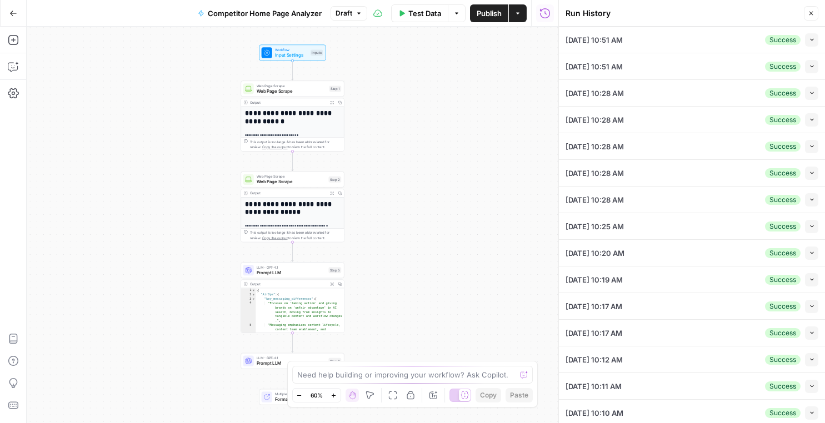
click at [808, 11] on icon "button" at bounding box center [811, 13] width 7 height 7
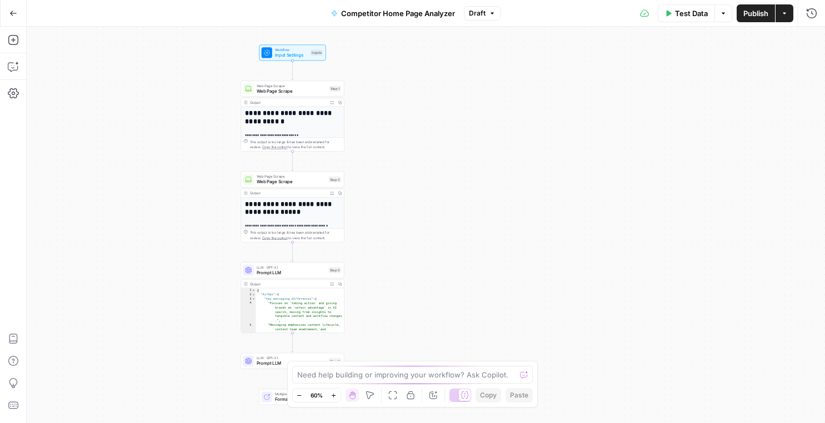
click at [789, 17] on button "Actions" at bounding box center [784, 13] width 18 height 18
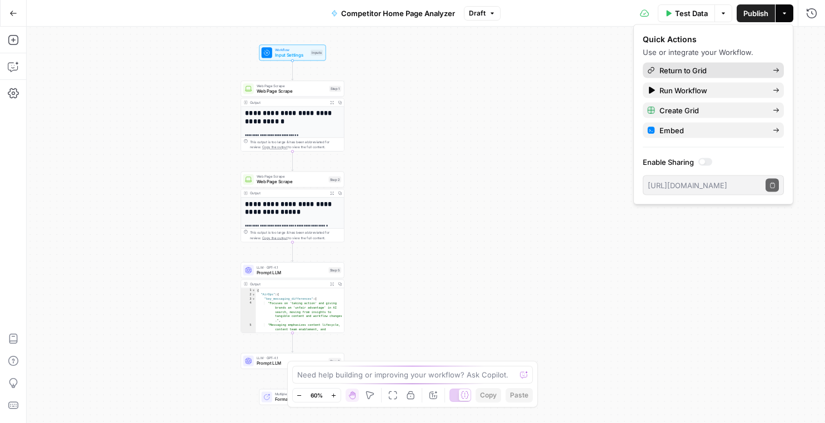
click at [750, 72] on span "Return to Grid" at bounding box center [711, 70] width 104 height 11
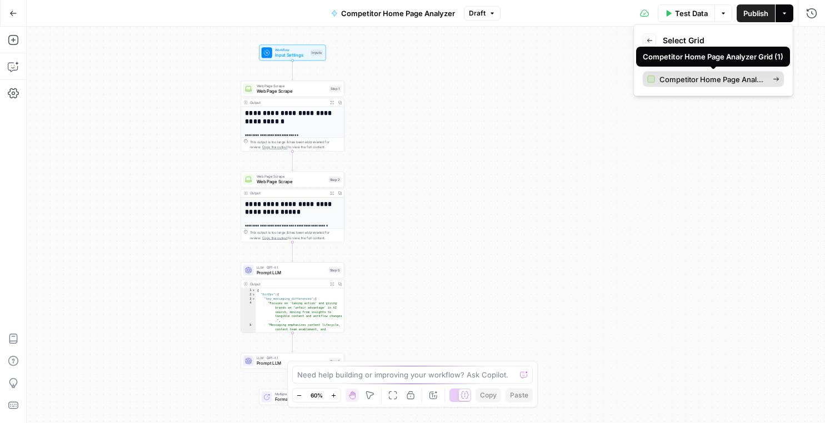
click at [744, 82] on span "Competitor Home Page Analyzer Grid (1)" at bounding box center [711, 79] width 104 height 11
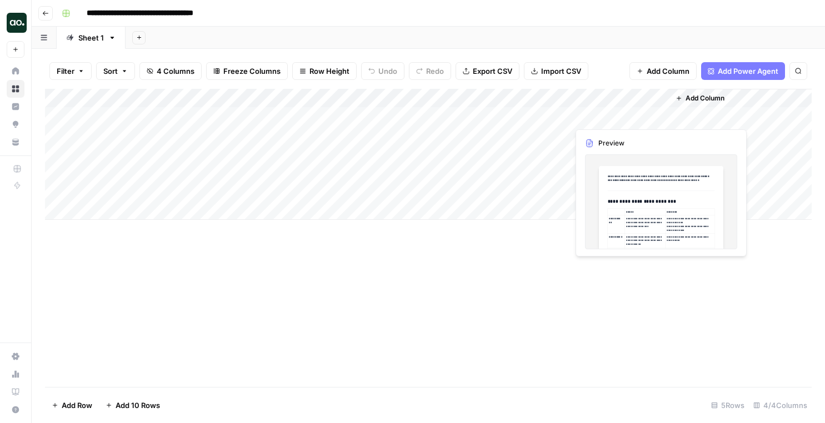
click at [595, 114] on div "Add Column" at bounding box center [428, 154] width 767 height 131
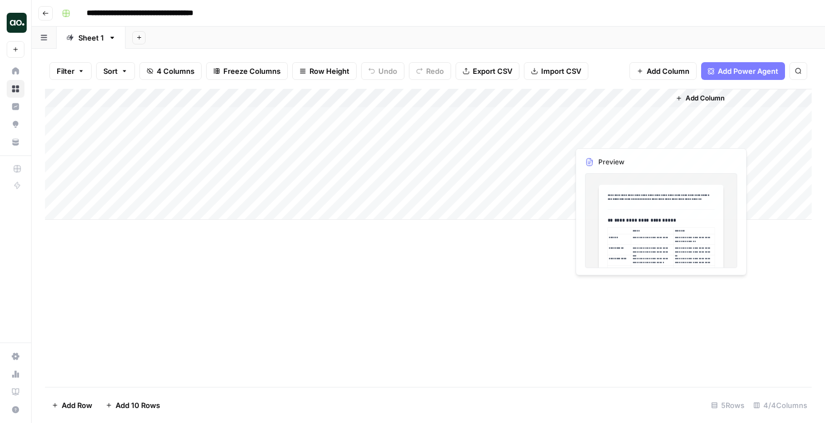
click at [605, 118] on div "Add Column" at bounding box center [428, 154] width 767 height 131
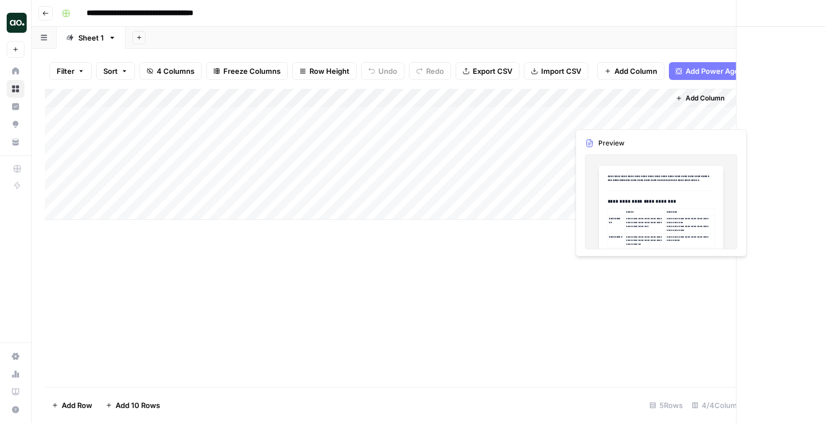
click at [605, 118] on div at bounding box center [619, 116] width 102 height 21
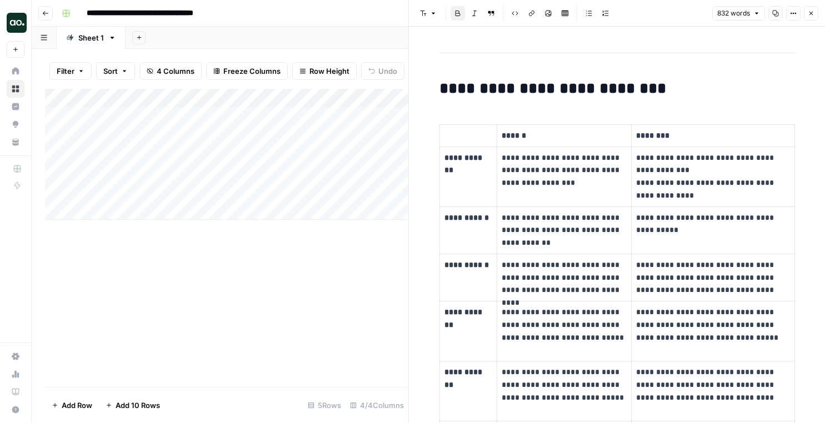
scroll to position [52, 0]
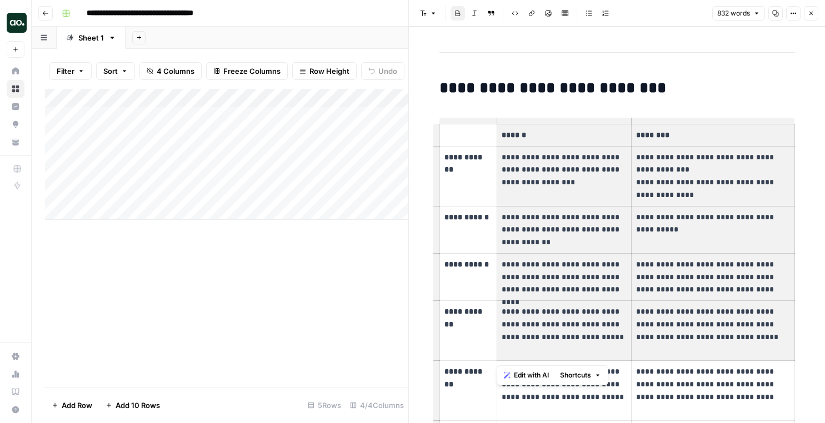
drag, startPoint x: 503, startPoint y: 140, endPoint x: 654, endPoint y: 306, distance: 224.5
click at [654, 306] on tbody "**********" at bounding box center [616, 290] width 355 height 332
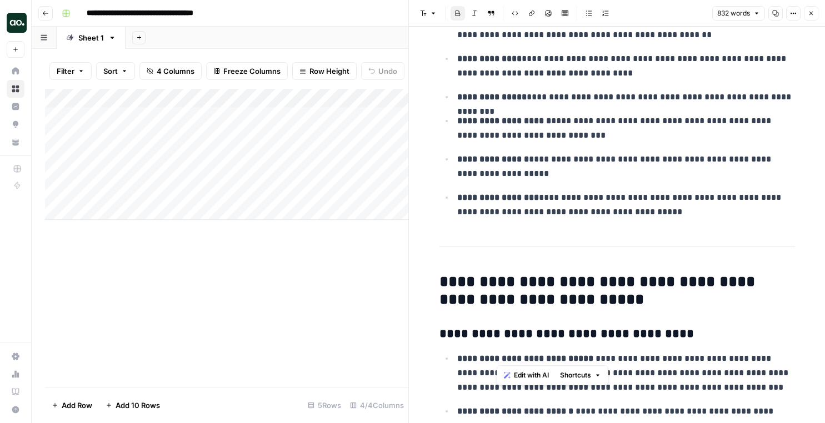
scroll to position [917, 0]
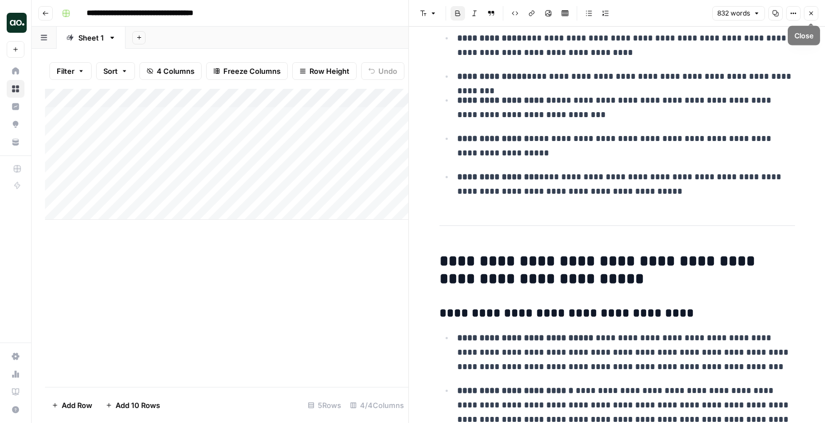
click at [808, 13] on icon "button" at bounding box center [811, 13] width 7 height 7
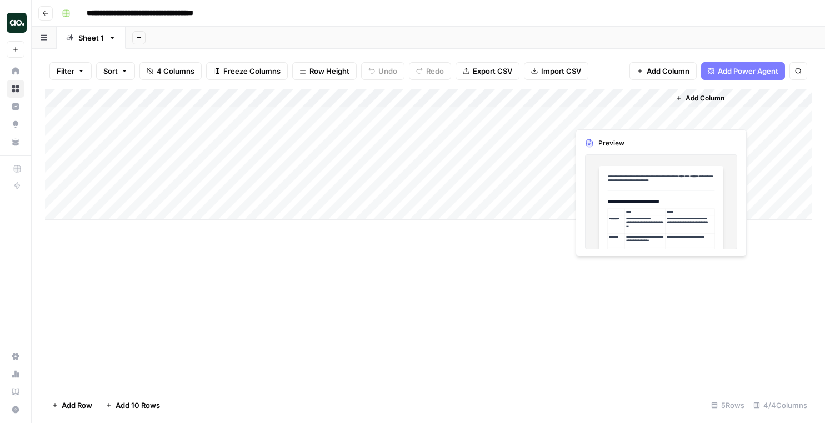
click at [597, 116] on div "Add Column" at bounding box center [428, 154] width 767 height 131
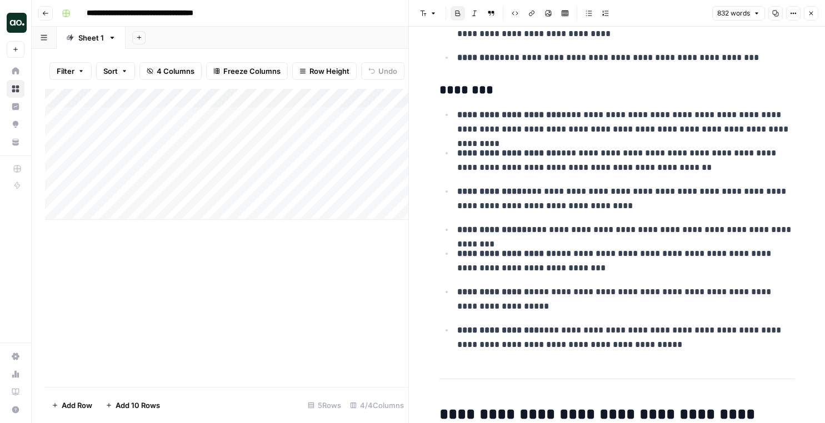
scroll to position [968, 0]
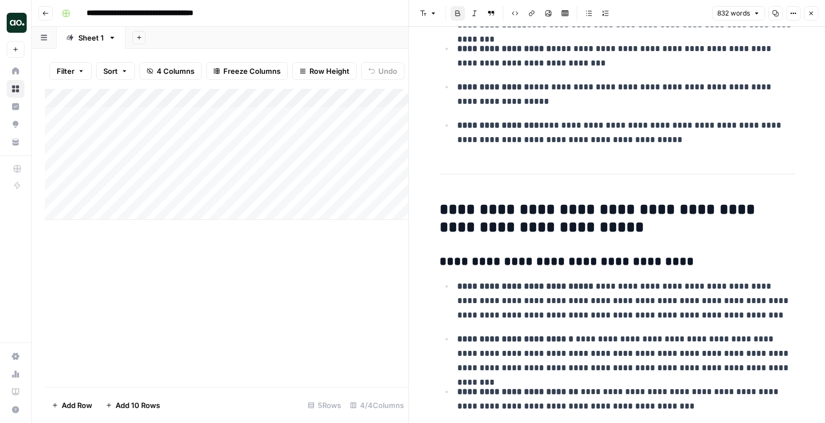
click at [810, 16] on icon "button" at bounding box center [811, 13] width 7 height 7
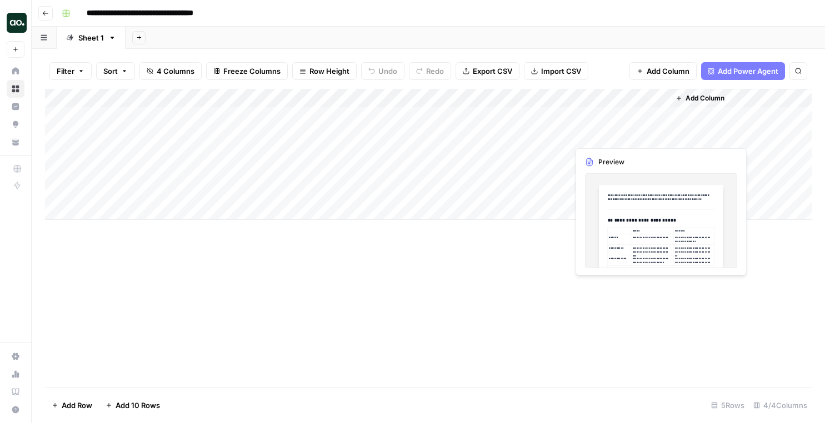
click at [610, 130] on div "Add Column" at bounding box center [428, 154] width 767 height 131
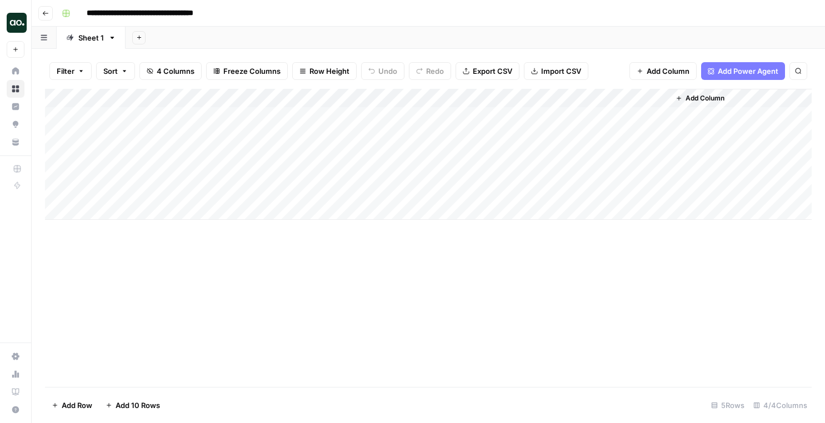
click at [617, 204] on div "Add Column" at bounding box center [428, 154] width 767 height 131
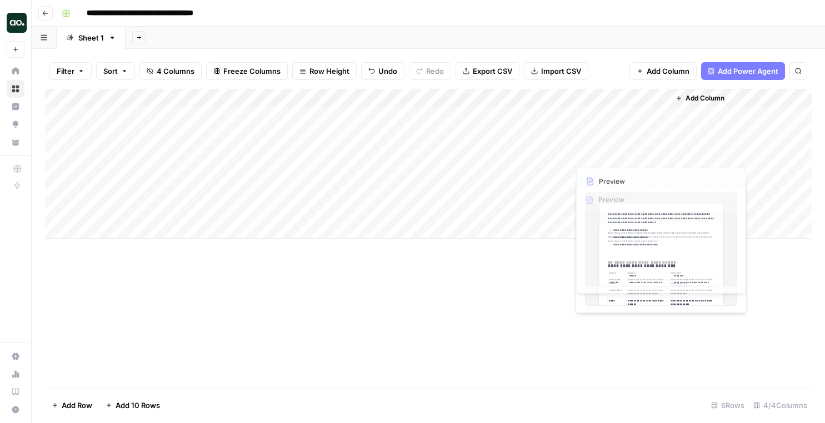
click at [624, 137] on div "Add Column" at bounding box center [428, 164] width 767 height 150
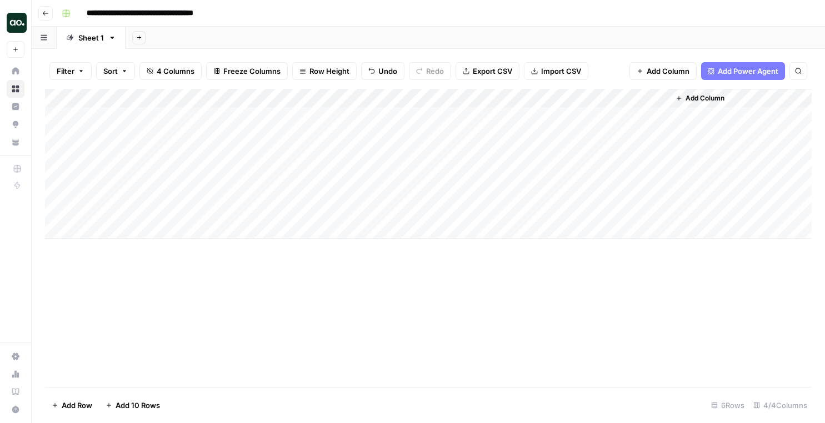
click at [659, 135] on div "Add Column" at bounding box center [428, 164] width 767 height 150
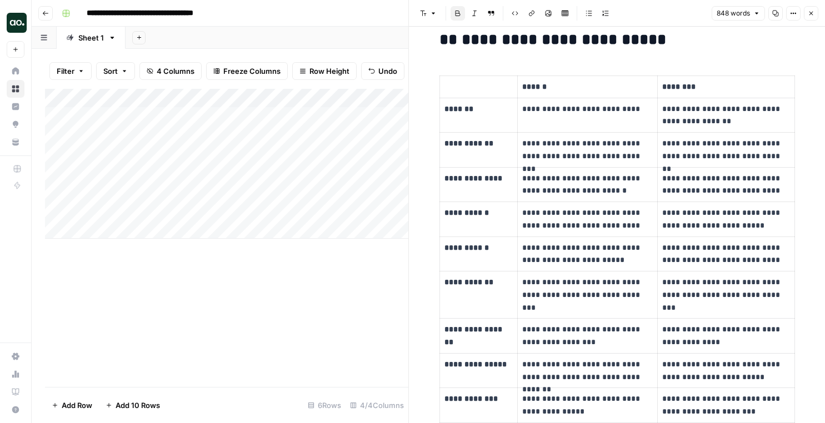
scroll to position [87, 0]
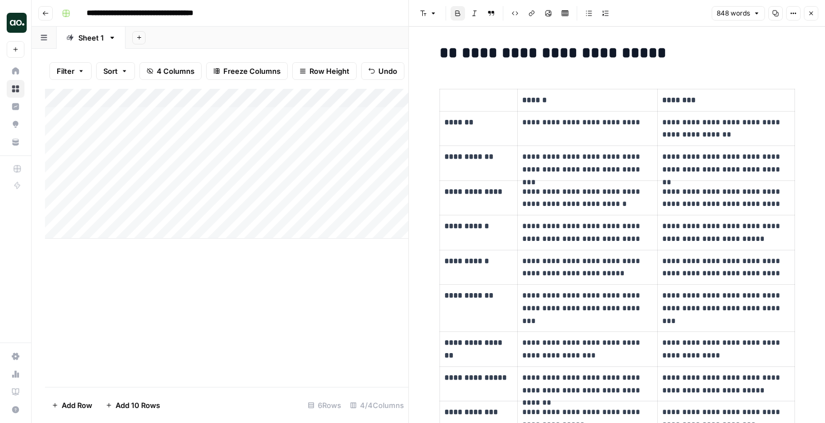
click at [274, 121] on div "Add Column" at bounding box center [226, 164] width 363 height 150
click at [43, 14] on icon "button" at bounding box center [45, 13] width 7 height 7
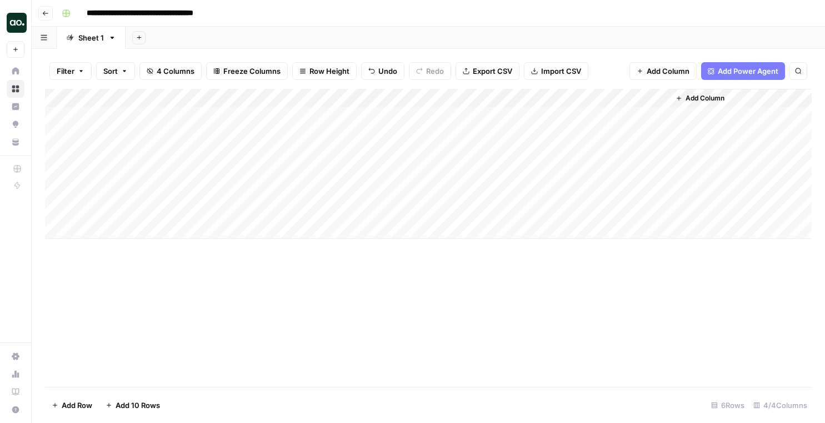
click at [43, 14] on icon "button" at bounding box center [45, 13] width 7 height 7
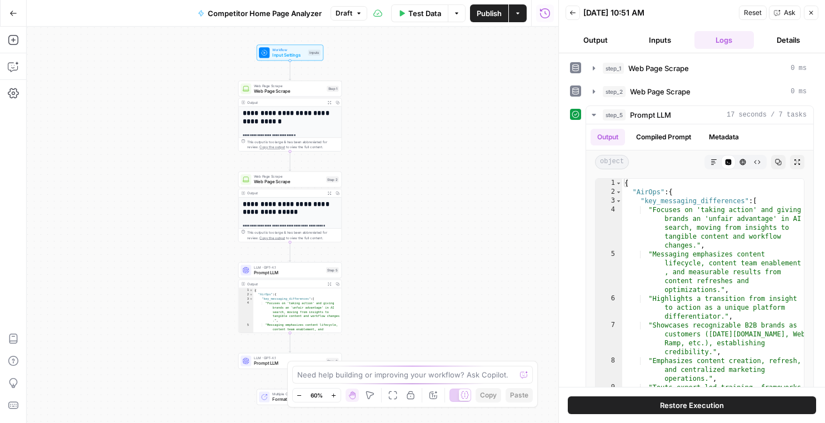
click at [268, 117] on h1 "**********" at bounding box center [290, 117] width 95 height 16
click at [273, 59] on div "Workflow Input Settings Inputs Test Step" at bounding box center [290, 52] width 67 height 16
click at [311, 52] on div "Inputs" at bounding box center [314, 52] width 12 height 6
click at [294, 52] on span "Input Settings" at bounding box center [289, 54] width 33 height 7
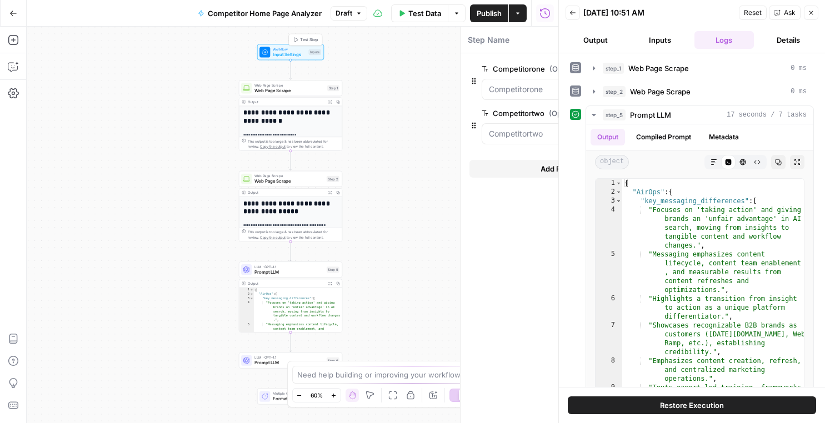
click at [294, 52] on span "Input Settings" at bounding box center [289, 54] width 33 height 7
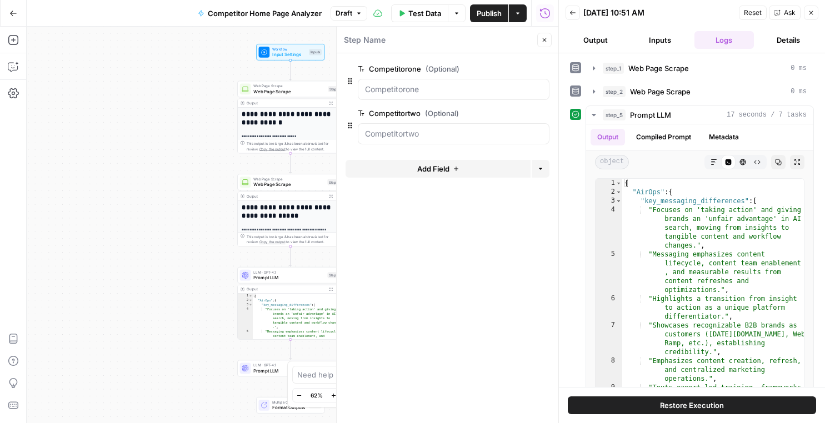
click at [266, 123] on h1 "**********" at bounding box center [291, 119] width 98 height 16
click at [543, 36] on button "Close" at bounding box center [544, 40] width 14 height 14
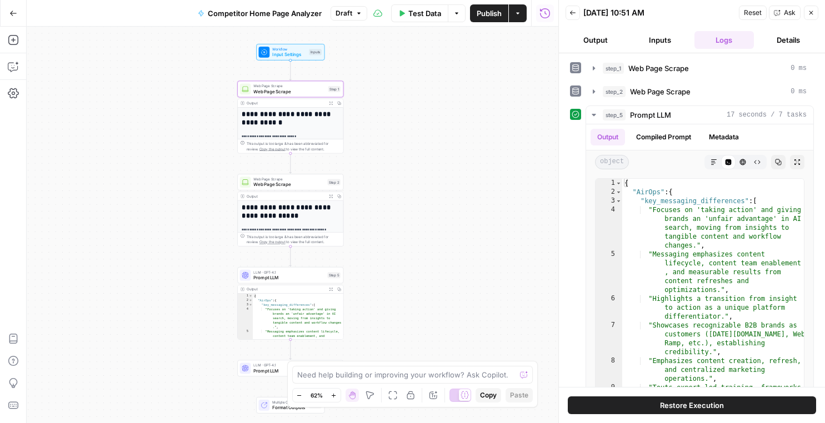
click at [305, 114] on h1 "**********" at bounding box center [291, 119] width 98 height 16
click at [292, 89] on span "Web Page Scrape" at bounding box center [289, 91] width 72 height 7
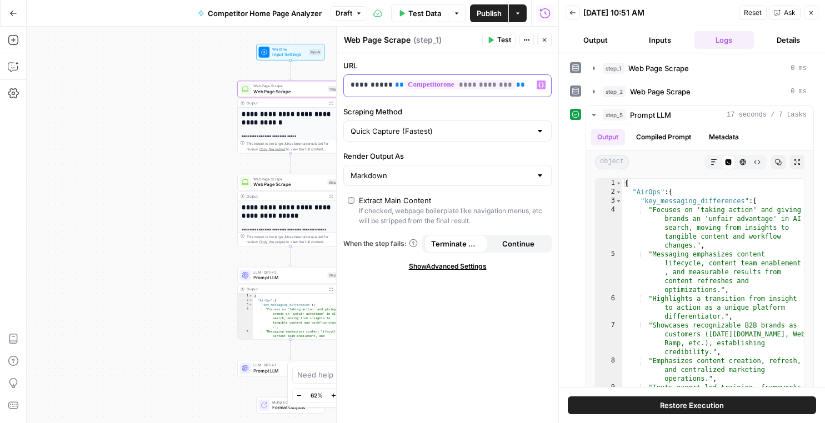
drag, startPoint x: 385, startPoint y: 87, endPoint x: 339, endPoint y: 79, distance: 46.8
click at [339, 79] on div "**********" at bounding box center [447, 225] width 222 height 397
click at [377, 82] on span "**********" at bounding box center [415, 84] width 111 height 9
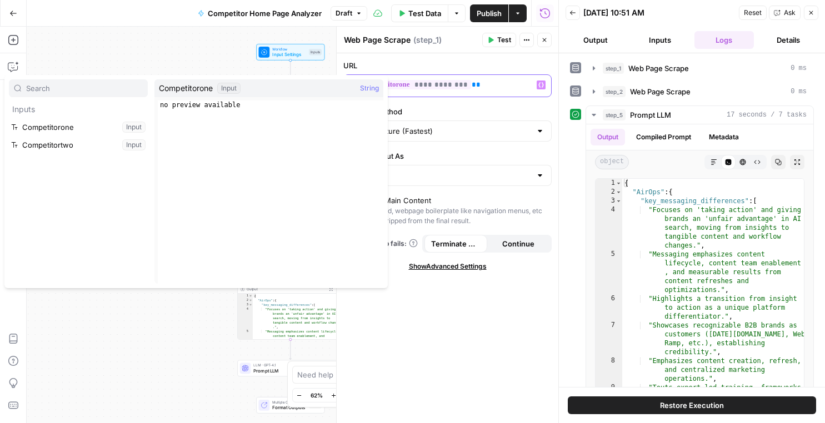
click at [489, 88] on p "**********" at bounding box center [438, 84] width 176 height 11
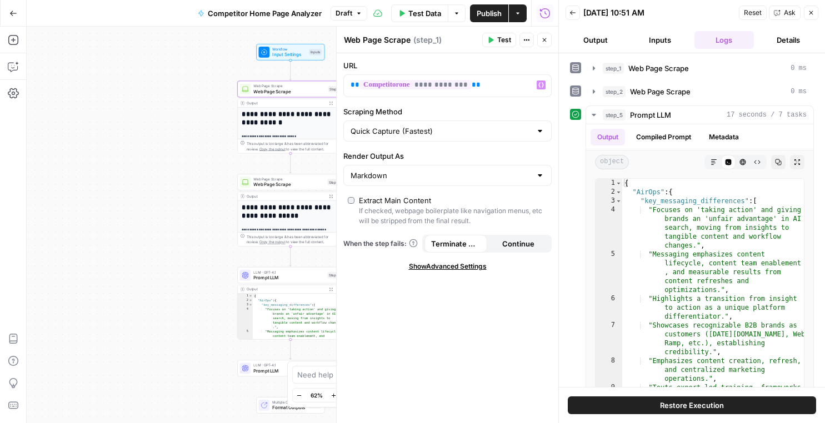
click at [418, 18] on span "Test Data" at bounding box center [424, 13] width 33 height 11
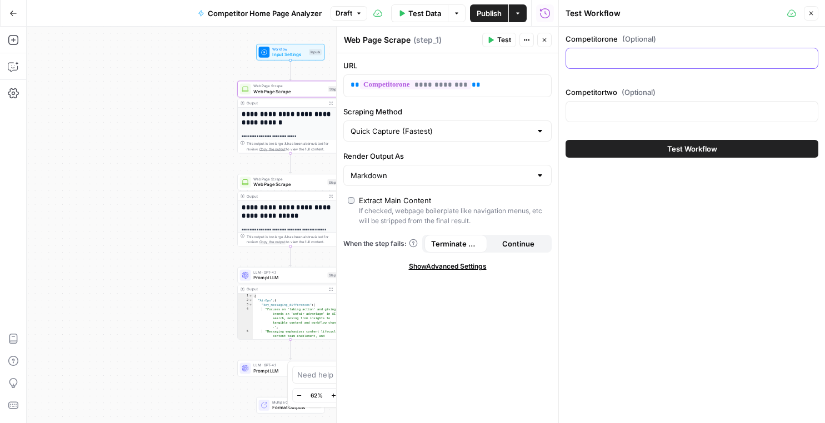
click at [595, 63] on input "Competitorone (Optional)" at bounding box center [692, 58] width 238 height 11
type input "[DOMAIN_NAME]"
type input "t"
type input "scrunch.ai"
click at [650, 147] on button "Test Workflow" at bounding box center [691, 149] width 253 height 18
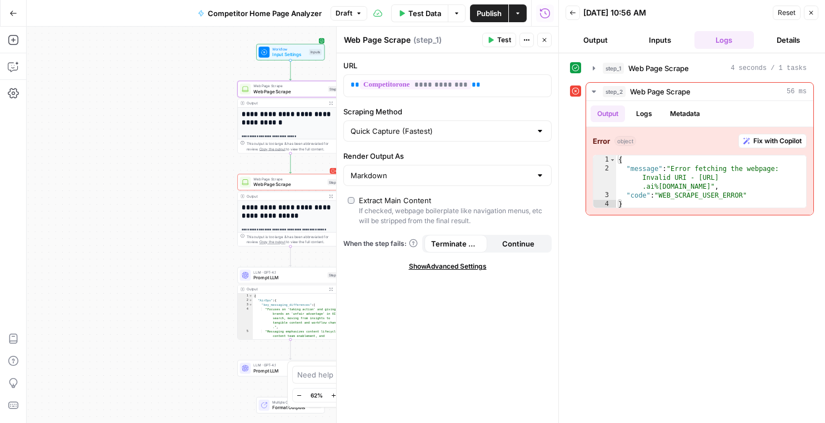
click at [227, 238] on div "**********" at bounding box center [293, 225] width 532 height 397
click at [809, 14] on icon "button" at bounding box center [811, 12] width 7 height 7
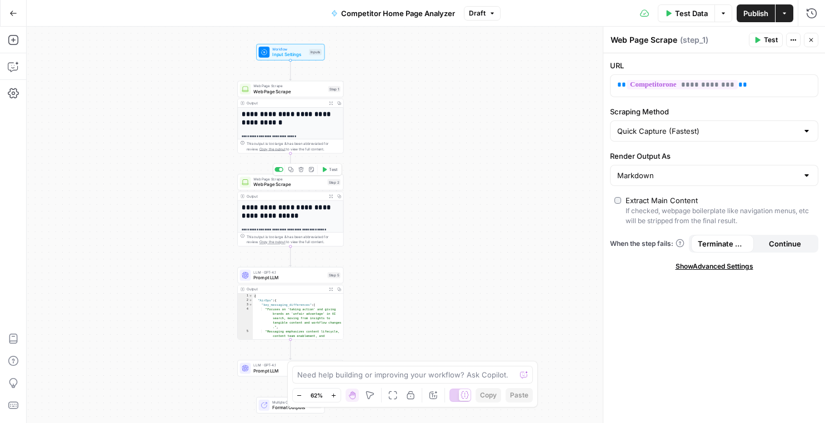
click at [304, 187] on span "Web Page Scrape" at bounding box center [288, 184] width 71 height 7
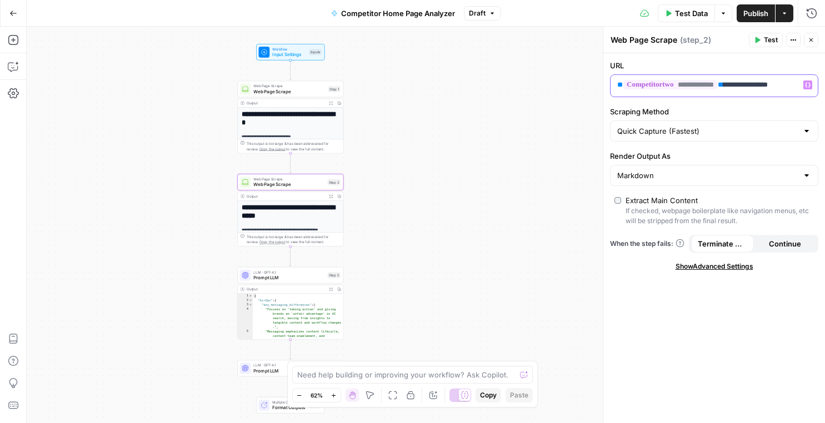
scroll to position [0, 4]
drag, startPoint x: 748, startPoint y: 86, endPoint x: 812, endPoint y: 86, distance: 63.3
click at [812, 86] on div "**********" at bounding box center [713, 86] width 207 height 22
click at [809, 38] on icon "button" at bounding box center [811, 40] width 7 height 7
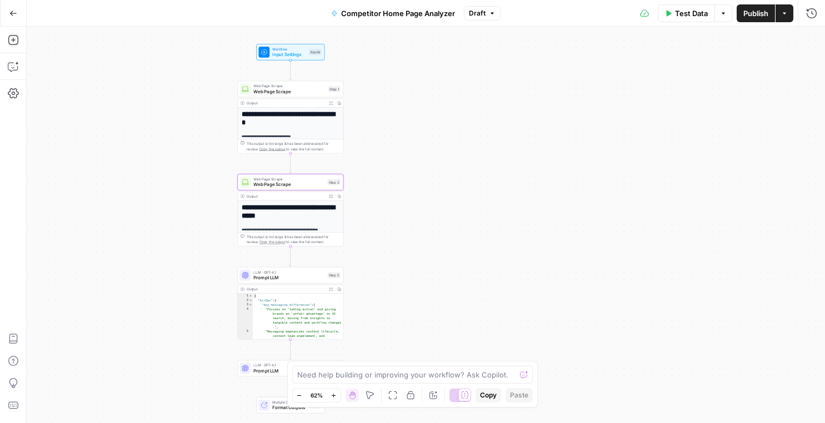
click at [297, 222] on div "**********" at bounding box center [291, 274] width 106 height 147
click at [310, 193] on div "Output" at bounding box center [286, 196] width 78 height 6
click at [326, 196] on div "Output Expand Output Copy" at bounding box center [291, 196] width 106 height 8
click at [673, 8] on button "Test Data" at bounding box center [686, 13] width 57 height 18
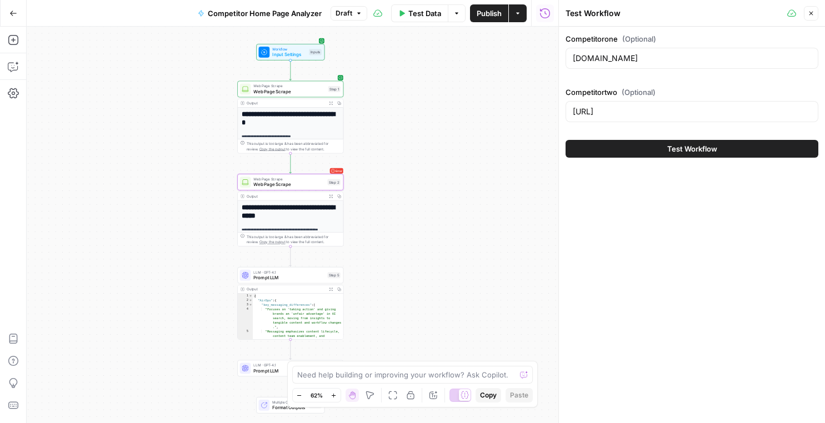
click at [597, 146] on button "Test Workflow" at bounding box center [691, 149] width 253 height 18
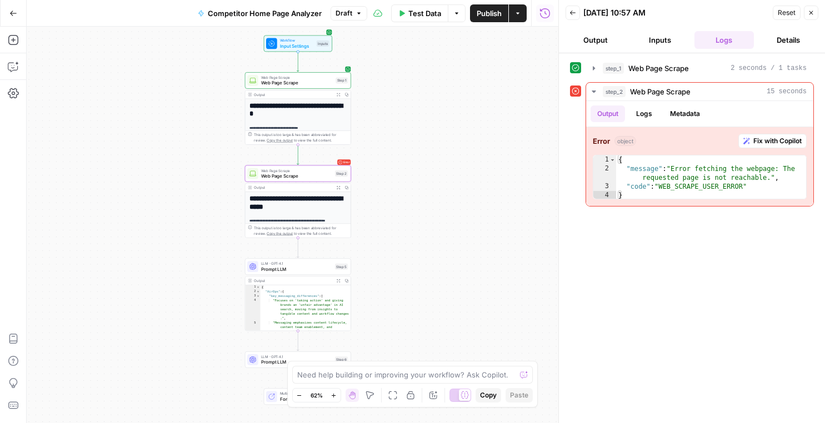
click at [278, 176] on span "Web Page Scrape" at bounding box center [296, 176] width 71 height 7
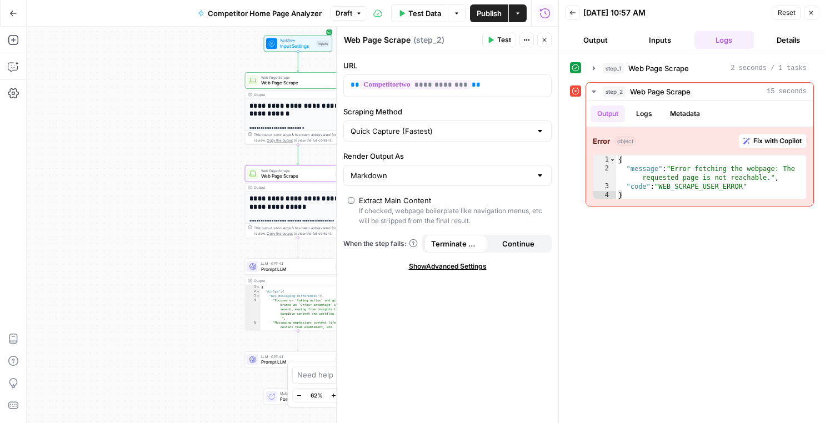
click at [599, 43] on button "Output" at bounding box center [595, 40] width 60 height 18
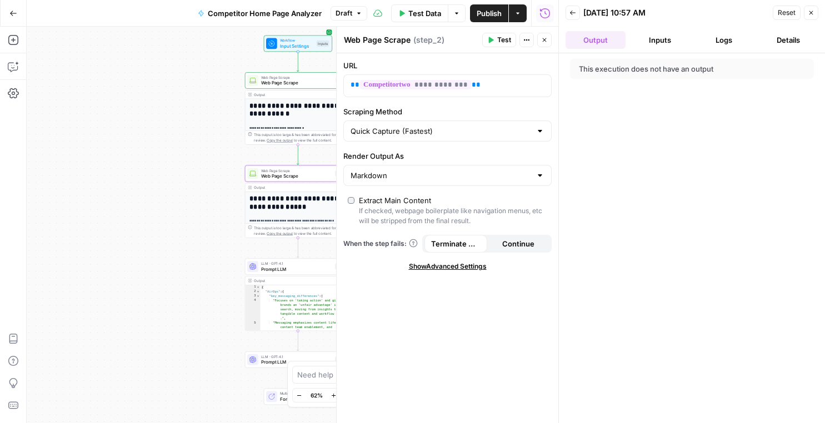
click at [577, 13] on button "Back" at bounding box center [572, 13] width 14 height 14
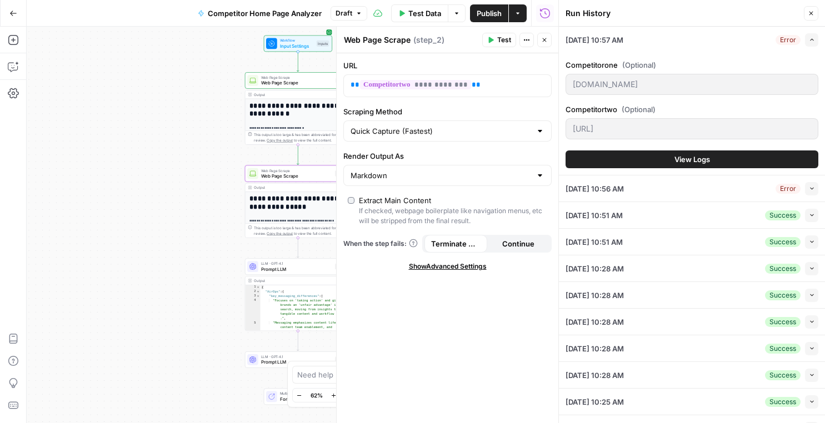
click at [609, 123] on div "scrunch.ai" at bounding box center [691, 128] width 253 height 21
click at [812, 39] on icon "button" at bounding box center [811, 40] width 3 height 2
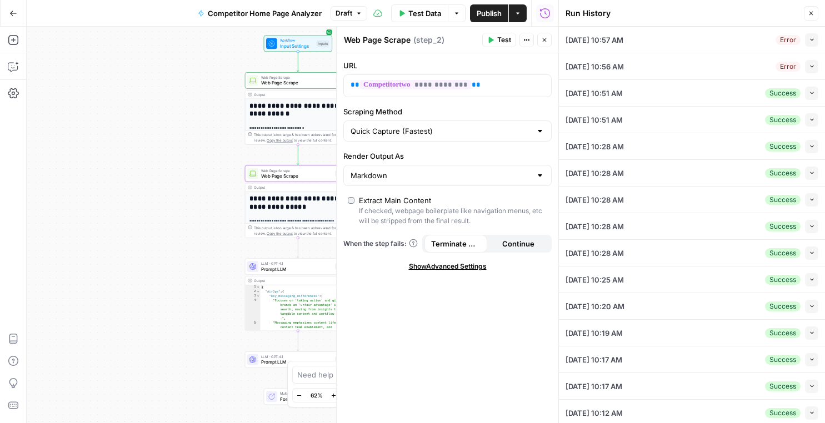
click at [812, 13] on icon "button" at bounding box center [811, 13] width 7 height 7
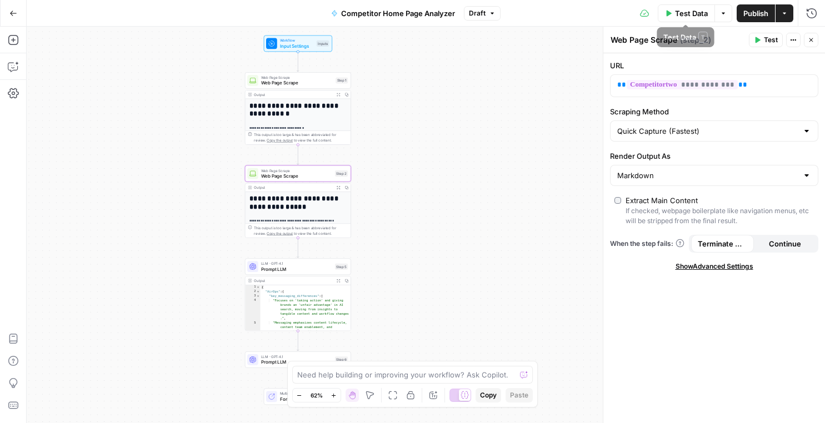
click at [668, 14] on icon "button" at bounding box center [668, 13] width 7 height 7
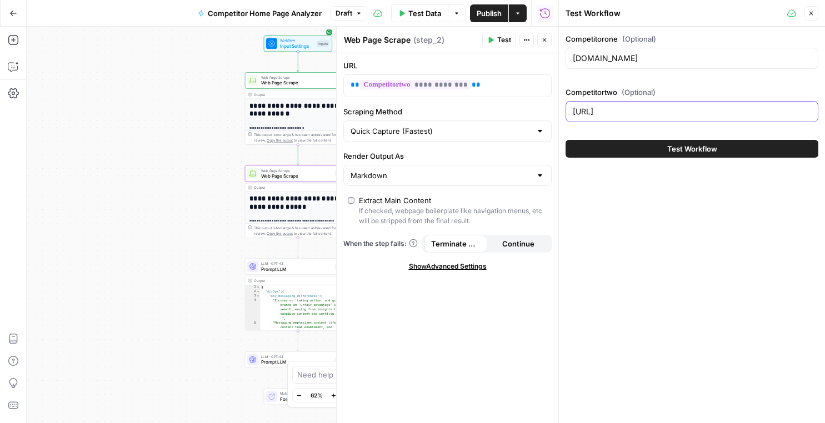
click at [613, 116] on input "scrunch.ai" at bounding box center [692, 111] width 238 height 11
type input "scrunch.com"
click at [618, 147] on button "Test Workflow" at bounding box center [691, 149] width 253 height 18
click at [651, 151] on button "Test Workflow" at bounding box center [691, 149] width 253 height 18
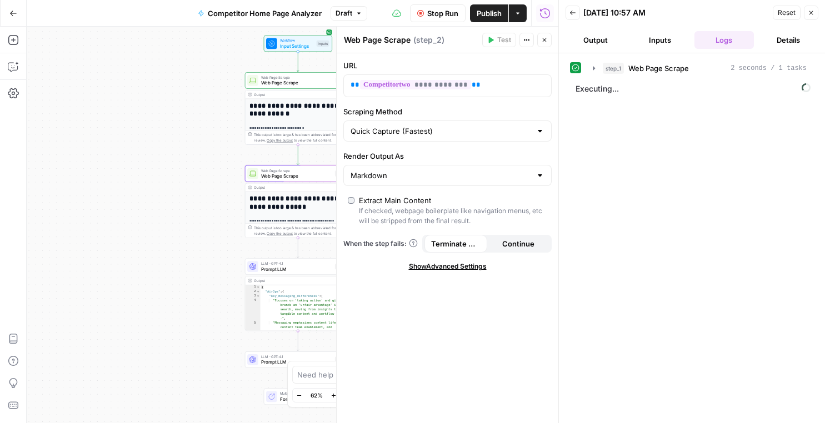
click at [779, 15] on span "Reset" at bounding box center [787, 13] width 18 height 10
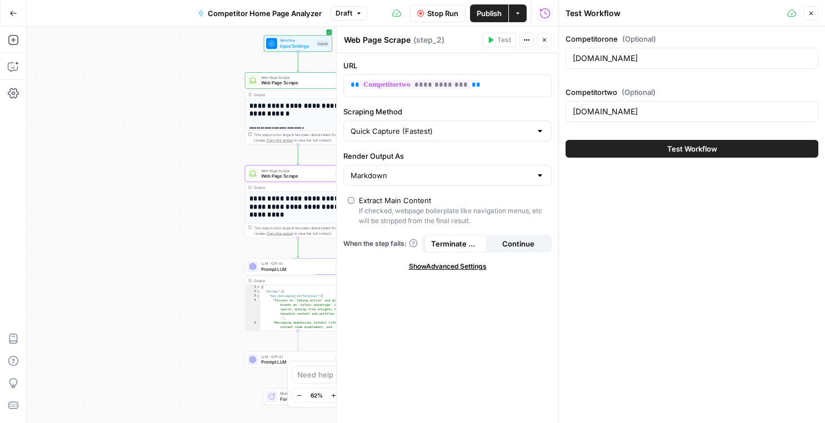
click at [809, 12] on icon "button" at bounding box center [811, 13] width 7 height 7
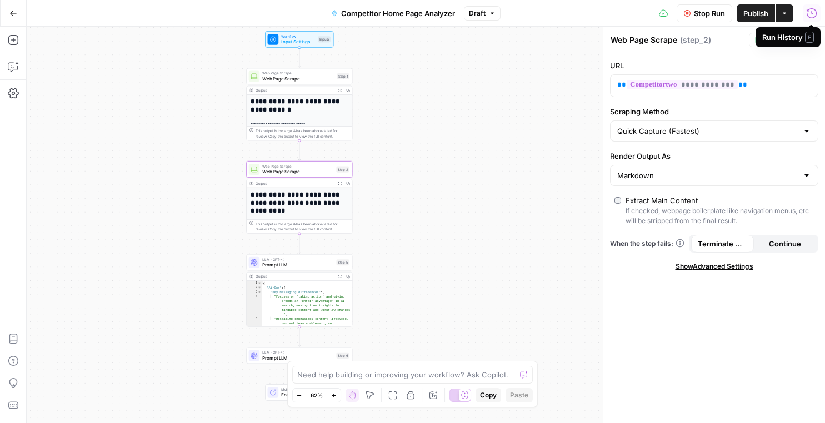
type textarea "**********"
click at [282, 301] on div "{ "AirOps" : { "key_messaging_differences" : [ "Focuses on 'taking action' and …" at bounding box center [307, 315] width 91 height 68
click at [339, 278] on button "Expand Output" at bounding box center [339, 277] width 8 height 8
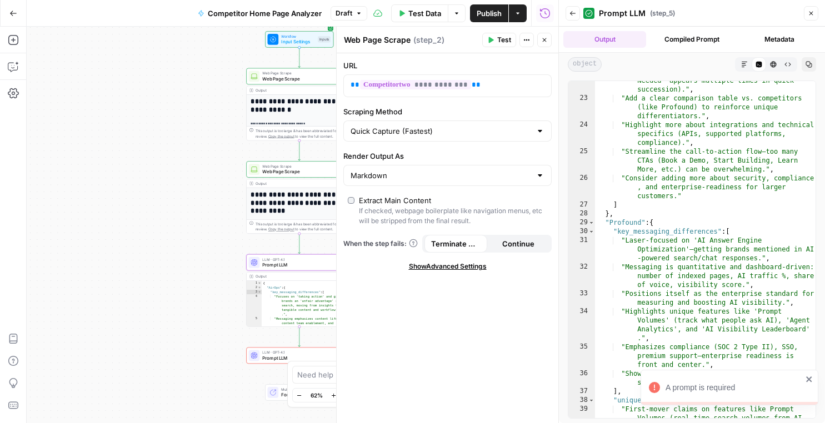
scroll to position [425, 0]
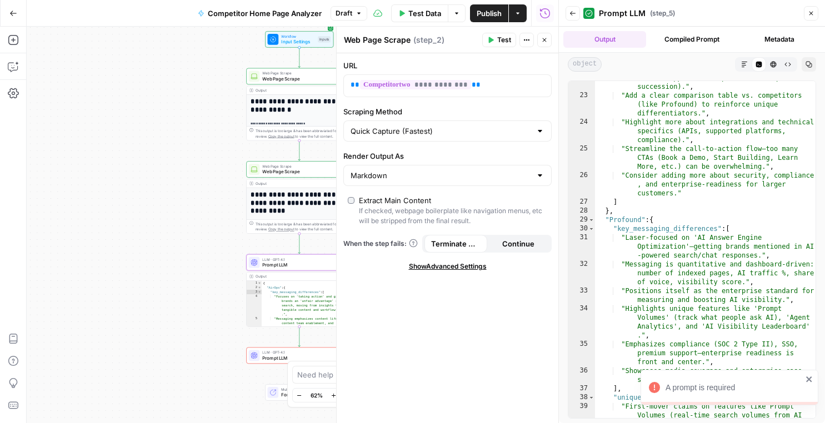
type textarea "**********"
drag, startPoint x: 649, startPoint y: 222, endPoint x: 620, endPoint y: 222, distance: 28.9
click at [620, 222] on div ""Reduce repetition (e.g., the phrase 'Action Needed' appears multiple times in …" at bounding box center [705, 259] width 221 height 390
click at [294, 207] on h1 "**********" at bounding box center [300, 203] width 98 height 24
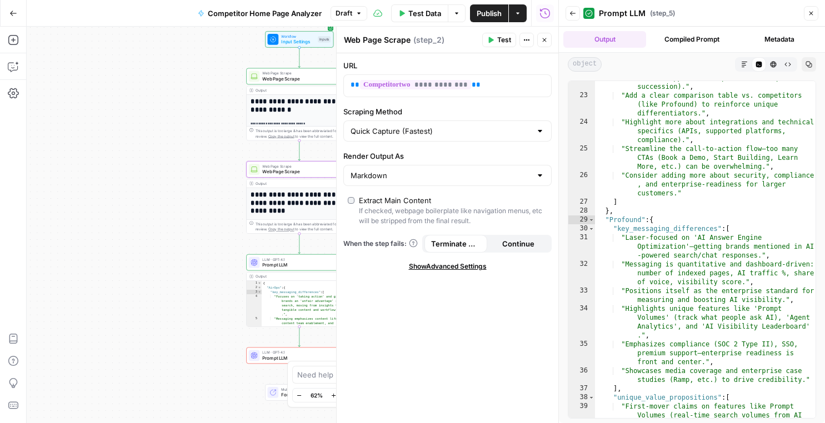
click at [289, 171] on span "Web Page Scrape" at bounding box center [297, 171] width 71 height 7
click at [809, 13] on icon "button" at bounding box center [811, 13] width 7 height 7
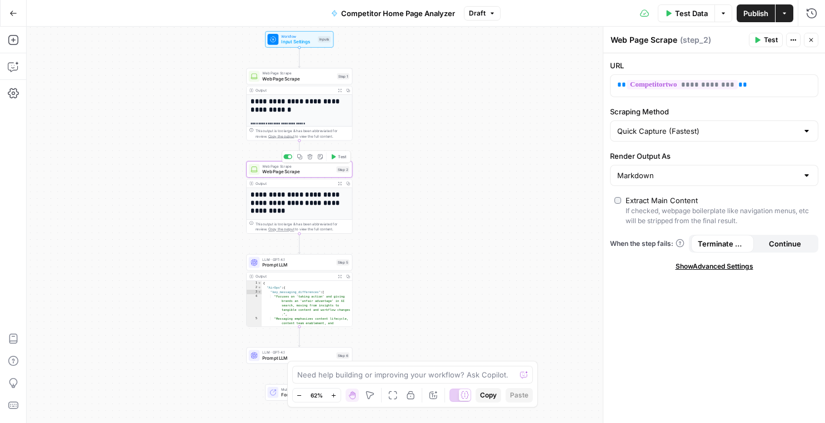
click at [291, 177] on div "Web Page Scrape Web Page Scrape Step 2 Copy step Delete step Add Note Test" at bounding box center [299, 169] width 106 height 17
click at [293, 264] on span "Prompt LLM" at bounding box center [297, 265] width 71 height 7
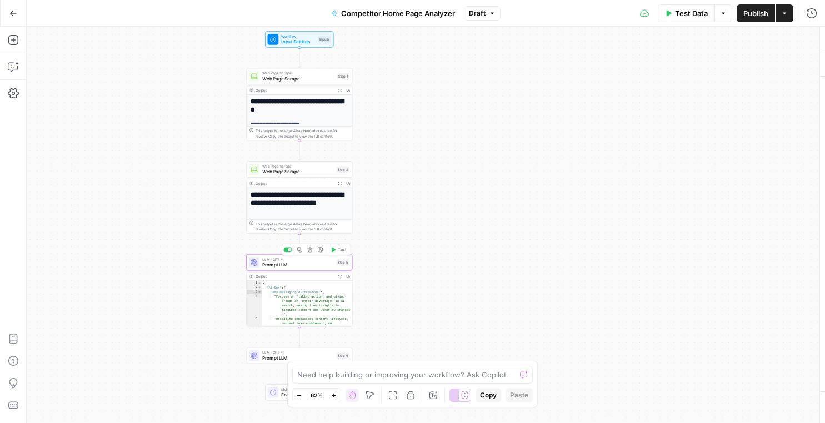
type textarea "Prompt LLM"
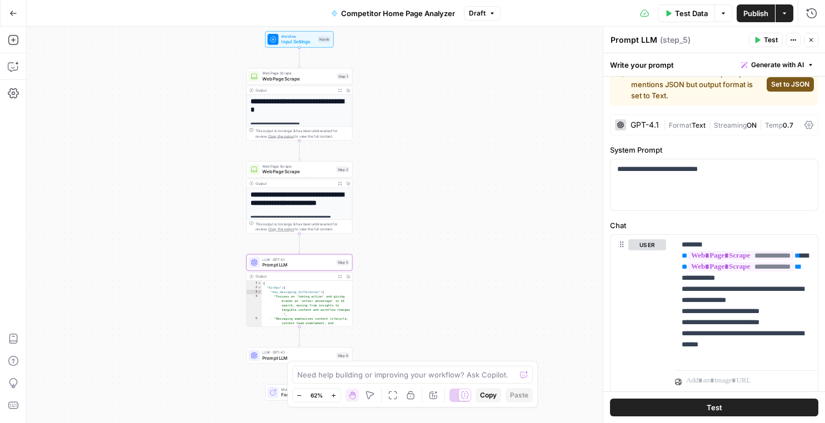
scroll to position [22, 0]
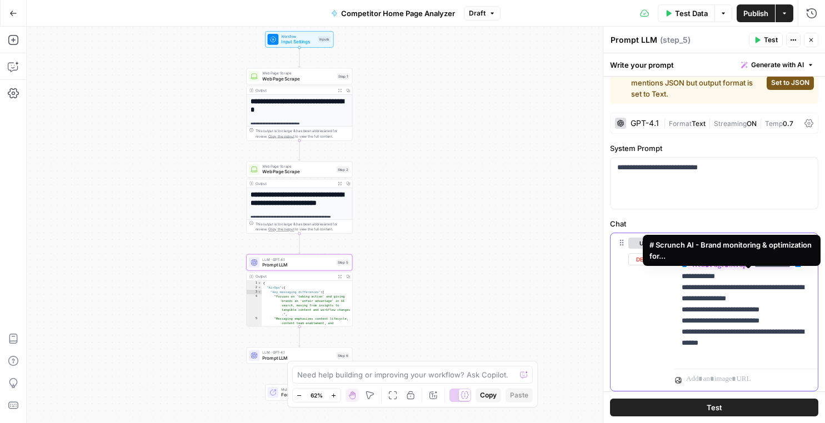
click at [741, 270] on span "**********" at bounding box center [741, 265] width 106 height 9
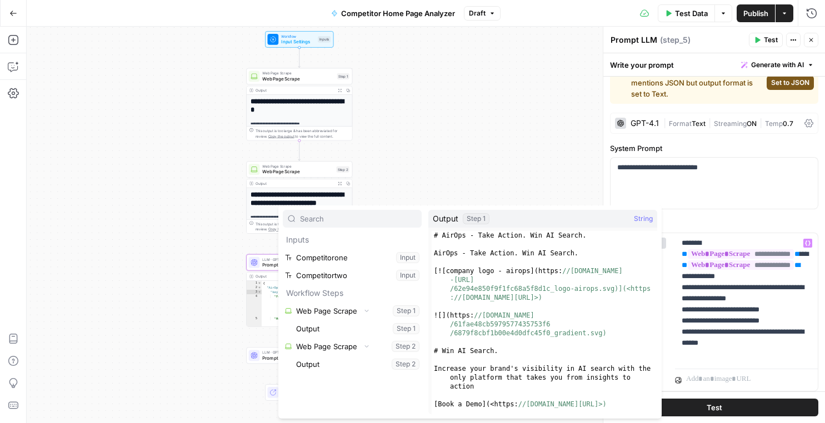
click at [538, 113] on div "**********" at bounding box center [426, 225] width 798 height 397
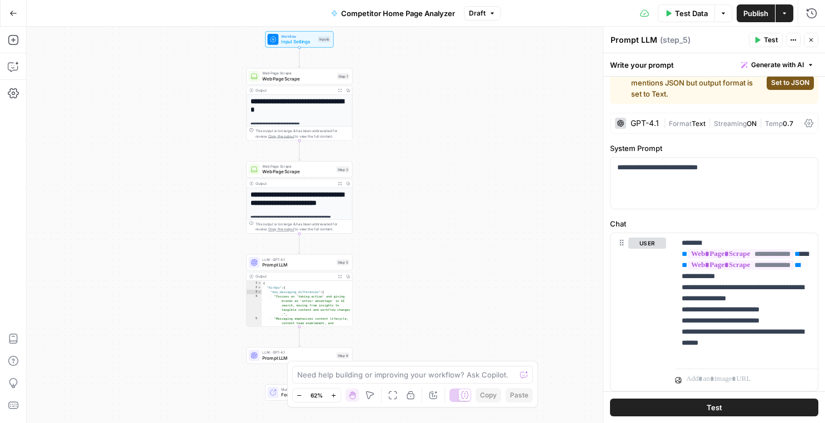
scroll to position [2, 0]
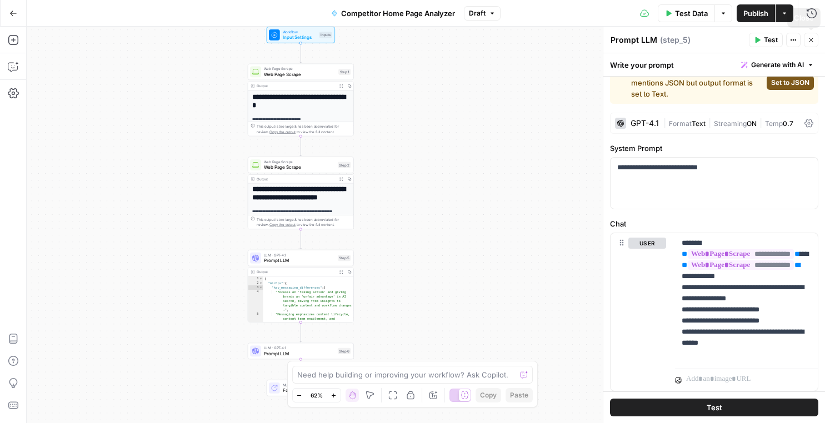
click at [810, 41] on icon "button" at bounding box center [811, 40] width 4 height 4
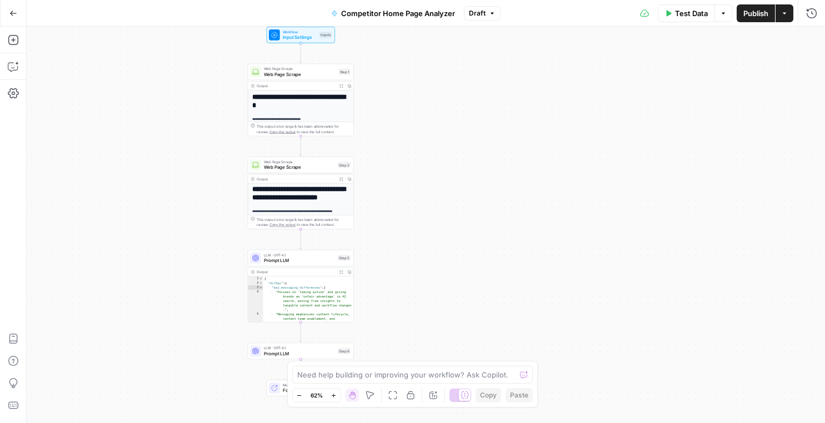
click at [340, 273] on icon "button" at bounding box center [341, 273] width 4 height 4
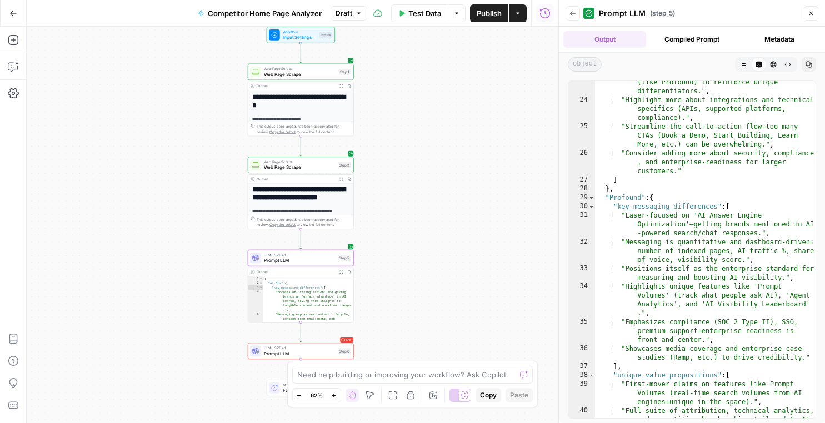
scroll to position [449, 0]
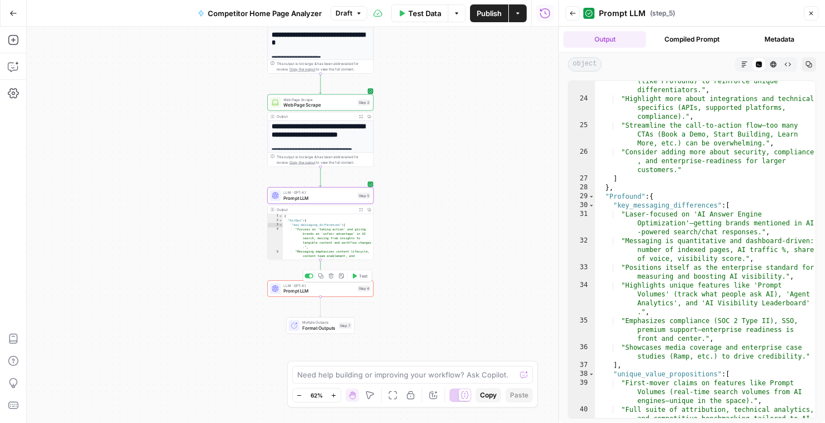
click at [325, 287] on span "LLM · GPT-4.1" at bounding box center [318, 286] width 71 height 6
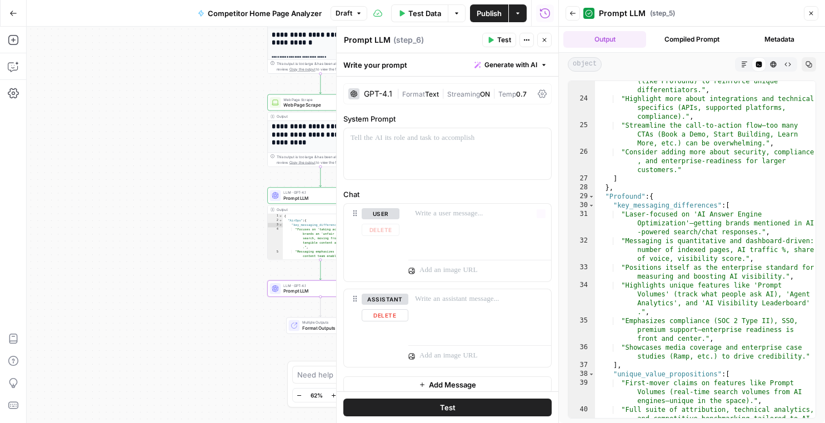
scroll to position [8, 0]
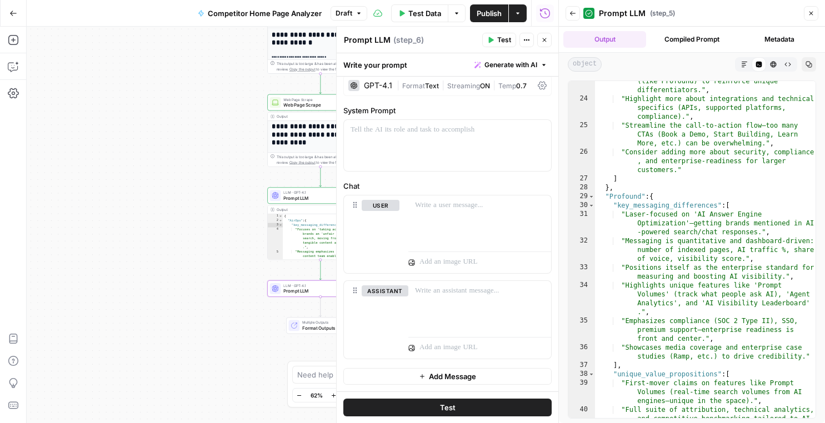
click at [805, 16] on button "Close" at bounding box center [811, 13] width 14 height 14
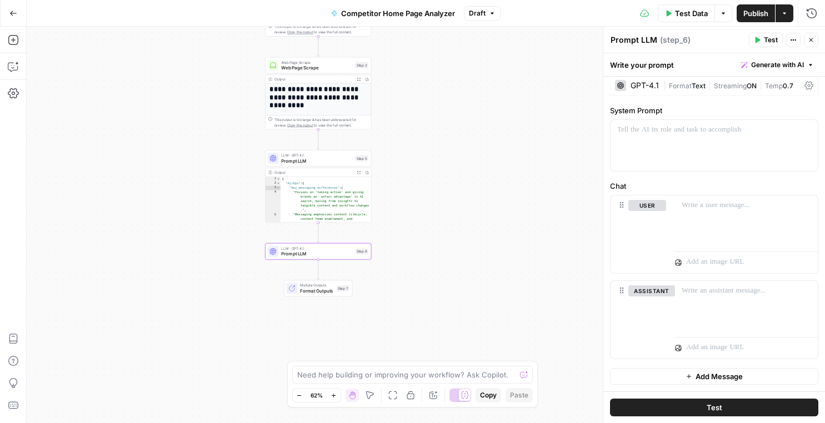
click at [294, 163] on span "Prompt LLM" at bounding box center [316, 160] width 71 height 7
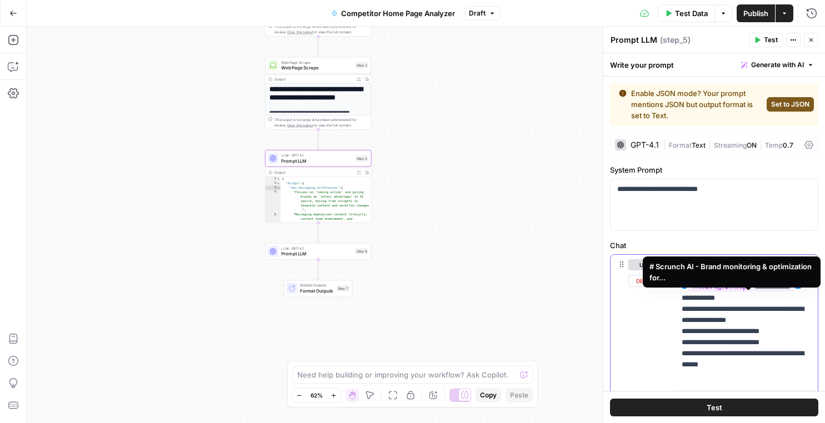
click at [730, 292] on span "**********" at bounding box center [741, 286] width 106 height 9
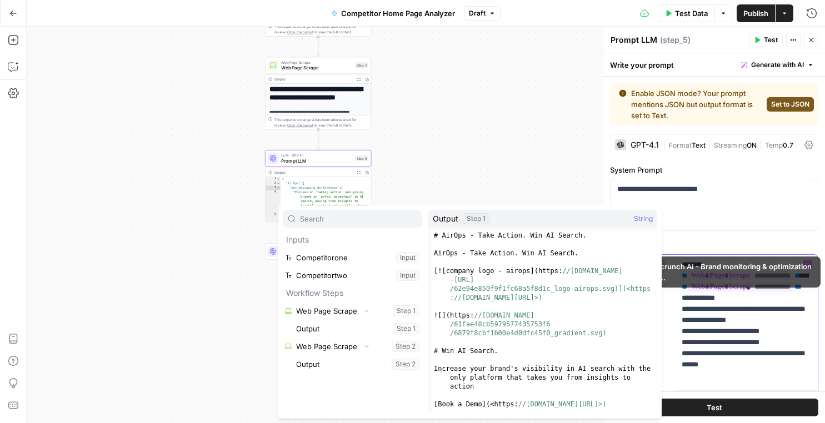
click at [726, 303] on p "**********" at bounding box center [746, 320] width 129 height 122
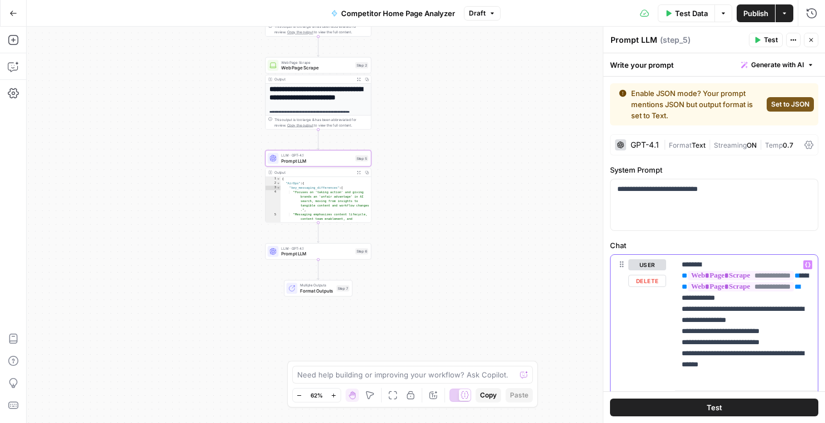
drag, startPoint x: 685, startPoint y: 309, endPoint x: 676, endPoint y: 300, distance: 13.0
click at [676, 300] on div "**********" at bounding box center [746, 320] width 143 height 131
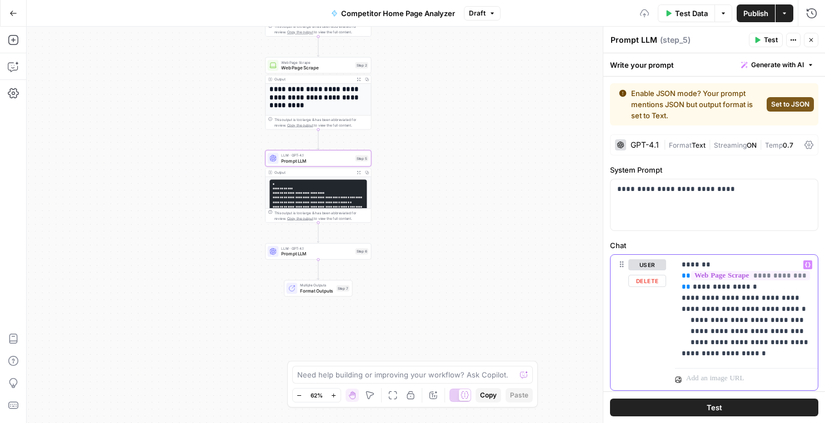
click at [809, 261] on button "Variables Menu" at bounding box center [807, 265] width 9 height 9
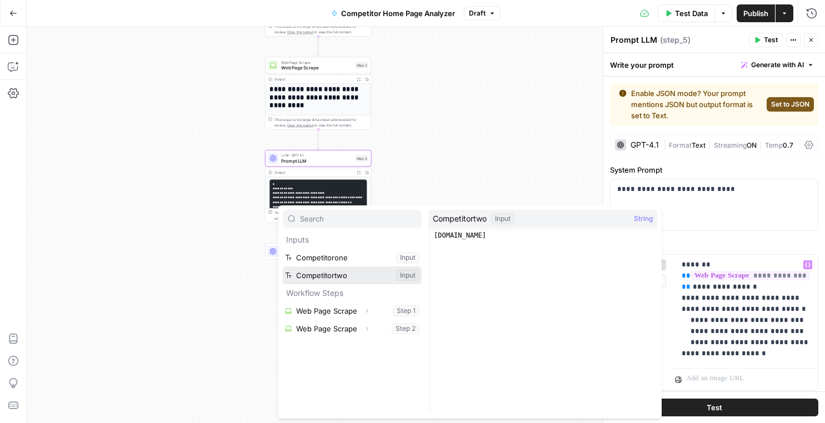
click at [357, 274] on button "Select variable Competitortwo" at bounding box center [352, 276] width 139 height 18
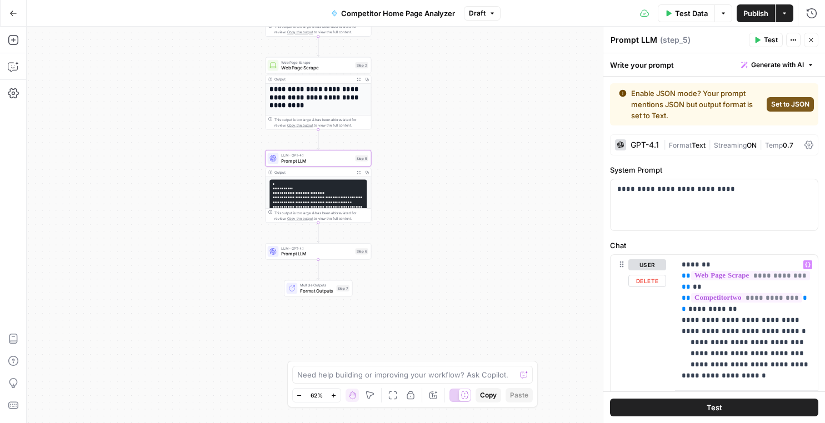
click at [646, 406] on button "Test" at bounding box center [714, 408] width 208 height 18
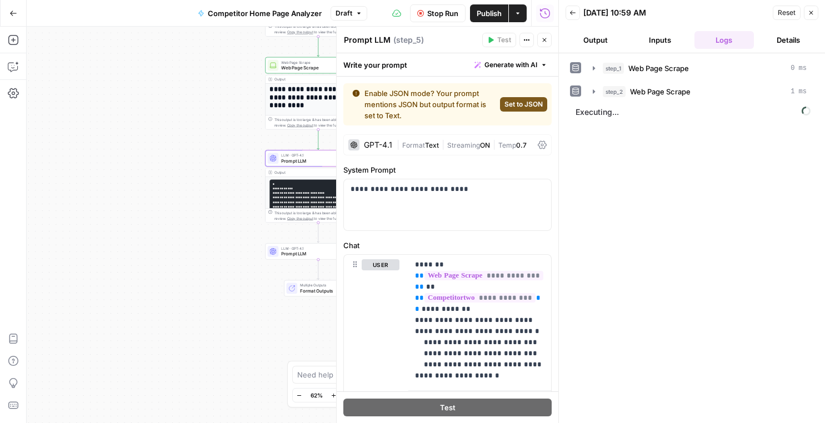
click at [815, 9] on button "Close" at bounding box center [811, 13] width 14 height 14
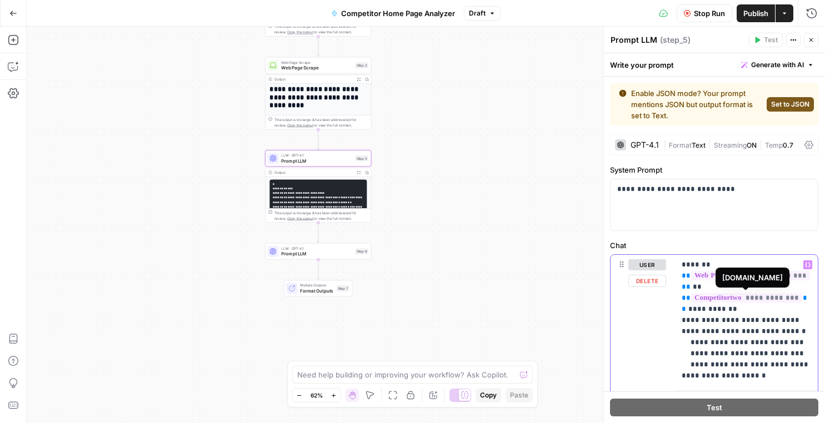
click at [731, 296] on span "**********" at bounding box center [746, 297] width 111 height 9
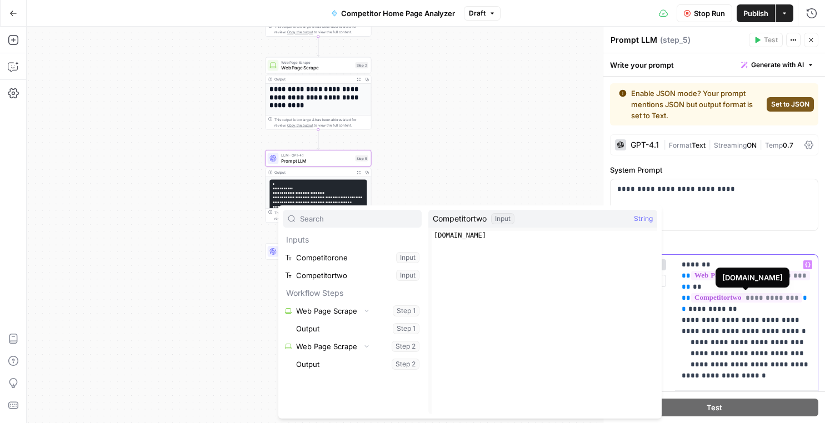
click at [713, 293] on span "**********" at bounding box center [746, 297] width 111 height 9
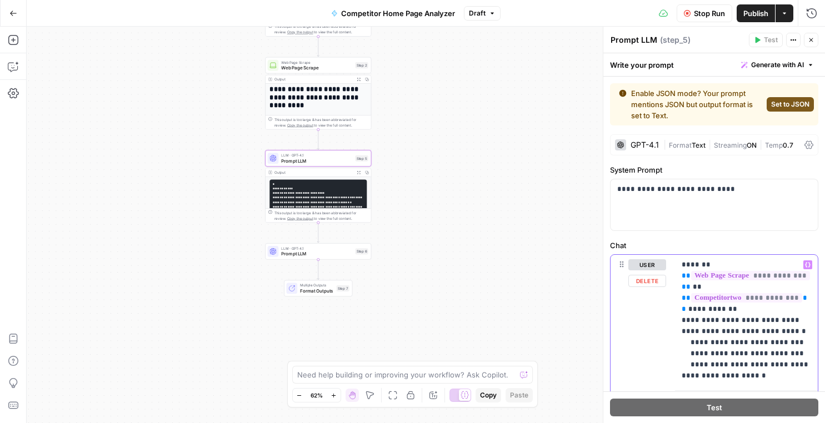
drag, startPoint x: 810, startPoint y: 299, endPoint x: 677, endPoint y: 297, distance: 133.3
click at [677, 296] on div "**********" at bounding box center [746, 320] width 143 height 131
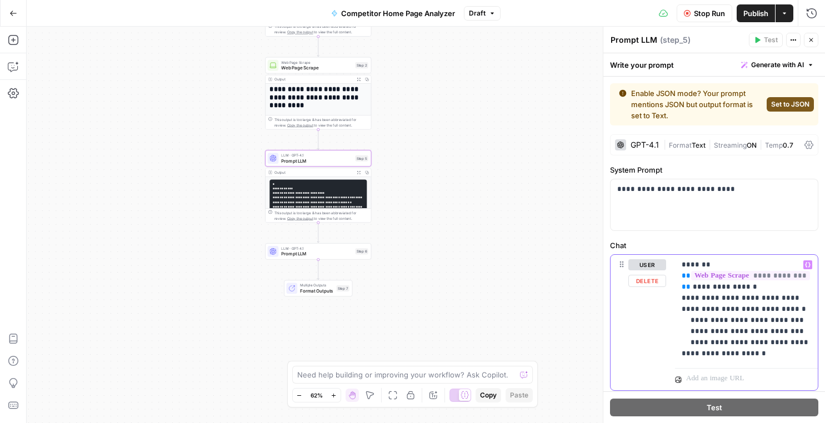
click at [810, 263] on icon "button" at bounding box center [808, 265] width 6 height 6
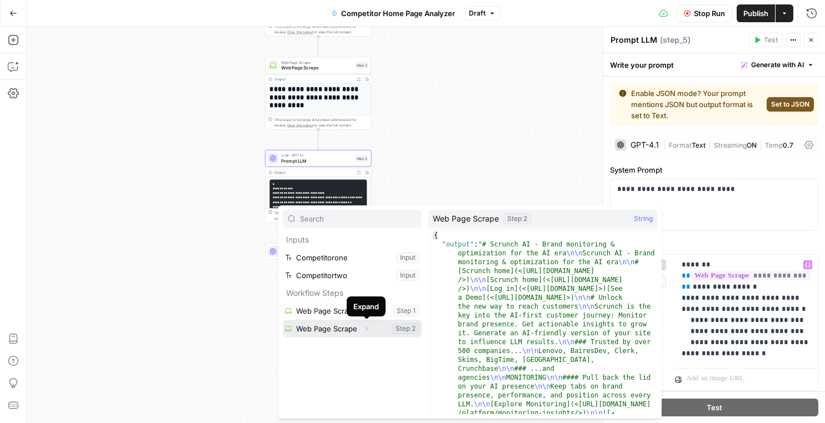
click at [363, 335] on button "Expand" at bounding box center [366, 329] width 14 height 14
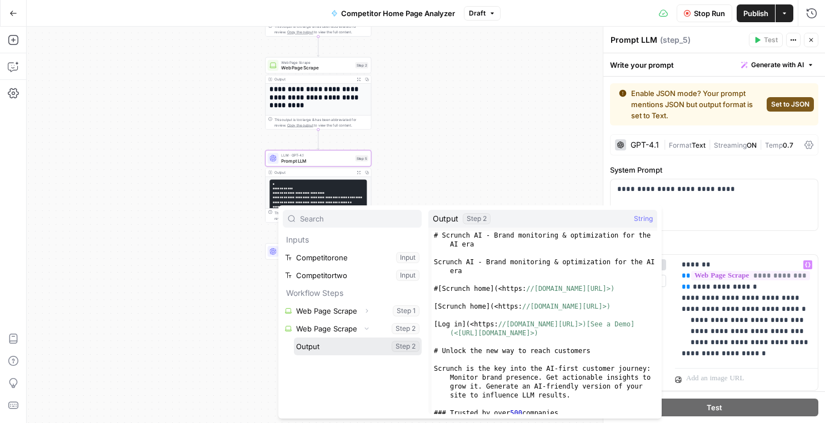
click at [335, 345] on button "Select variable Output" at bounding box center [358, 347] width 128 height 18
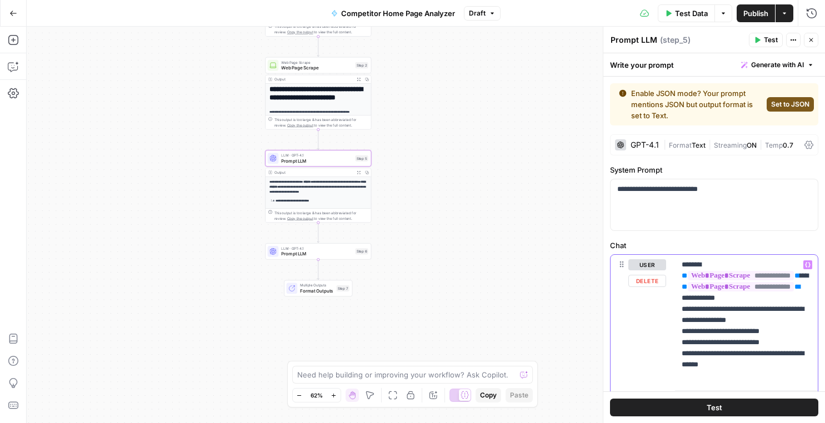
click at [687, 322] on p "**********" at bounding box center [746, 320] width 129 height 122
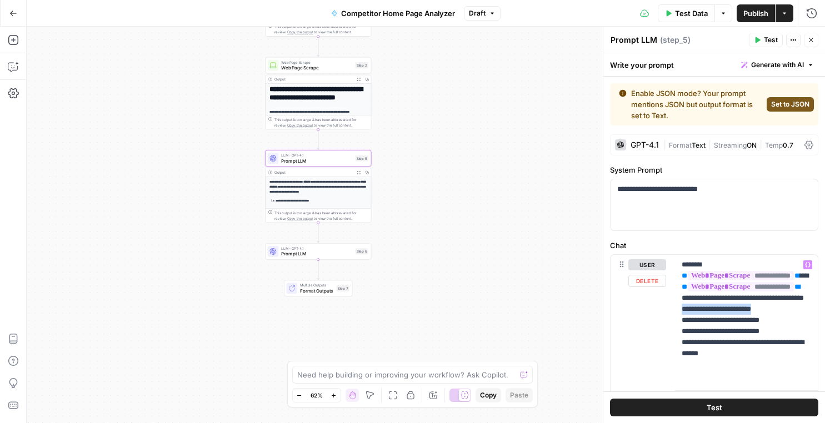
drag, startPoint x: 726, startPoint y: 331, endPoint x: 723, endPoint y: 320, distance: 10.9
click at [723, 320] on p "**********" at bounding box center [746, 320] width 129 height 122
click at [771, 308] on p "**********" at bounding box center [746, 314] width 129 height 111
click at [699, 285] on p "**********" at bounding box center [746, 314] width 129 height 111
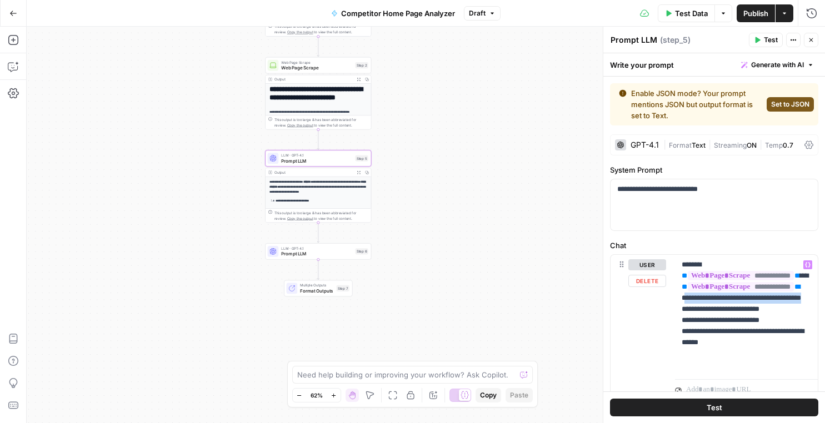
drag, startPoint x: 729, startPoint y: 321, endPoint x: 692, endPoint y: 312, distance: 37.9
click at [692, 312] on p "**********" at bounding box center [746, 314] width 129 height 111
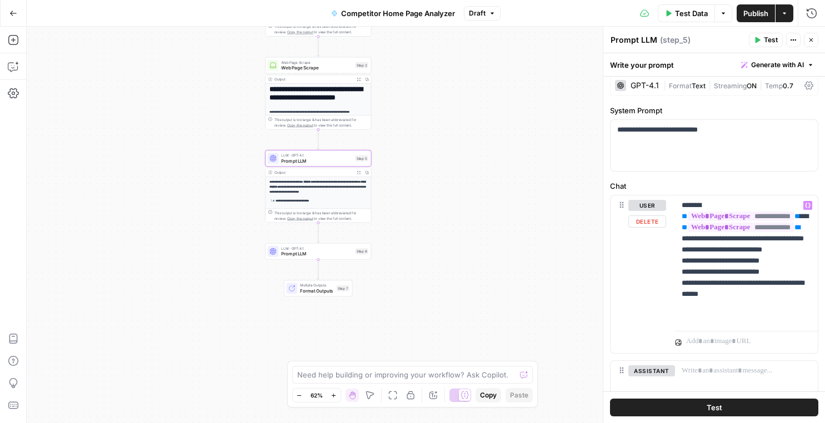
scroll to position [64, 0]
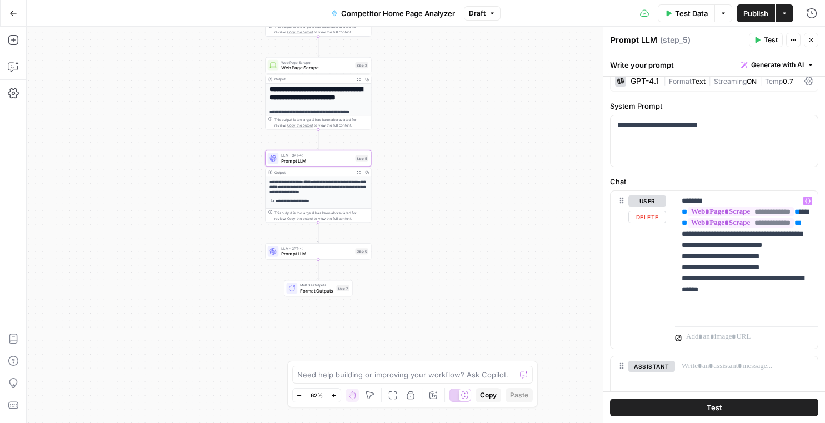
click at [716, 315] on p "**********" at bounding box center [746, 257] width 129 height 122
click at [725, 403] on button "Test" at bounding box center [714, 408] width 208 height 18
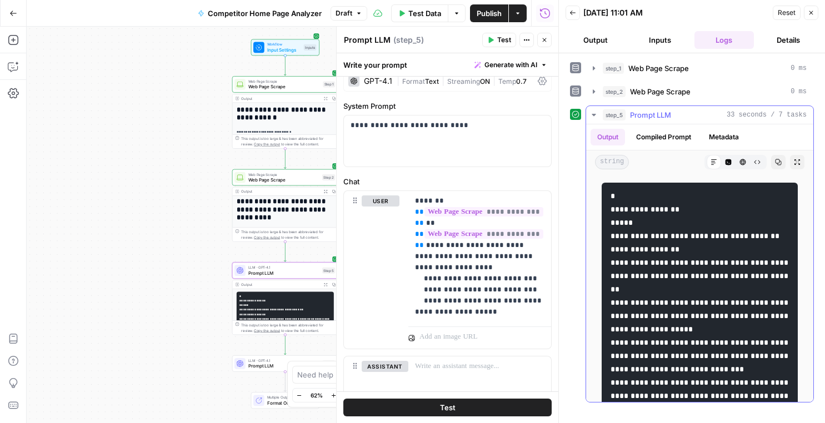
click at [758, 160] on icon "button" at bounding box center [757, 162] width 7 height 7
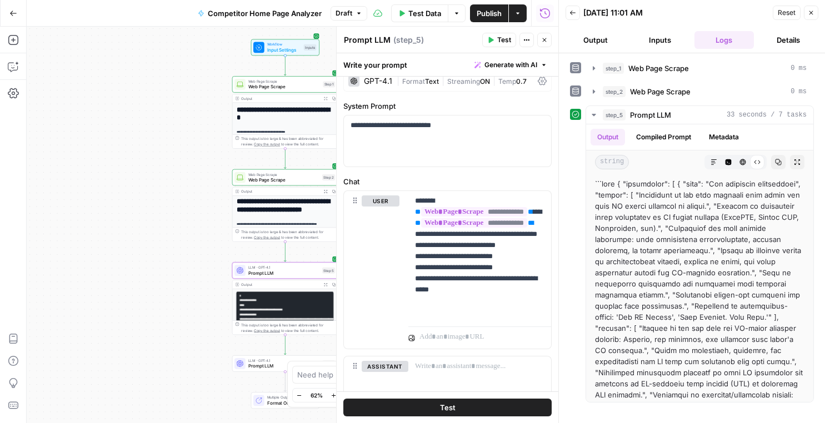
click at [808, 14] on icon "button" at bounding box center [811, 12] width 7 height 7
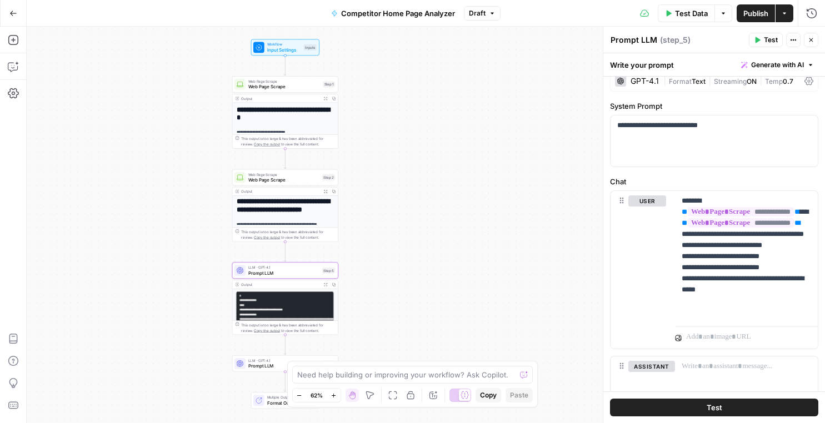
click at [287, 216] on div "**********" at bounding box center [285, 328] width 106 height 267
click at [327, 281] on button "Expand Output" at bounding box center [326, 285] width 8 height 8
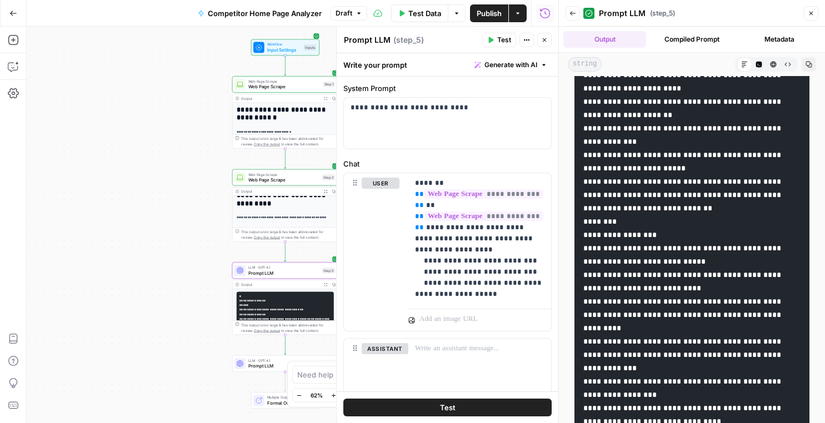
scroll to position [680, 0]
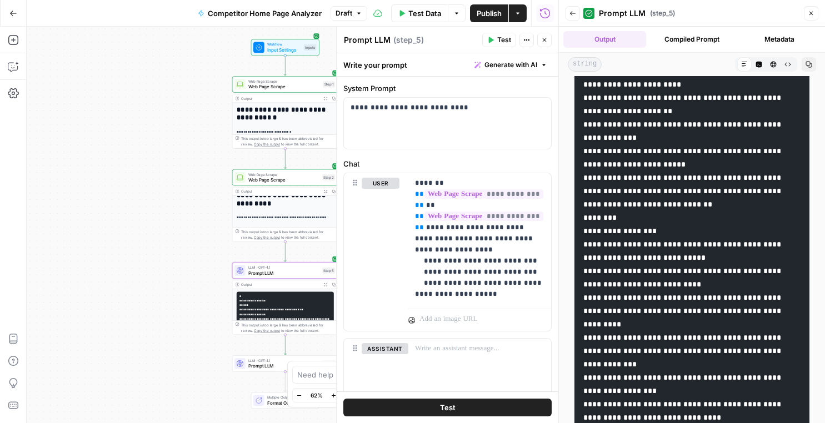
click at [810, 13] on icon "button" at bounding box center [811, 13] width 7 height 7
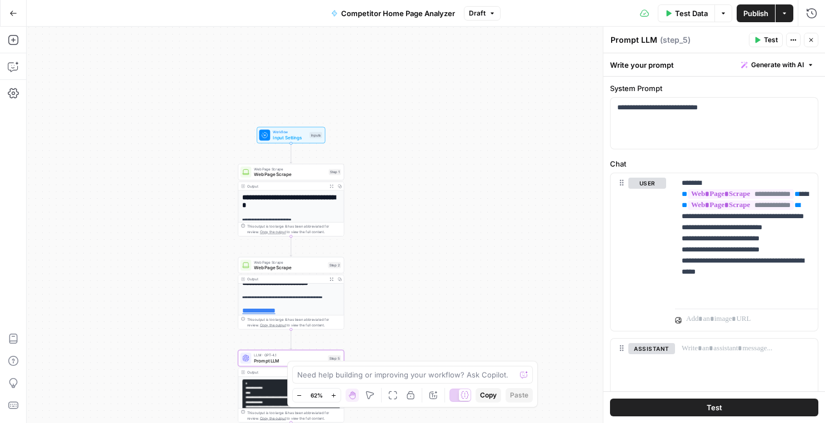
scroll to position [0, 0]
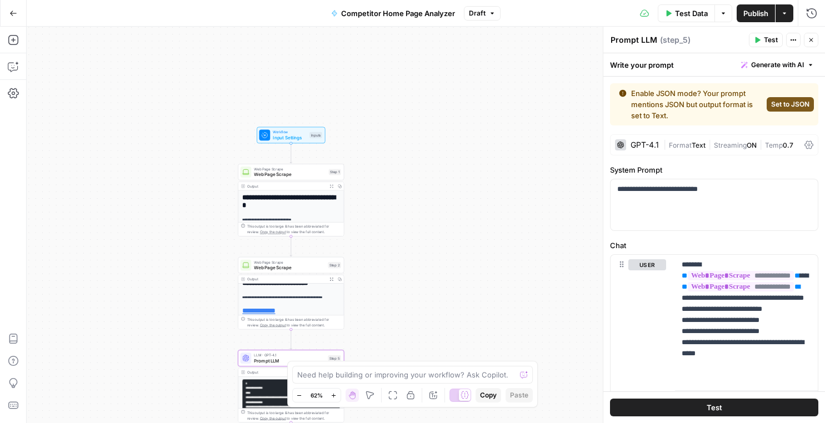
click at [769, 103] on button "Set to JSON" at bounding box center [790, 104] width 47 height 14
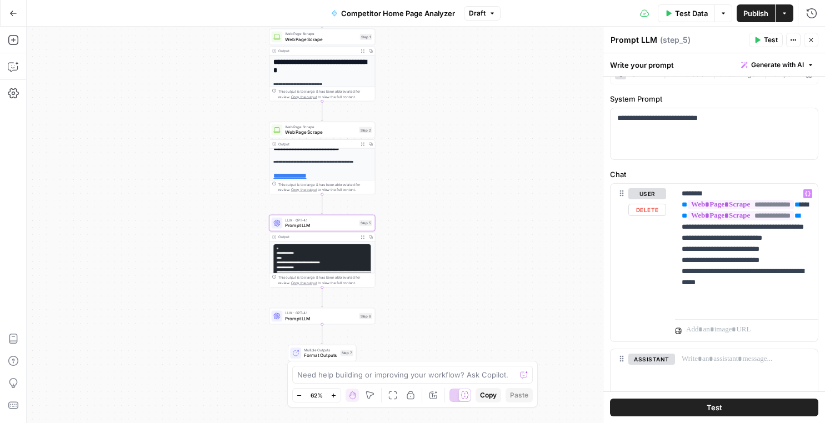
scroll to position [21, 0]
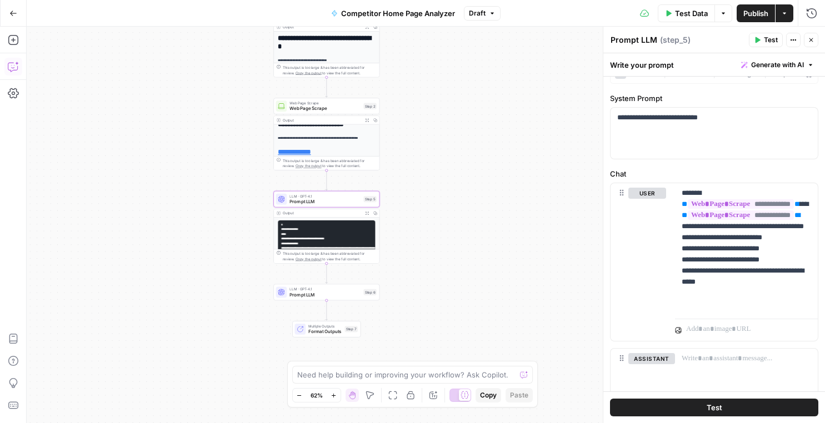
click at [8, 68] on icon "button" at bounding box center [12, 67] width 9 height 9
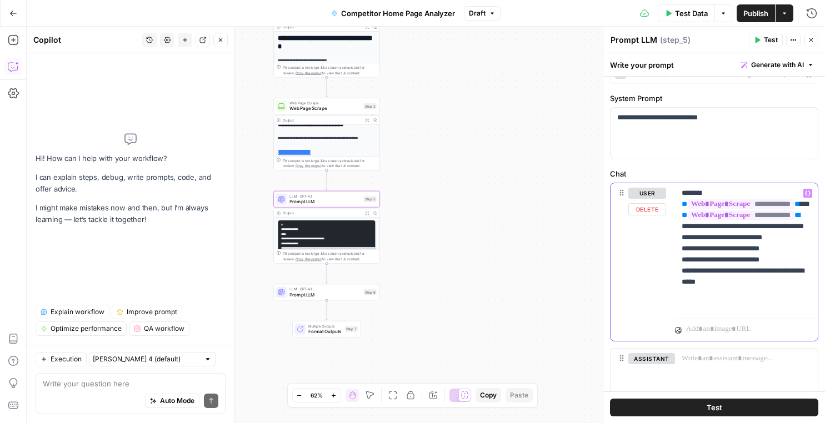
drag, startPoint x: 790, startPoint y: 271, endPoint x: 696, endPoint y: 269, distance: 94.4
click at [696, 269] on p "**********" at bounding box center [746, 249] width 129 height 122
click at [89, 396] on div "Auto Mode Send" at bounding box center [131, 401] width 176 height 24
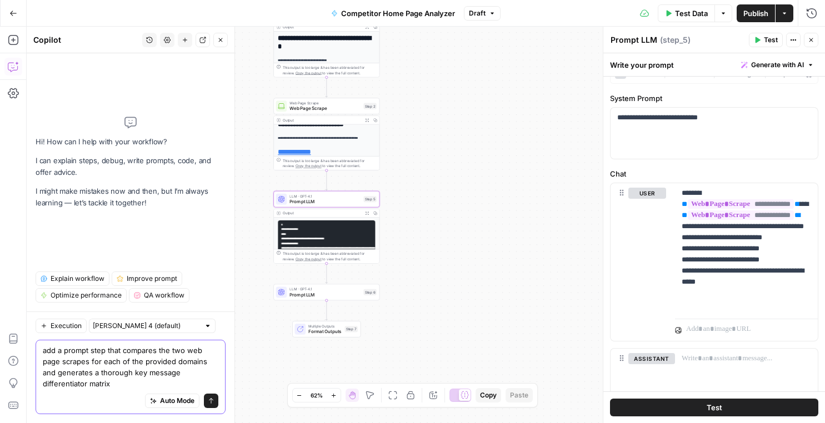
type textarea "add a prompt step that compares the two web page scrapes for each of the provid…"
click at [213, 399] on icon "submit" at bounding box center [211, 401] width 7 height 7
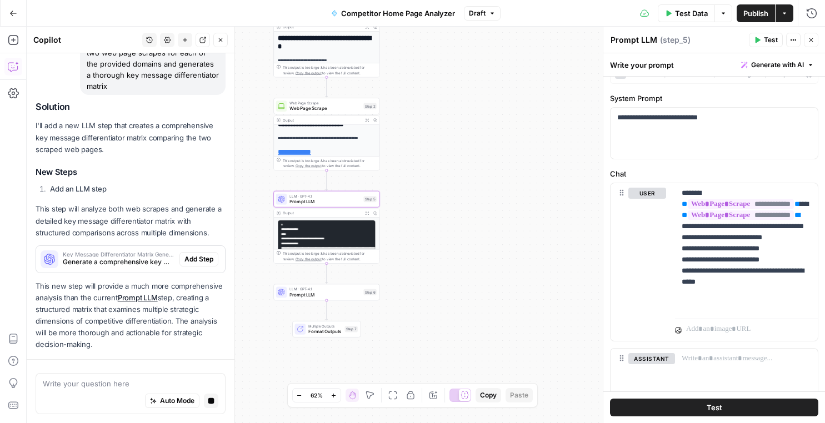
scroll to position [146, 0]
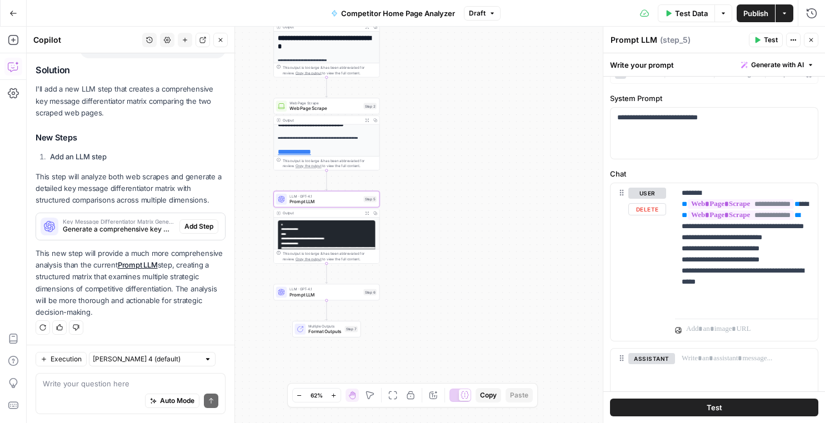
click at [657, 307] on div "user Delete" at bounding box center [647, 262] width 38 height 149
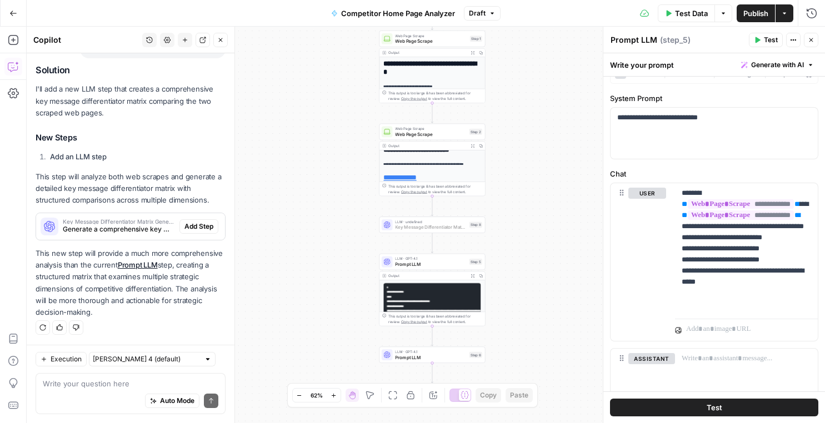
click at [194, 223] on span "Add Step" at bounding box center [198, 227] width 29 height 10
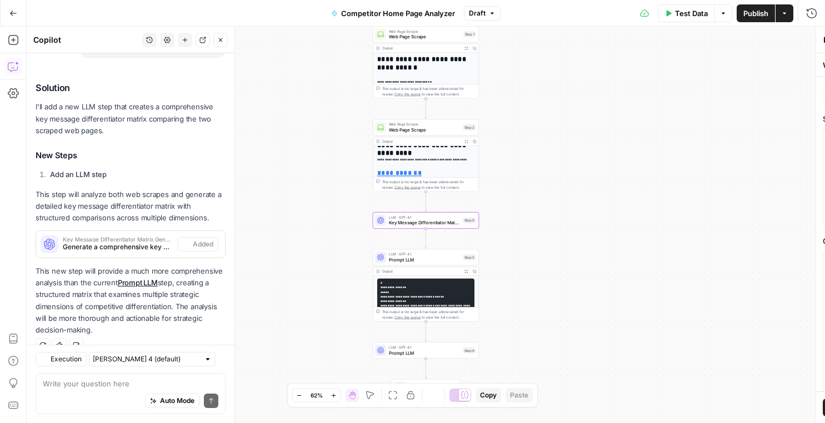
type textarea "Key Message Differentiator Matrix Generator"
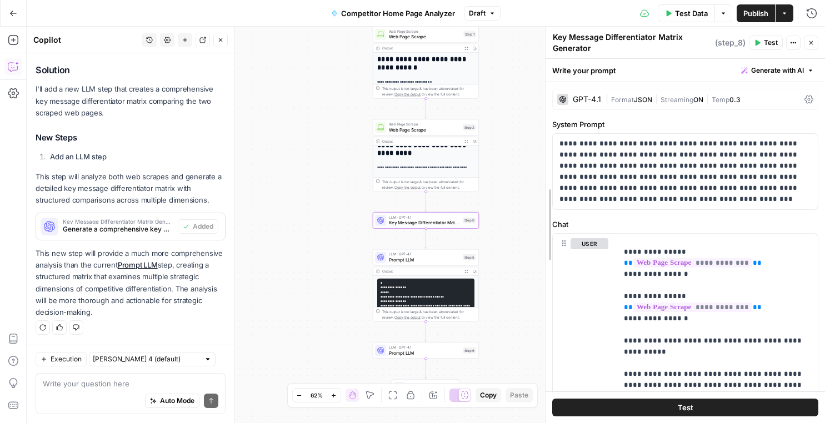
scroll to position [92, 0]
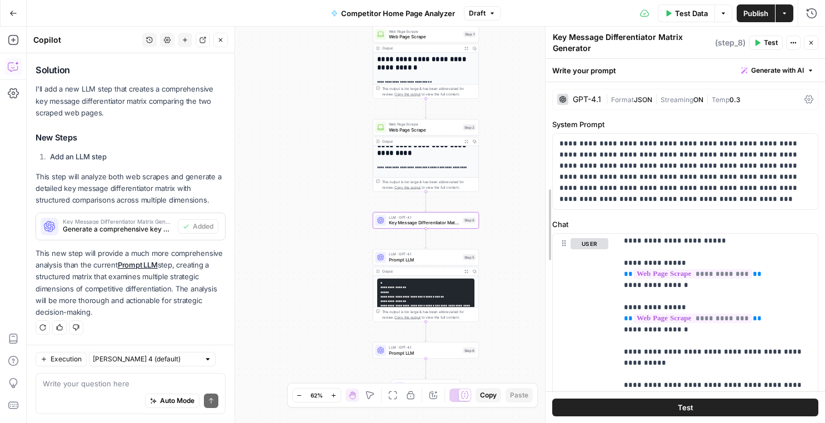
drag, startPoint x: 602, startPoint y: 292, endPoint x: 539, endPoint y: 294, distance: 62.8
click at [540, 294] on div at bounding box center [545, 225] width 11 height 397
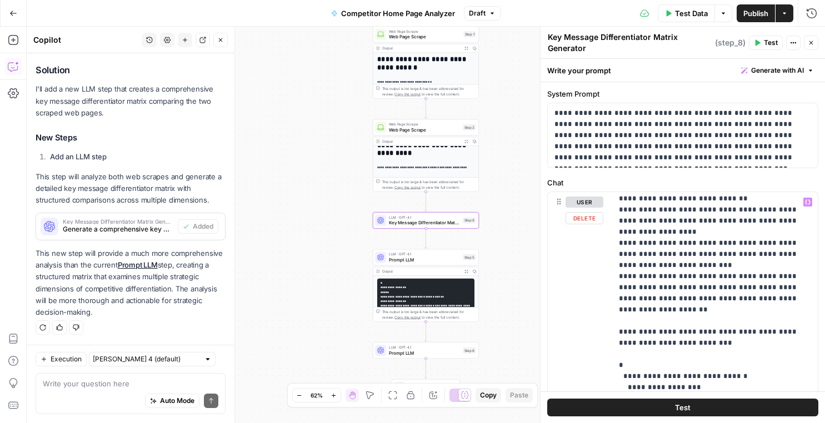
scroll to position [660, 0]
click at [677, 272] on p "**********" at bounding box center [715, 109] width 192 height 1144
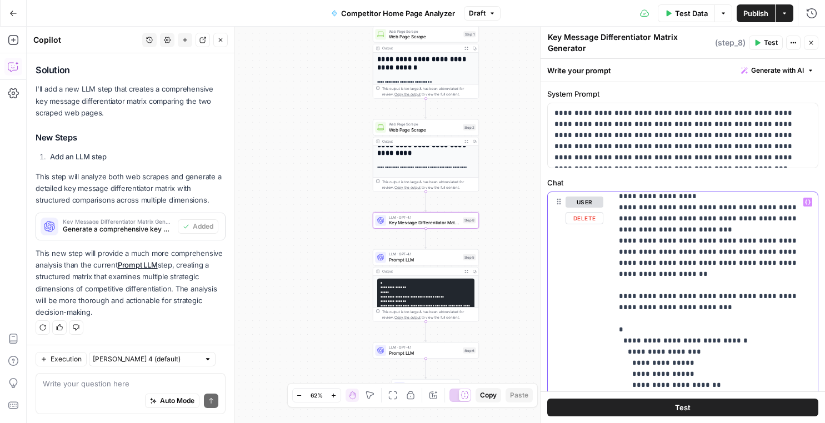
scroll to position [696, 0]
click at [664, 404] on button "Test" at bounding box center [682, 408] width 271 height 18
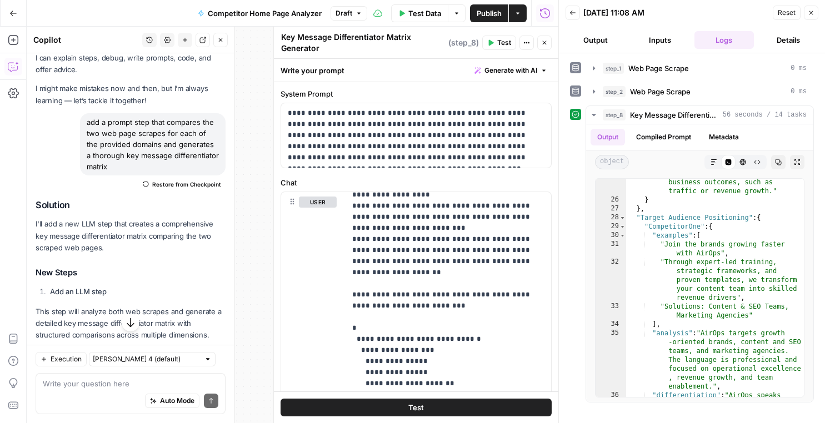
scroll to position [831, 0]
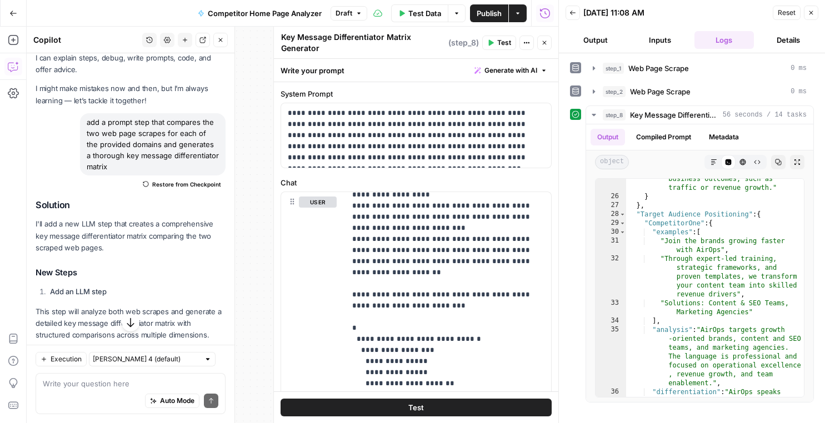
click at [131, 323] on icon "button" at bounding box center [130, 322] width 11 height 11
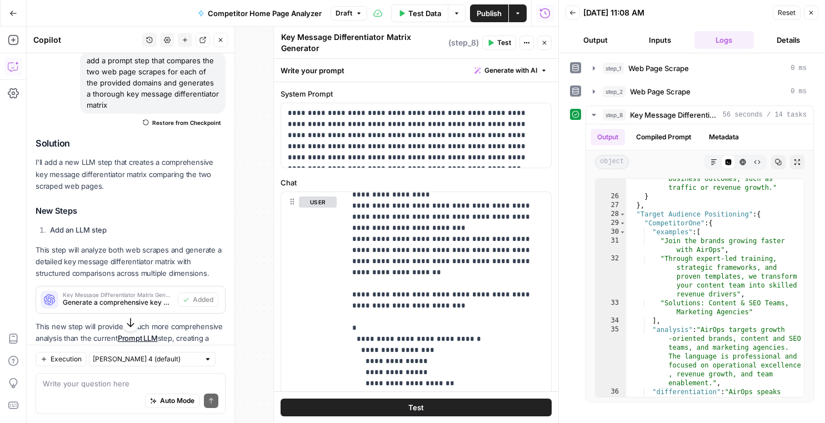
scroll to position [164, 0]
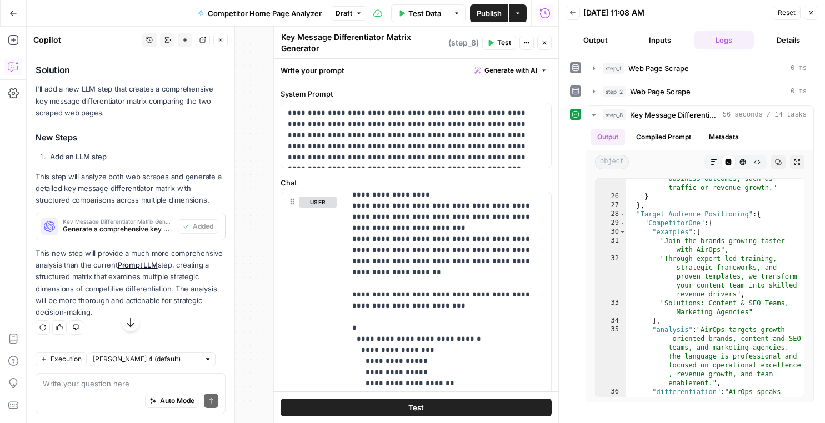
click at [82, 392] on div "Auto Mode Send" at bounding box center [131, 401] width 176 height 24
type textarea "output your analysis as markf"
click at [82, 389] on div "Auto Mode Send" at bounding box center [131, 401] width 176 height 24
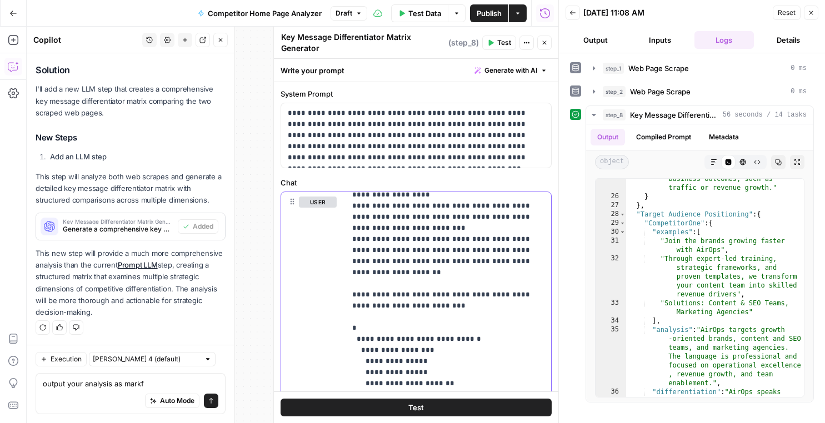
click at [495, 224] on p "**********" at bounding box center [448, 73] width 192 height 1144
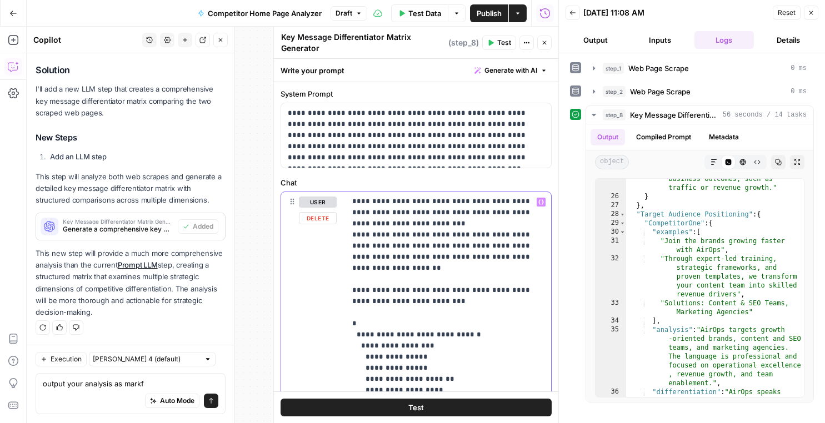
click at [427, 248] on p "**********" at bounding box center [448, 68] width 192 height 1144
drag, startPoint x: 480, startPoint y: 234, endPoint x: 440, endPoint y: 237, distance: 40.6
click at [440, 237] on p "**********" at bounding box center [448, 68] width 192 height 1144
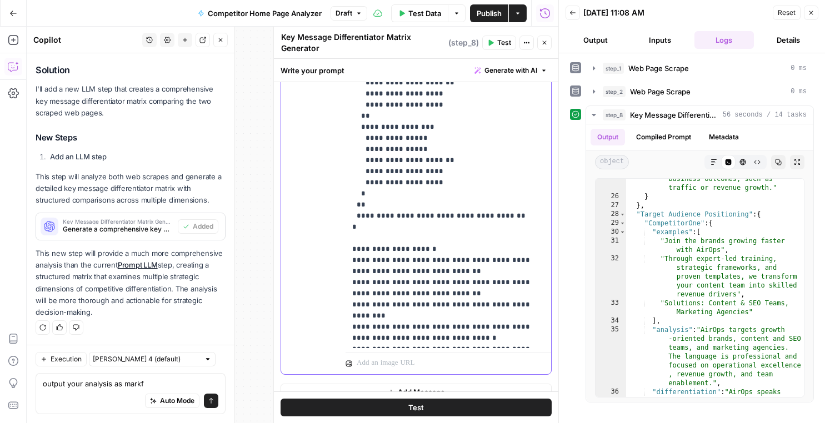
scroll to position [328, 0]
drag, startPoint x: 399, startPoint y: 251, endPoint x: 410, endPoint y: 253, distance: 11.5
drag, startPoint x: 442, startPoint y: 271, endPoint x: 429, endPoint y: 270, distance: 13.4
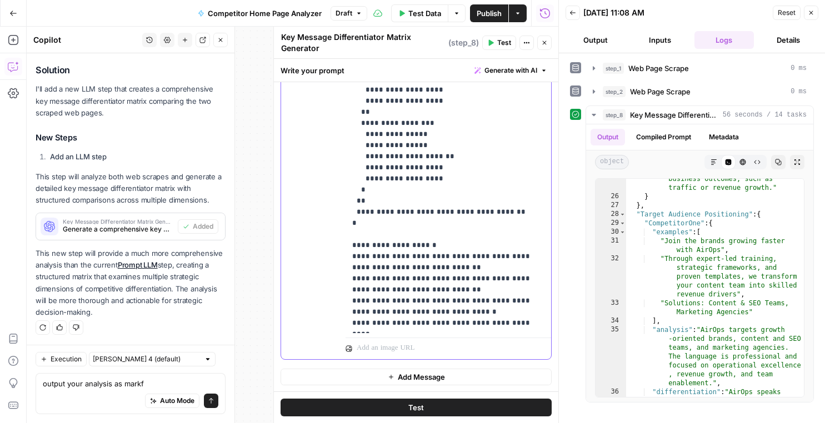
scroll to position [343, 0]
drag, startPoint x: 354, startPoint y: 288, endPoint x: 376, endPoint y: 291, distance: 21.8
drag, startPoint x: 520, startPoint y: 291, endPoint x: 537, endPoint y: 291, distance: 16.7
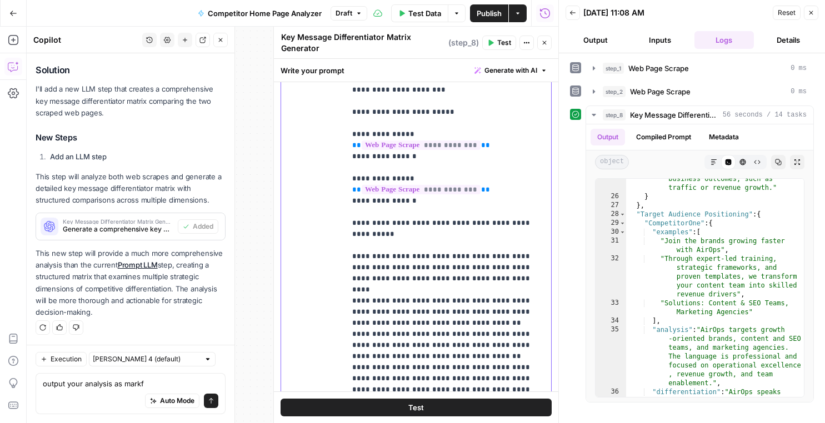
scroll to position [249, 0]
click at [422, 409] on span "Test" at bounding box center [416, 407] width 16 height 11
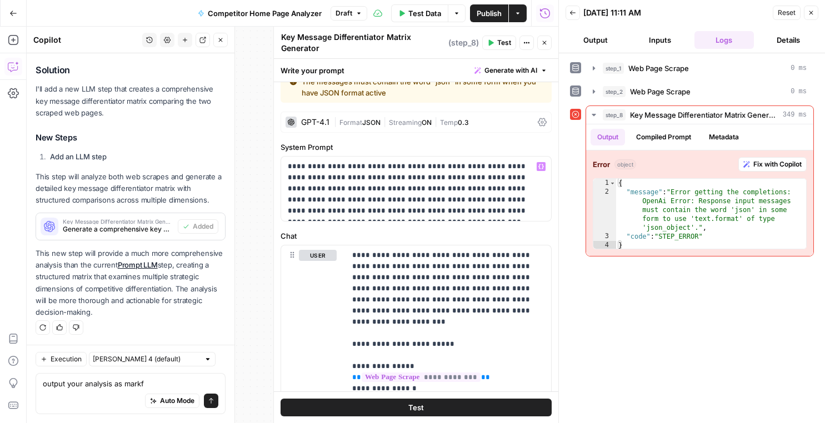
scroll to position [0, 0]
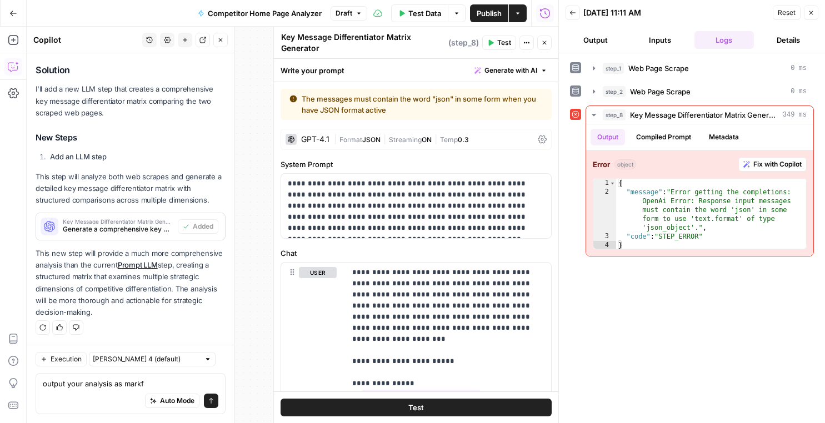
click at [365, 139] on span "JSON" at bounding box center [371, 140] width 18 height 8
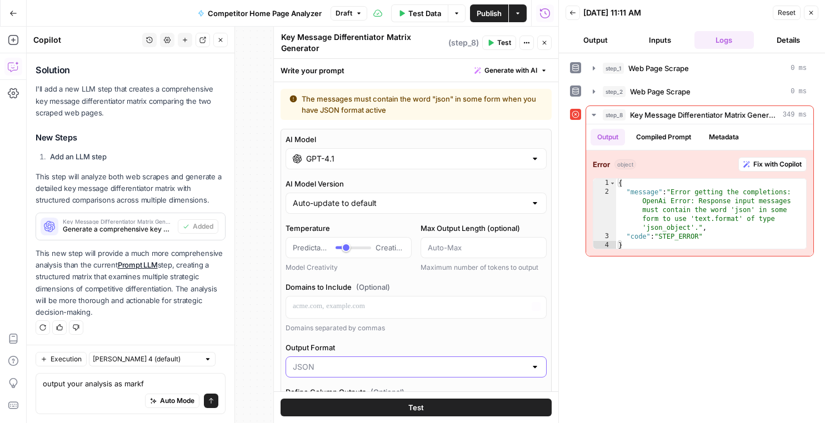
click at [380, 371] on input "Output Format" at bounding box center [409, 367] width 233 height 11
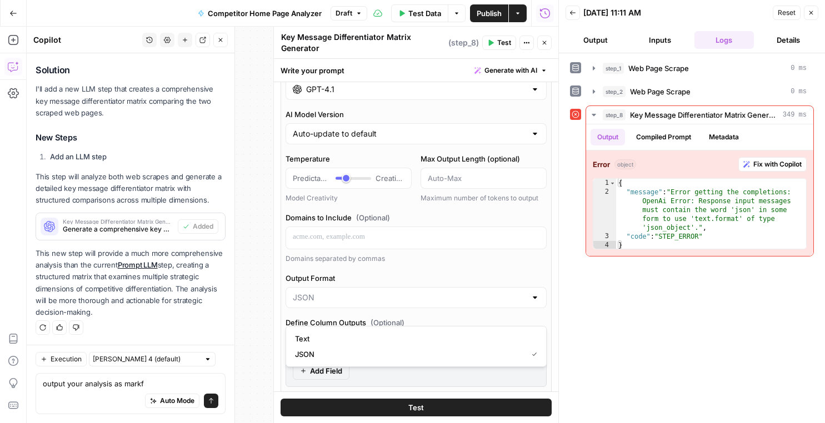
scroll to position [71, 0]
click at [380, 329] on span "Text" at bounding box center [414, 324] width 238 height 11
type input "Text"
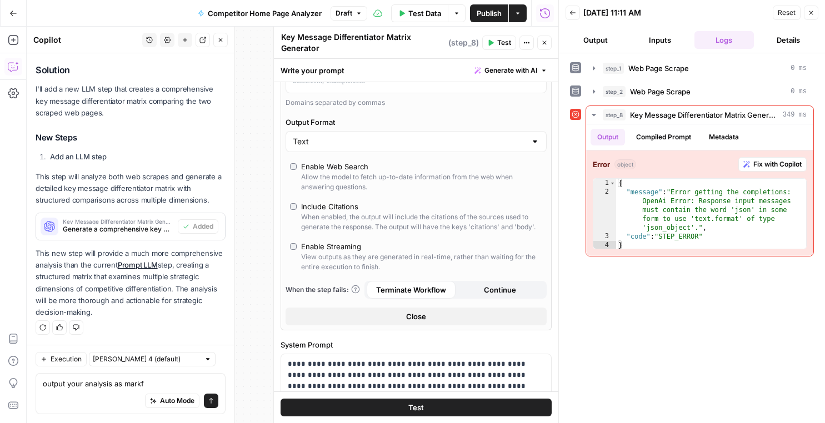
scroll to position [183, 0]
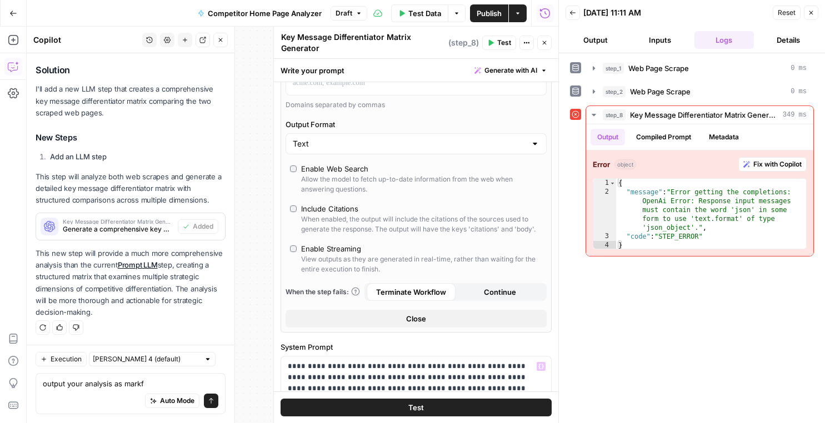
click at [395, 411] on button "Test" at bounding box center [416, 408] width 271 height 18
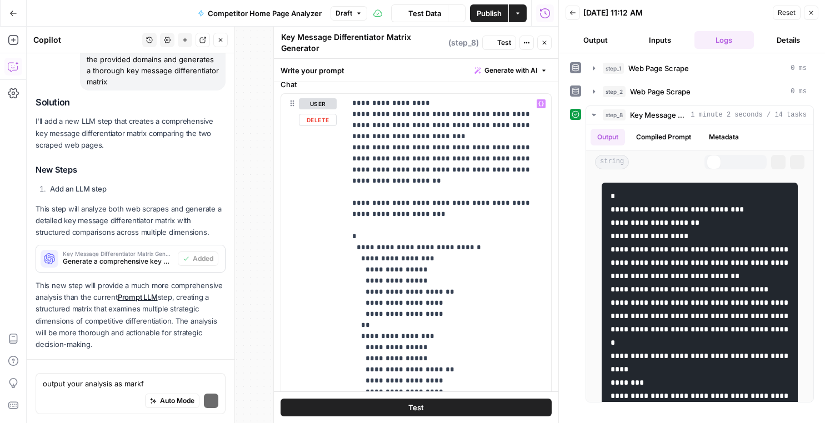
scroll to position [164, 0]
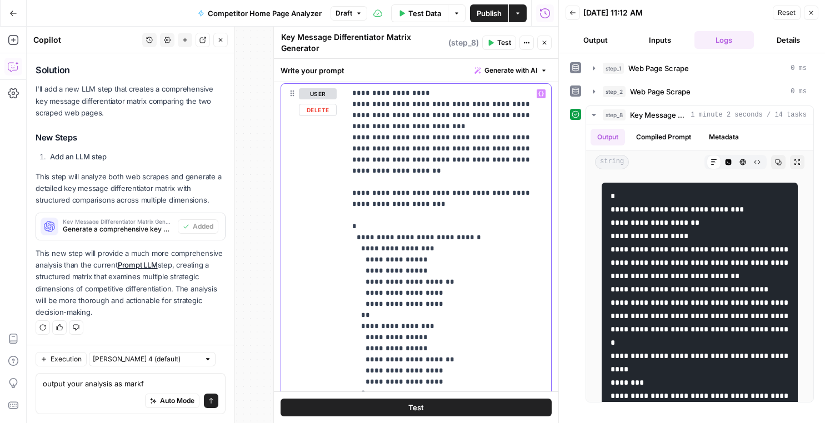
scroll to position [552, 0]
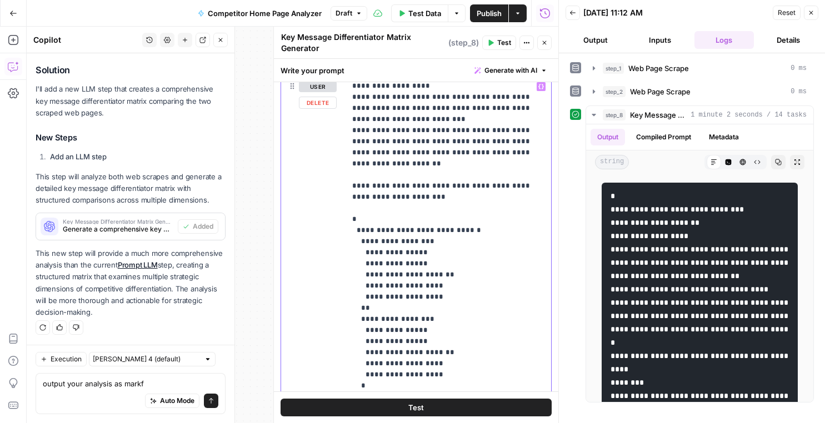
drag, startPoint x: 505, startPoint y: 354, endPoint x: 487, endPoint y: 349, distance: 18.9
drag, startPoint x: 362, startPoint y: 367, endPoint x: 350, endPoint y: 165, distance: 201.9
click at [350, 165] on div "**********" at bounding box center [448, 303] width 206 height 453
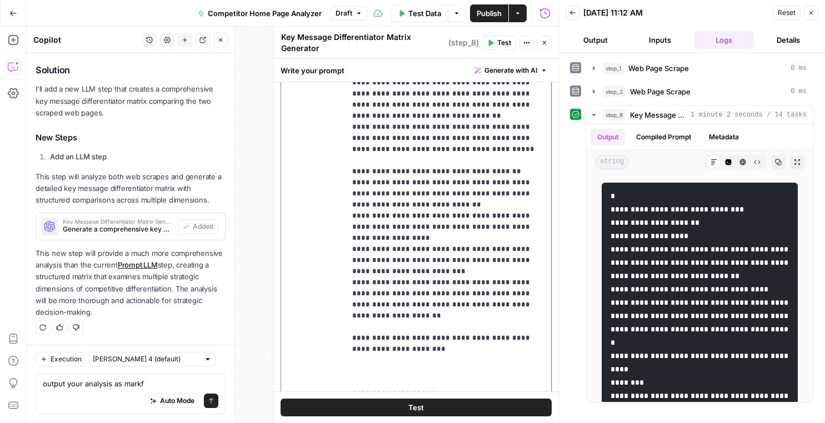
scroll to position [615, 0]
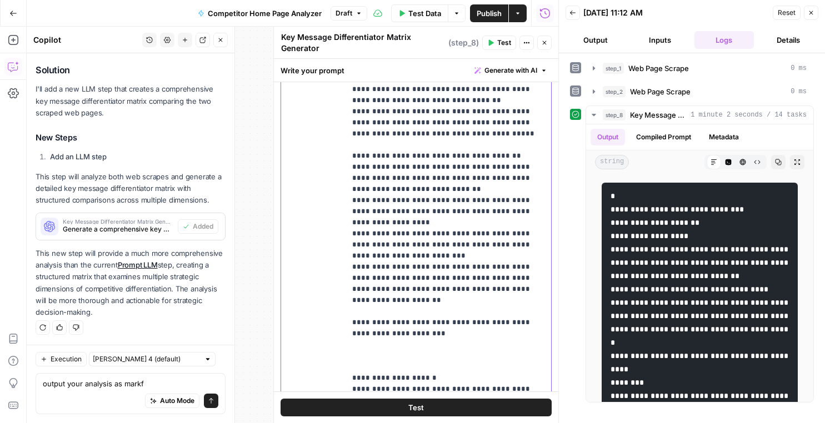
drag, startPoint x: 419, startPoint y: 279, endPoint x: 359, endPoint y: 279, distance: 60.0
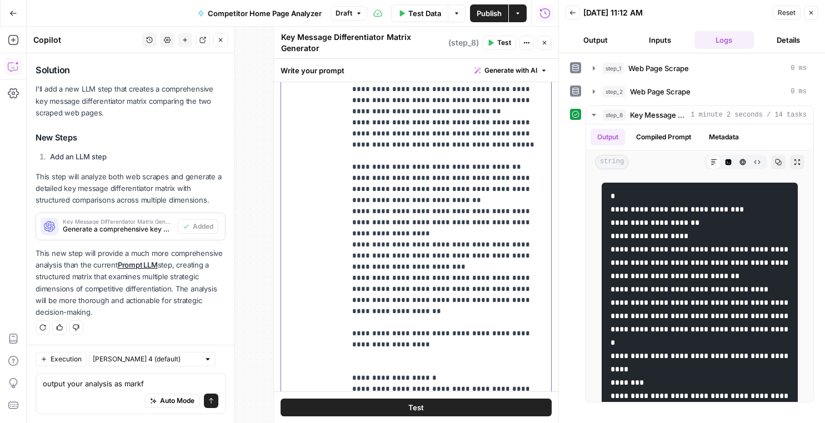
scroll to position [467, 0]
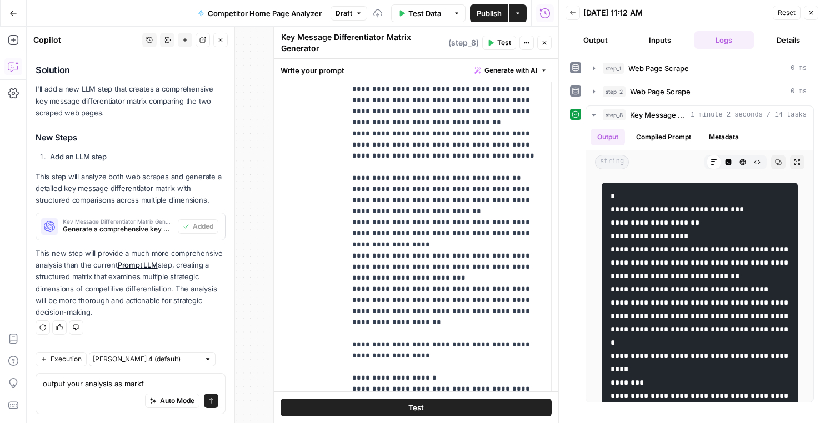
click at [390, 408] on button "Test" at bounding box center [416, 408] width 271 height 18
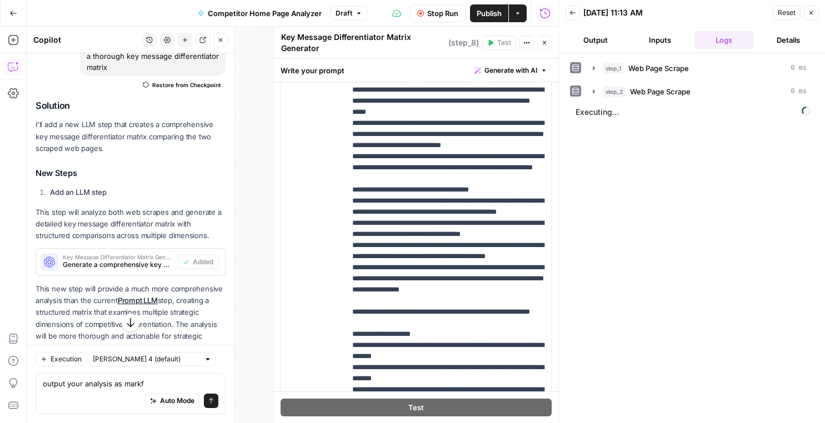
scroll to position [287, 0]
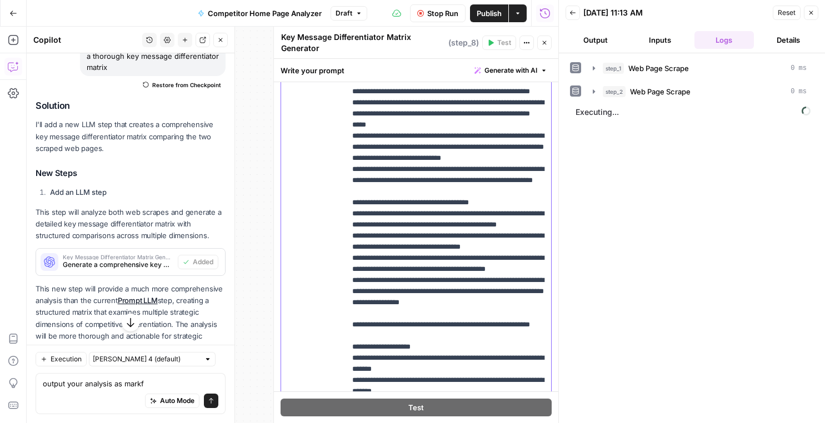
click at [354, 160] on p "**********" at bounding box center [448, 186] width 192 height 911
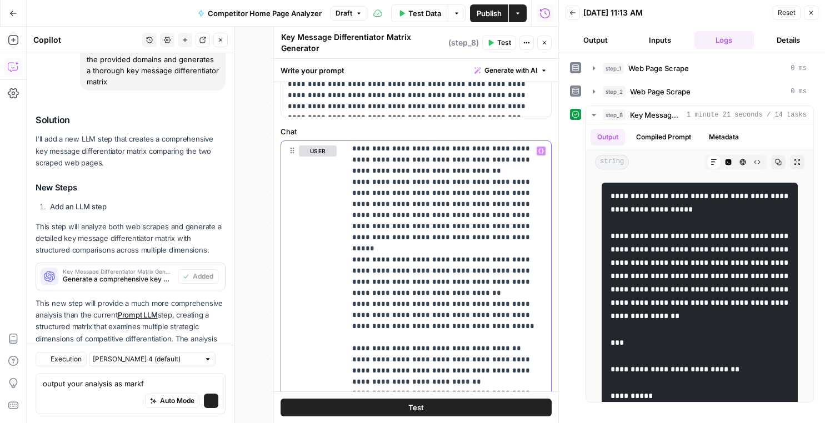
scroll to position [164, 0]
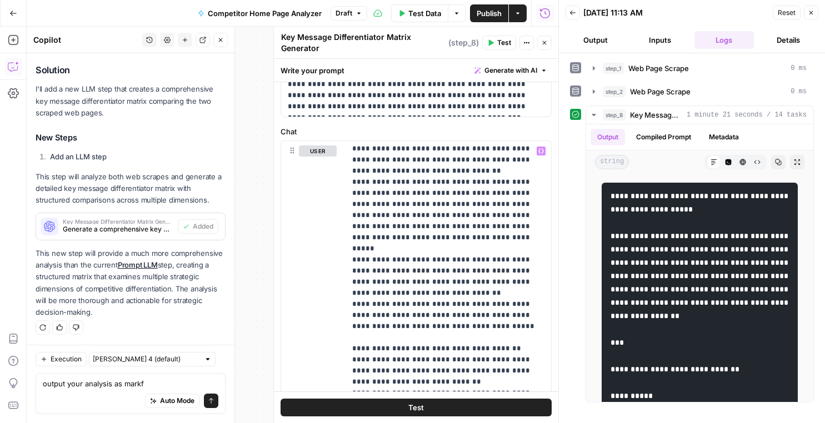
click at [127, 389] on div "Auto Mode Send" at bounding box center [131, 401] width 176 height 24
click at [142, 382] on textarea "output your analysis as markf" at bounding box center [131, 383] width 176 height 11
click at [545, 52] on div "Key Message Differentiator Matrix Generator Key Message Differentiator Matrix G…" at bounding box center [416, 42] width 271 height 23
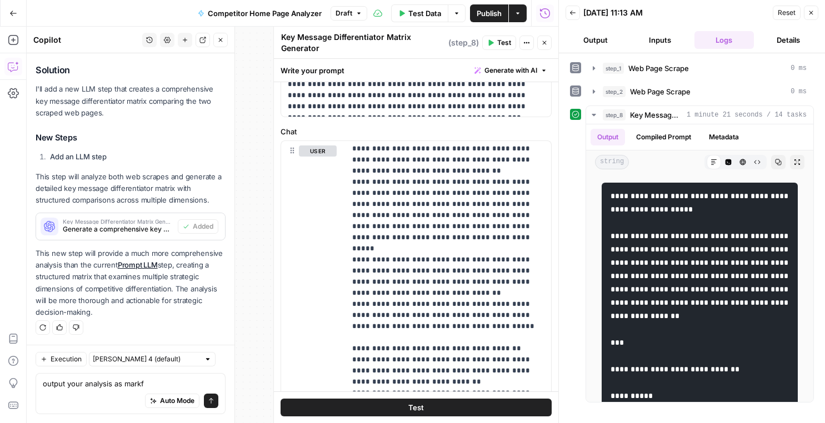
click at [545, 39] on icon "button" at bounding box center [544, 42] width 7 height 7
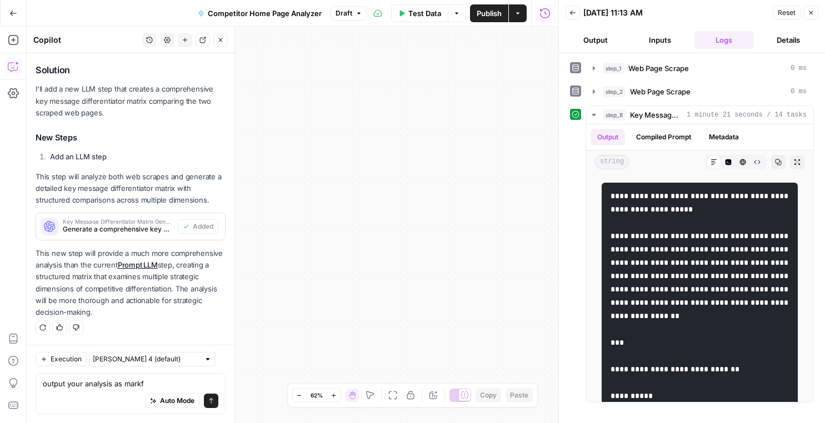
click at [812, 11] on icon "button" at bounding box center [811, 12] width 7 height 7
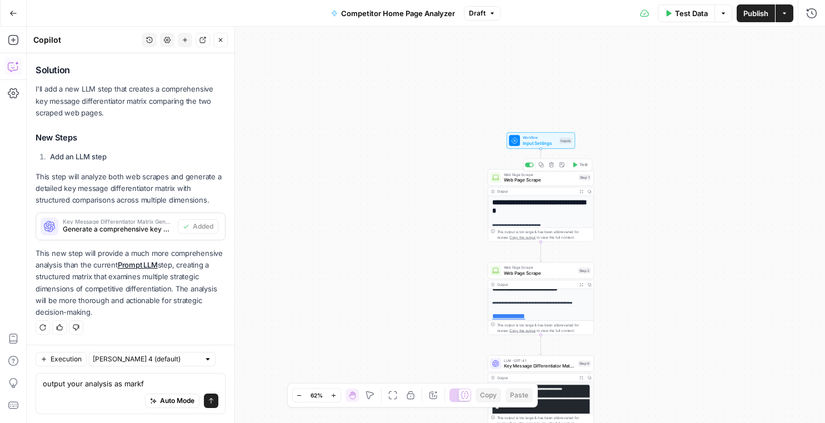
click at [525, 145] on span "Input Settings" at bounding box center [540, 142] width 34 height 7
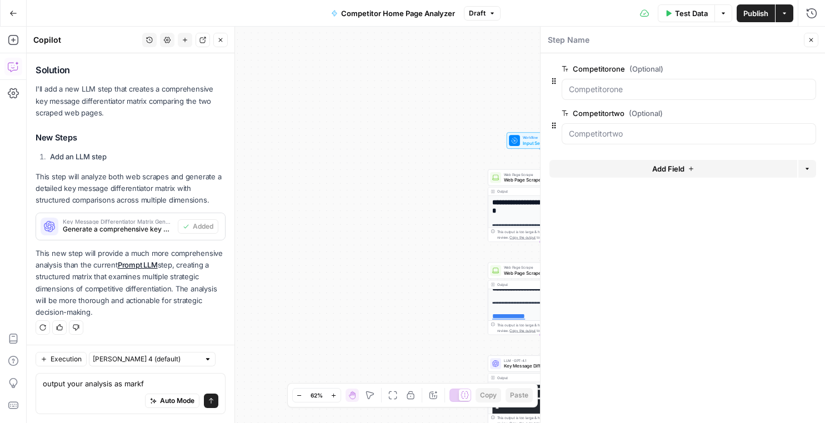
click at [660, 169] on span "Add Field" at bounding box center [668, 168] width 32 height 11
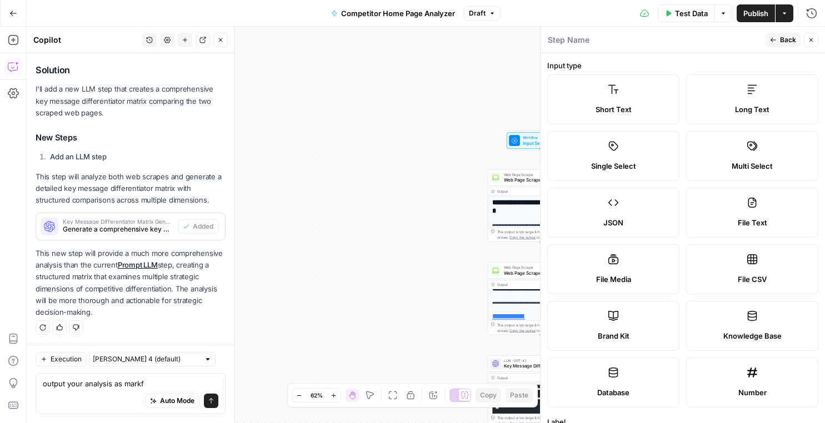
click at [630, 315] on label "Brand Kit" at bounding box center [613, 326] width 132 height 50
type input "Brand Kit"
type input "brand_kit"
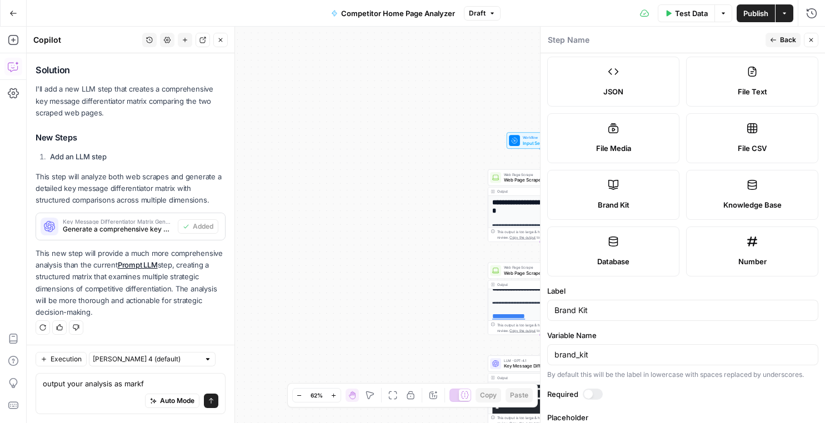
scroll to position [177, 0]
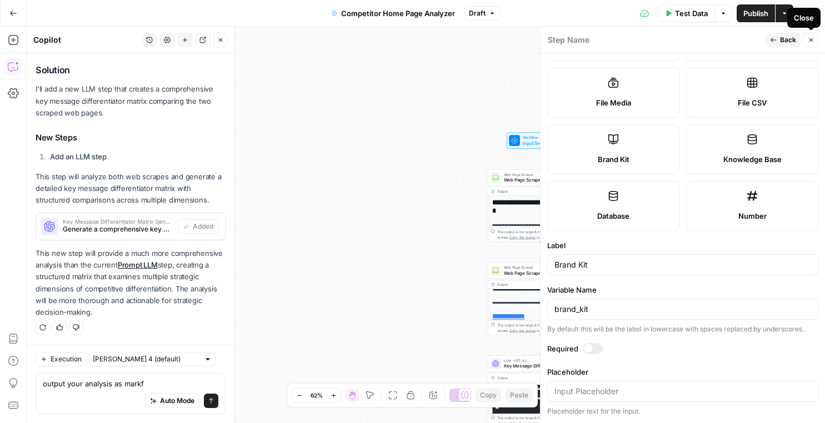
click at [810, 40] on icon "button" at bounding box center [811, 40] width 4 height 4
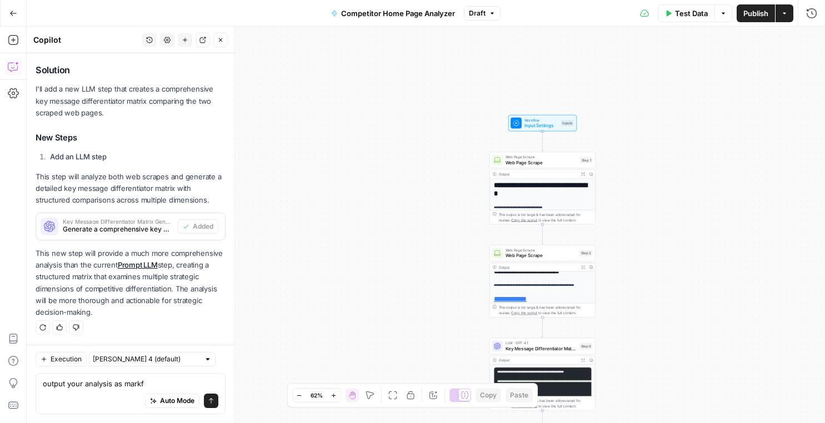
click at [686, 13] on span "Test Data" at bounding box center [691, 13] width 33 height 11
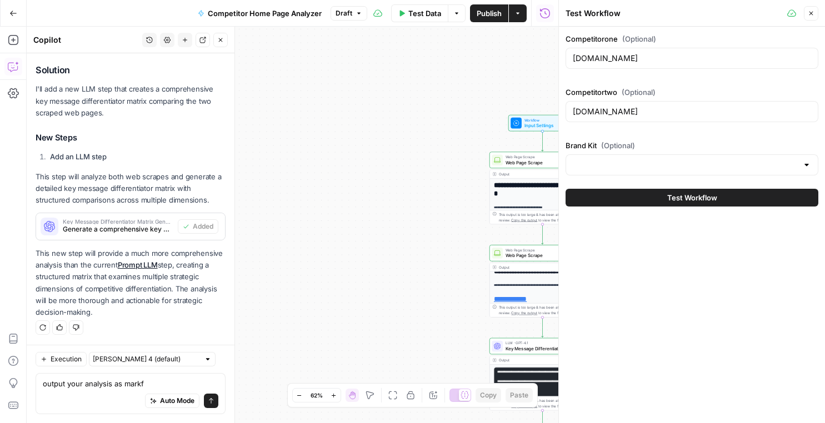
click at [654, 197] on button "Test Workflow" at bounding box center [691, 198] width 253 height 18
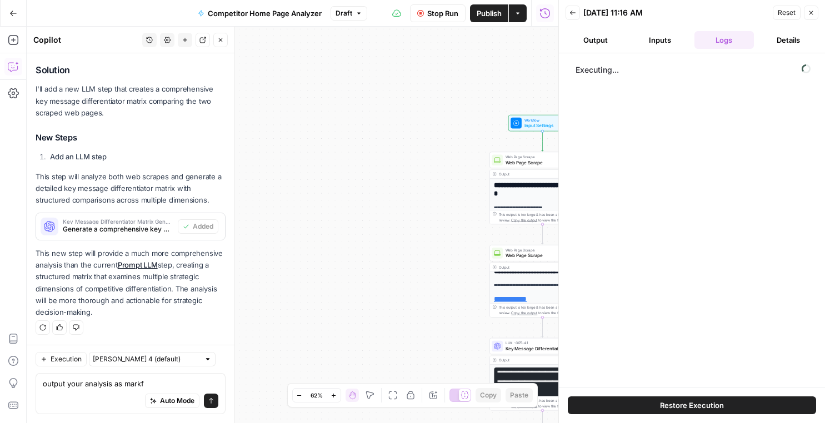
click at [635, 158] on div "Executing..." at bounding box center [692, 220] width 266 height 334
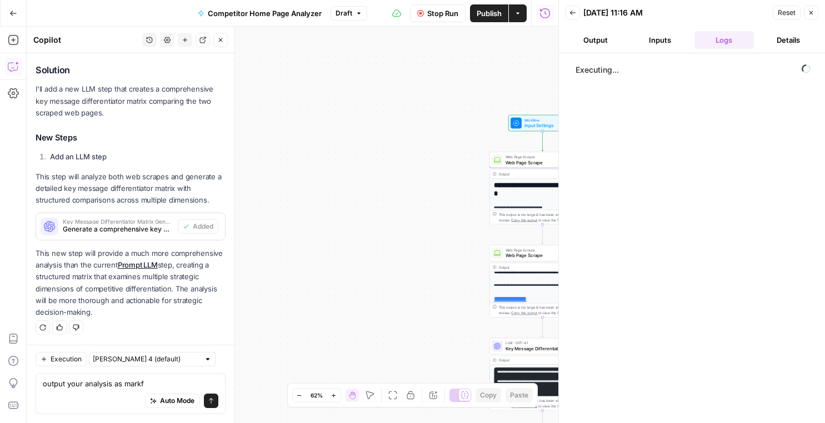
click at [574, 12] on icon "button" at bounding box center [572, 12] width 7 height 7
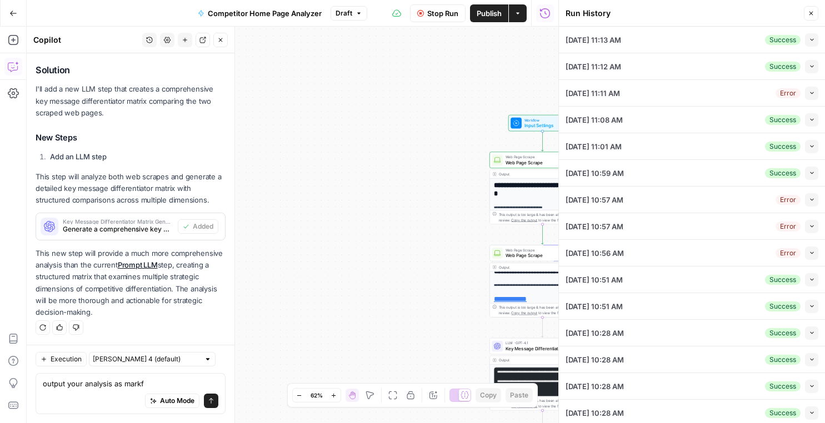
click at [811, 13] on icon "button" at bounding box center [811, 14] width 4 height 4
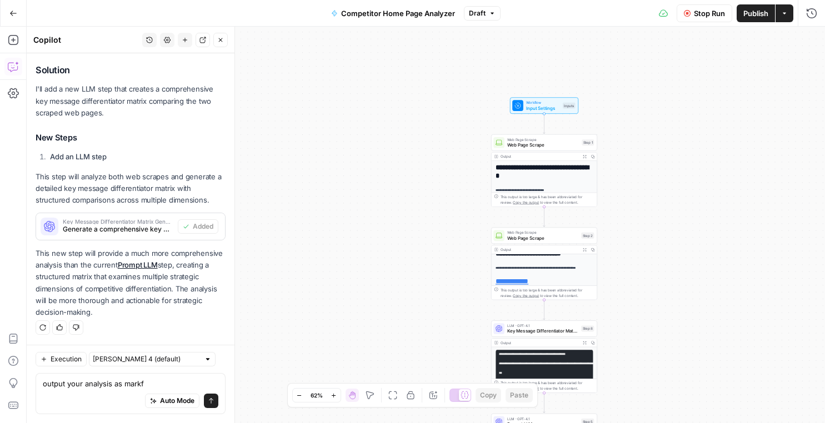
click at [217, 39] on button "Close" at bounding box center [220, 40] width 14 height 14
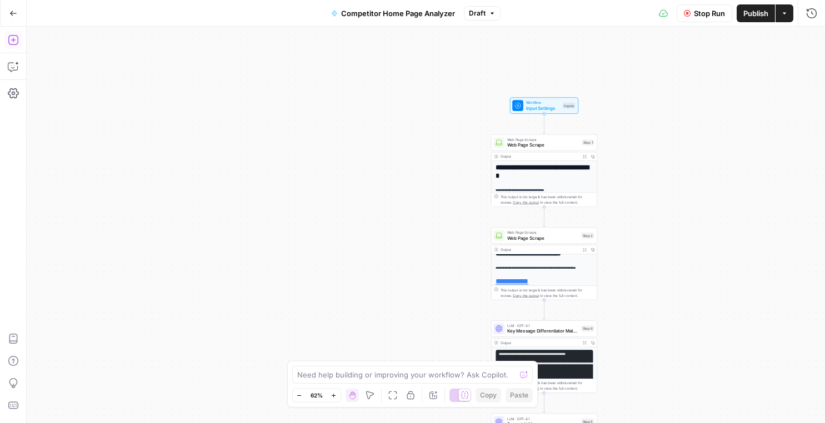
click at [11, 47] on button "Add Steps" at bounding box center [13, 40] width 18 height 18
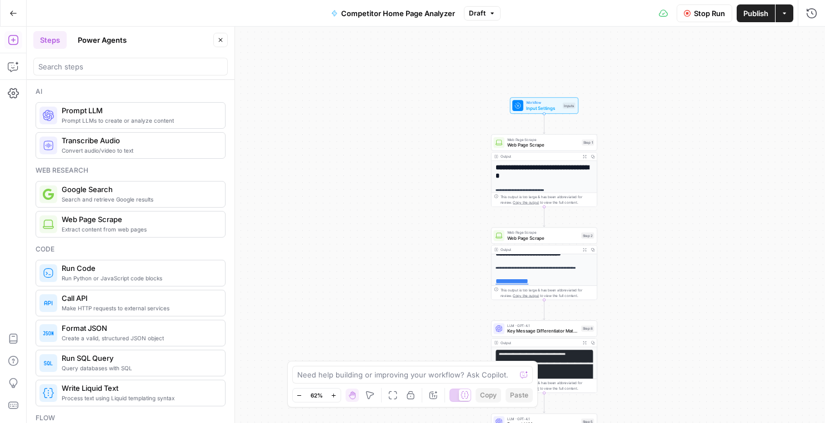
click at [696, 9] on span "Stop Run" at bounding box center [709, 13] width 31 height 11
click at [680, 8] on span "Test Data" at bounding box center [691, 13] width 33 height 11
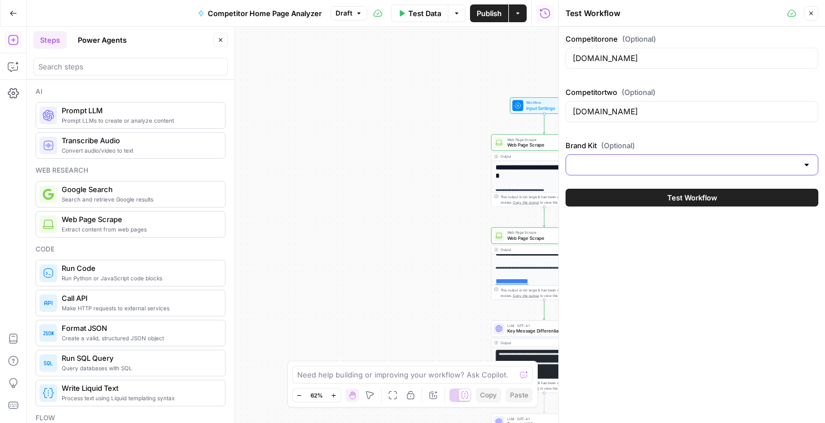
click at [625, 159] on input "Brand Kit (Optional)" at bounding box center [685, 164] width 225 height 11
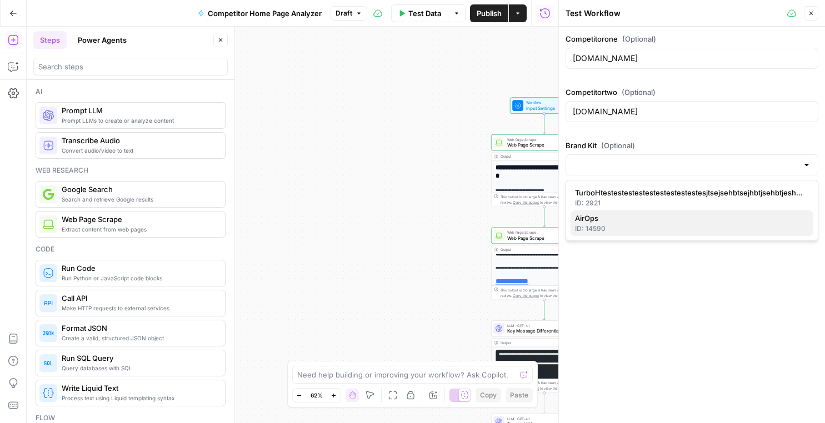
click at [584, 227] on div "ID: 14590" at bounding box center [692, 229] width 234 height 10
type input "AirOps"
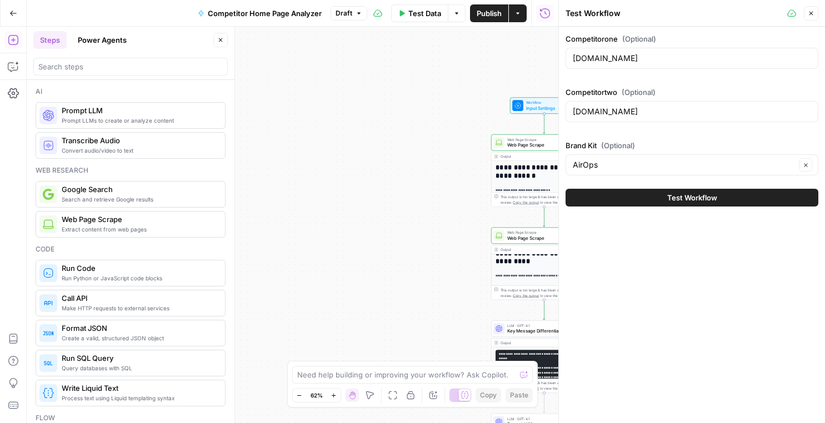
click at [618, 197] on button "Test Workflow" at bounding box center [691, 198] width 253 height 18
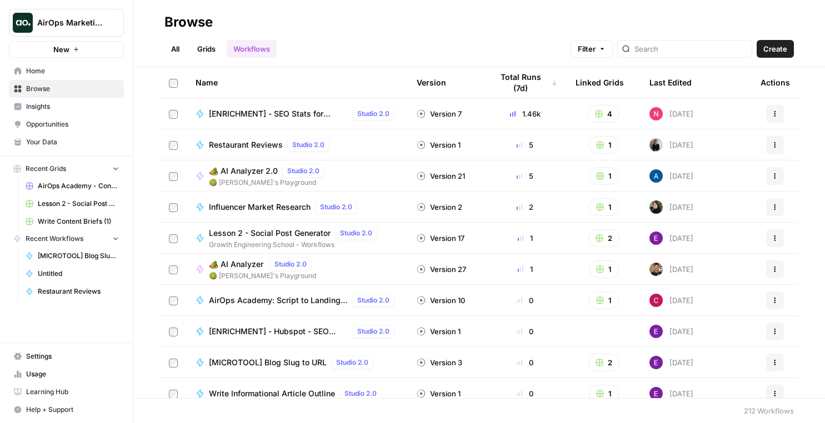
click at [97, 21] on span "AirOps Marketing" at bounding box center [70, 22] width 67 height 11
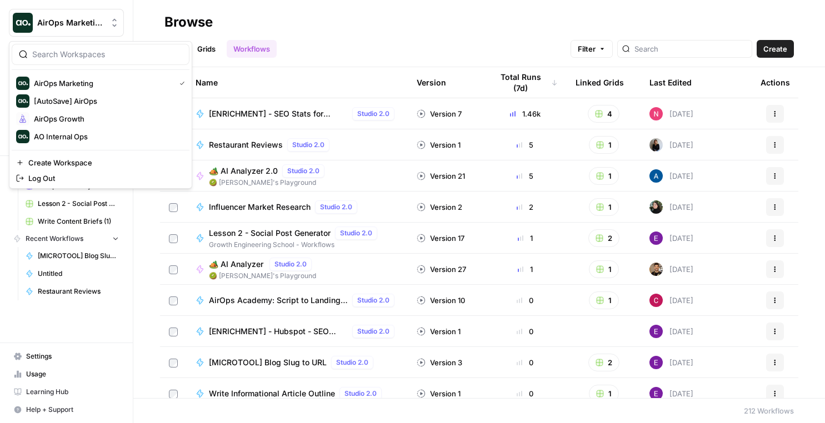
click at [306, 46] on div "All Grids Workflows Filter Create" at bounding box center [478, 44] width 629 height 27
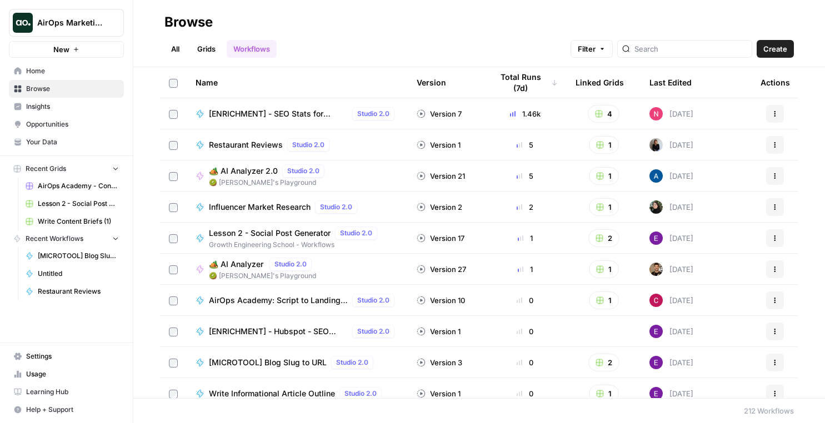
click at [94, 21] on span "AirOps Marketing" at bounding box center [70, 22] width 67 height 11
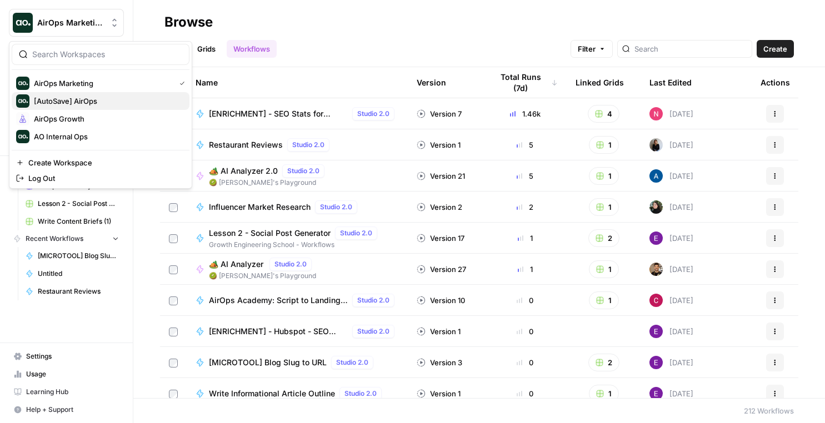
click at [48, 99] on span "[AutoSave] AirOps" at bounding box center [107, 101] width 147 height 11
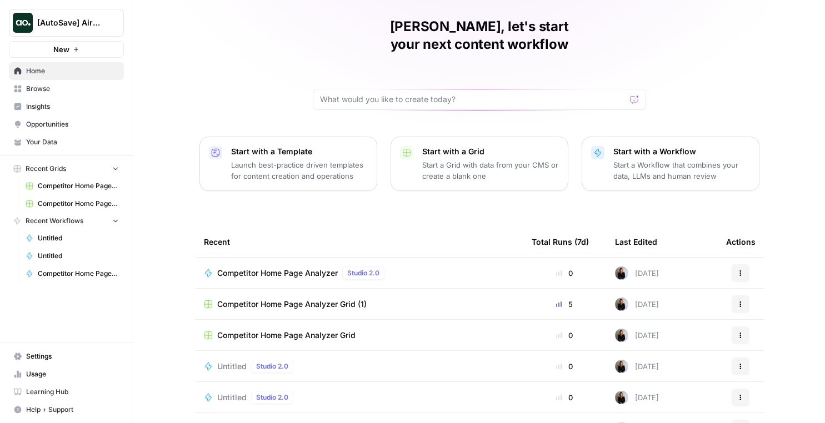
scroll to position [37, 0]
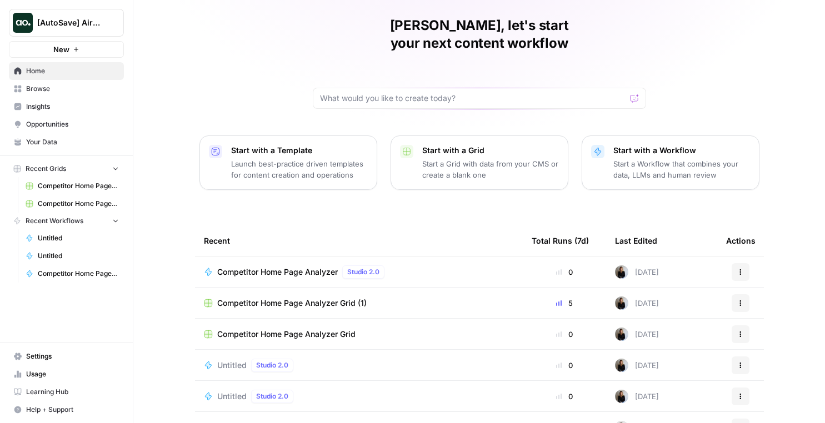
click at [287, 267] on span "Competitor Home Page Analyzer" at bounding box center [277, 272] width 121 height 11
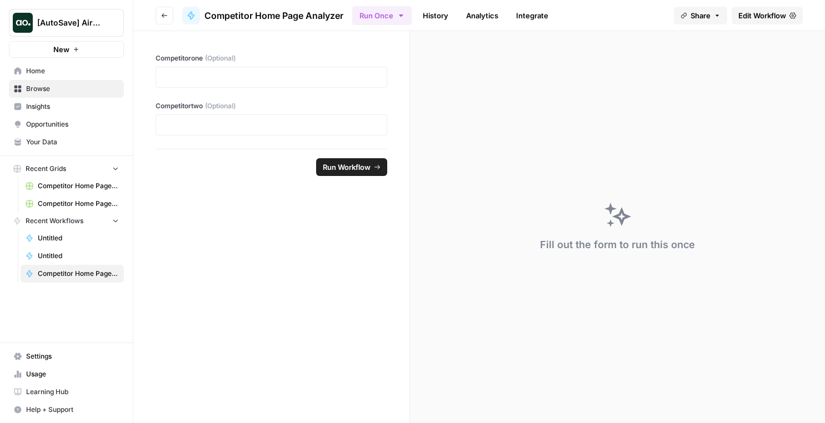
click at [27, 142] on span "Your Data" at bounding box center [72, 142] width 93 height 10
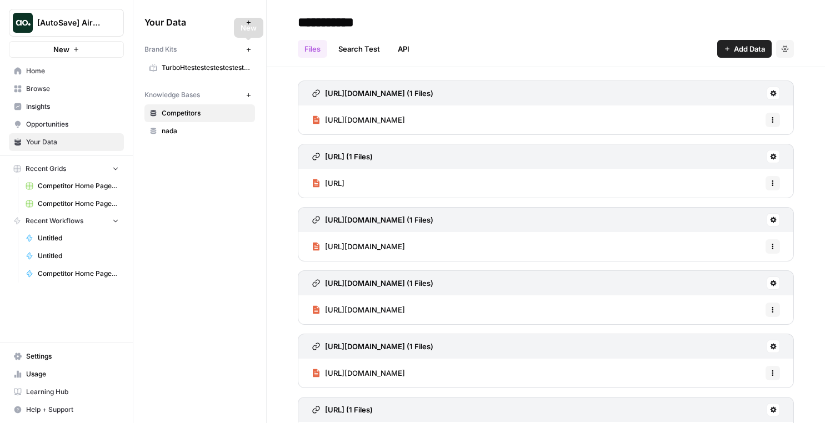
click at [246, 50] on icon "button" at bounding box center [249, 50] width 6 height 6
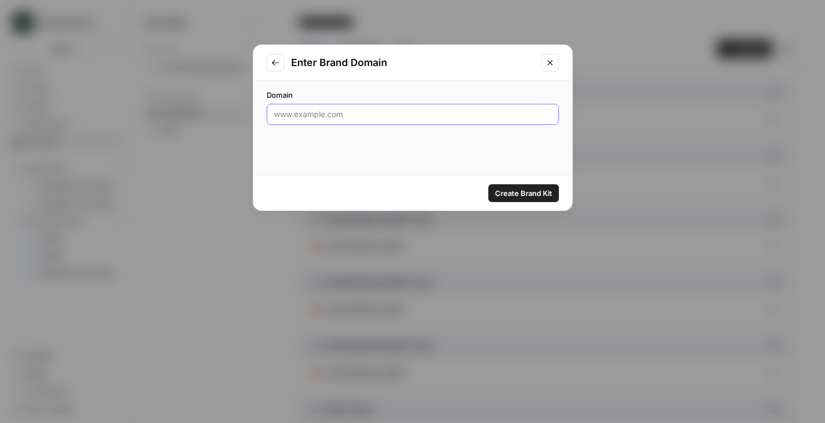
click at [306, 113] on input "Domain" at bounding box center [413, 114] width 278 height 11
type input "[DOMAIN_NAME]"
click at [527, 195] on span "Create Brand Kit" at bounding box center [523, 193] width 57 height 11
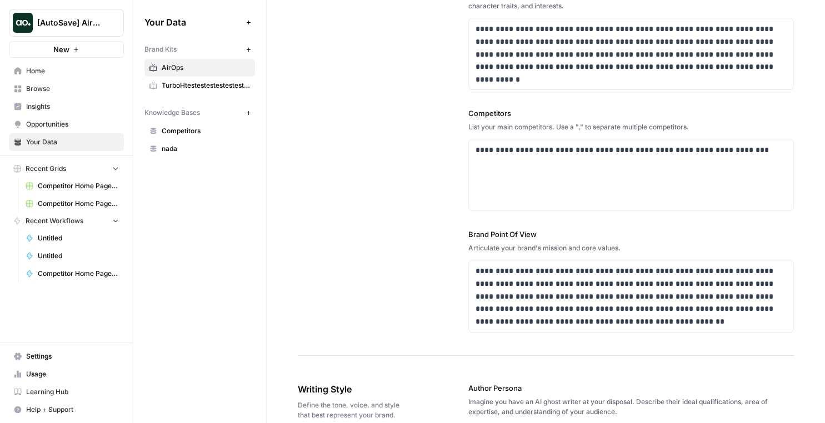
scroll to position [300, 0]
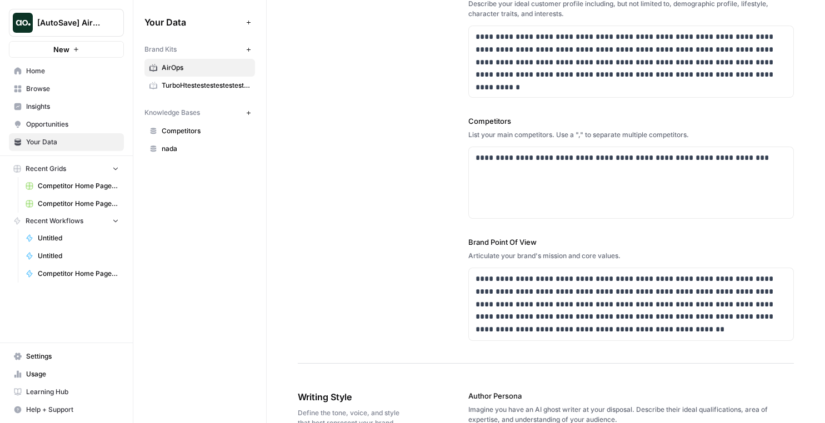
click at [52, 76] on link "Home" at bounding box center [66, 71] width 115 height 18
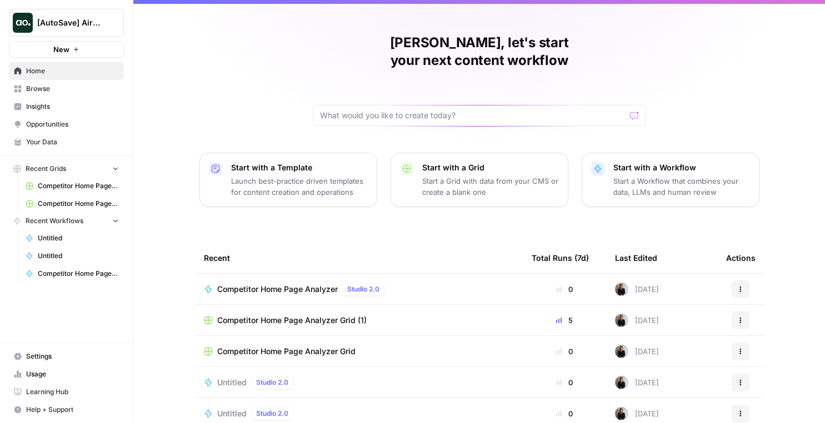
scroll to position [15, 0]
